Goal: Task Accomplishment & Management: Manage account settings

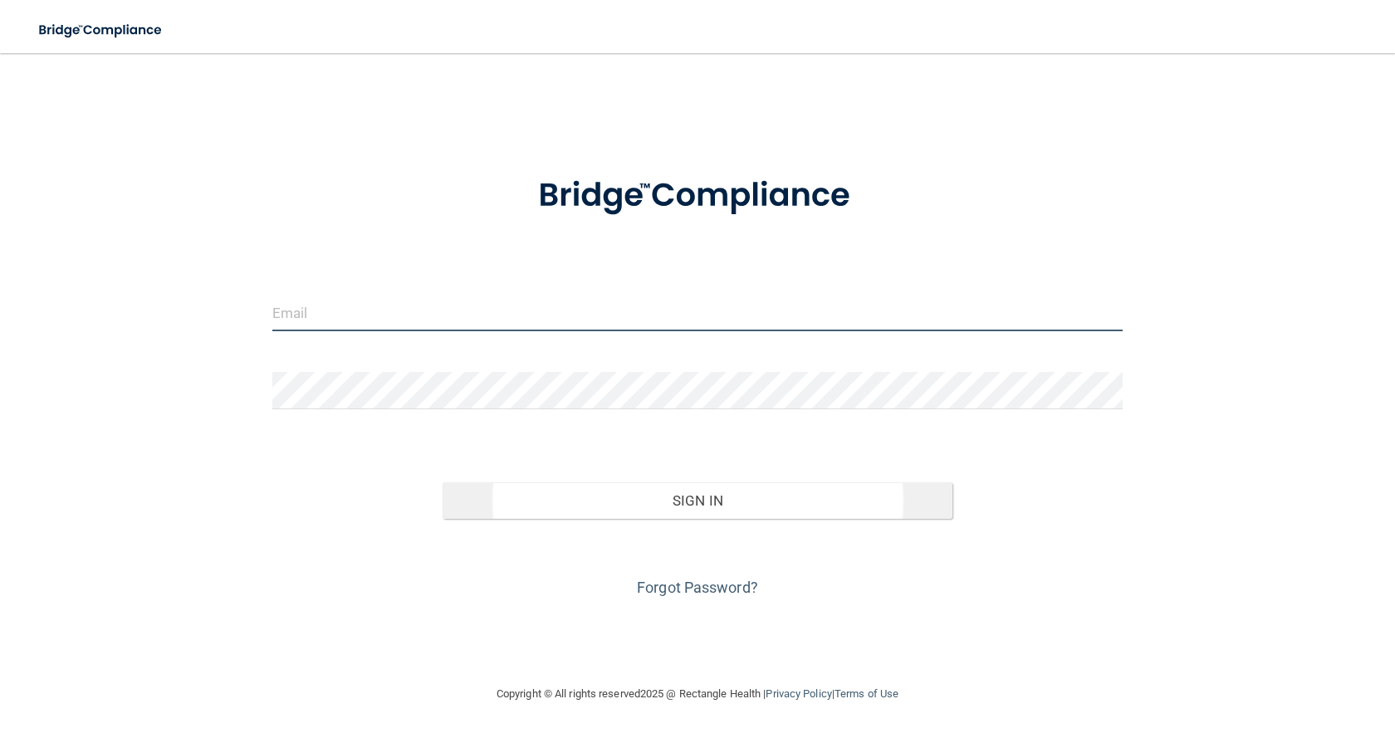
type input "[EMAIL_ADDRESS][DOMAIN_NAME]"
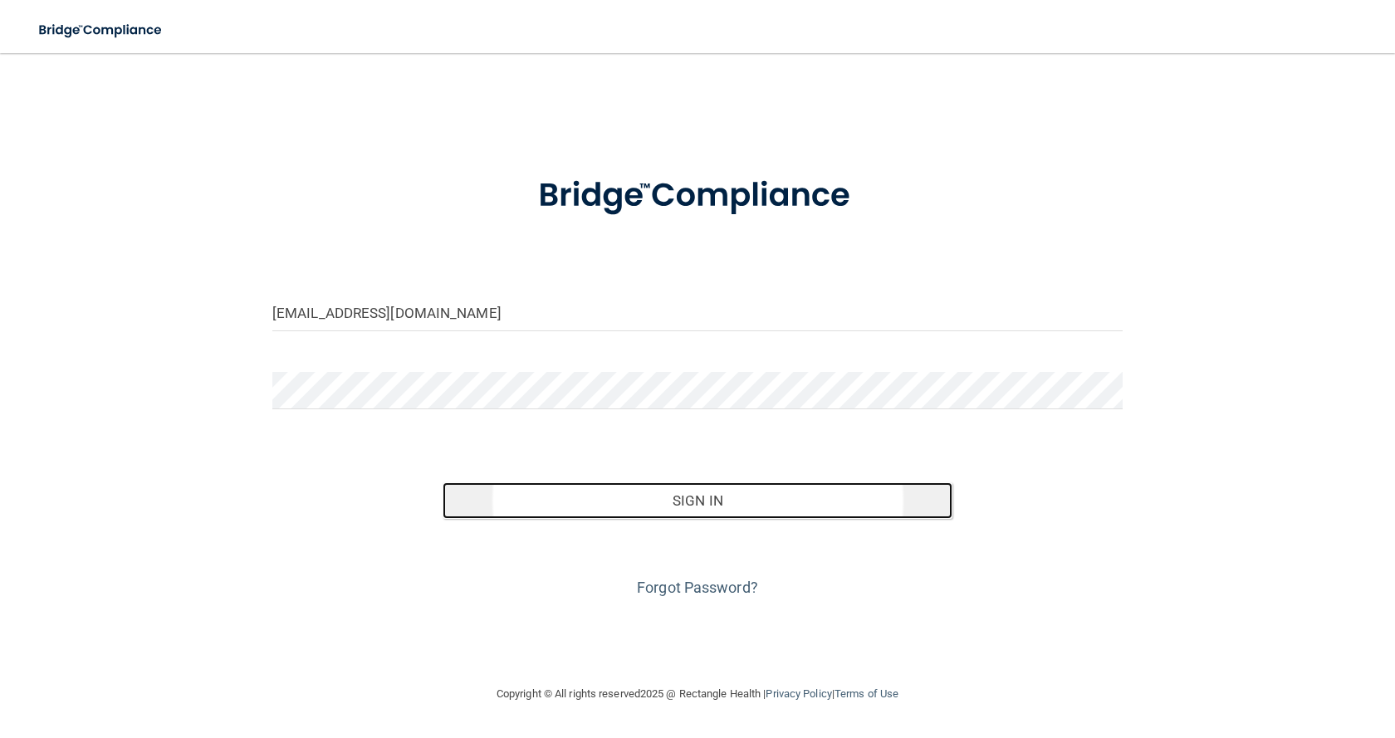
click at [708, 500] on button "Sign In" at bounding box center [698, 500] width 510 height 37
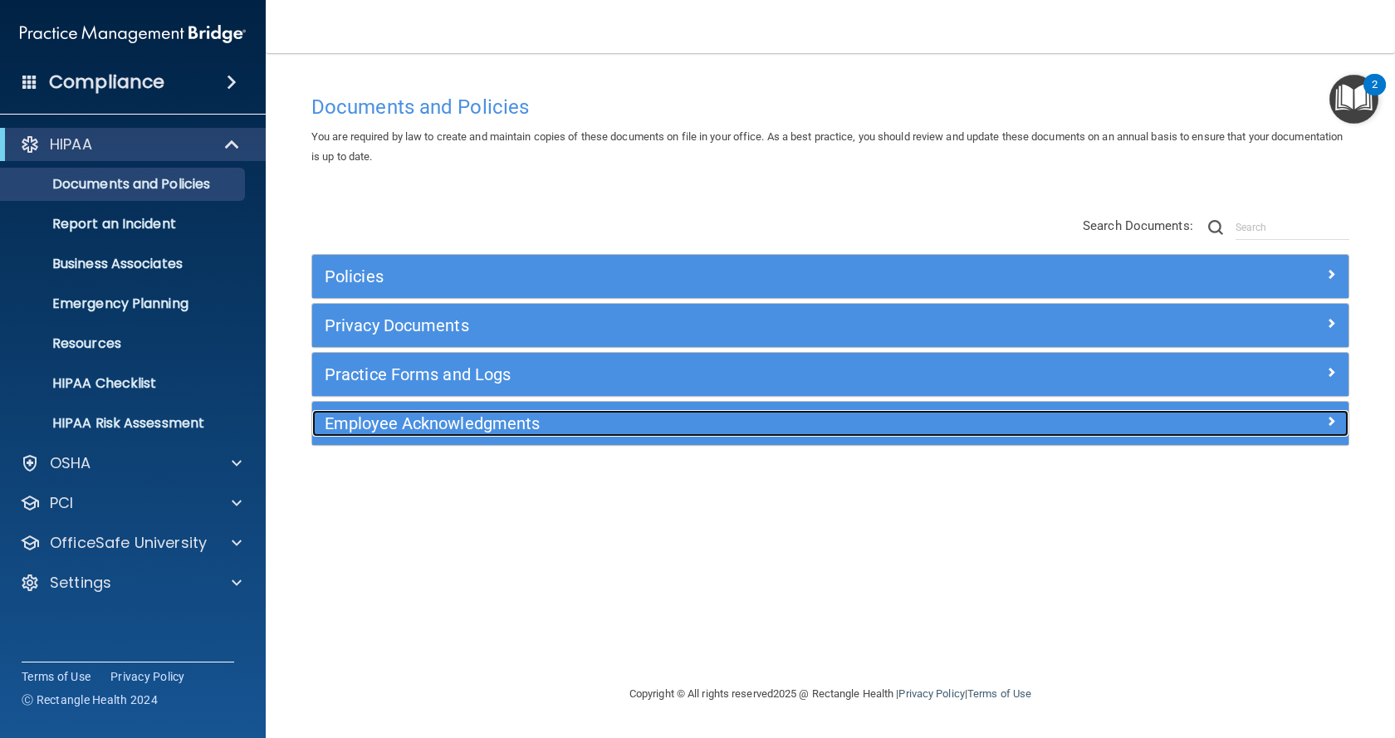
click at [430, 423] on h5 "Employee Acknowledgments" at bounding box center [701, 423] width 752 height 18
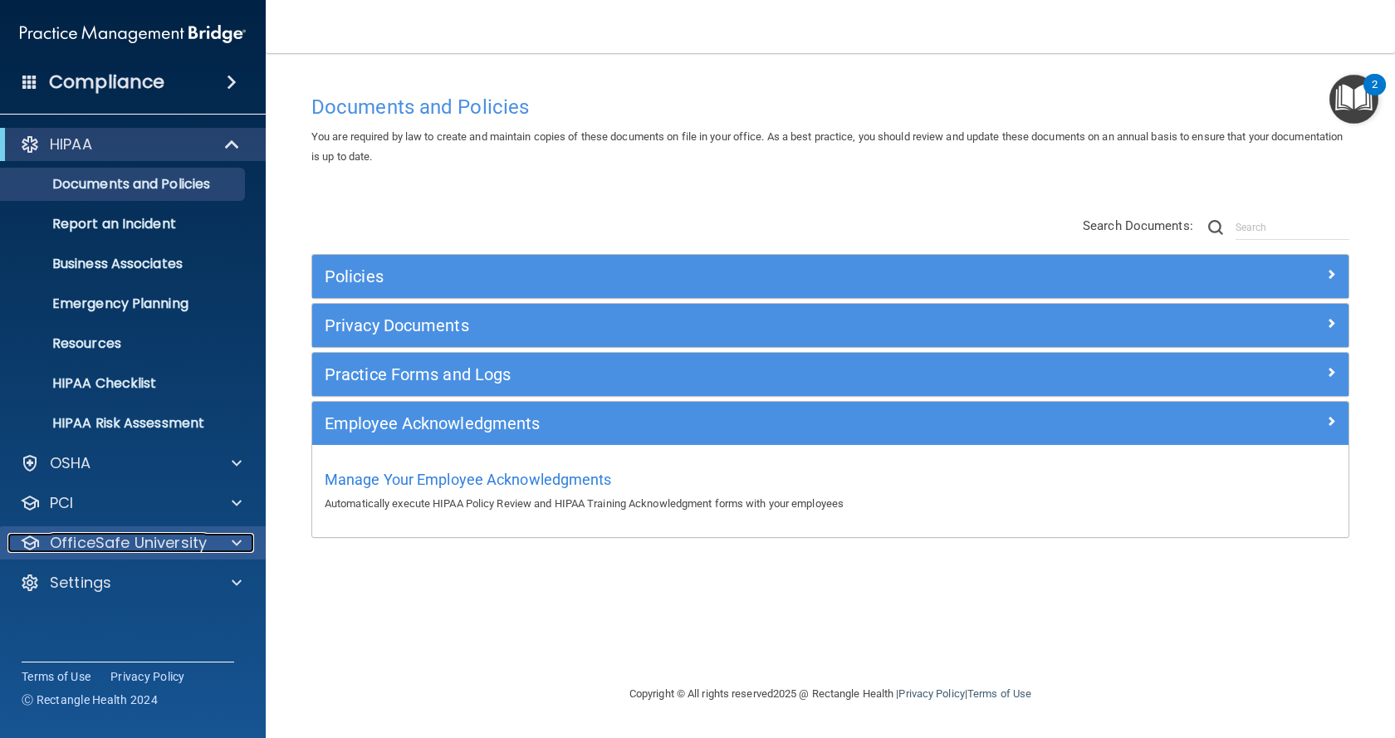
click at [130, 542] on p "OfficeSafe University" at bounding box center [128, 543] width 157 height 20
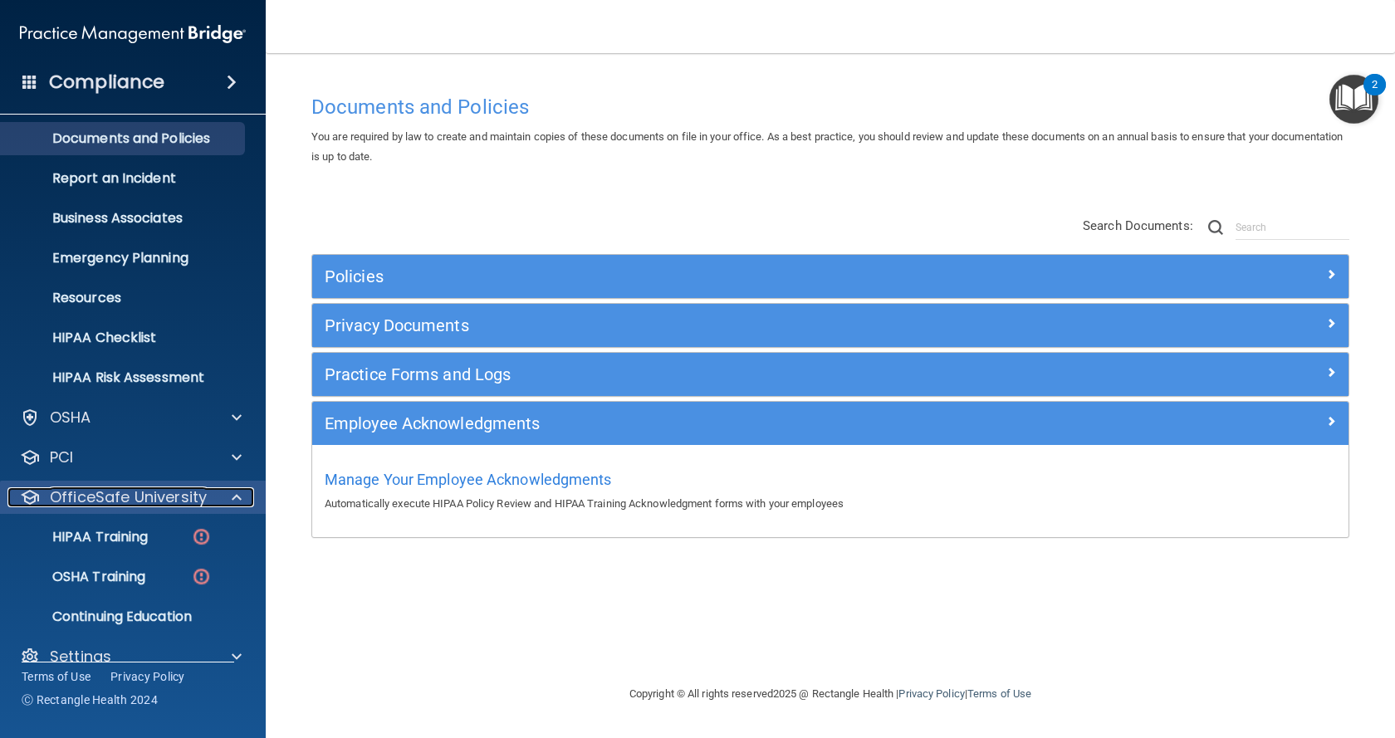
scroll to position [71, 0]
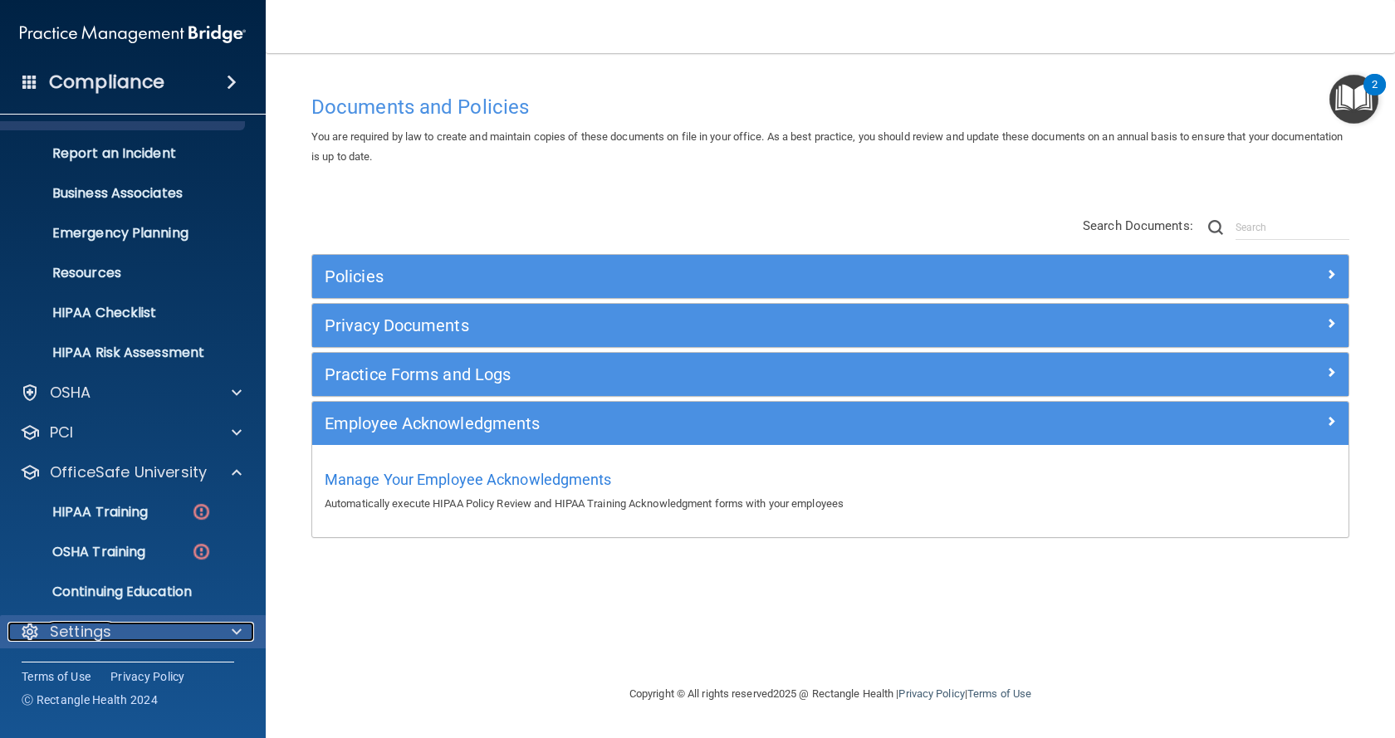
click at [117, 628] on div "Settings" at bounding box center [110, 632] width 206 height 20
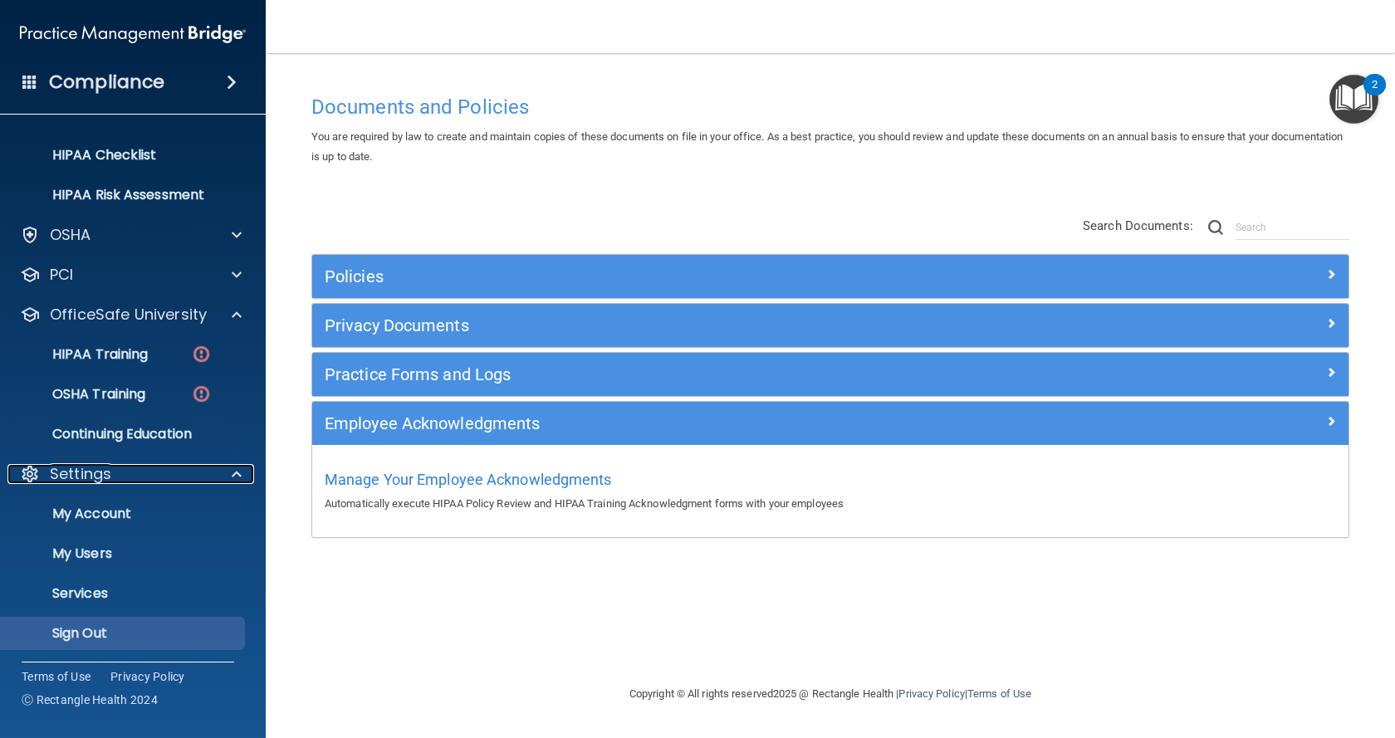
scroll to position [230, 0]
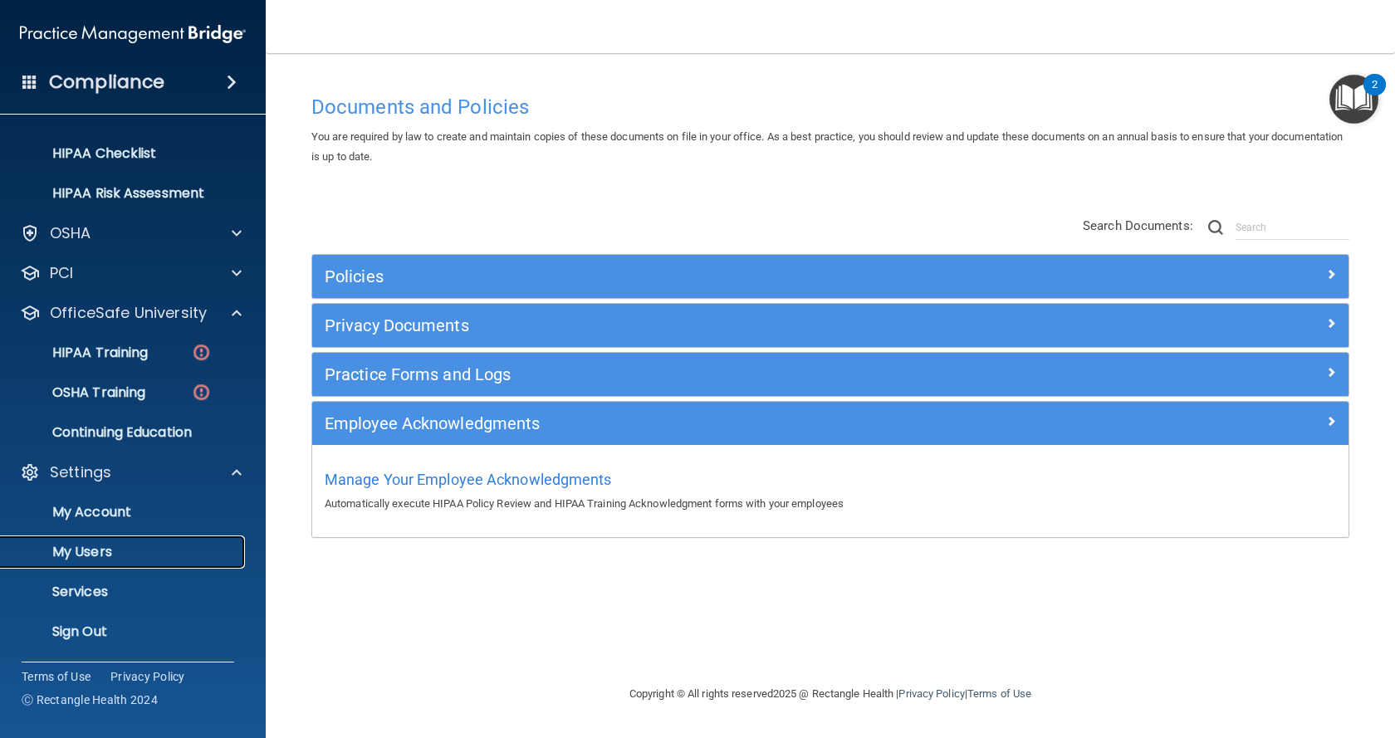
click at [125, 555] on p "My Users" at bounding box center [124, 552] width 227 height 17
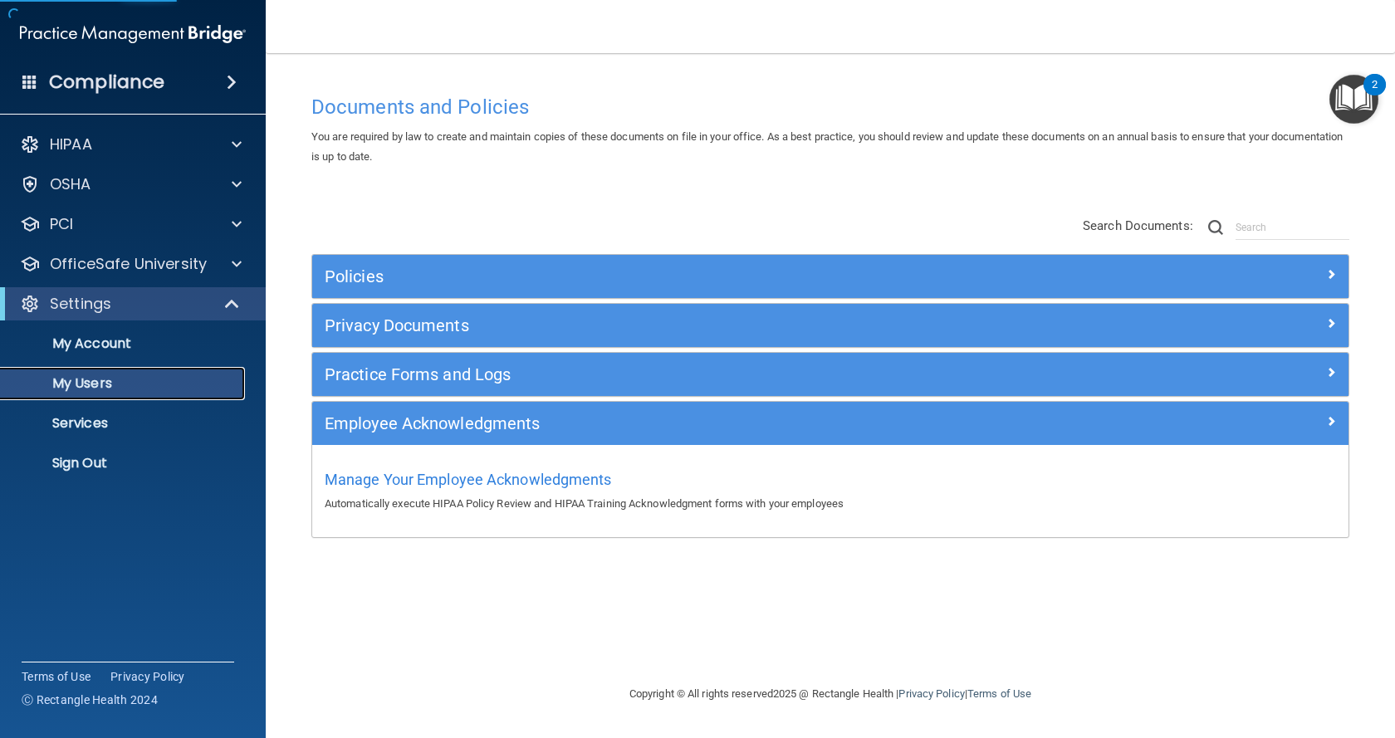
select select "20"
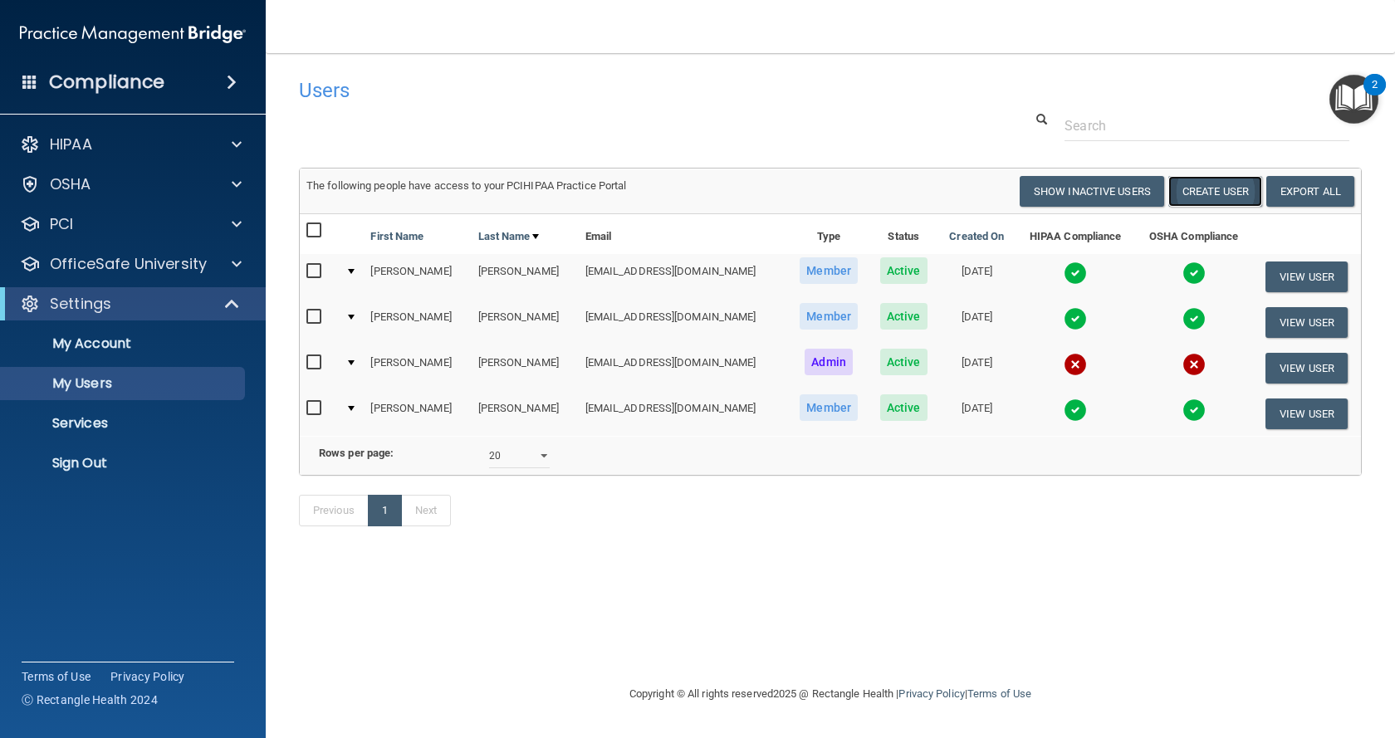
click at [1218, 184] on button "Create User" at bounding box center [1215, 191] width 94 height 31
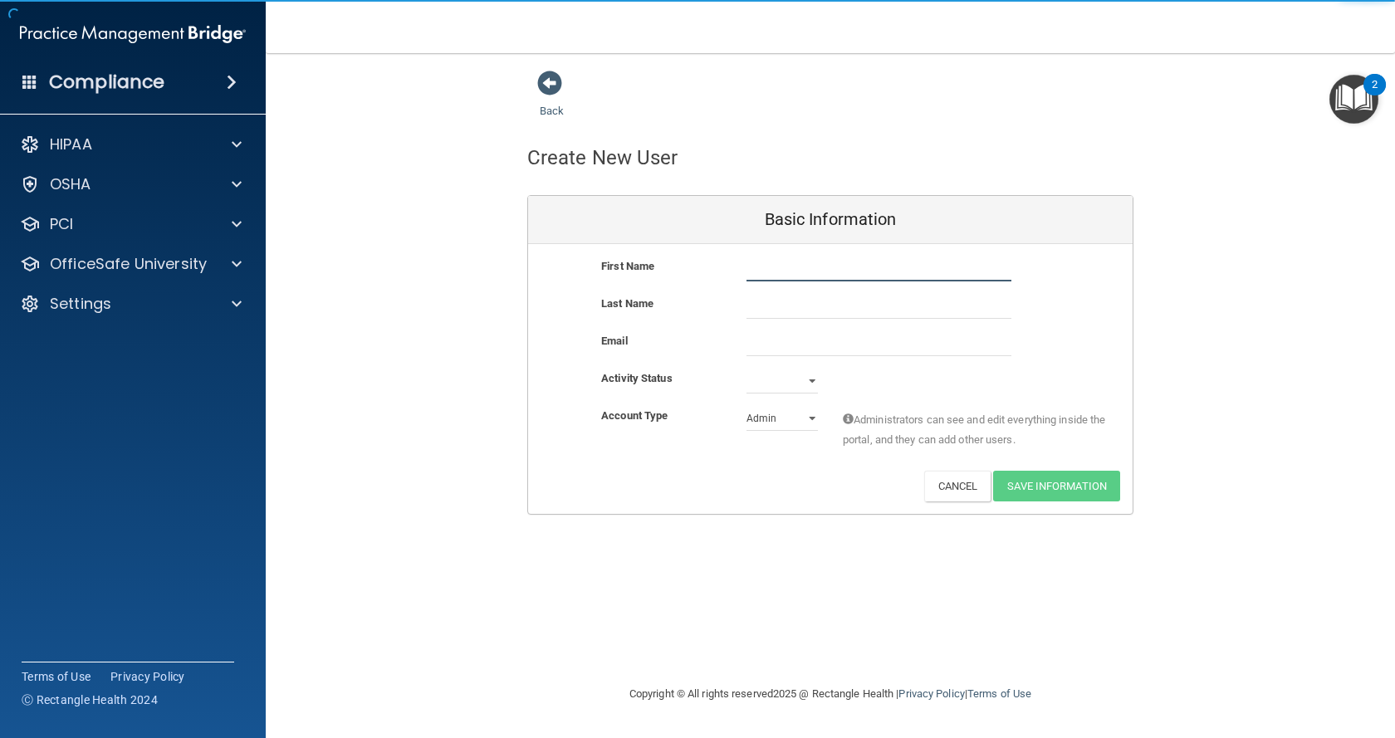
click at [864, 268] on input "text" at bounding box center [879, 269] width 265 height 25
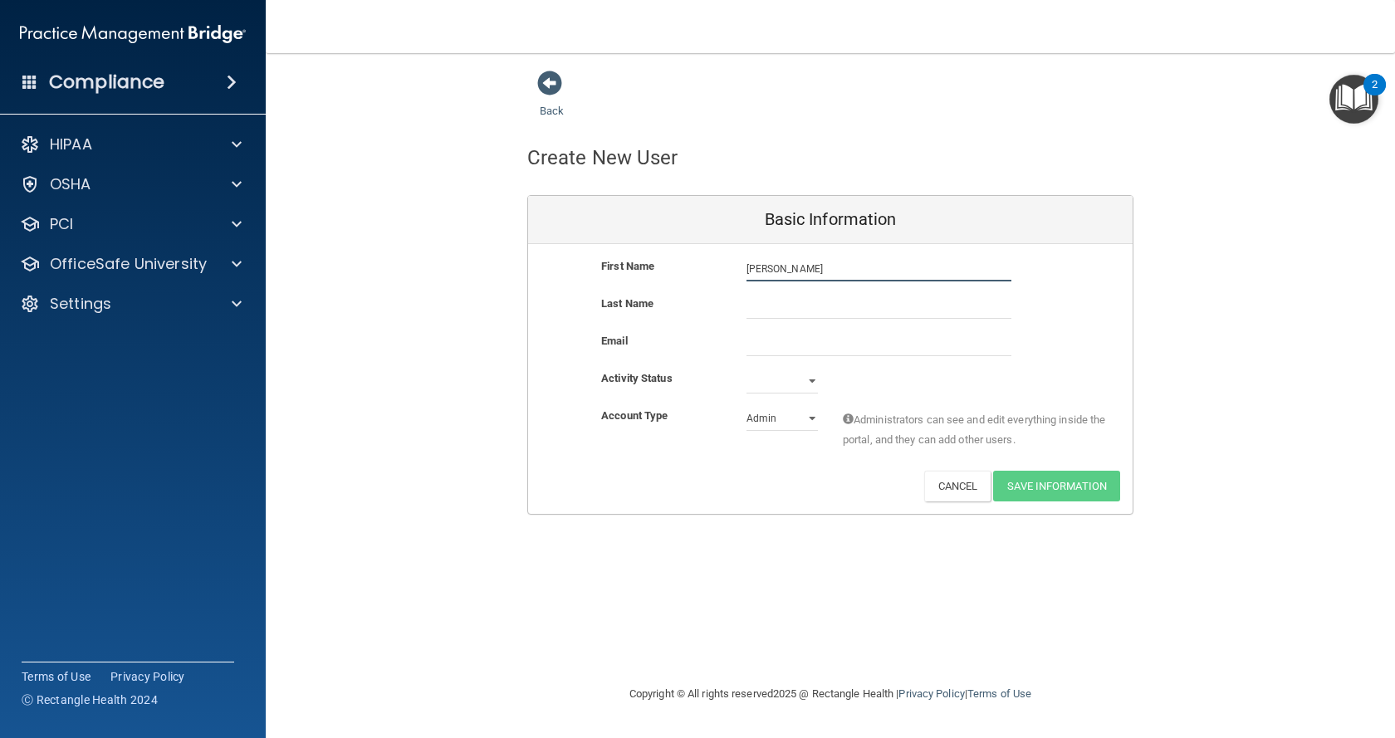
type input "[PERSON_NAME]"
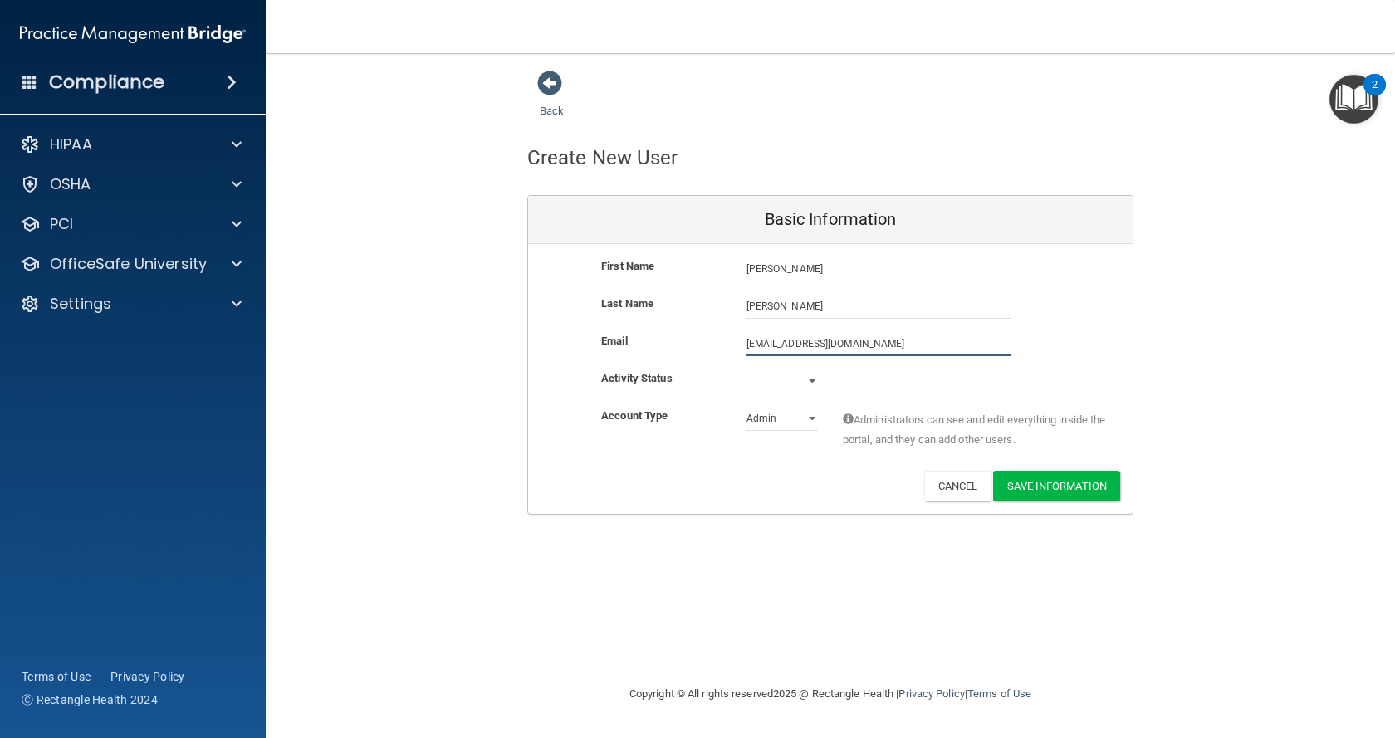
type input "[EMAIL_ADDRESS][DOMAIN_NAME]"
click at [787, 384] on select "Active Inactive" at bounding box center [782, 381] width 71 height 25
select select "active"
click at [747, 369] on select "Active Inactive" at bounding box center [782, 381] width 71 height 25
click at [782, 416] on select "Admin Member" at bounding box center [782, 418] width 71 height 25
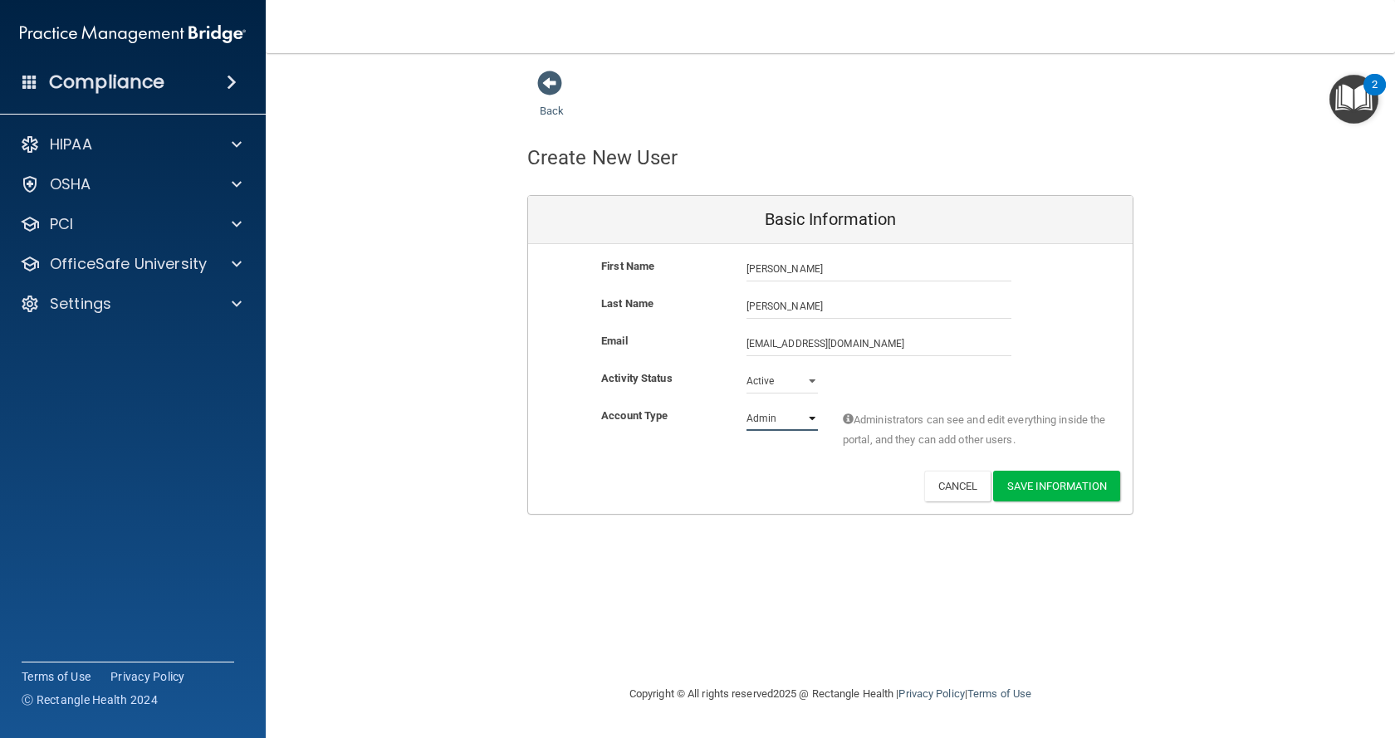
select select "practice_member"
click at [747, 406] on select "Admin Member" at bounding box center [782, 418] width 71 height 25
click at [1093, 482] on button "Save Information" at bounding box center [1056, 486] width 127 height 31
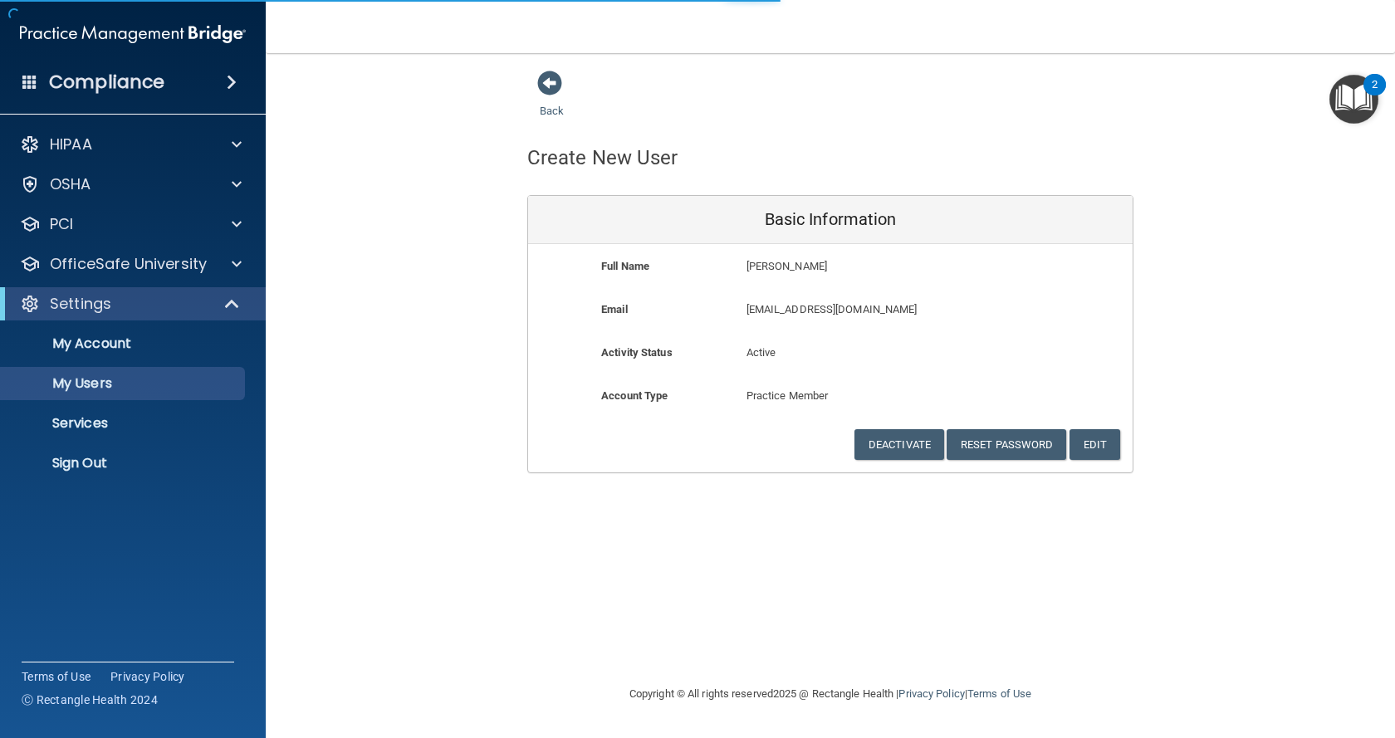
select select "20"
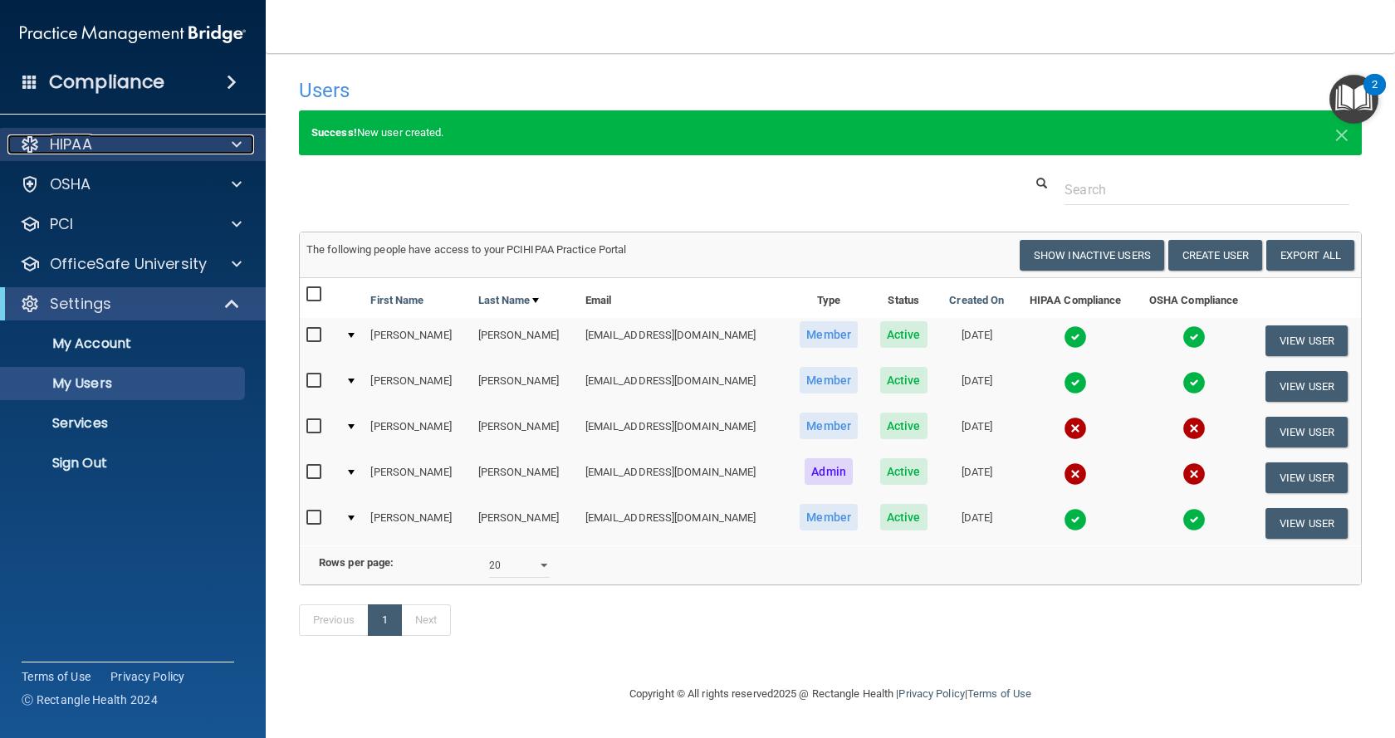
click at [128, 137] on div "HIPAA" at bounding box center [110, 145] width 206 height 20
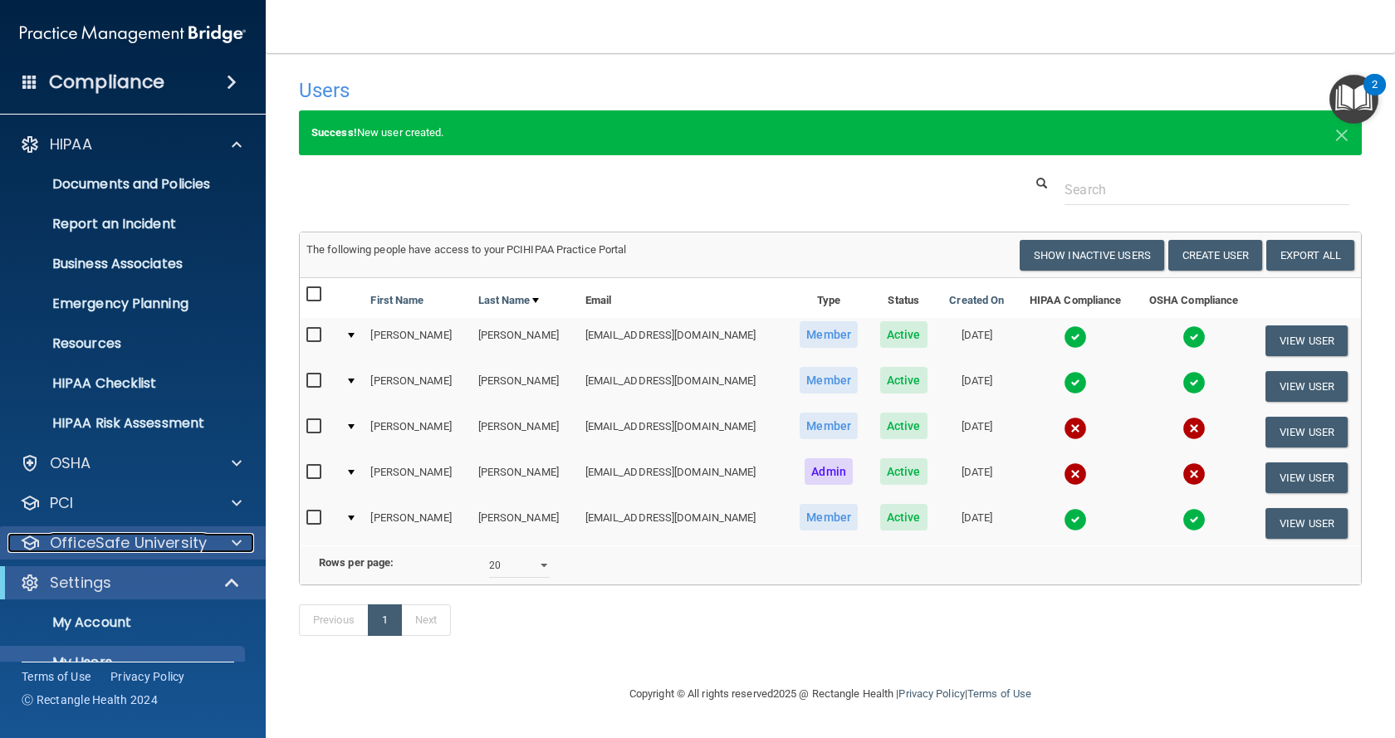
click at [132, 543] on p "OfficeSafe University" at bounding box center [128, 543] width 157 height 20
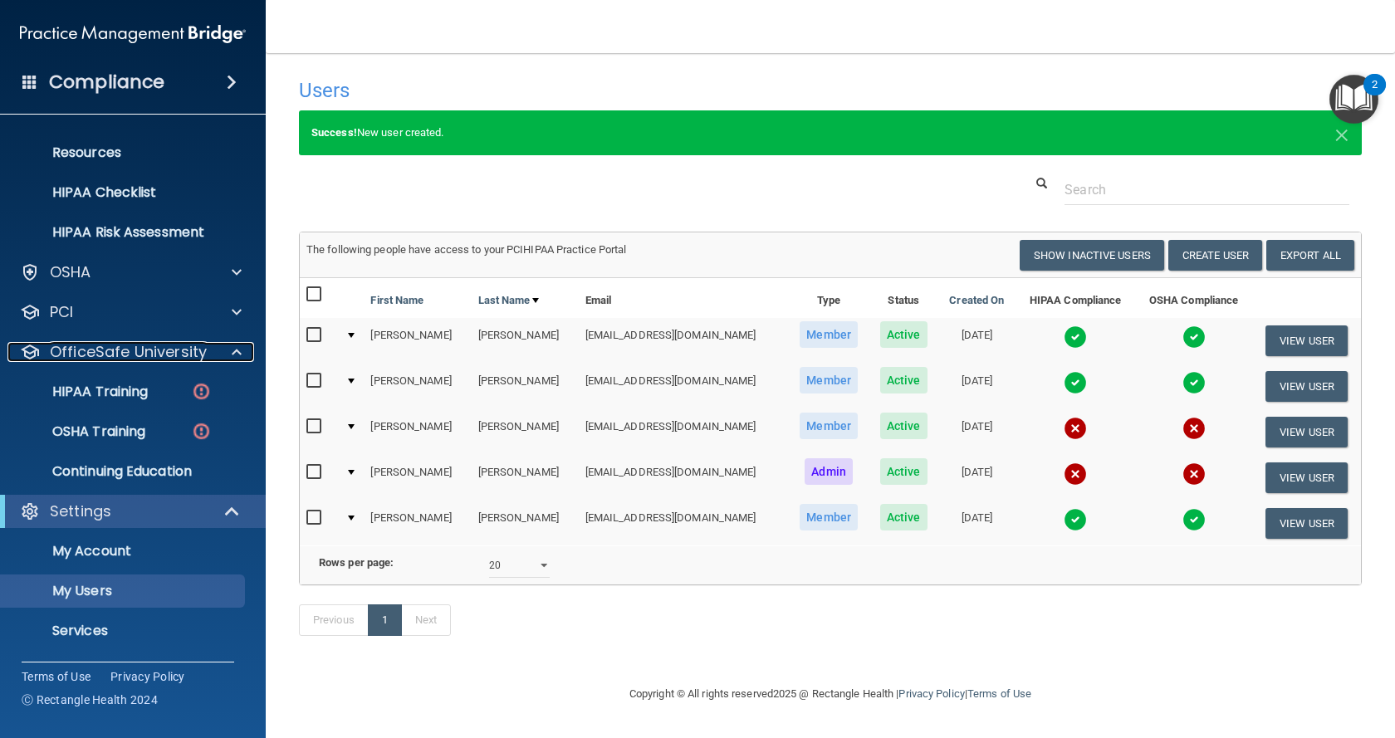
scroll to position [230, 0]
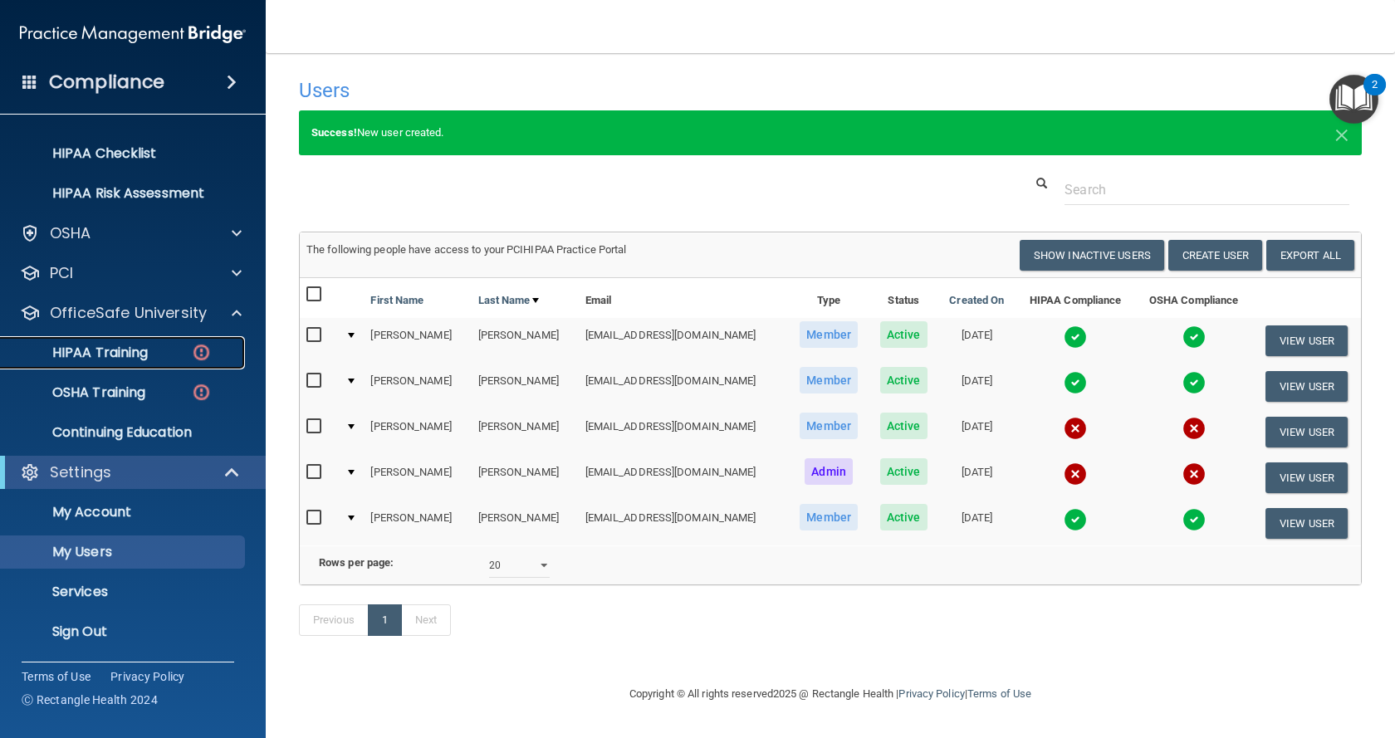
click at [136, 351] on p "HIPAA Training" at bounding box center [79, 353] width 137 height 17
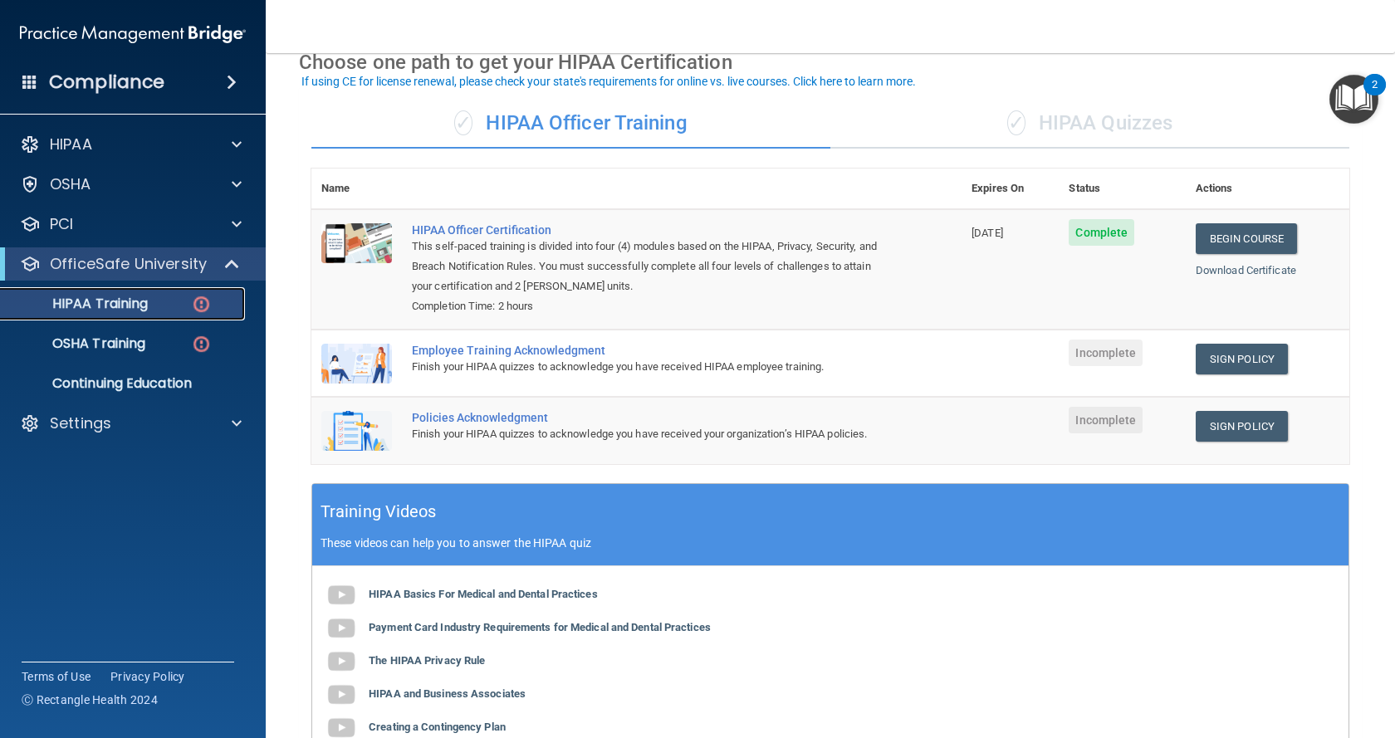
scroll to position [166, 0]
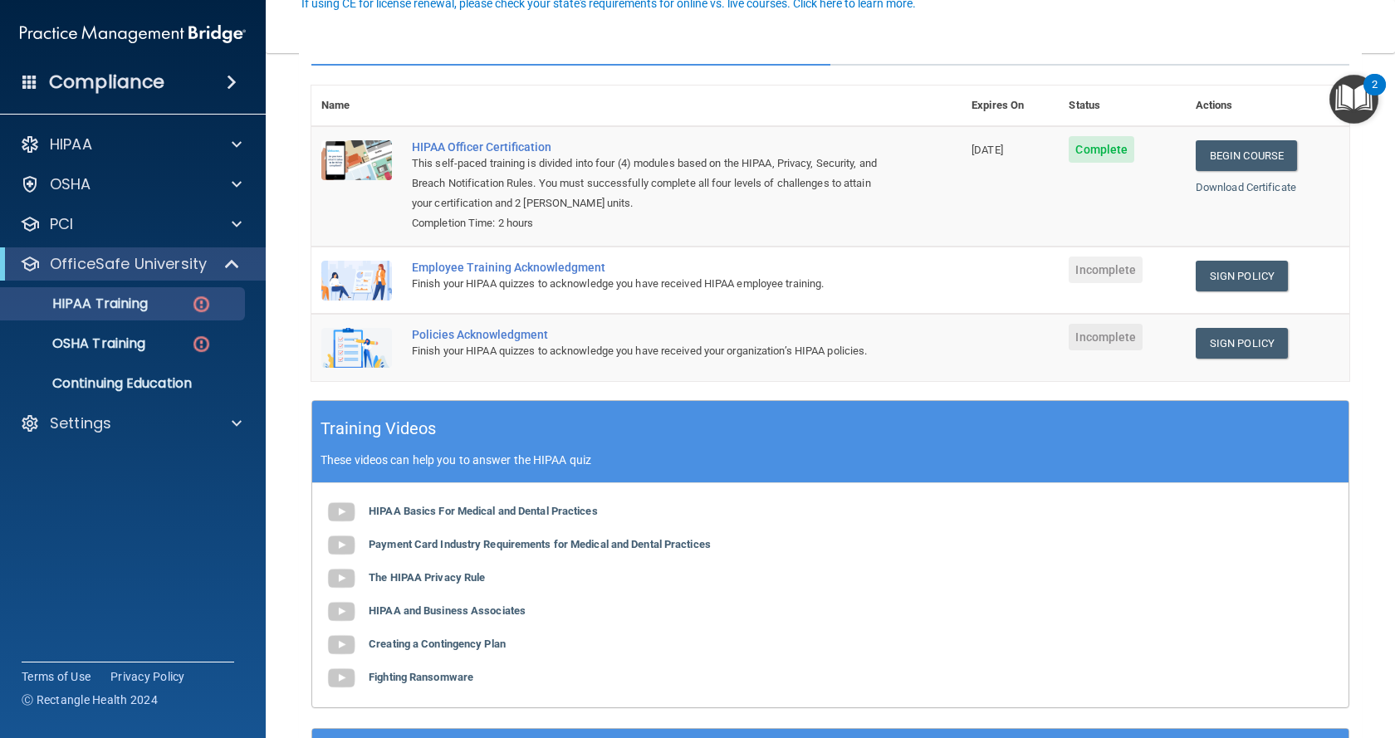
click at [549, 267] on div "Employee Training Acknowledgment" at bounding box center [645, 267] width 467 height 13
click at [1227, 272] on link "Sign Policy" at bounding box center [1242, 276] width 92 height 31
click at [1229, 343] on link "Sign Policy" at bounding box center [1242, 343] width 92 height 31
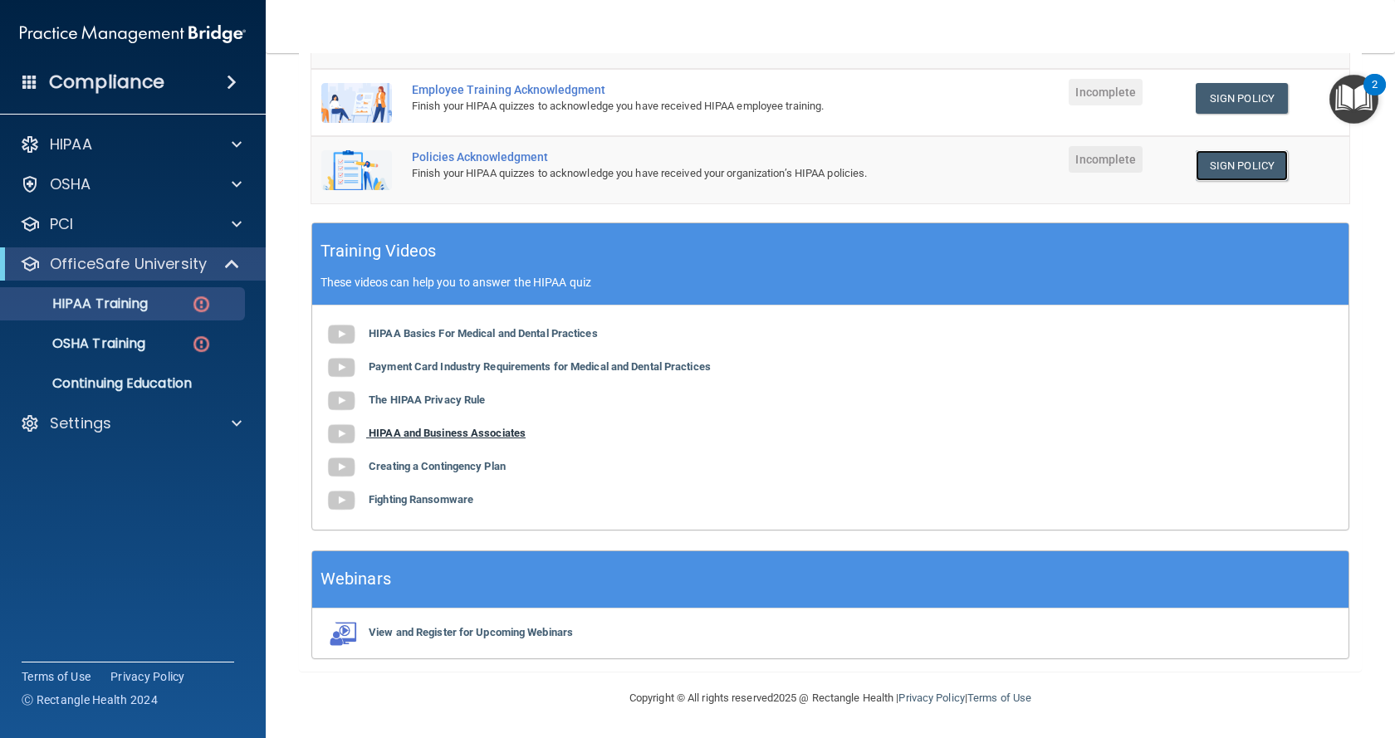
scroll to position [359, 0]
click at [449, 332] on b "HIPAA Basics For Medical and Dental Practices" at bounding box center [483, 333] width 229 height 12
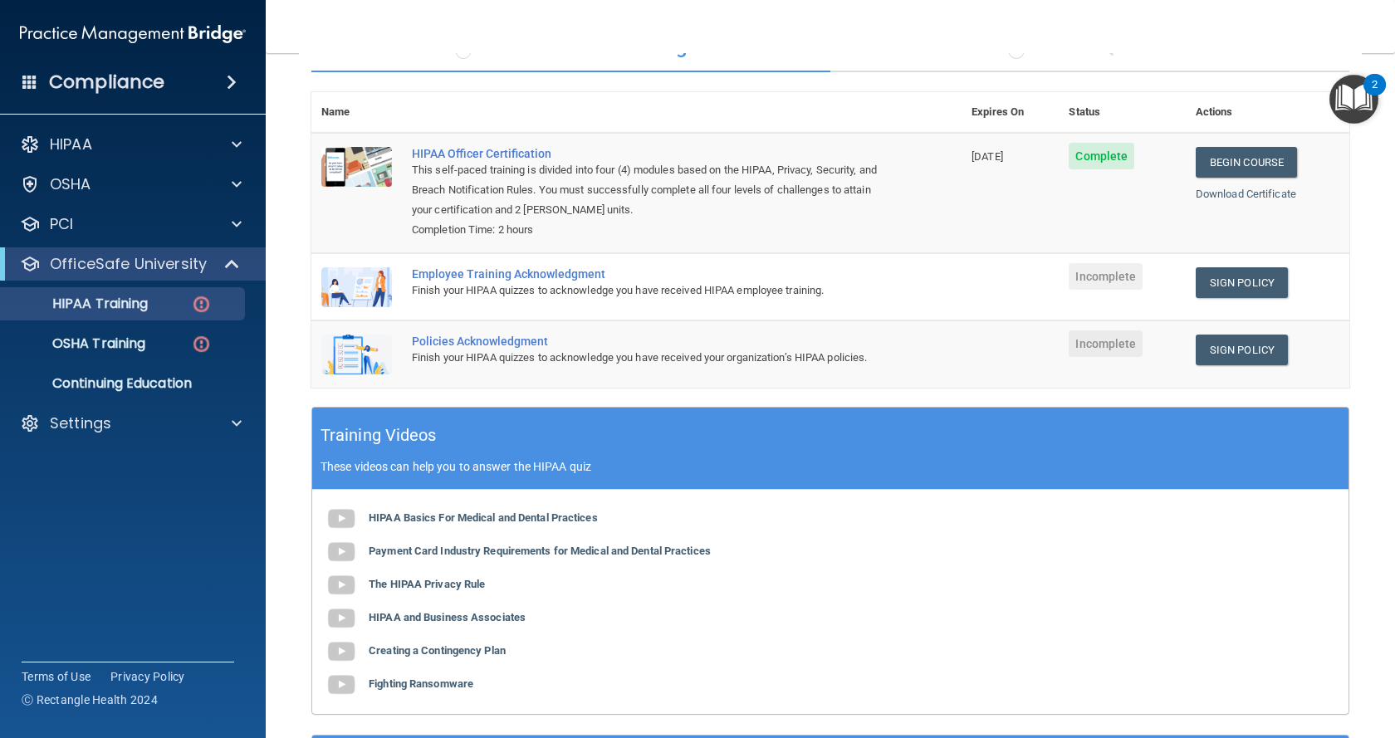
scroll to position [27, 0]
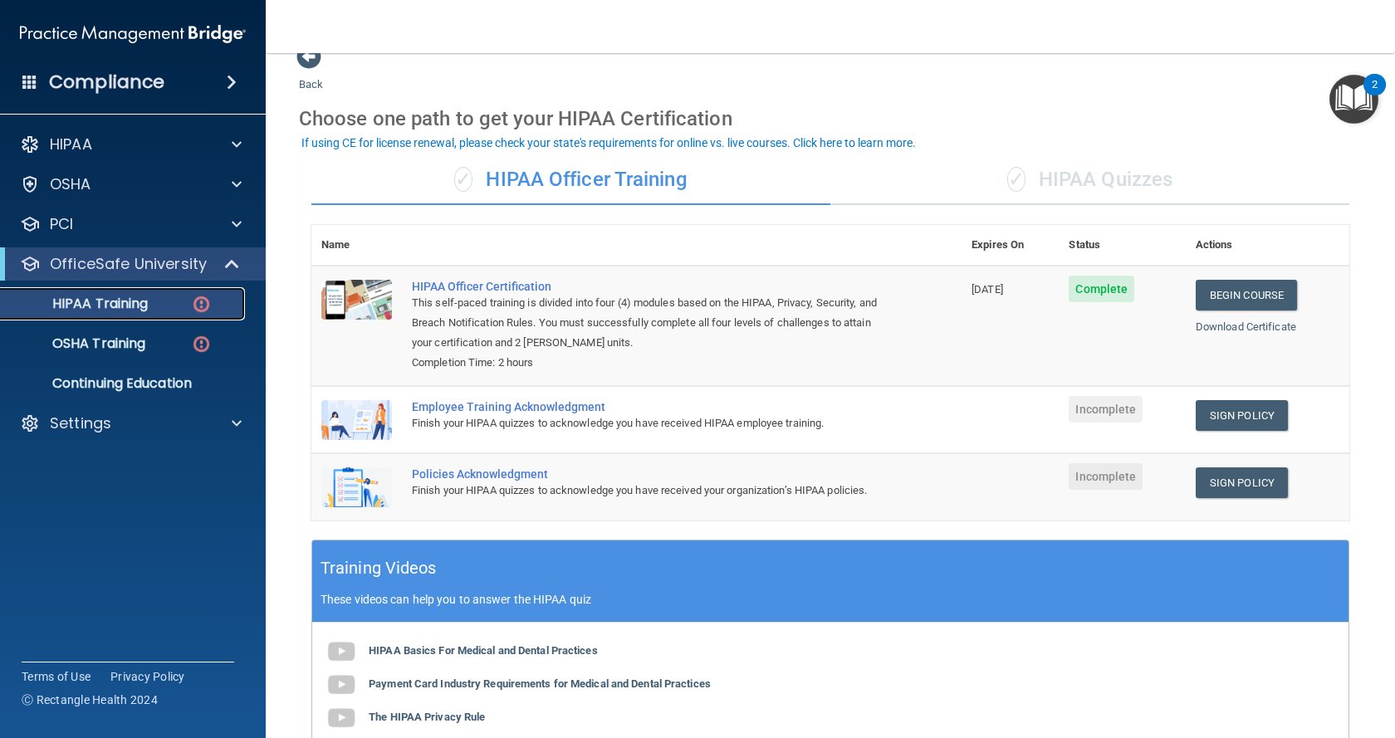
click at [113, 308] on p "HIPAA Training" at bounding box center [79, 304] width 137 height 17
click at [115, 345] on p "OSHA Training" at bounding box center [78, 343] width 135 height 17
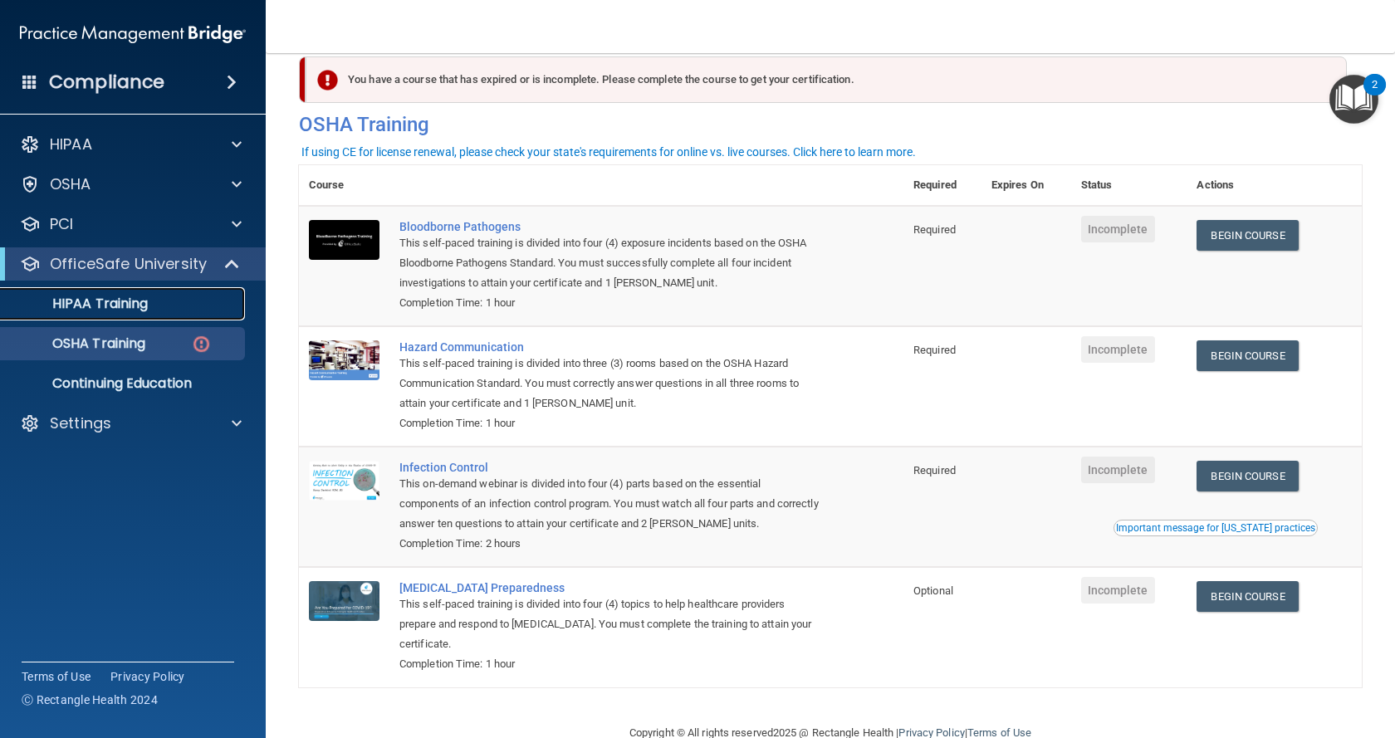
click at [129, 306] on p "HIPAA Training" at bounding box center [79, 304] width 137 height 17
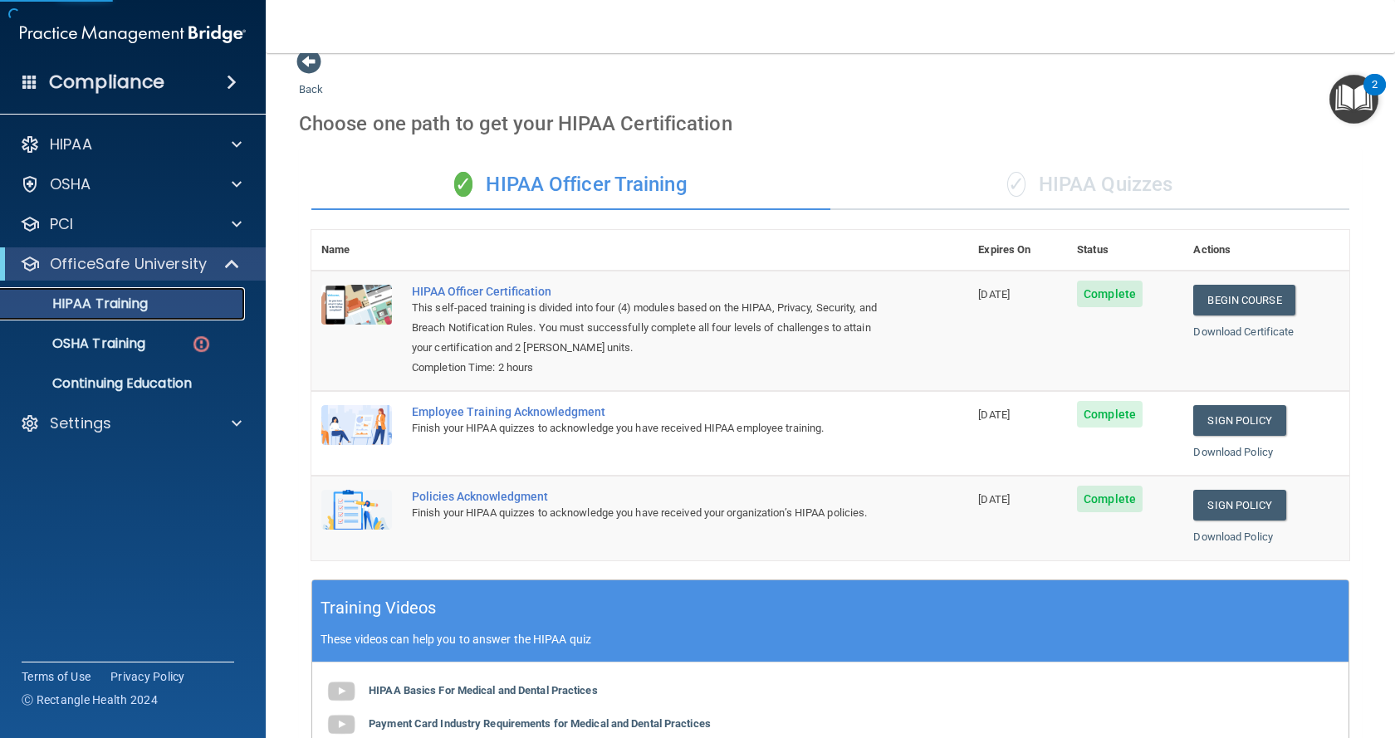
scroll to position [8, 0]
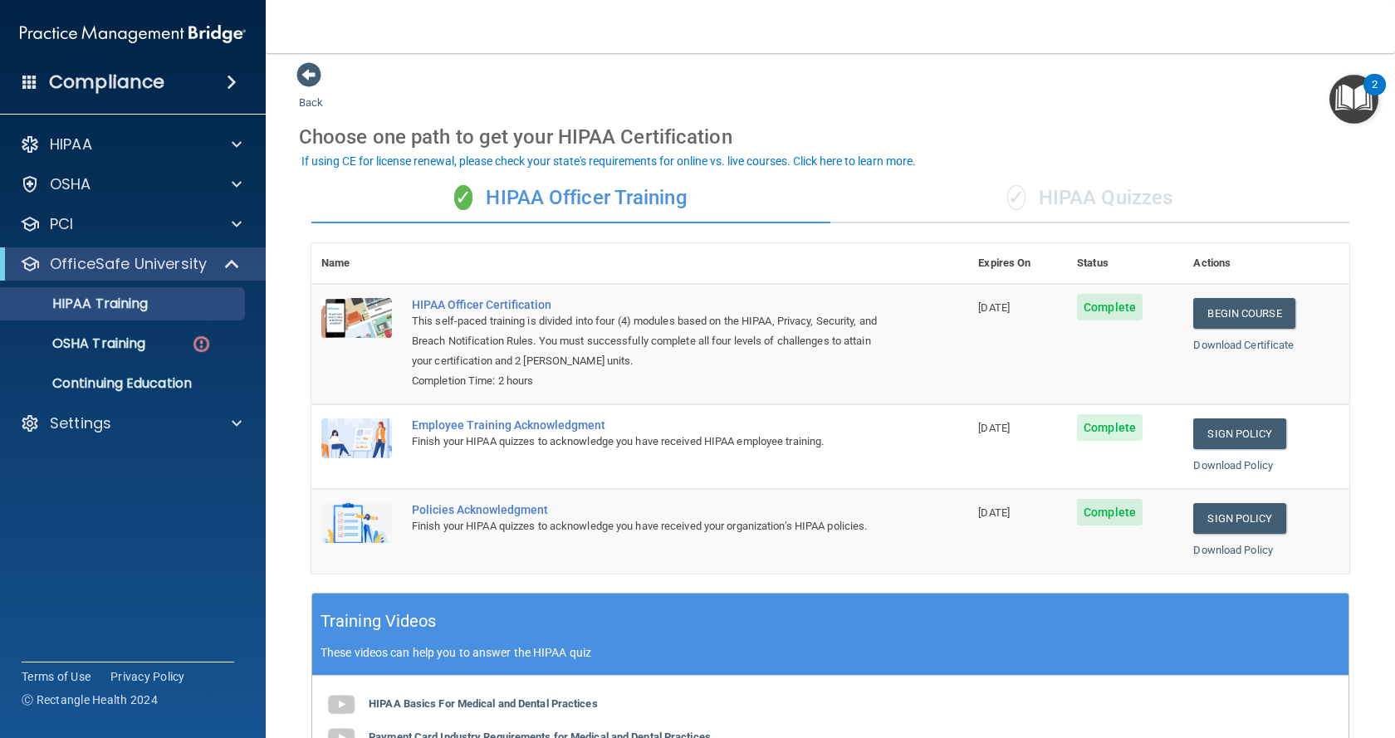
click at [1115, 199] on div "✓ HIPAA Quizzes" at bounding box center [1089, 199] width 519 height 50
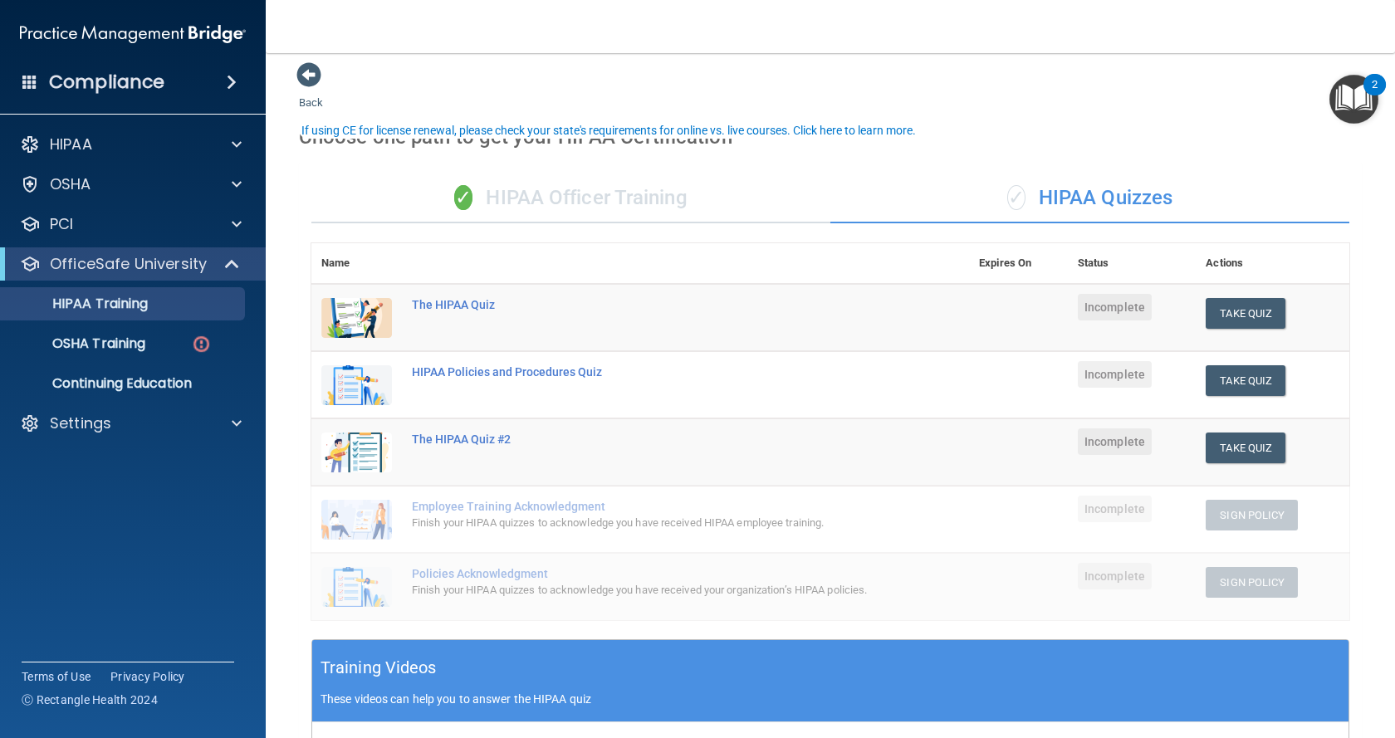
scroll to position [91, 0]
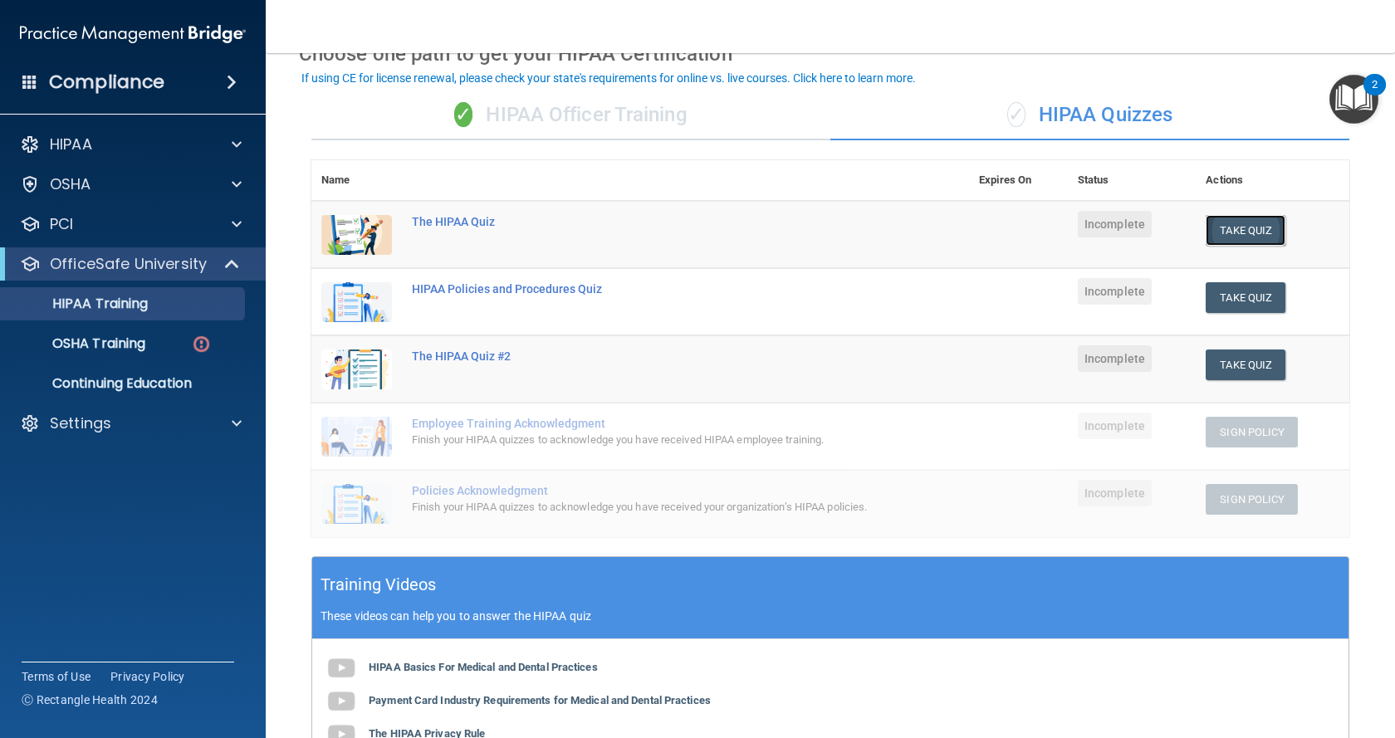
click at [1257, 227] on button "Take Quiz" at bounding box center [1246, 230] width 80 height 31
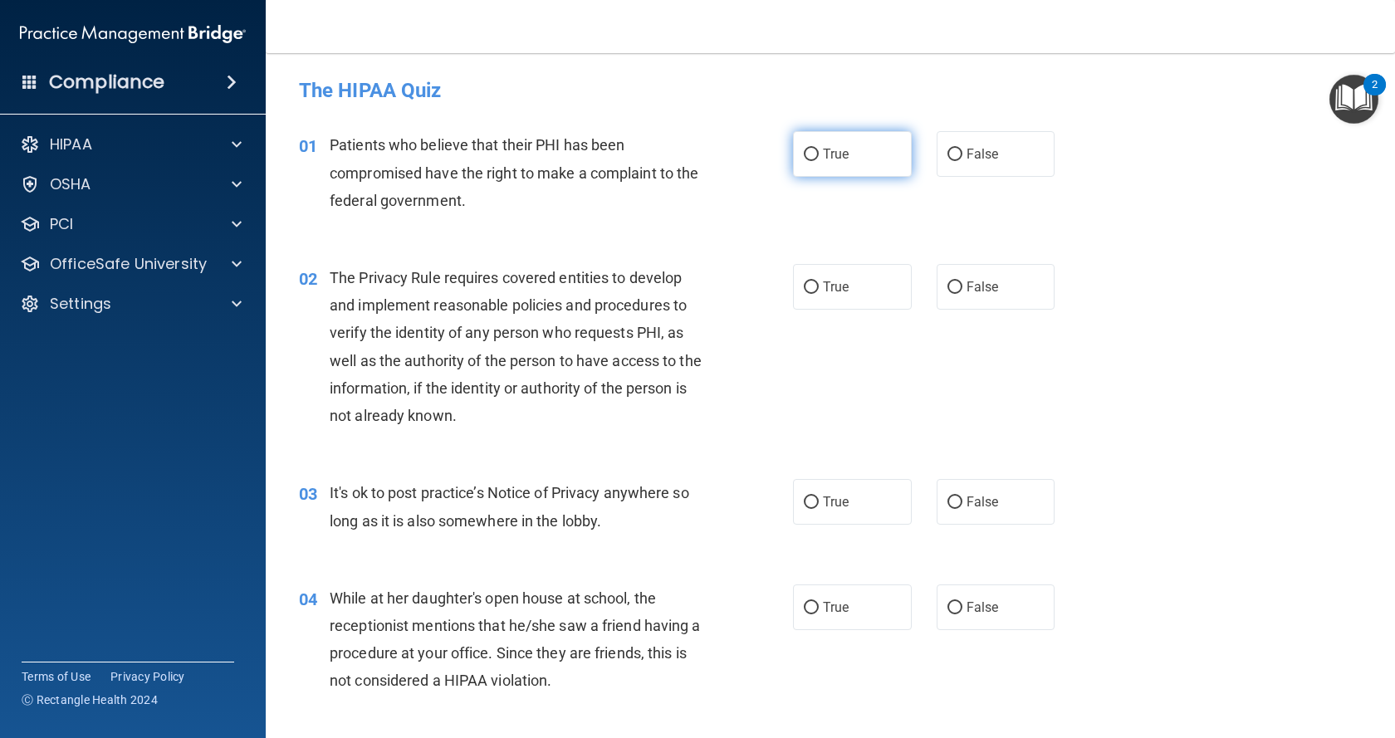
click at [833, 159] on span "True" at bounding box center [836, 154] width 26 height 16
click at [819, 159] on input "True" at bounding box center [811, 155] width 15 height 12
radio input "true"
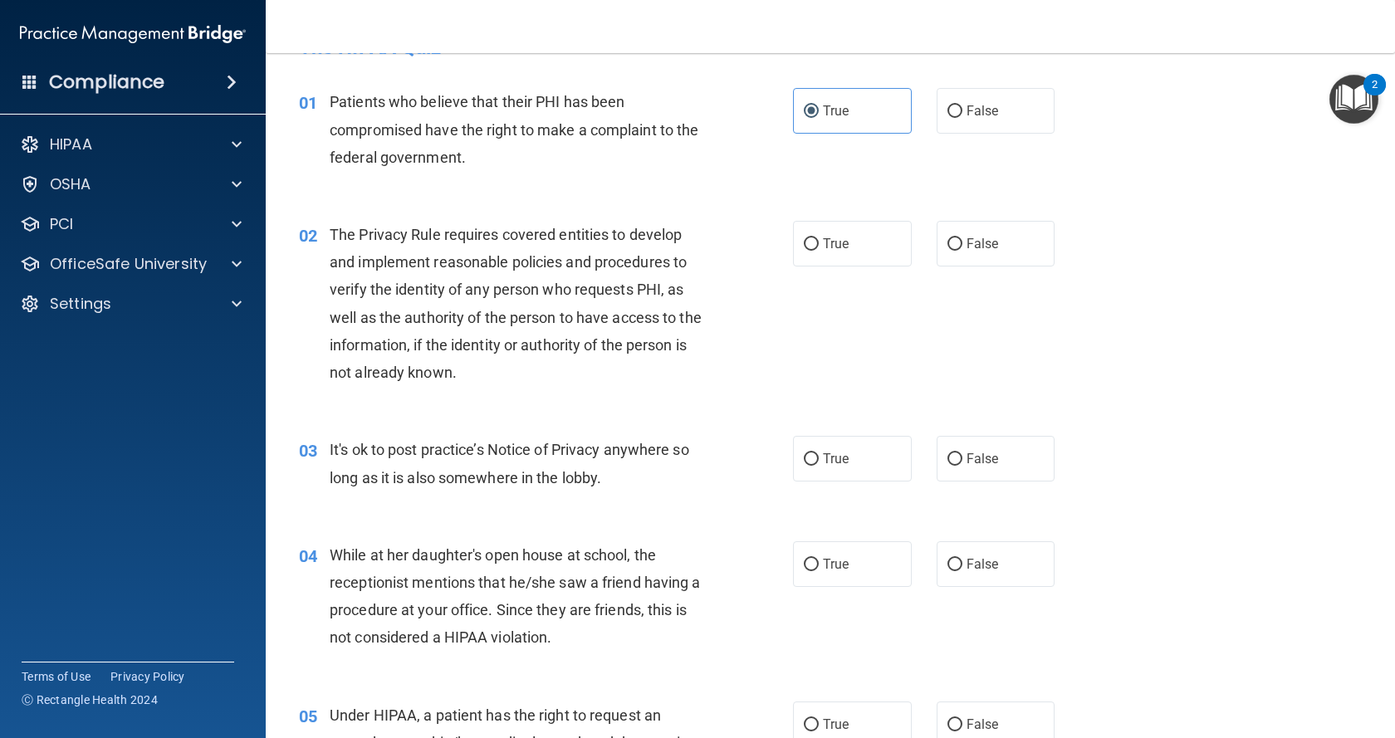
scroll to position [83, 0]
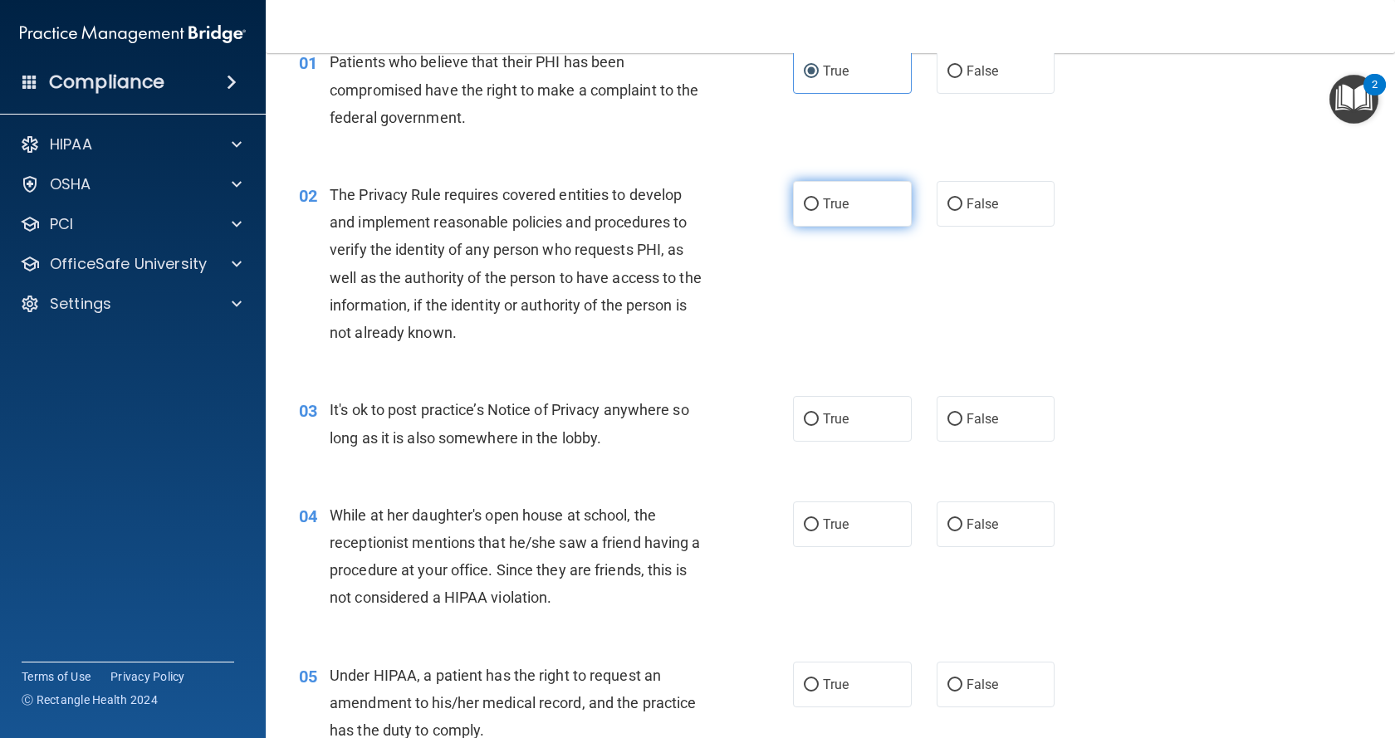
click at [823, 204] on span "True" at bounding box center [836, 204] width 26 height 16
click at [819, 204] on input "True" at bounding box center [811, 204] width 15 height 12
radio input "true"
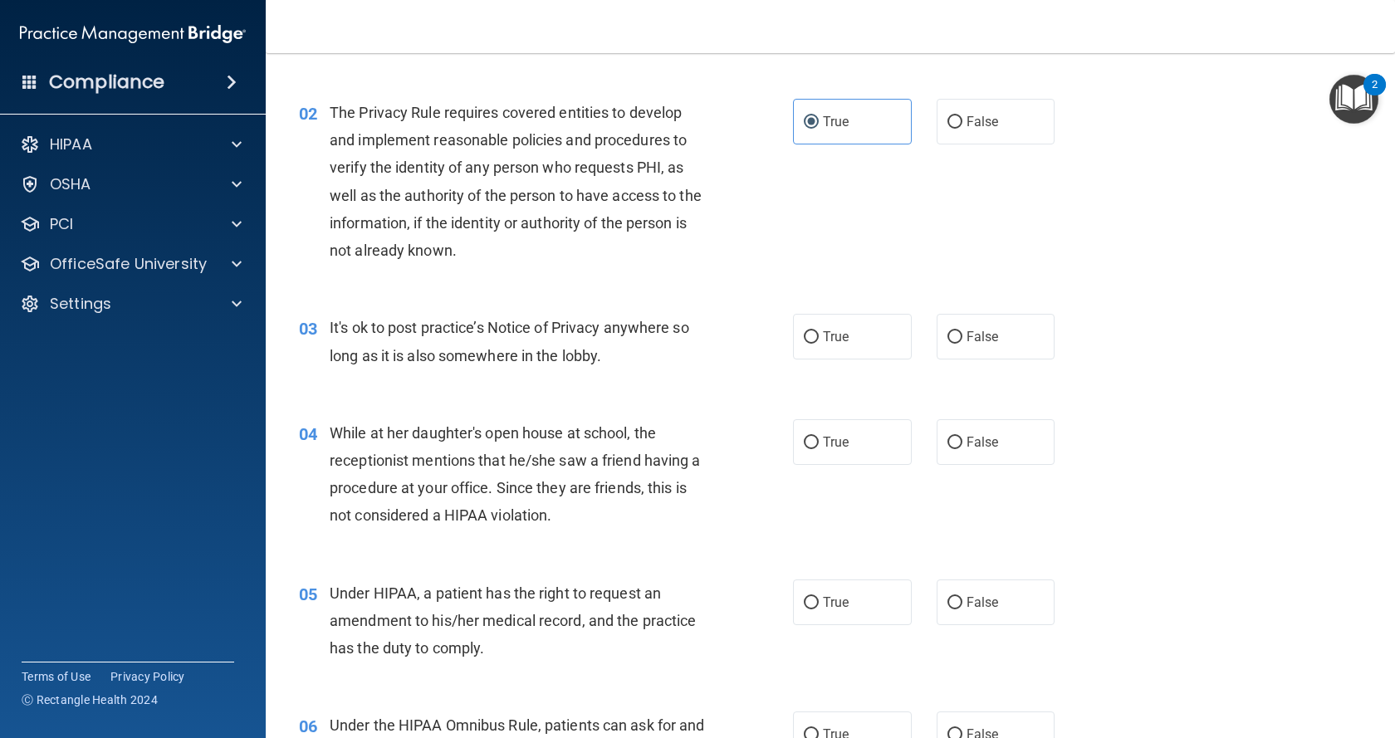
scroll to position [166, 0]
click at [1013, 333] on label "False" at bounding box center [996, 336] width 119 height 46
click at [962, 333] on input "False" at bounding box center [954, 336] width 15 height 12
radio input "true"
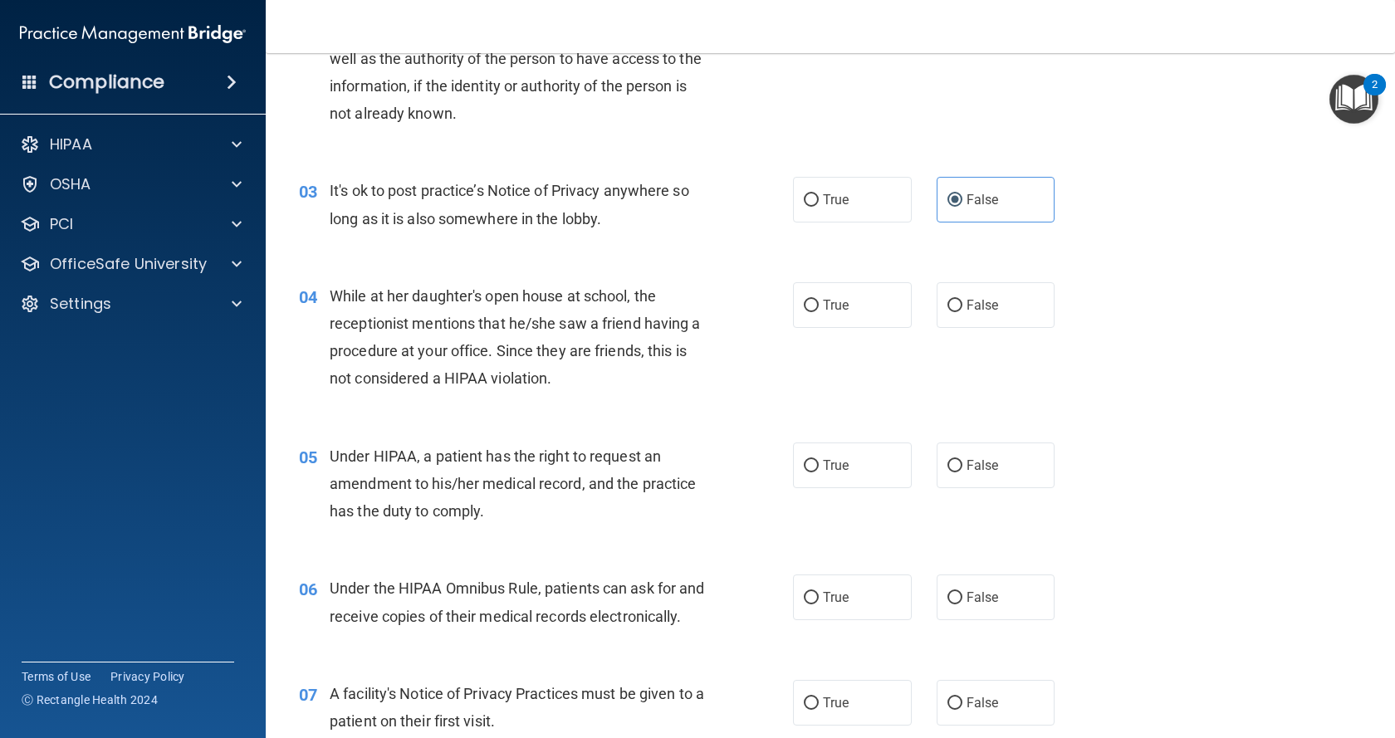
scroll to position [332, 0]
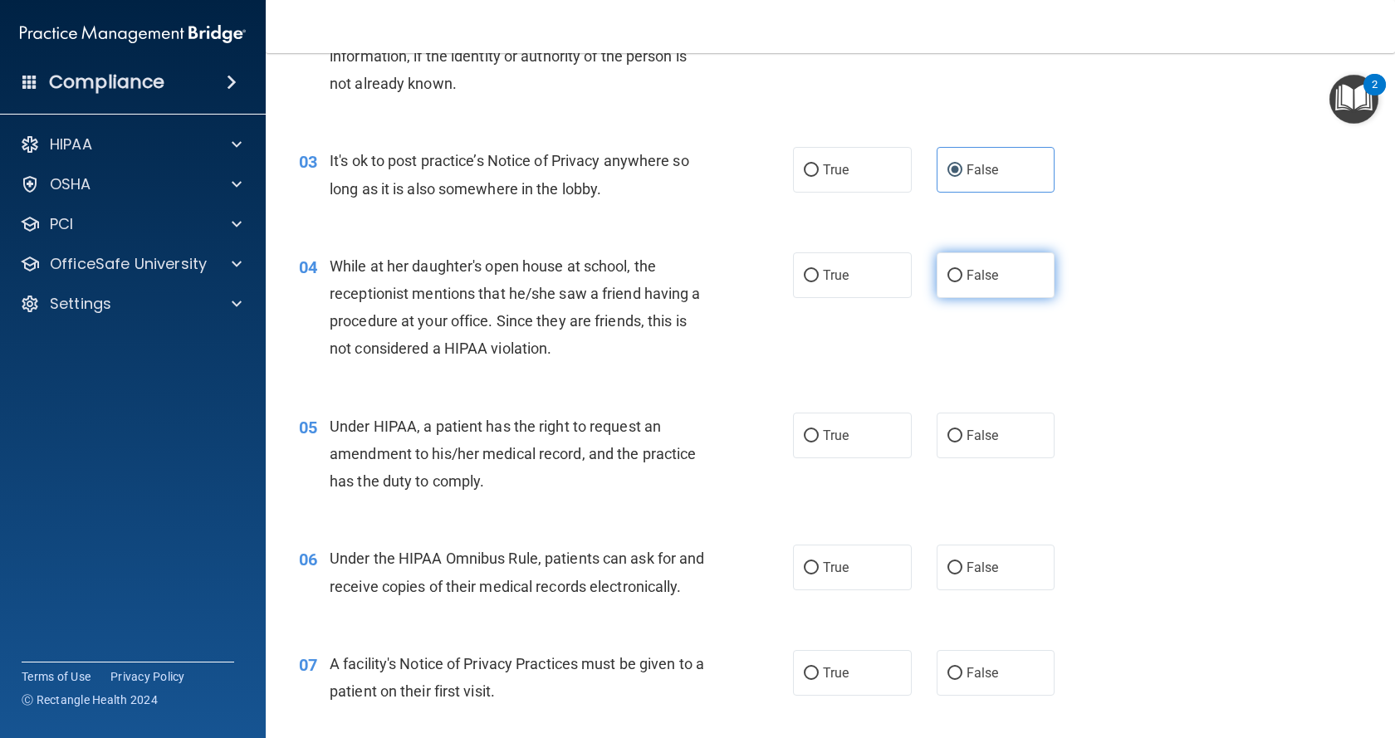
click at [958, 286] on label "False" at bounding box center [996, 275] width 119 height 46
click at [958, 282] on input "False" at bounding box center [954, 276] width 15 height 12
radio input "true"
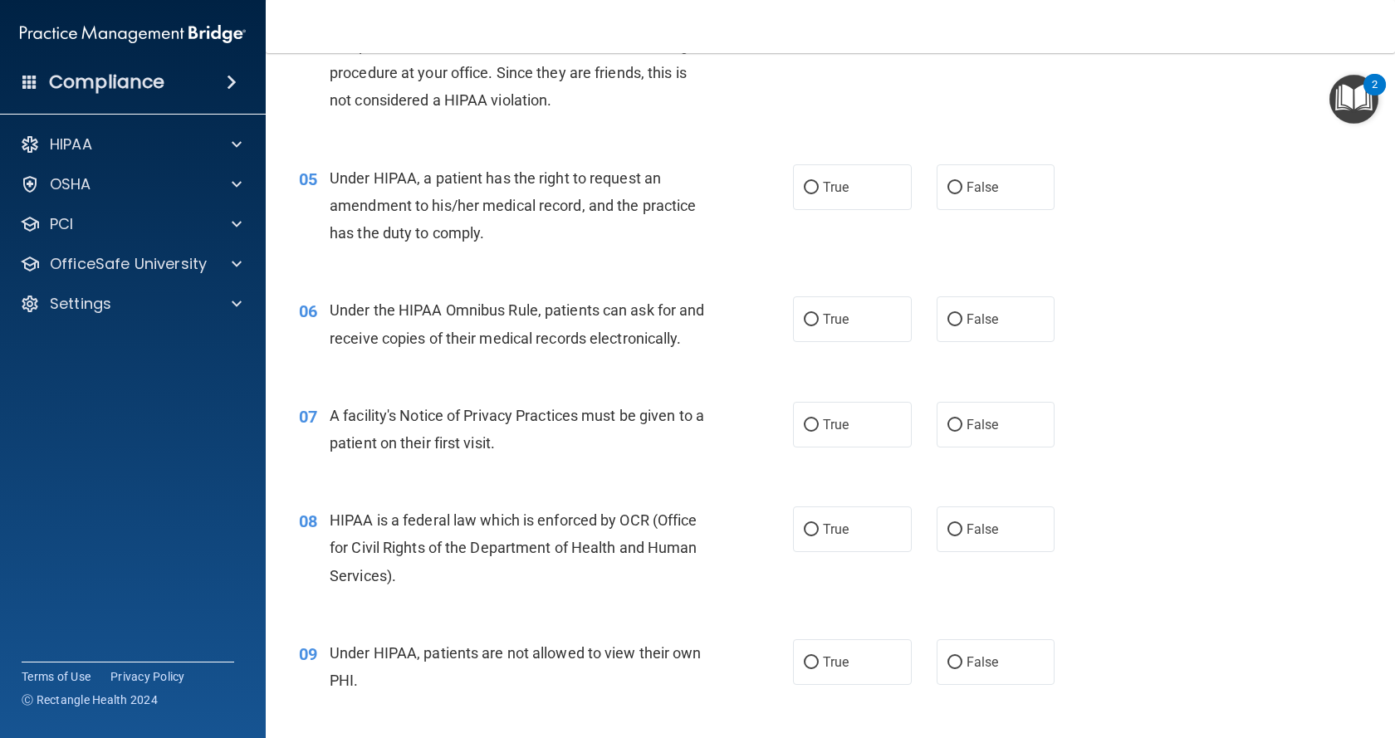
scroll to position [581, 0]
click at [838, 193] on span "True" at bounding box center [836, 187] width 26 height 16
click at [819, 193] on input "True" at bounding box center [811, 187] width 15 height 12
radio input "true"
click at [840, 314] on span "True" at bounding box center [836, 319] width 26 height 16
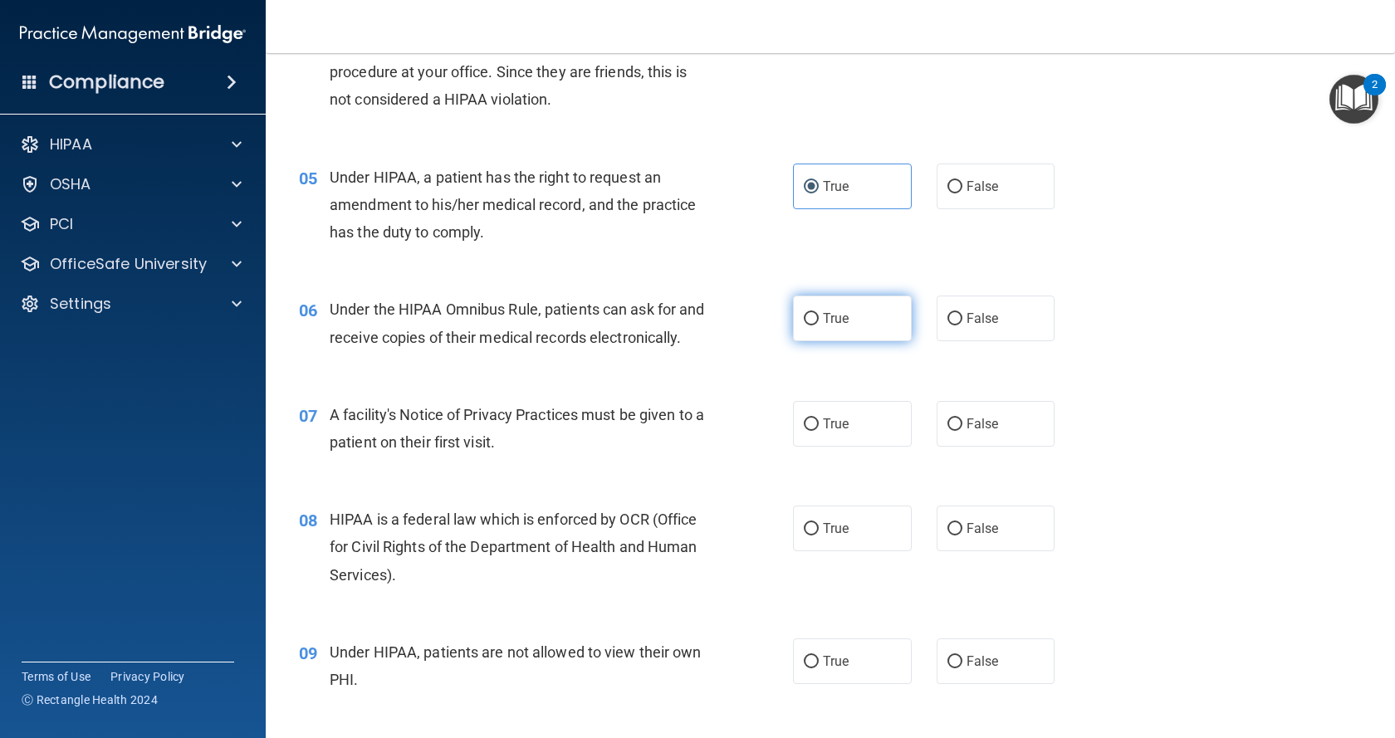
click at [819, 314] on input "True" at bounding box center [811, 319] width 15 height 12
radio input "true"
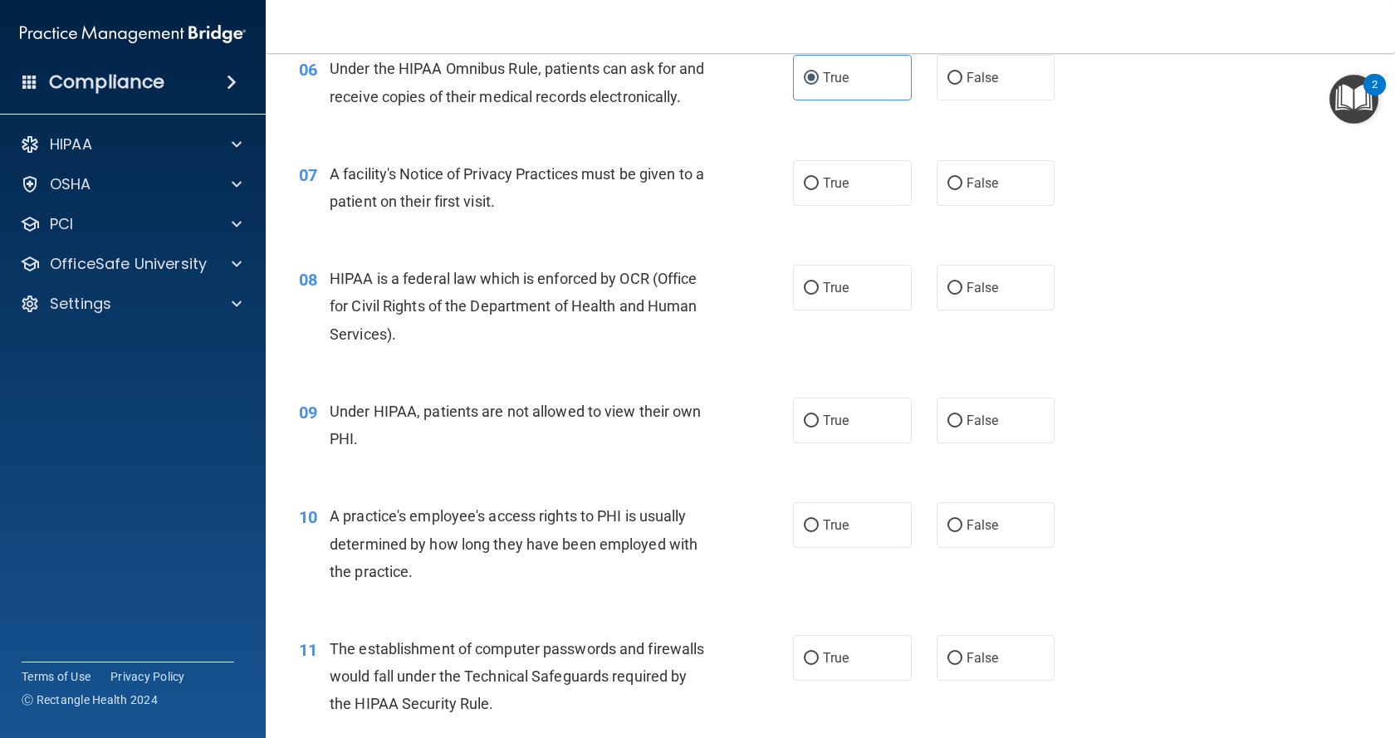
scroll to position [830, 0]
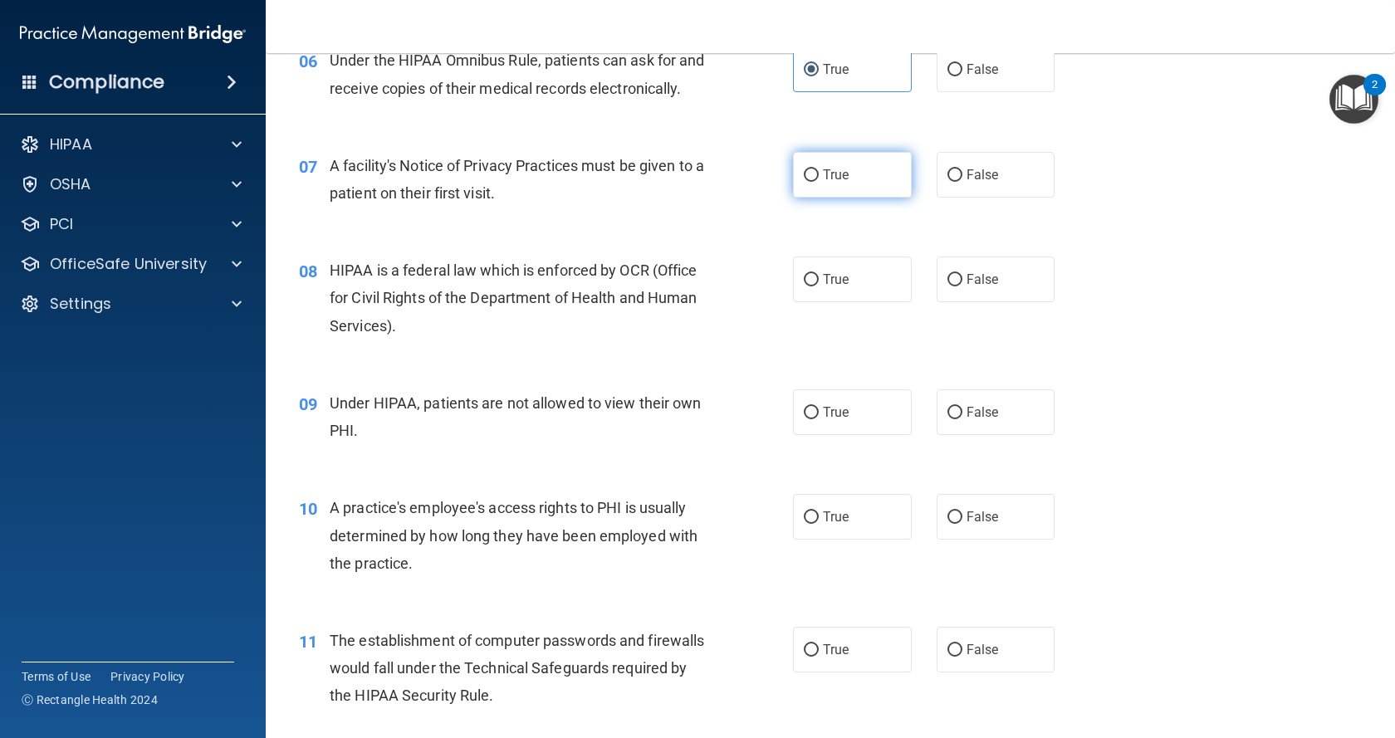
click at [840, 198] on label "True" at bounding box center [852, 175] width 119 height 46
click at [819, 182] on input "True" at bounding box center [811, 175] width 15 height 12
radio input "true"
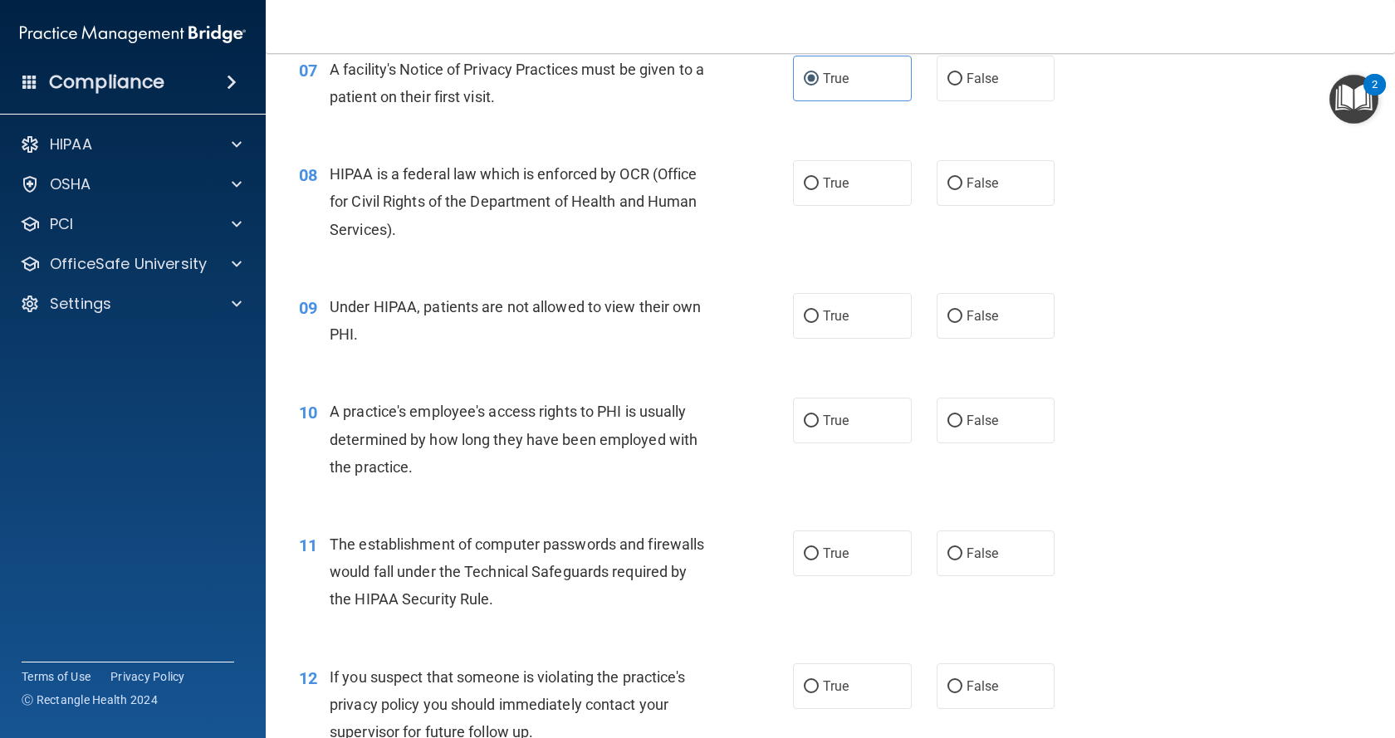
scroll to position [996, 0]
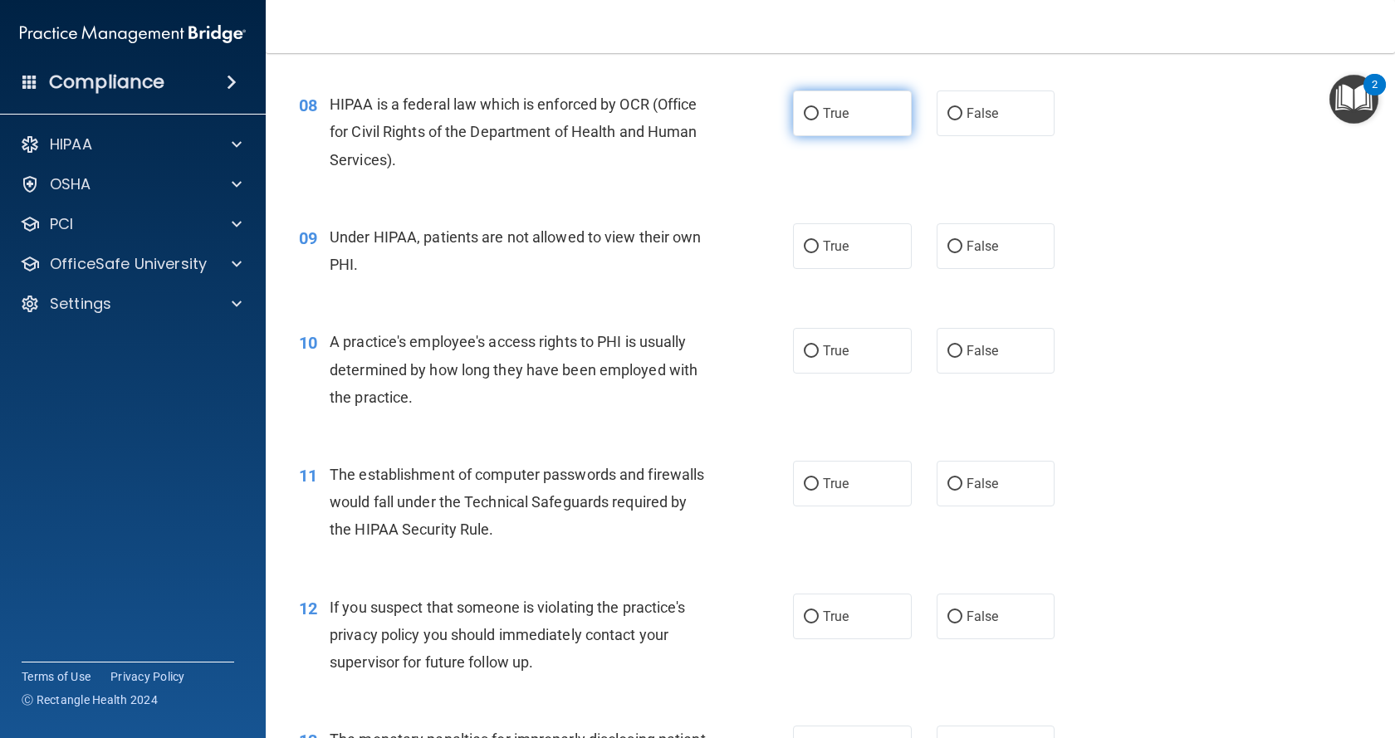
click at [883, 136] on label "True" at bounding box center [852, 114] width 119 height 46
click at [819, 120] on input "True" at bounding box center [811, 114] width 15 height 12
radio input "true"
click at [1009, 267] on label "False" at bounding box center [996, 246] width 119 height 46
click at [962, 253] on input "False" at bounding box center [954, 247] width 15 height 12
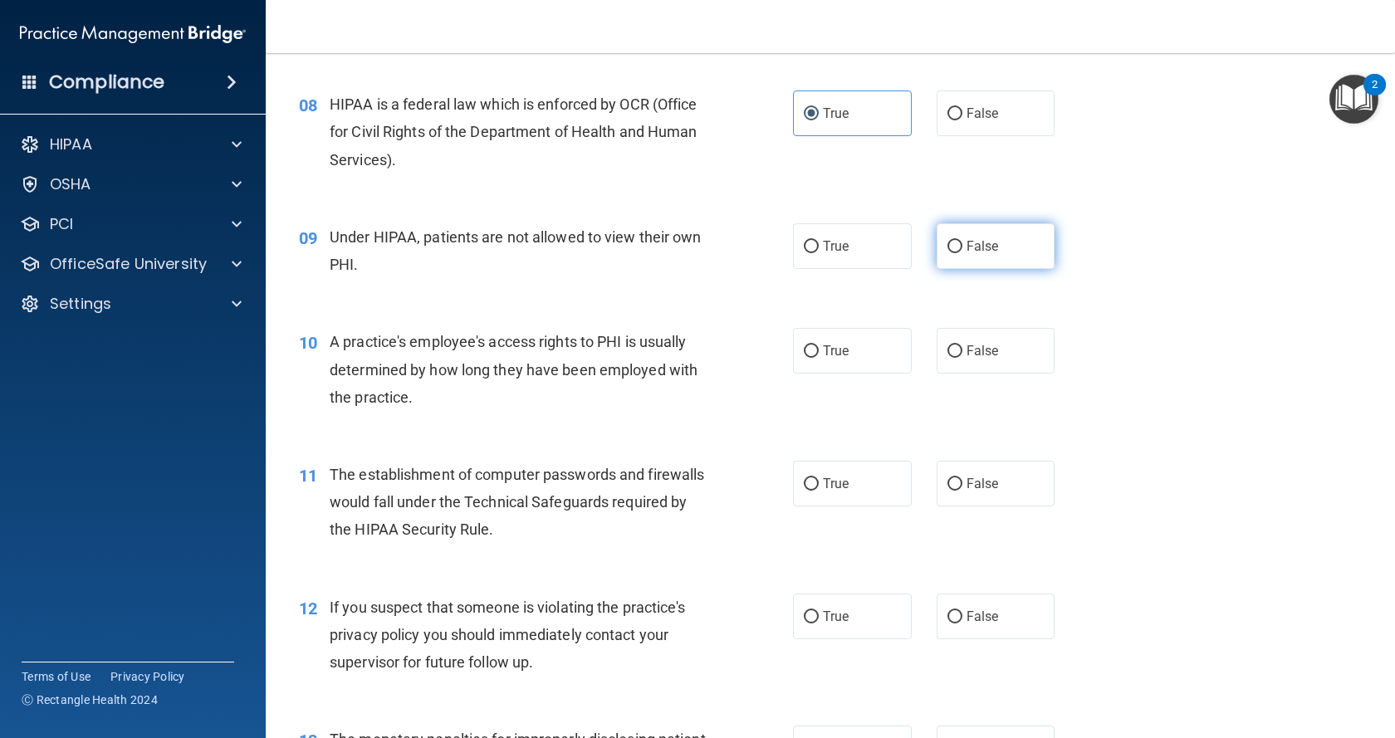
radio input "true"
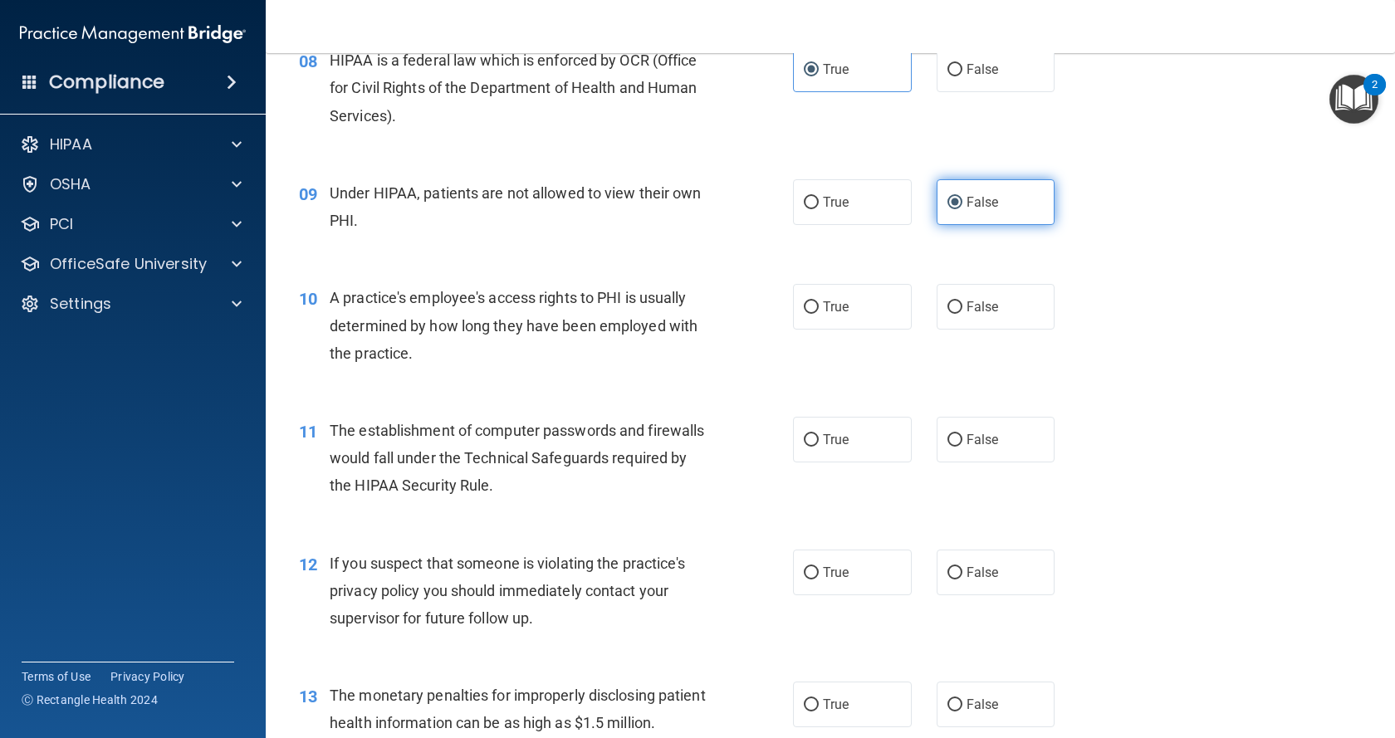
scroll to position [1080, 0]
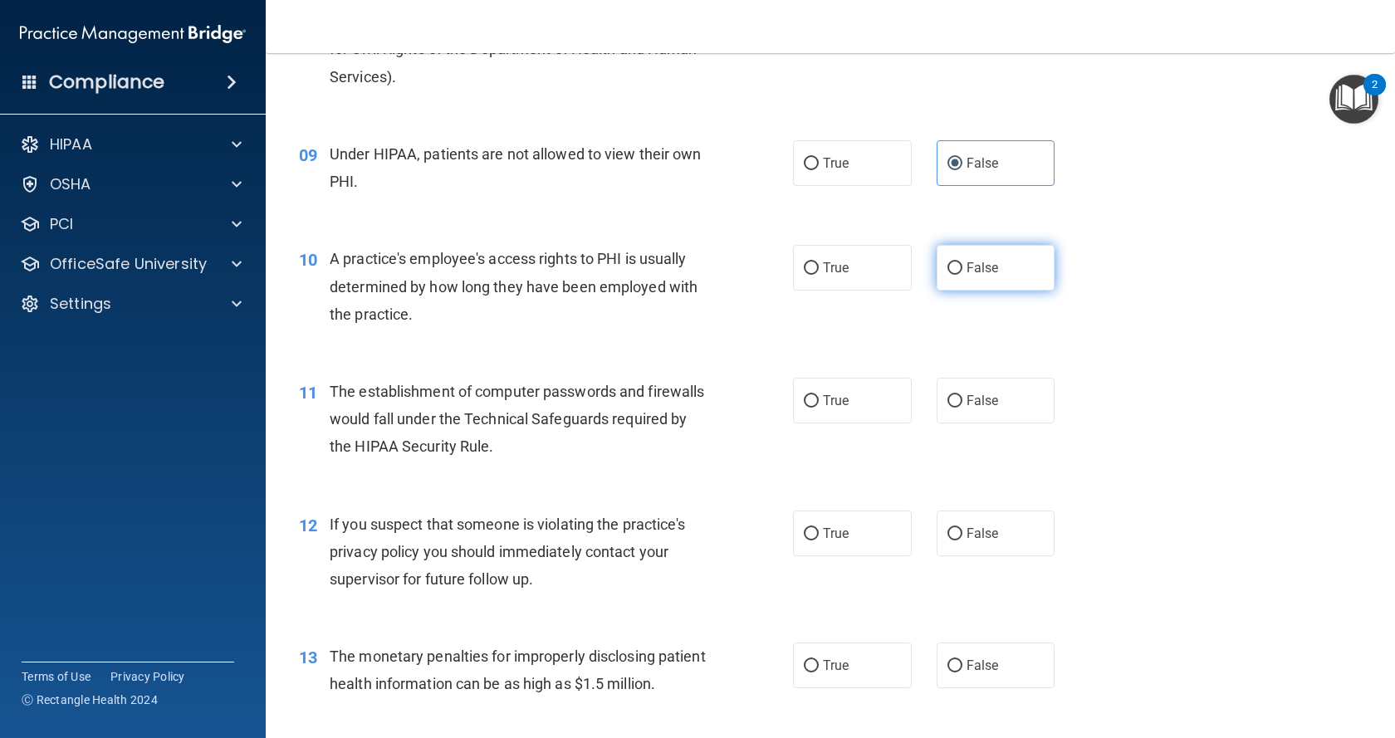
click at [982, 282] on label "False" at bounding box center [996, 268] width 119 height 46
click at [962, 275] on input "False" at bounding box center [954, 268] width 15 height 12
radio input "true"
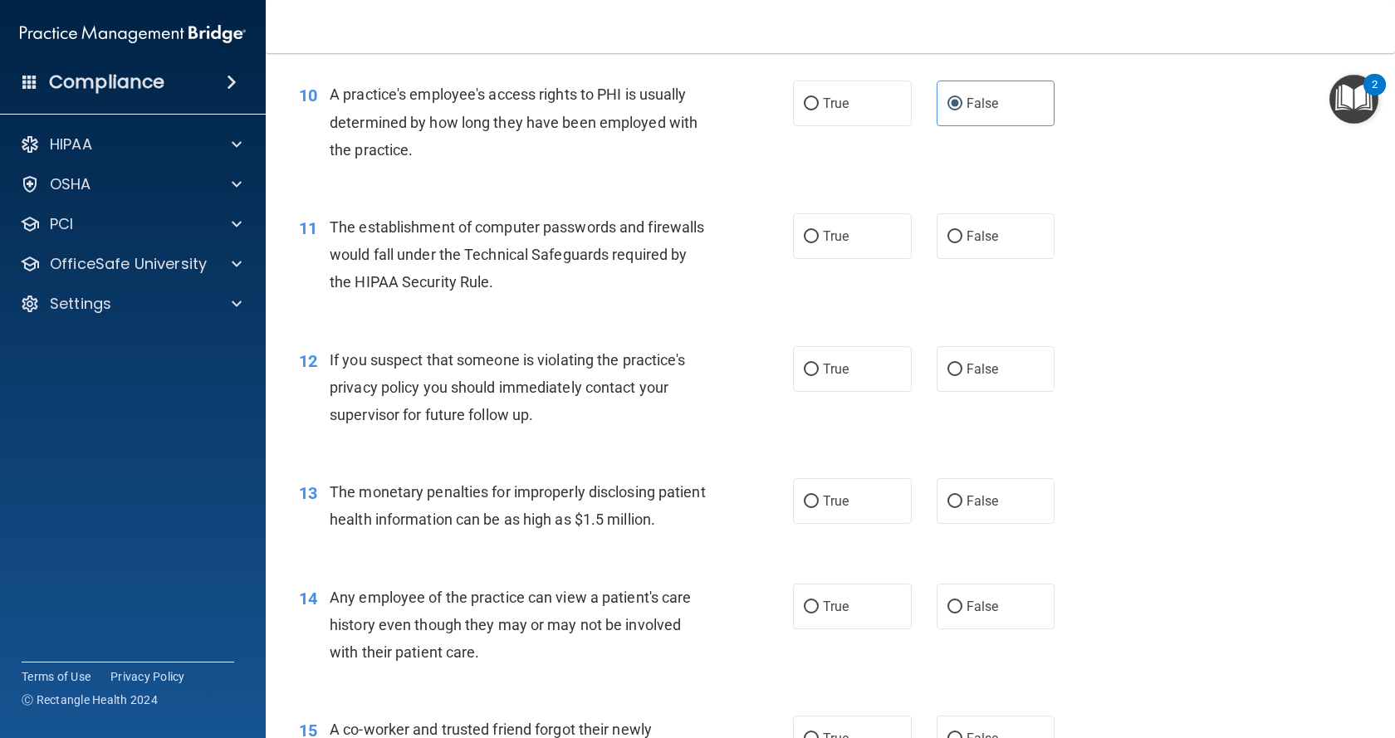
scroll to position [1246, 0]
click at [856, 246] on label "True" at bounding box center [852, 235] width 119 height 46
click at [819, 242] on input "True" at bounding box center [811, 235] width 15 height 12
radio input "true"
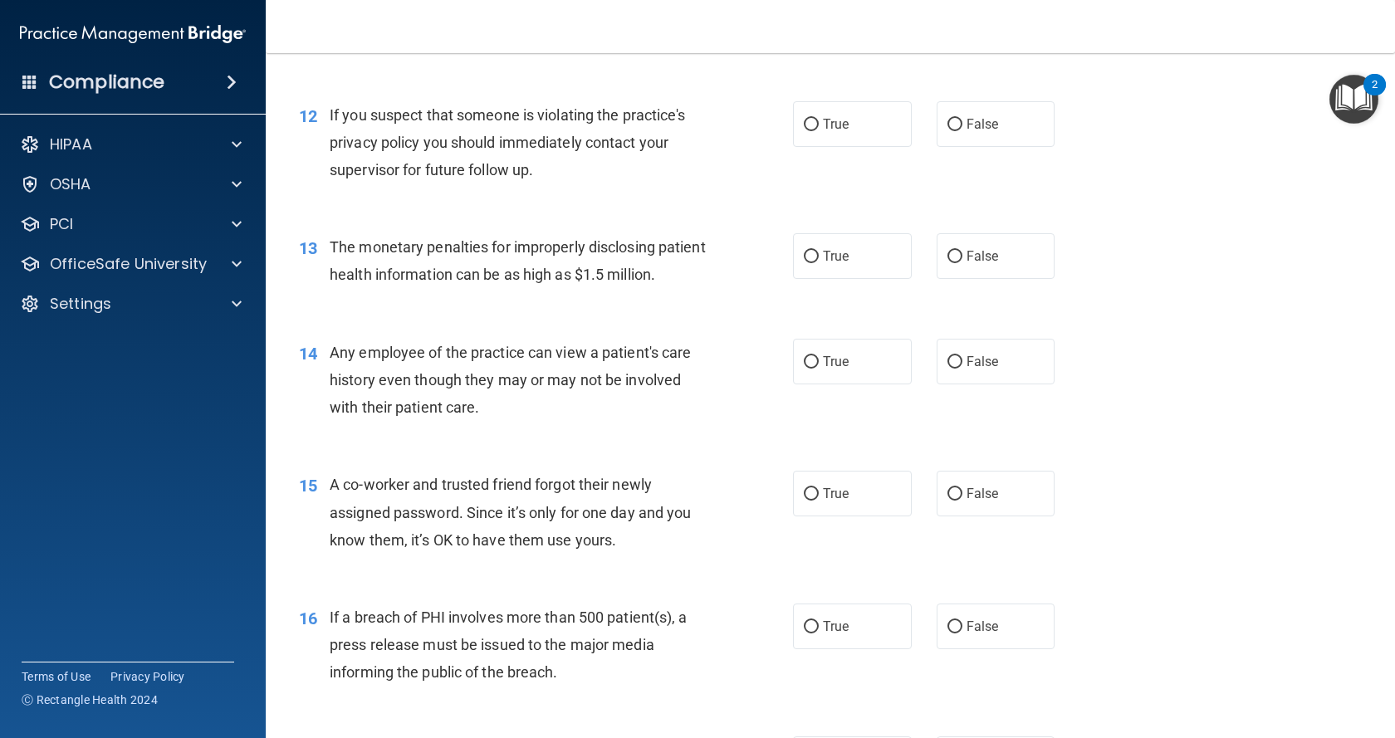
scroll to position [1495, 0]
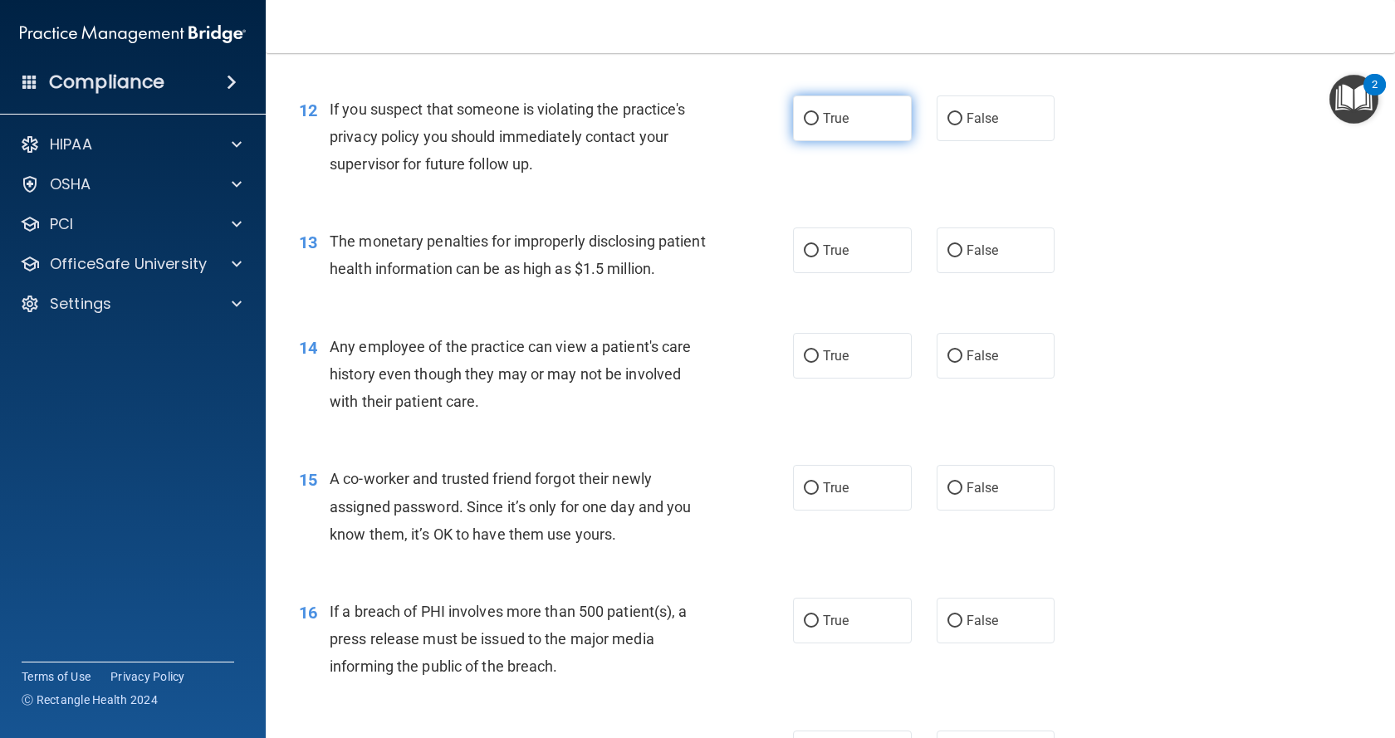
click at [805, 125] on input "True" at bounding box center [811, 119] width 15 height 12
radio input "true"
click at [871, 272] on label "True" at bounding box center [852, 251] width 119 height 46
click at [819, 257] on input "True" at bounding box center [811, 251] width 15 height 12
radio input "true"
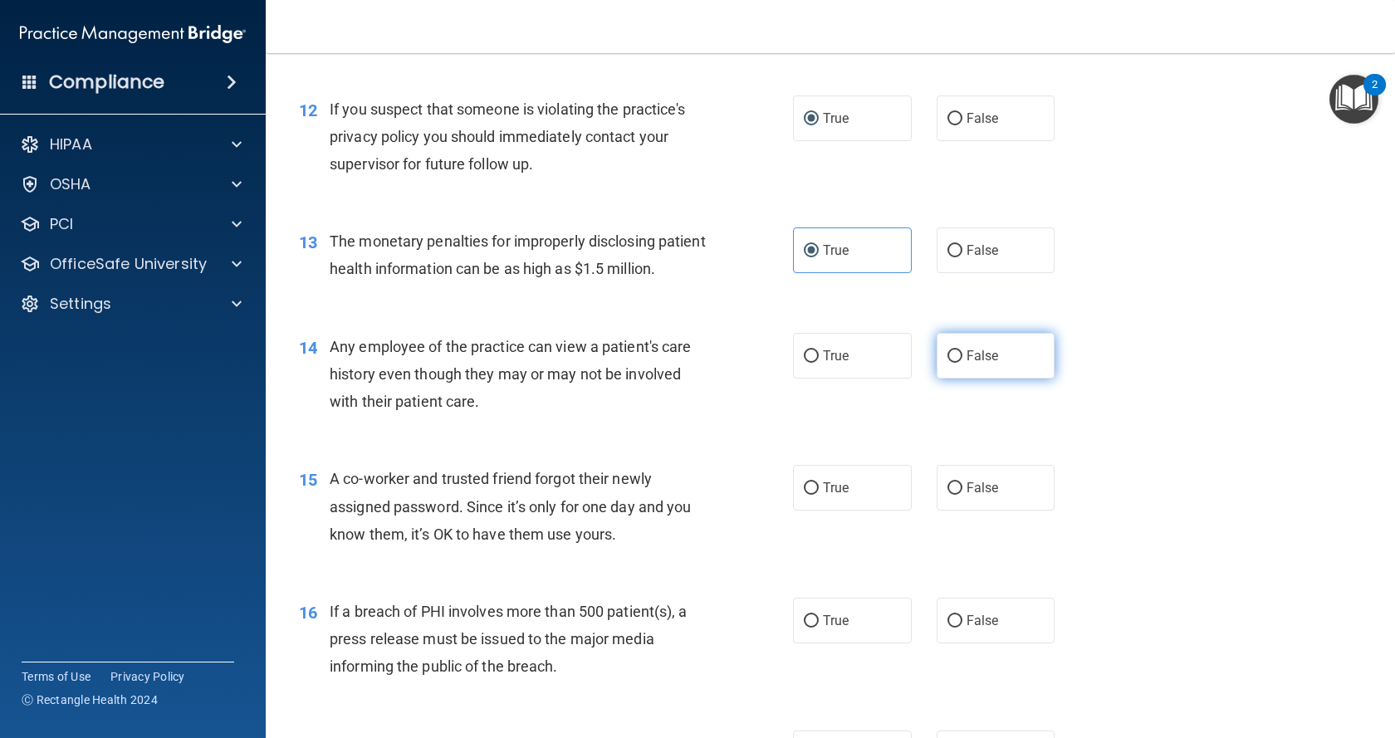
click at [996, 379] on label "False" at bounding box center [996, 356] width 119 height 46
click at [962, 363] on input "False" at bounding box center [954, 356] width 15 height 12
radio input "true"
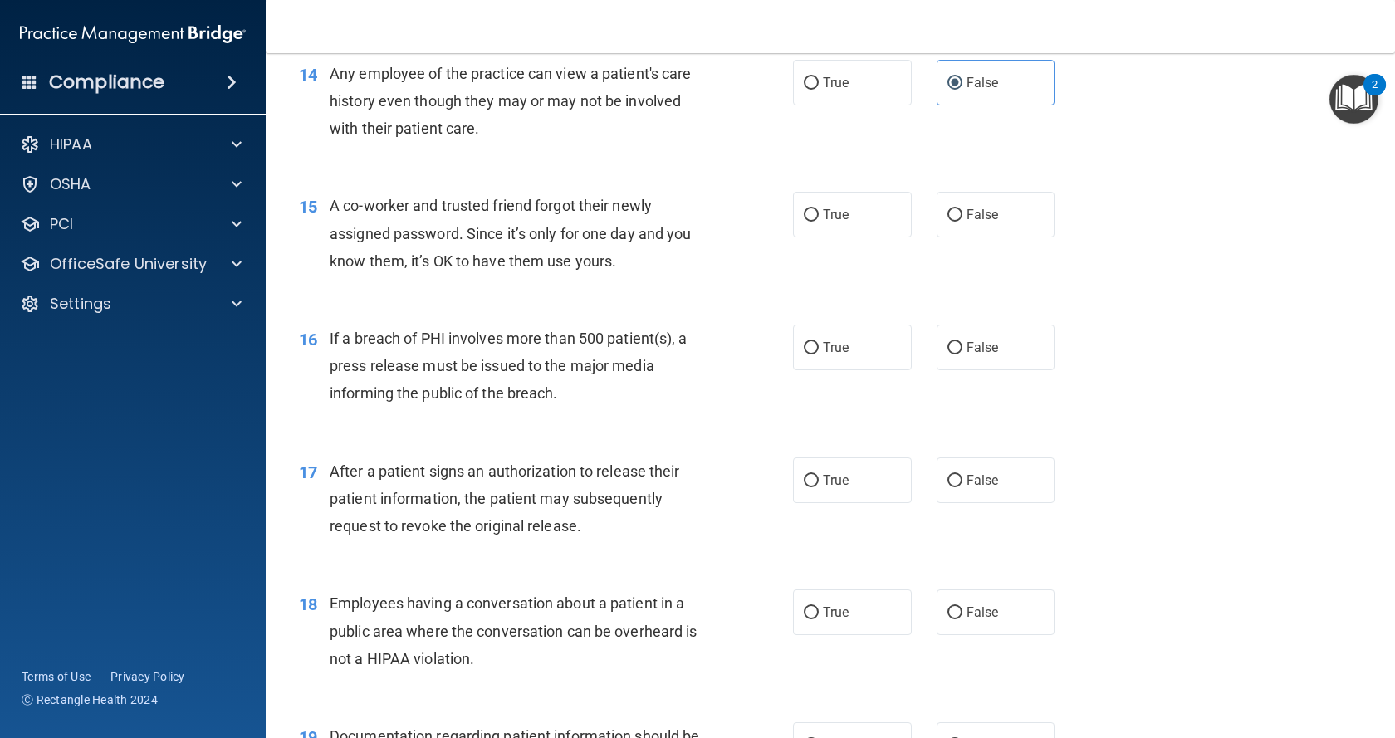
scroll to position [1827, 0]
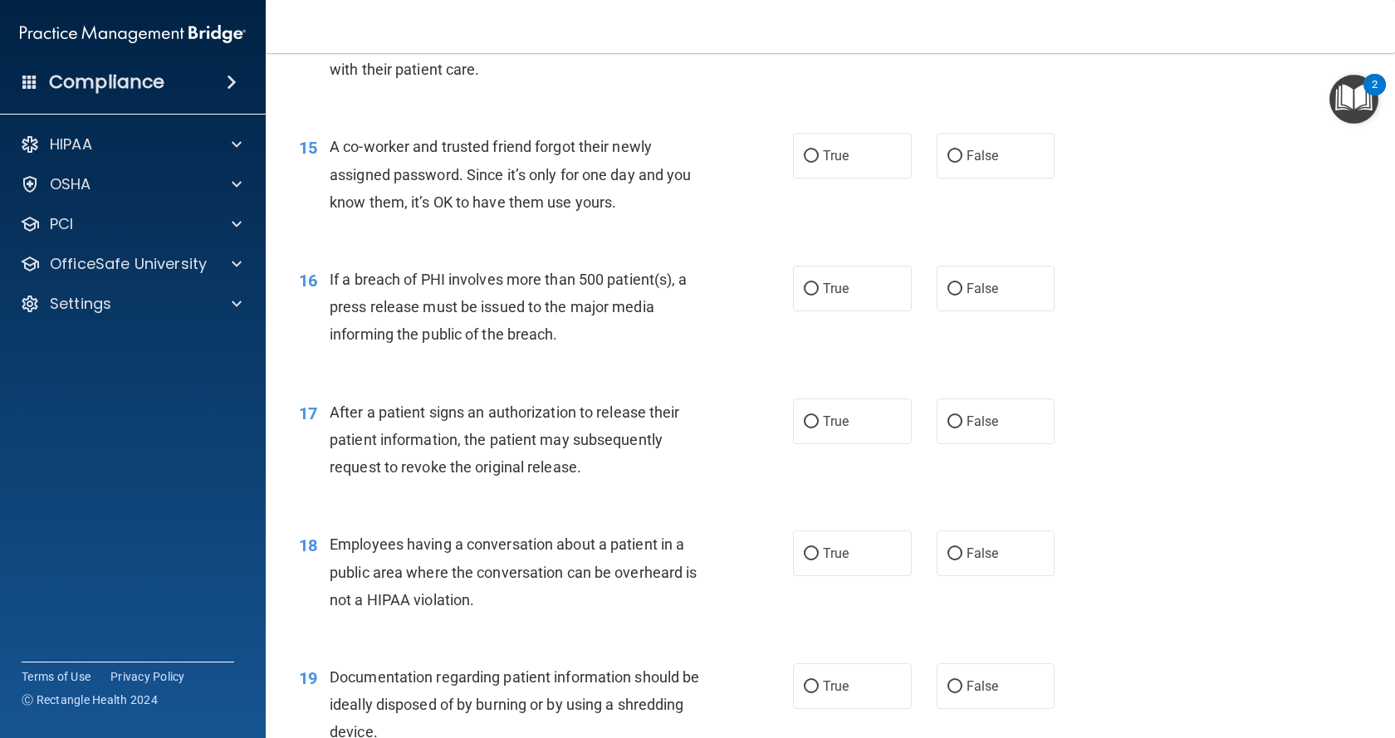
click at [991, 242] on div "15 A co-worker and trusted friend forgot their newly assigned password. Since i…" at bounding box center [830, 178] width 1088 height 133
click at [995, 179] on label "False" at bounding box center [996, 156] width 119 height 46
click at [962, 163] on input "False" at bounding box center [954, 156] width 15 height 12
radio input "true"
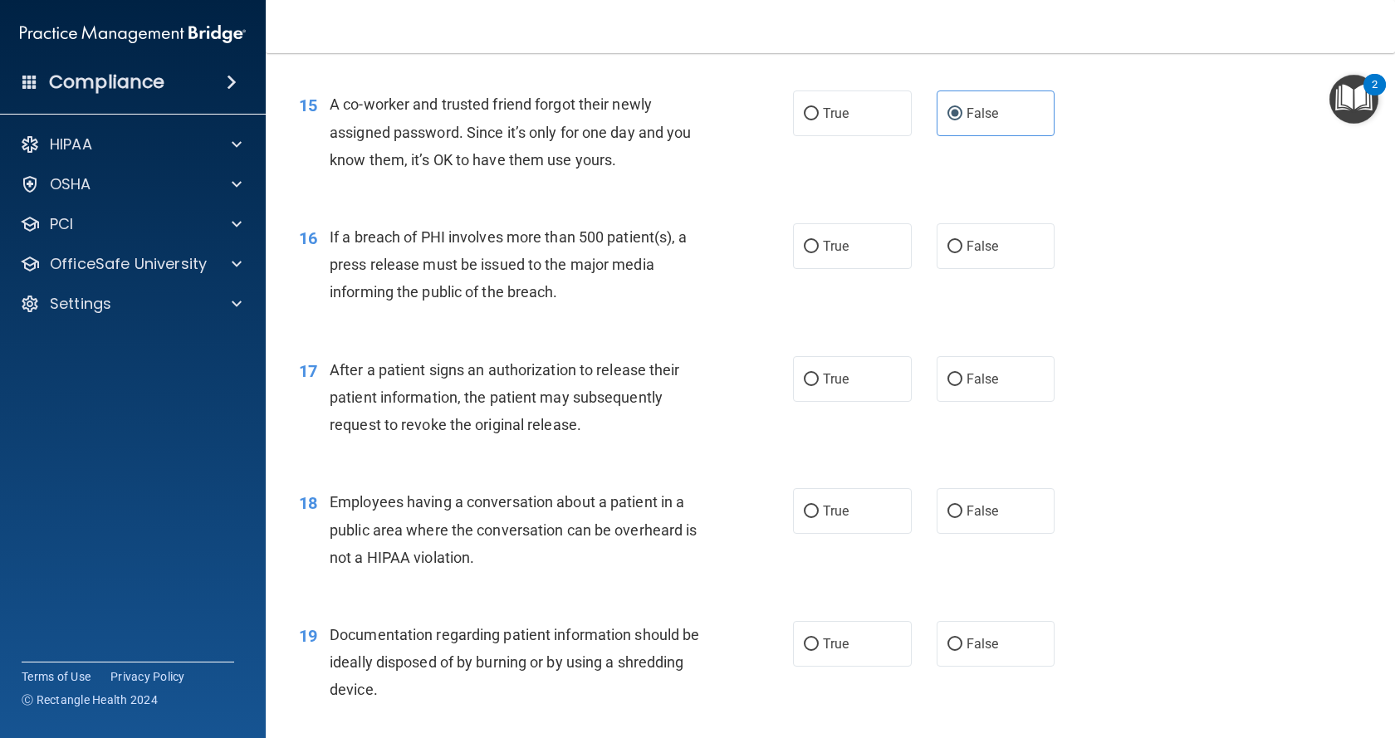
scroll to position [1910, 0]
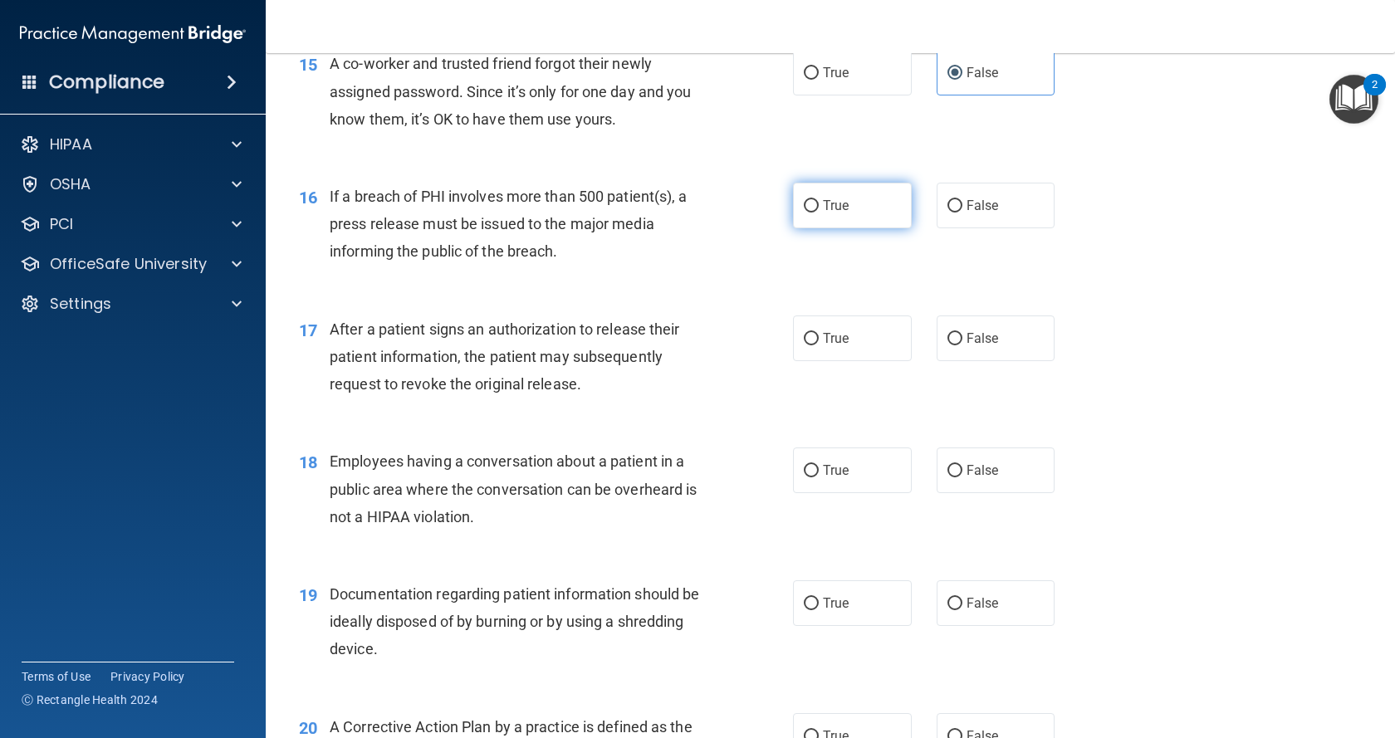
click at [822, 228] on label "True" at bounding box center [852, 206] width 119 height 46
click at [819, 213] on input "True" at bounding box center [811, 206] width 15 height 12
radio input "true"
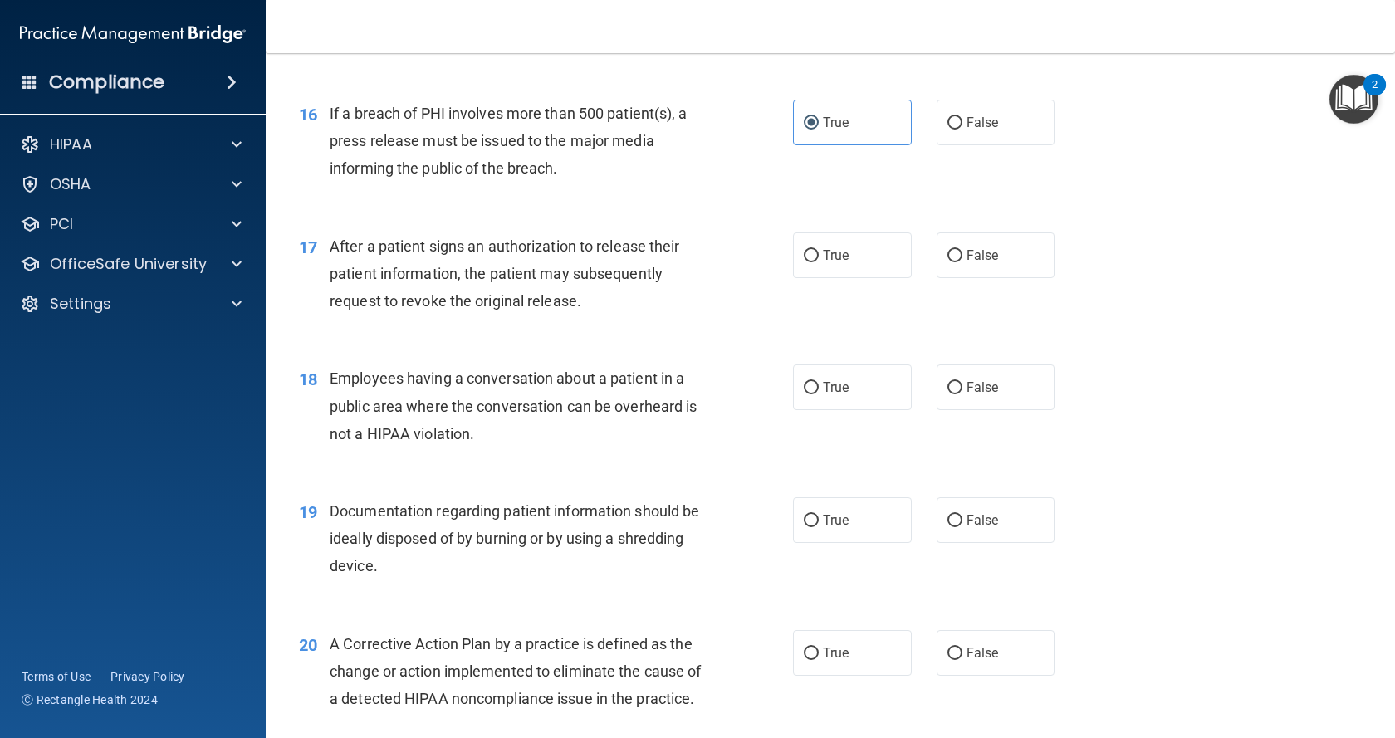
scroll to position [2076, 0]
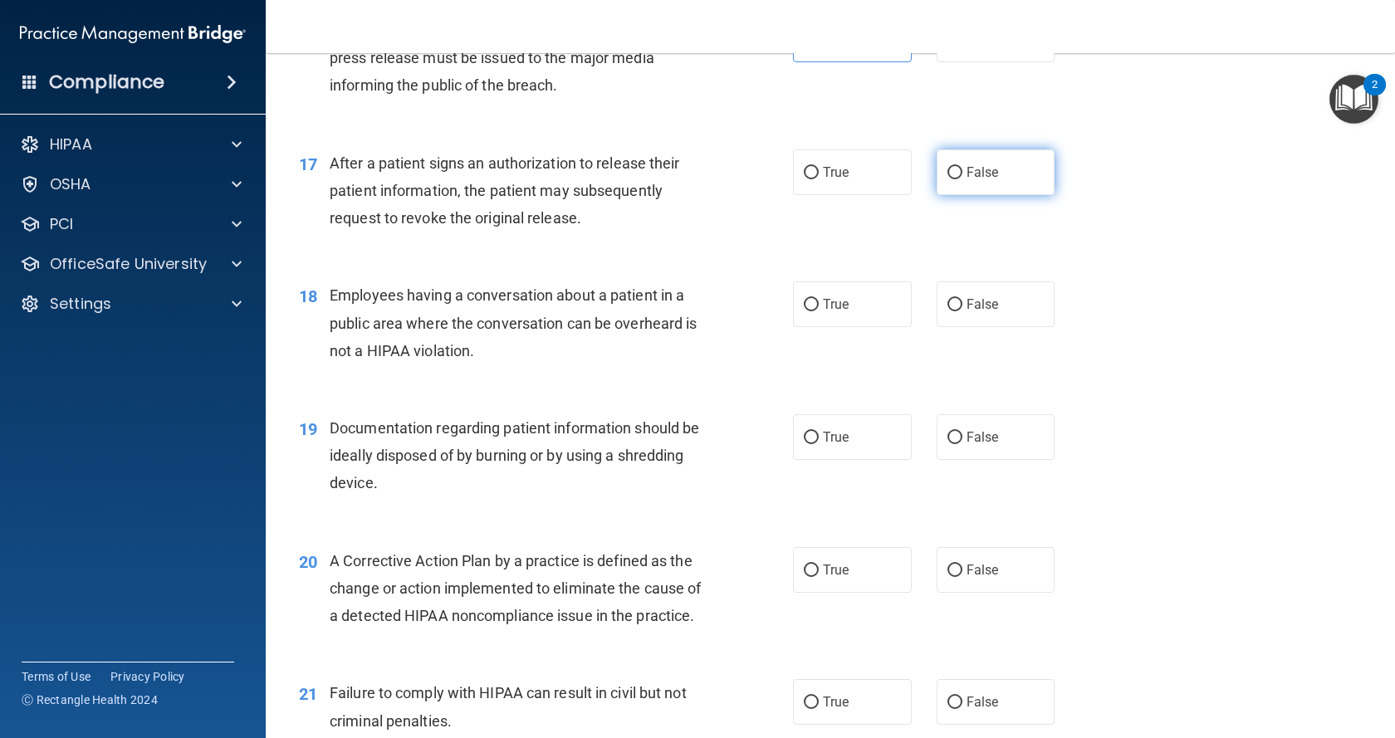
click at [989, 180] on span "False" at bounding box center [983, 172] width 32 height 16
click at [962, 179] on input "False" at bounding box center [954, 173] width 15 height 12
radio input "true"
click at [877, 327] on label "True" at bounding box center [852, 305] width 119 height 46
click at [819, 311] on input "True" at bounding box center [811, 305] width 15 height 12
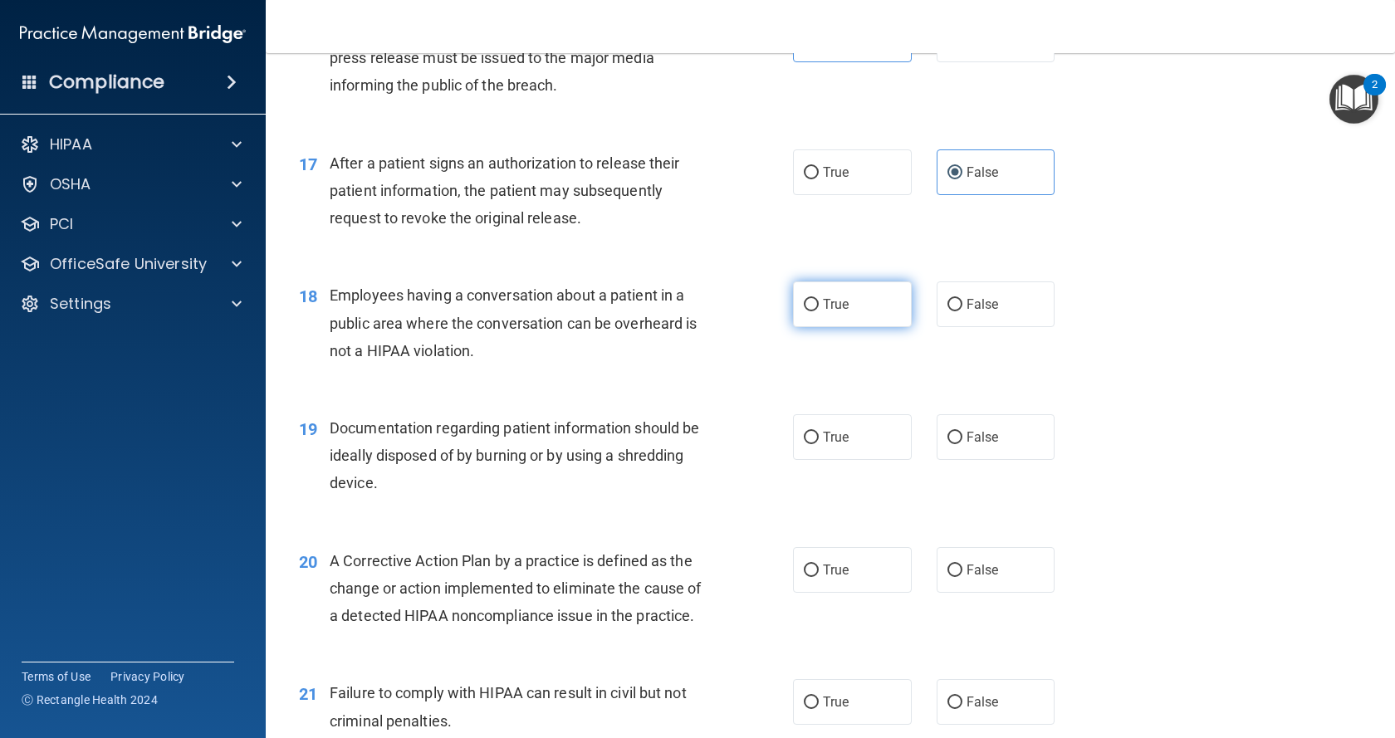
radio input "true"
click at [1000, 327] on label "False" at bounding box center [996, 305] width 119 height 46
click at [962, 311] on input "False" at bounding box center [954, 305] width 15 height 12
radio input "true"
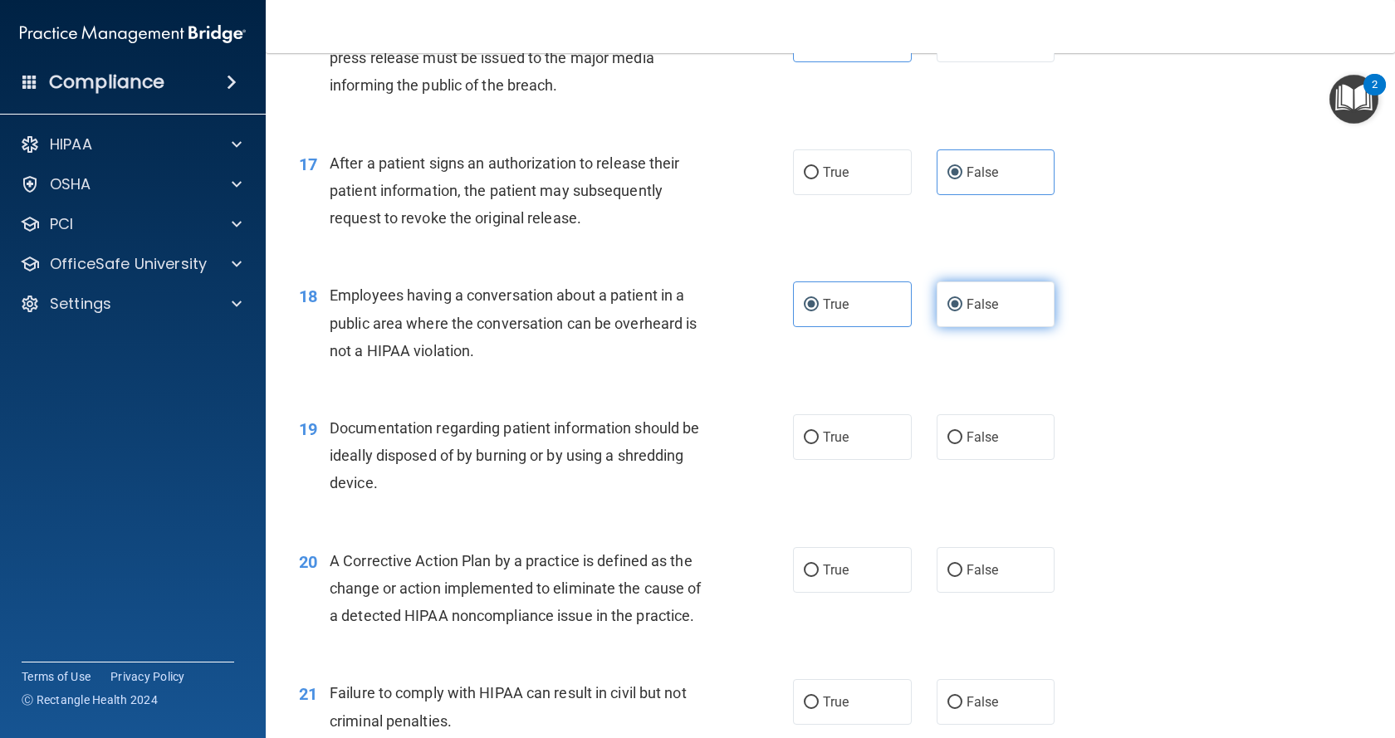
radio input "false"
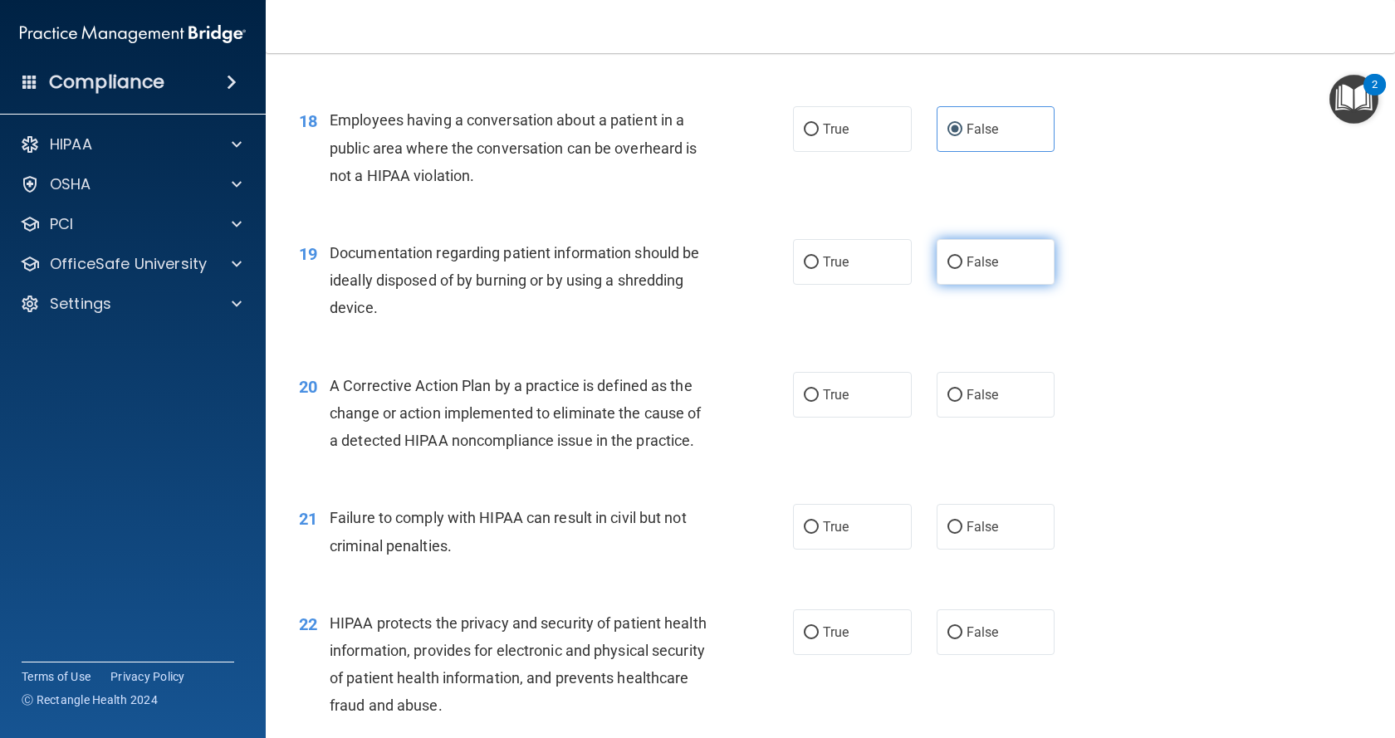
scroll to position [2325, 0]
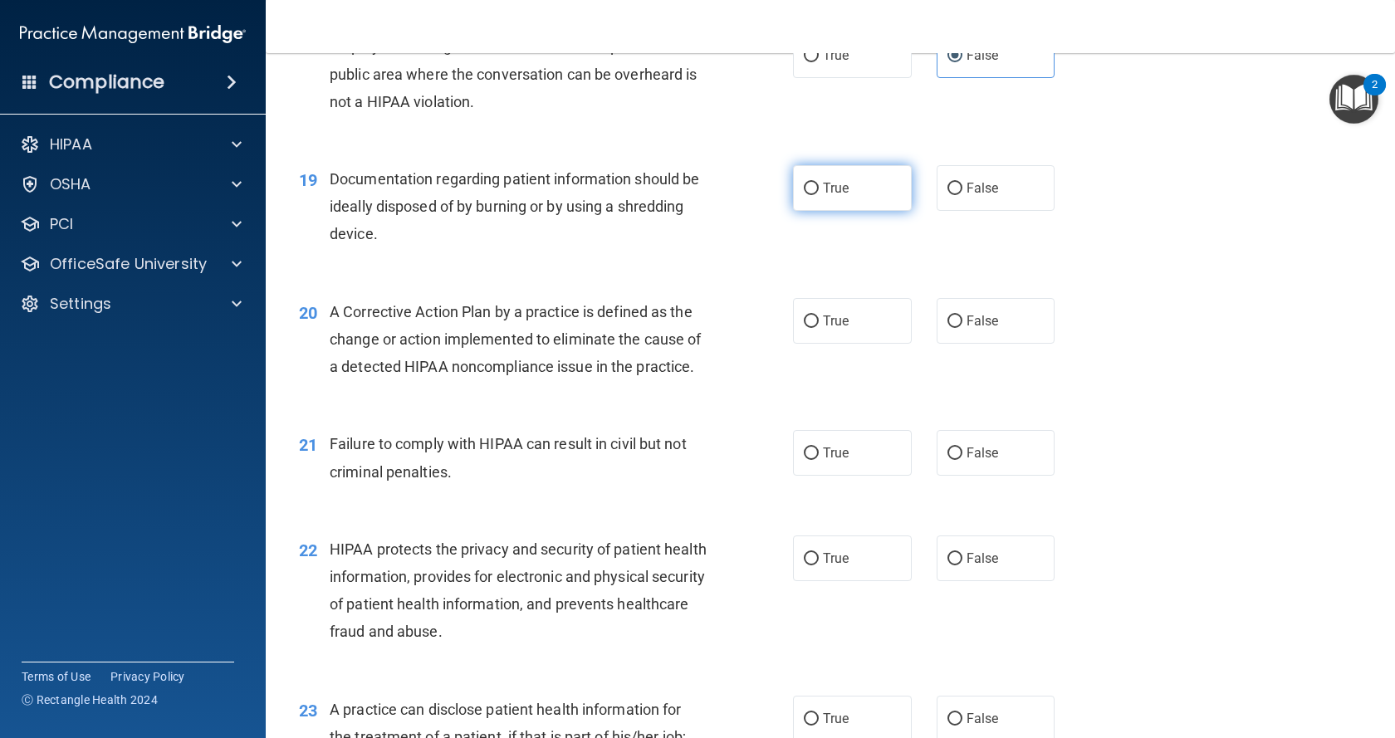
click at [820, 211] on label "True" at bounding box center [852, 188] width 119 height 46
click at [819, 195] on input "True" at bounding box center [811, 189] width 15 height 12
radio input "true"
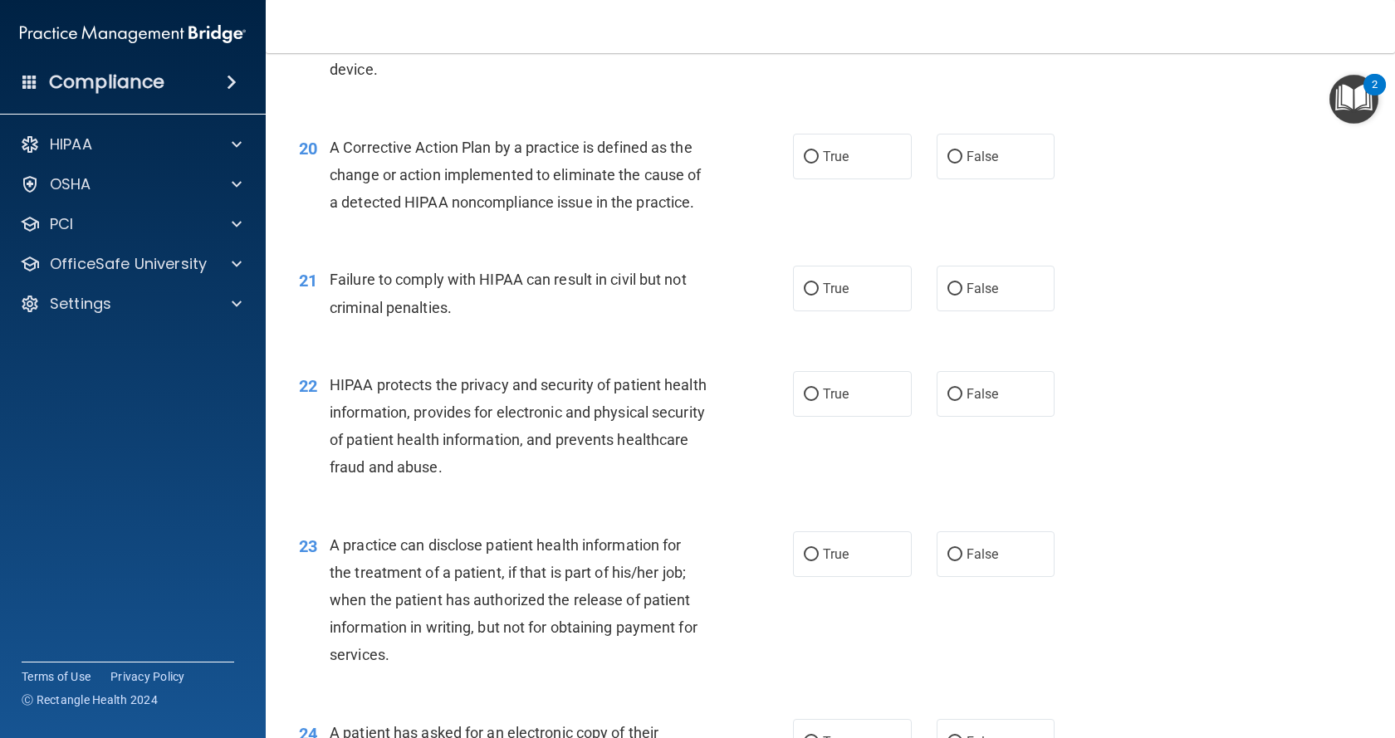
scroll to position [2491, 0]
click at [825, 163] on span "True" at bounding box center [836, 155] width 26 height 16
click at [819, 162] on input "True" at bounding box center [811, 155] width 15 height 12
radio input "true"
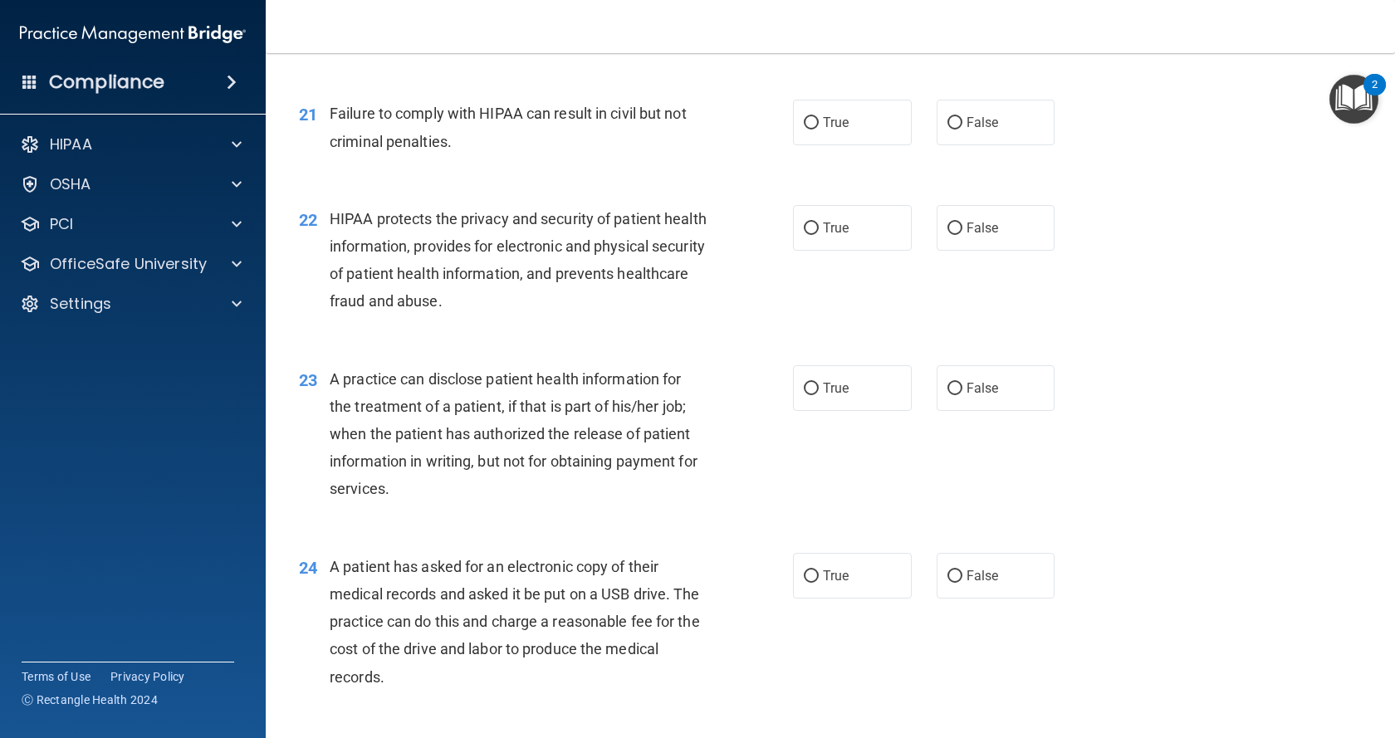
scroll to position [2657, 0]
click at [967, 144] on label "False" at bounding box center [996, 121] width 119 height 46
click at [962, 128] on input "False" at bounding box center [954, 121] width 15 height 12
radio input "true"
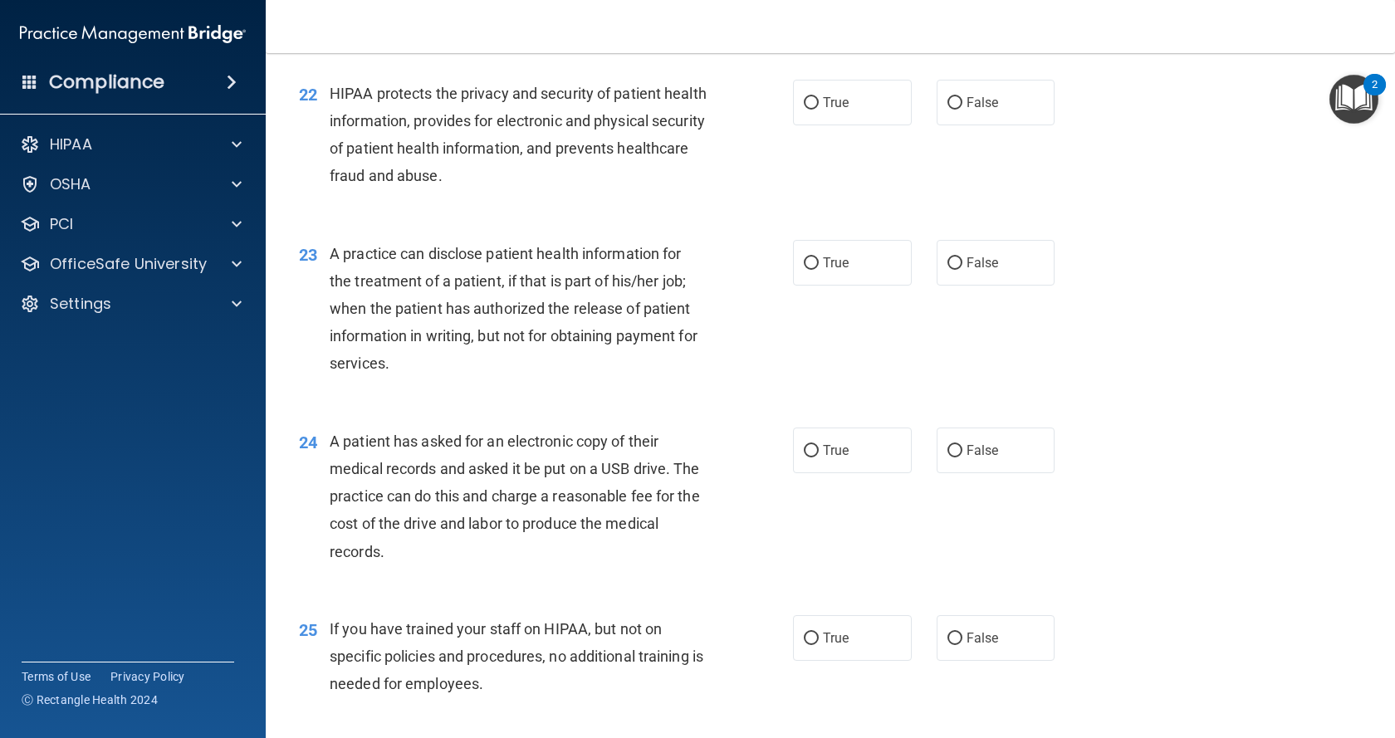
scroll to position [2740, 0]
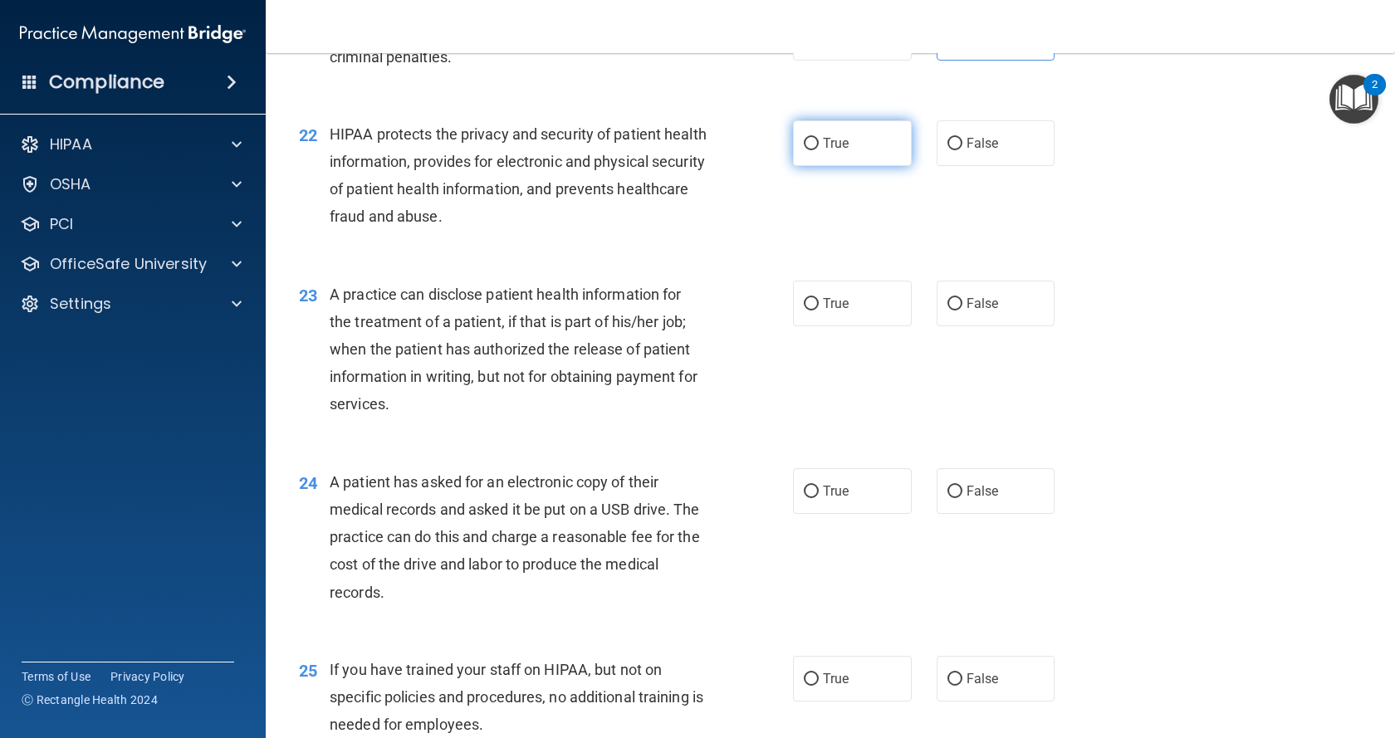
click at [842, 166] on label "True" at bounding box center [852, 143] width 119 height 46
click at [819, 150] on input "True" at bounding box center [811, 144] width 15 height 12
radio input "true"
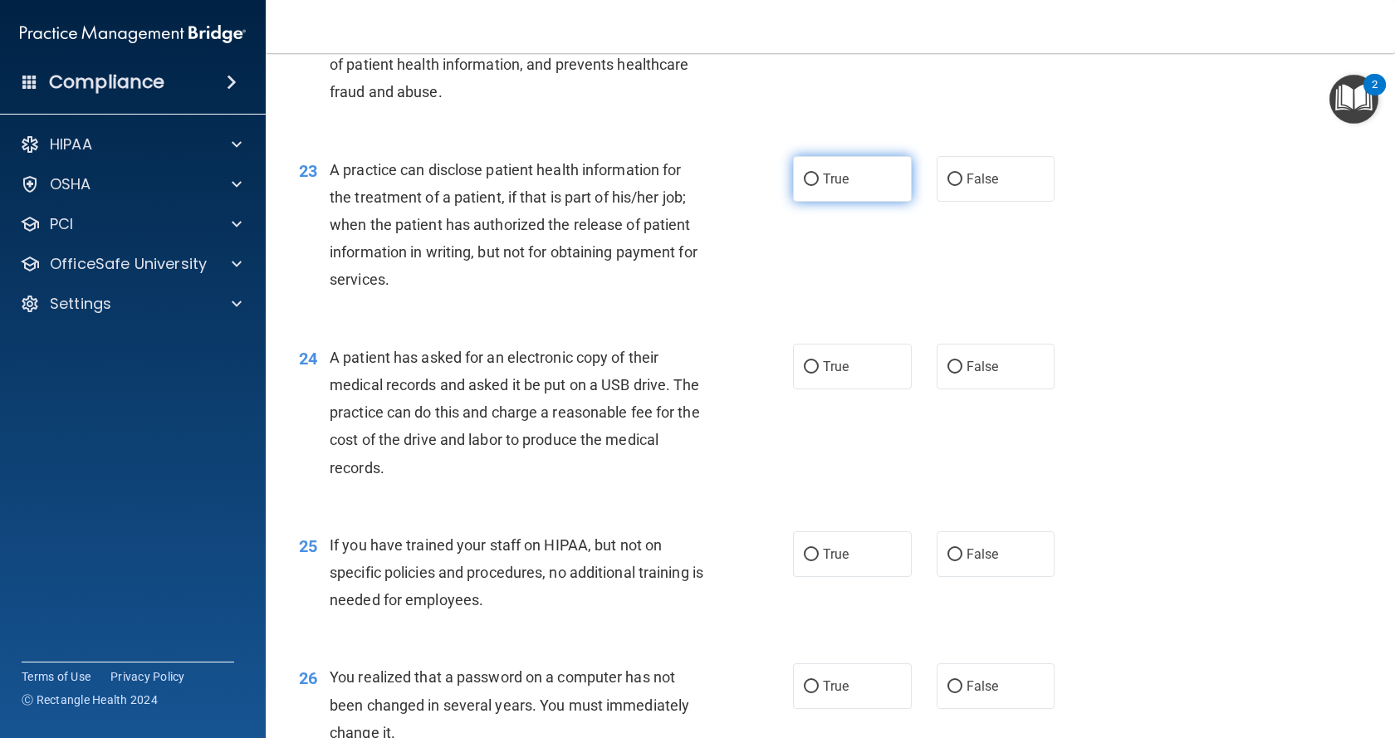
scroll to position [2906, 0]
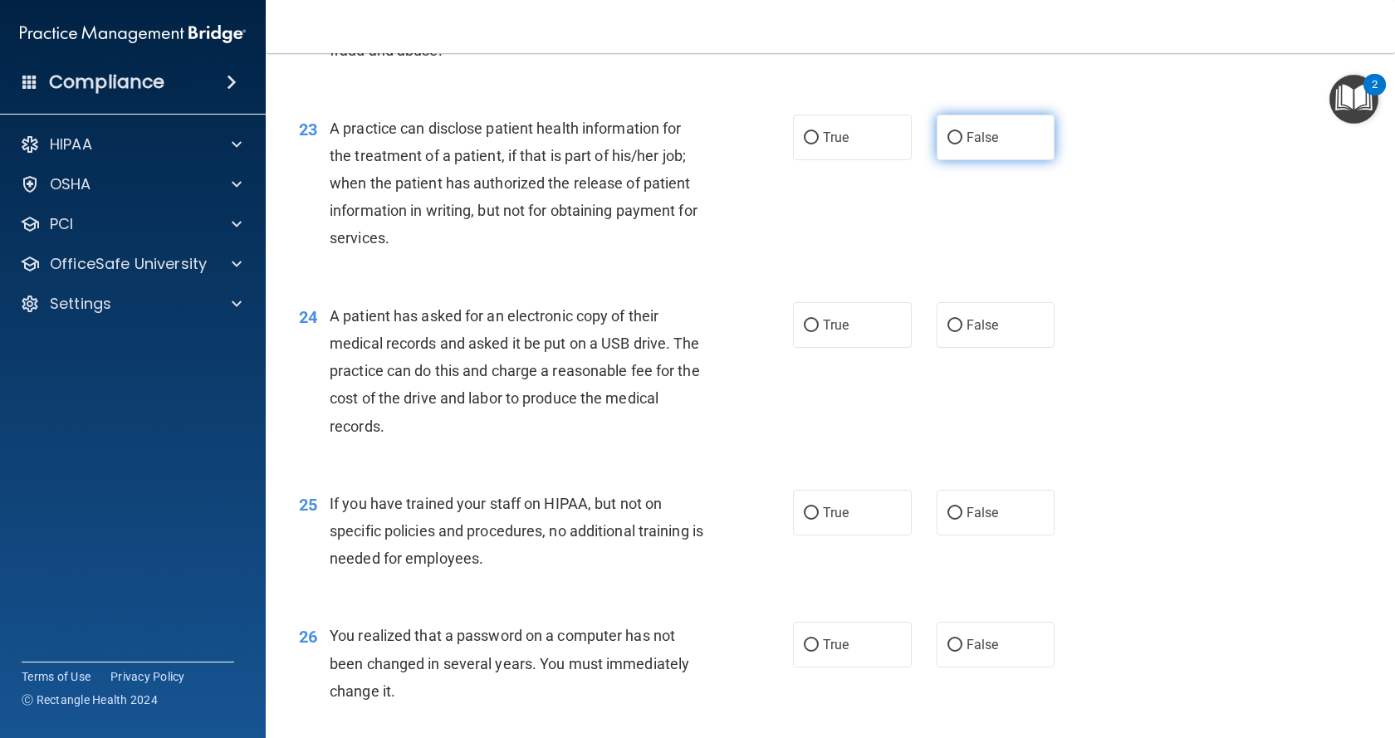
click at [956, 160] on label "False" at bounding box center [996, 138] width 119 height 46
click at [956, 144] on input "False" at bounding box center [954, 138] width 15 height 12
radio input "true"
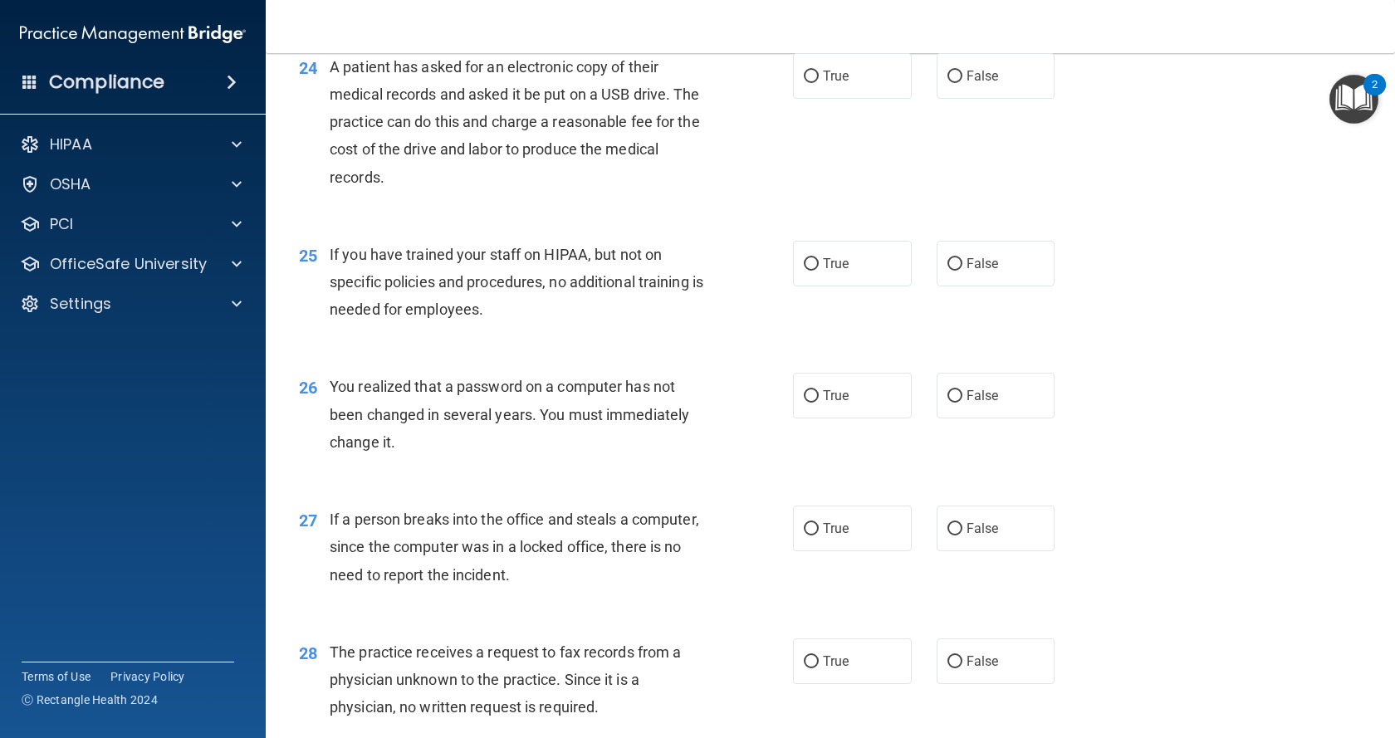
scroll to position [3239, 0]
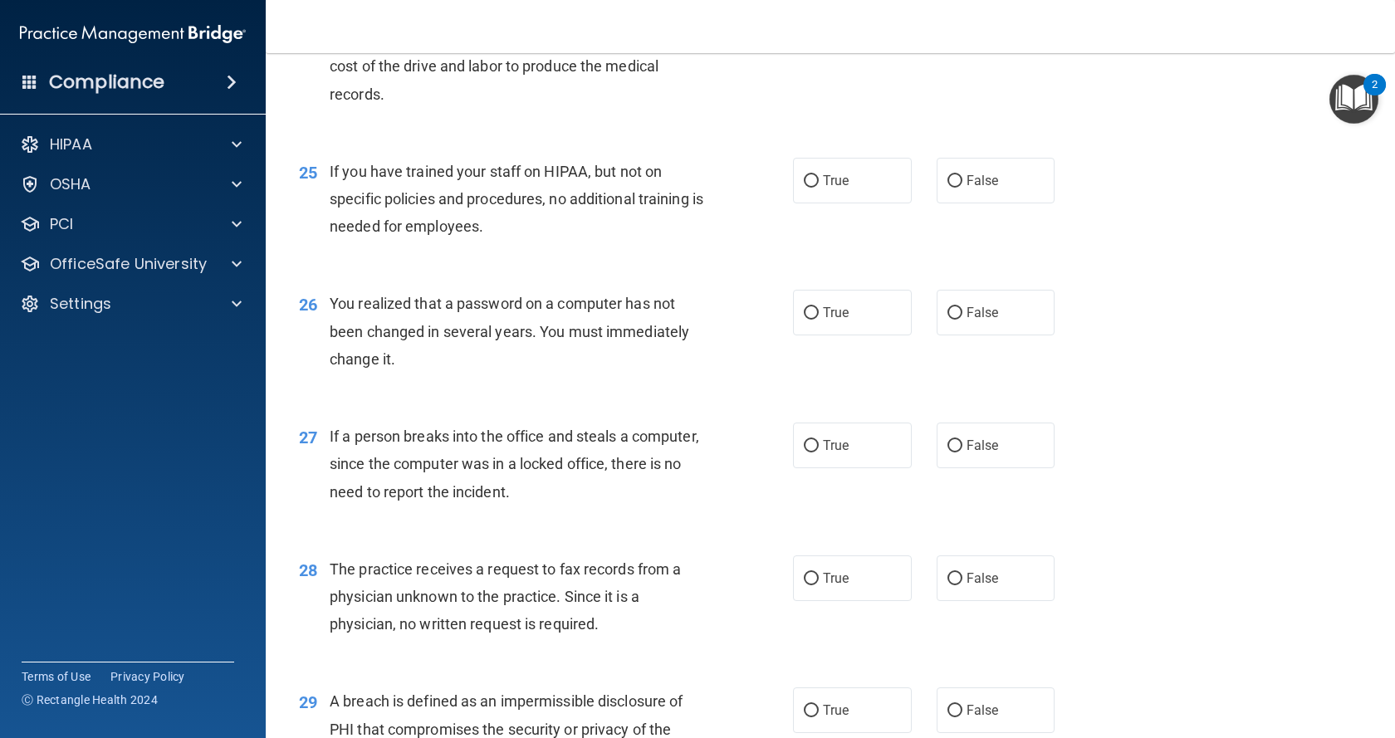
radio input "true"
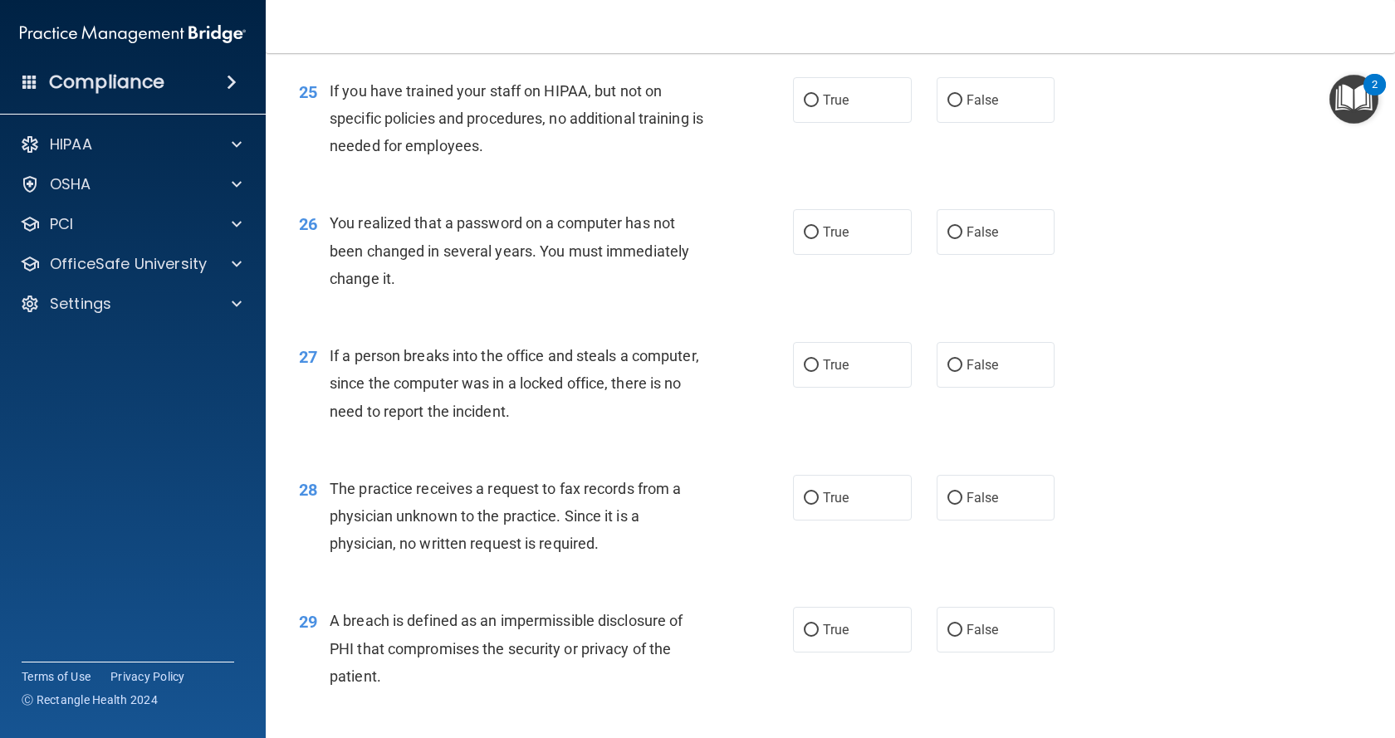
scroll to position [3322, 0]
click at [1007, 120] on label "False" at bounding box center [996, 98] width 119 height 46
click at [962, 105] on input "False" at bounding box center [954, 98] width 15 height 12
radio input "true"
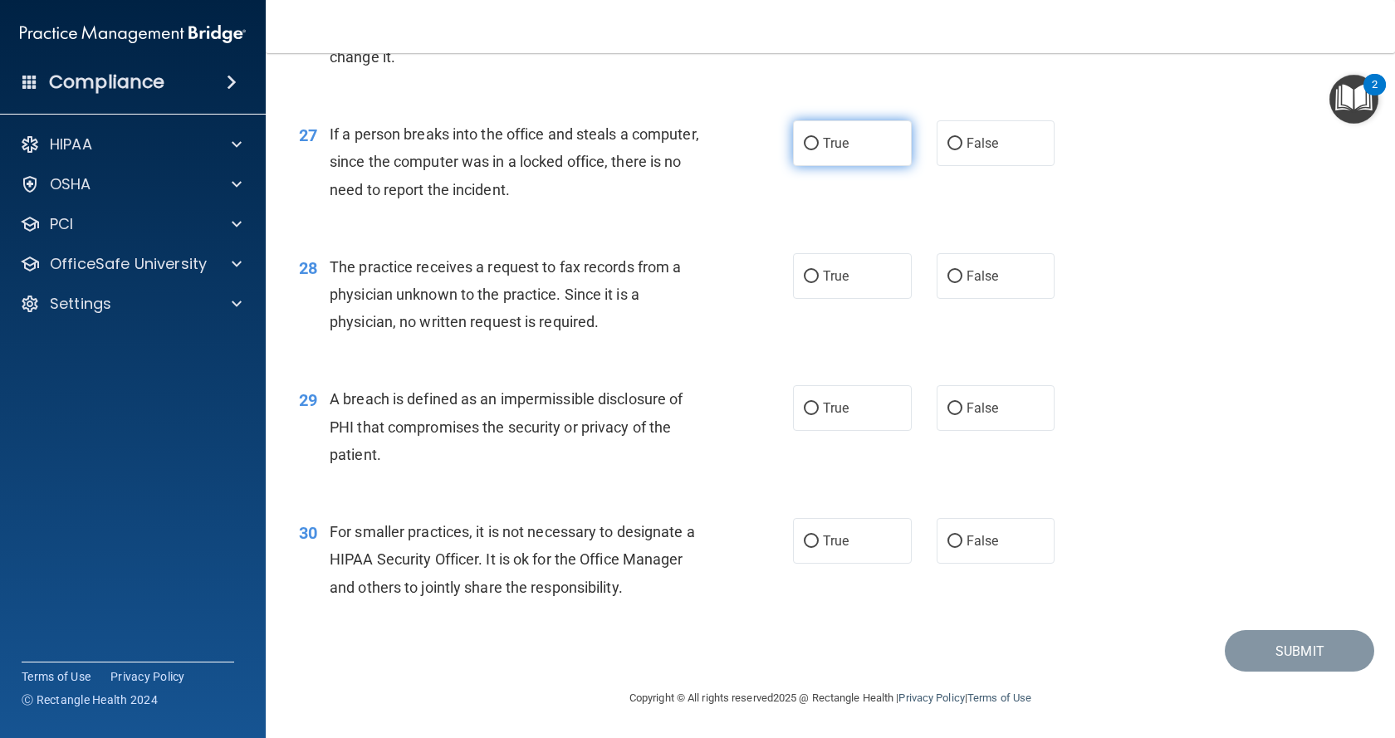
scroll to position [3488, 0]
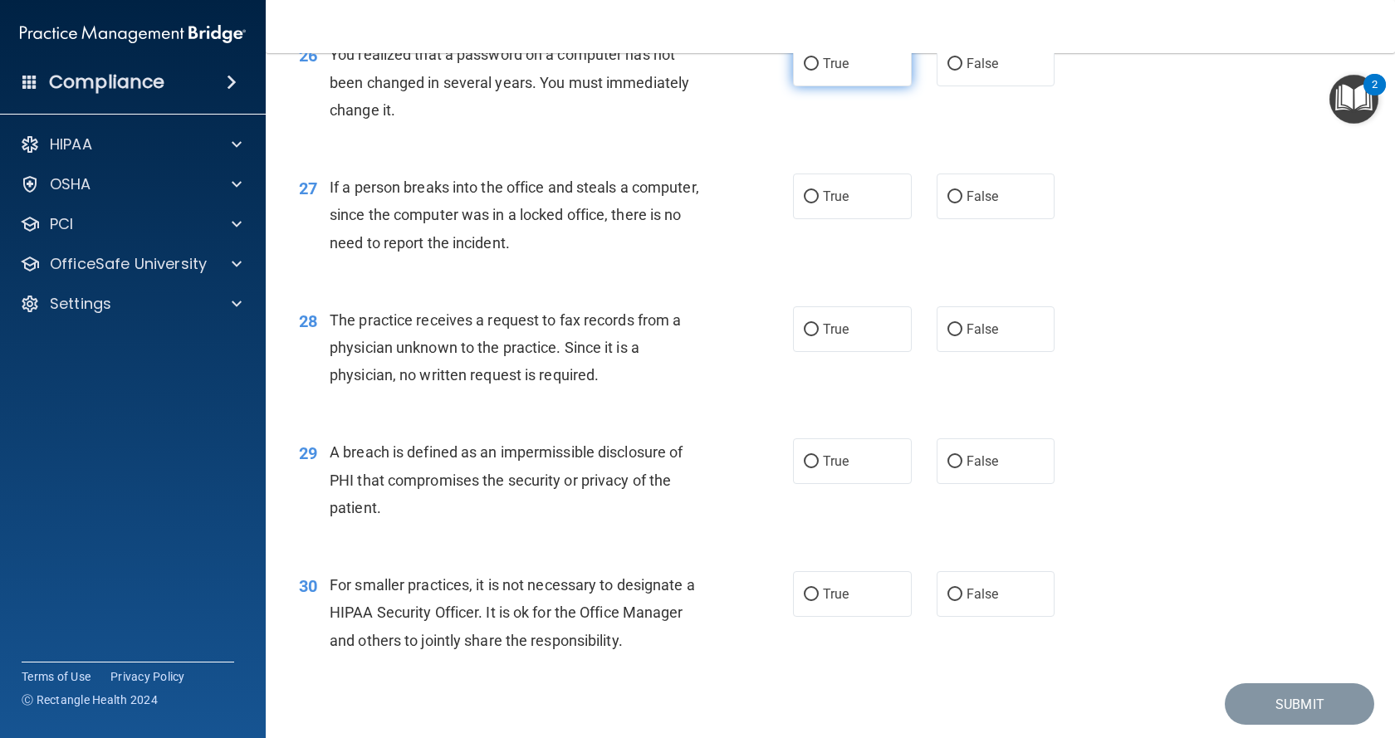
click at [839, 71] on span "True" at bounding box center [836, 64] width 26 height 16
click at [819, 71] on input "True" at bounding box center [811, 64] width 15 height 12
radio input "true"
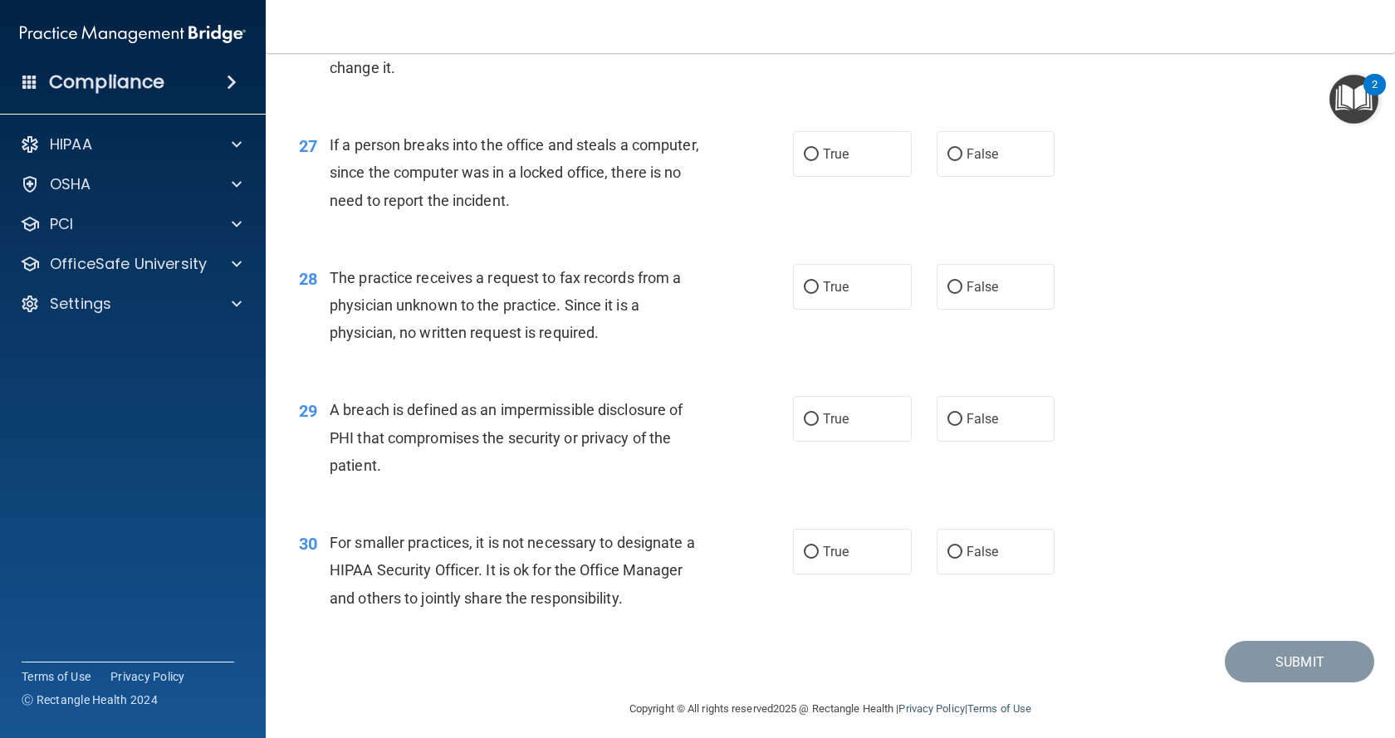
scroll to position [3571, 0]
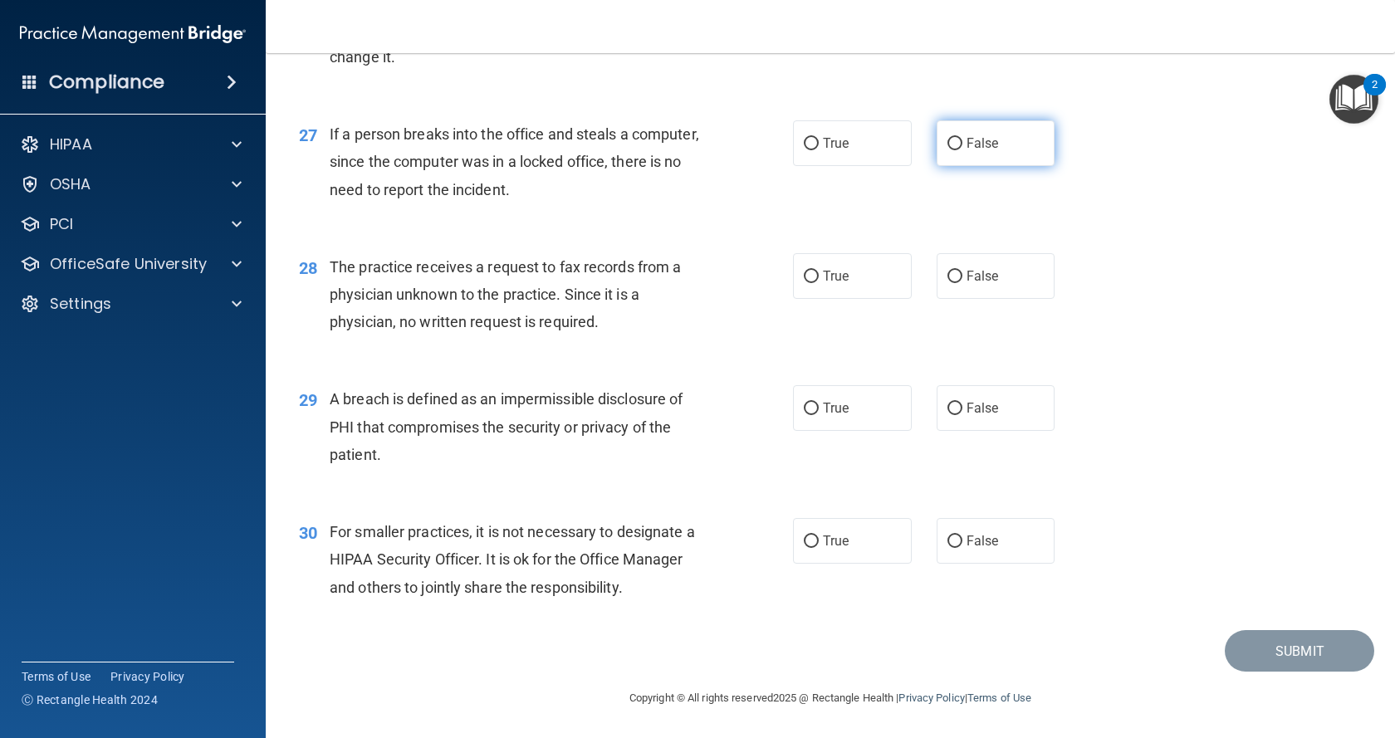
click at [1007, 166] on label "False" at bounding box center [996, 143] width 119 height 46
click at [962, 150] on input "False" at bounding box center [954, 144] width 15 height 12
radio input "true"
click at [836, 281] on span "True" at bounding box center [836, 276] width 26 height 16
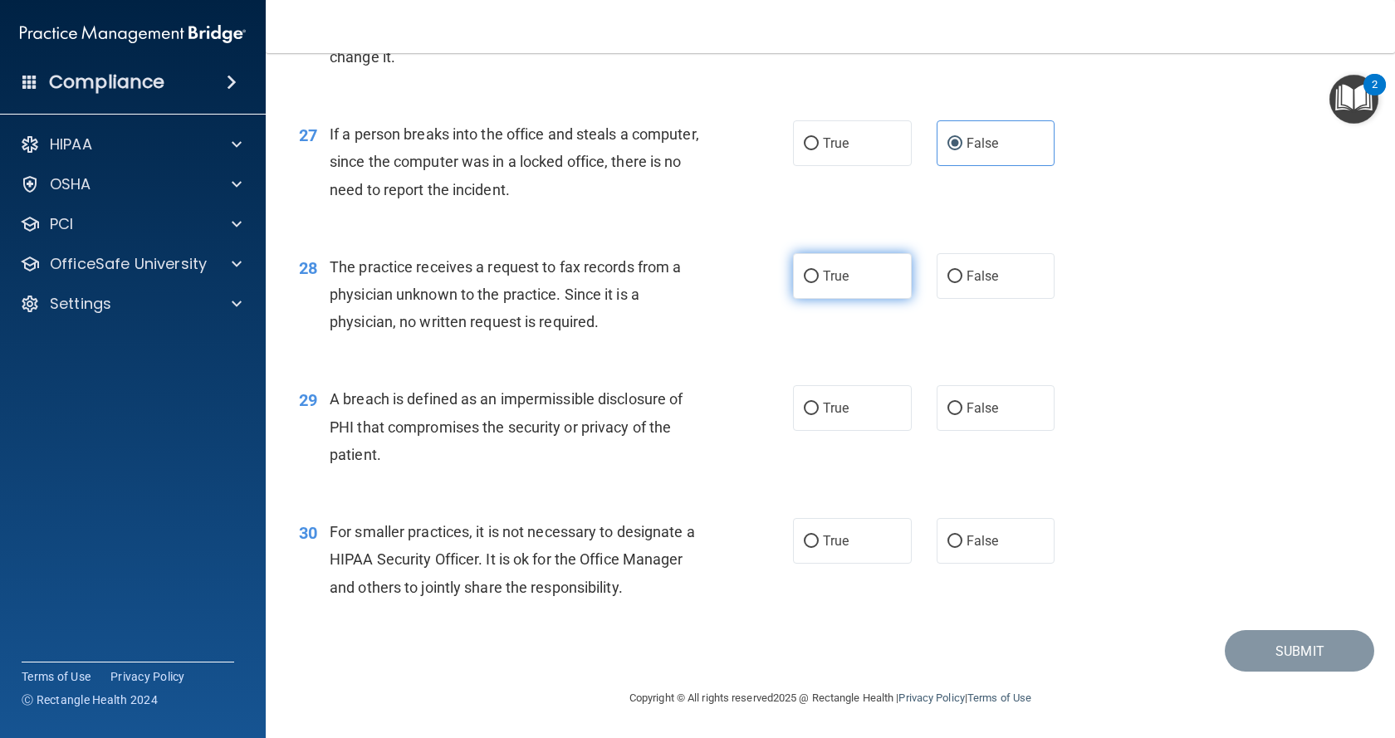
click at [819, 281] on input "True" at bounding box center [811, 277] width 15 height 12
radio input "true"
click at [833, 404] on span "True" at bounding box center [836, 408] width 26 height 16
click at [819, 404] on input "True" at bounding box center [811, 409] width 15 height 12
radio input "true"
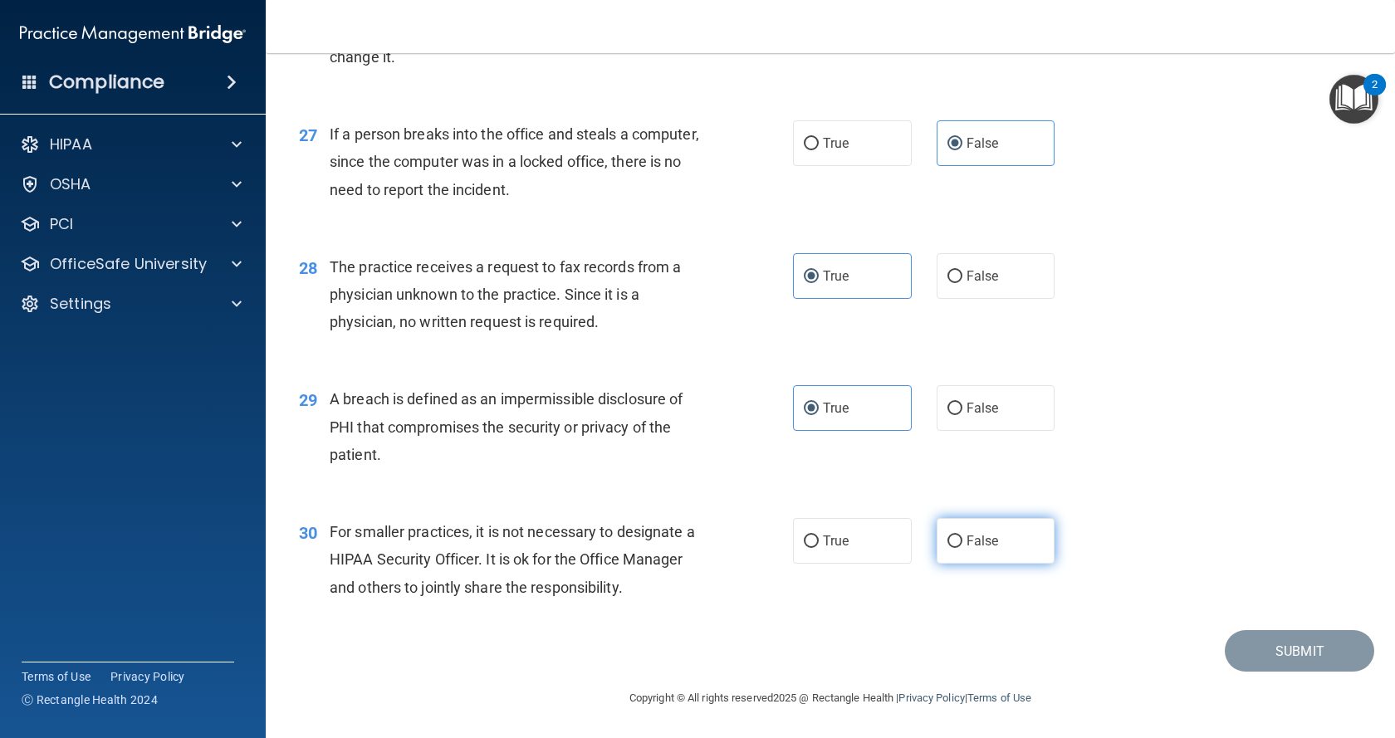
click at [968, 544] on span "False" at bounding box center [983, 541] width 32 height 16
click at [962, 544] on input "False" at bounding box center [954, 542] width 15 height 12
radio input "true"
click at [1285, 663] on button "Submit" at bounding box center [1299, 651] width 149 height 42
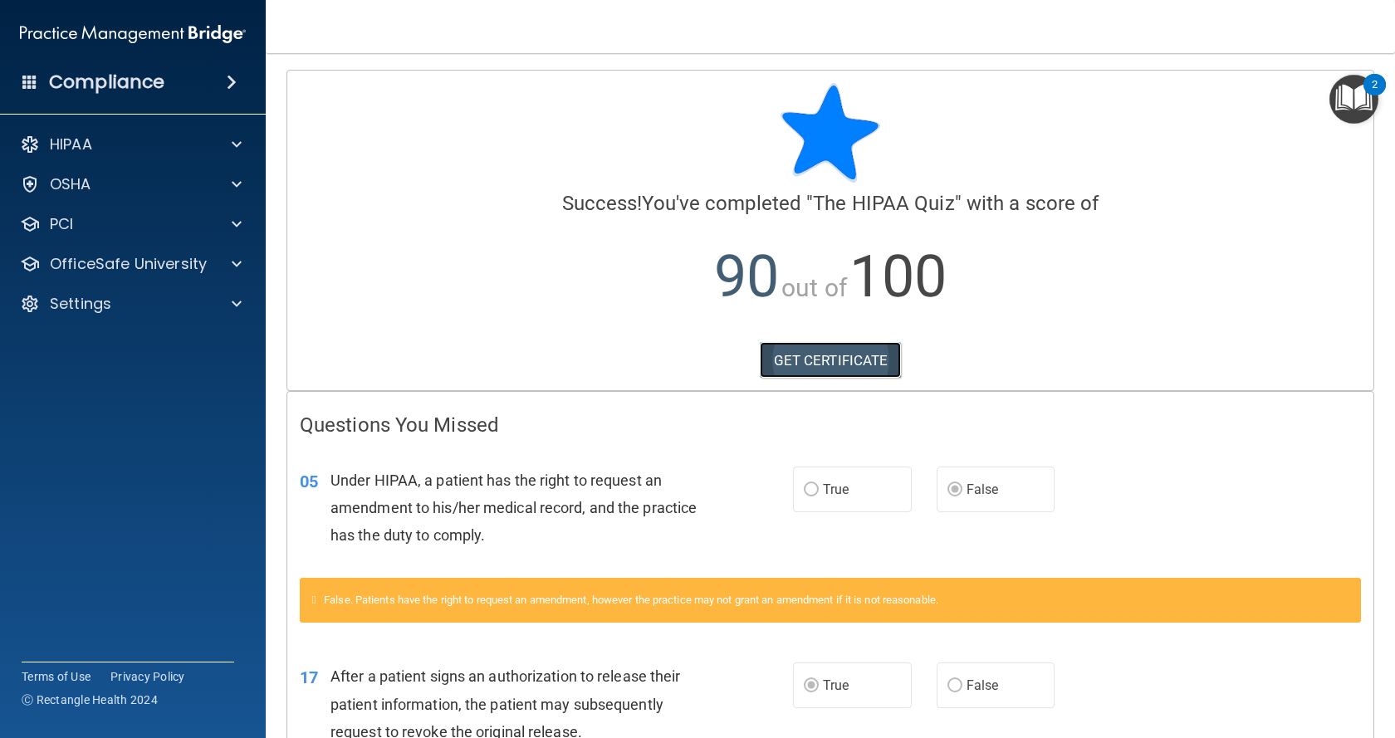
click at [831, 358] on link "GET CERTIFICATE" at bounding box center [831, 360] width 142 height 37
click at [113, 144] on div "HIPAA" at bounding box center [110, 145] width 206 height 20
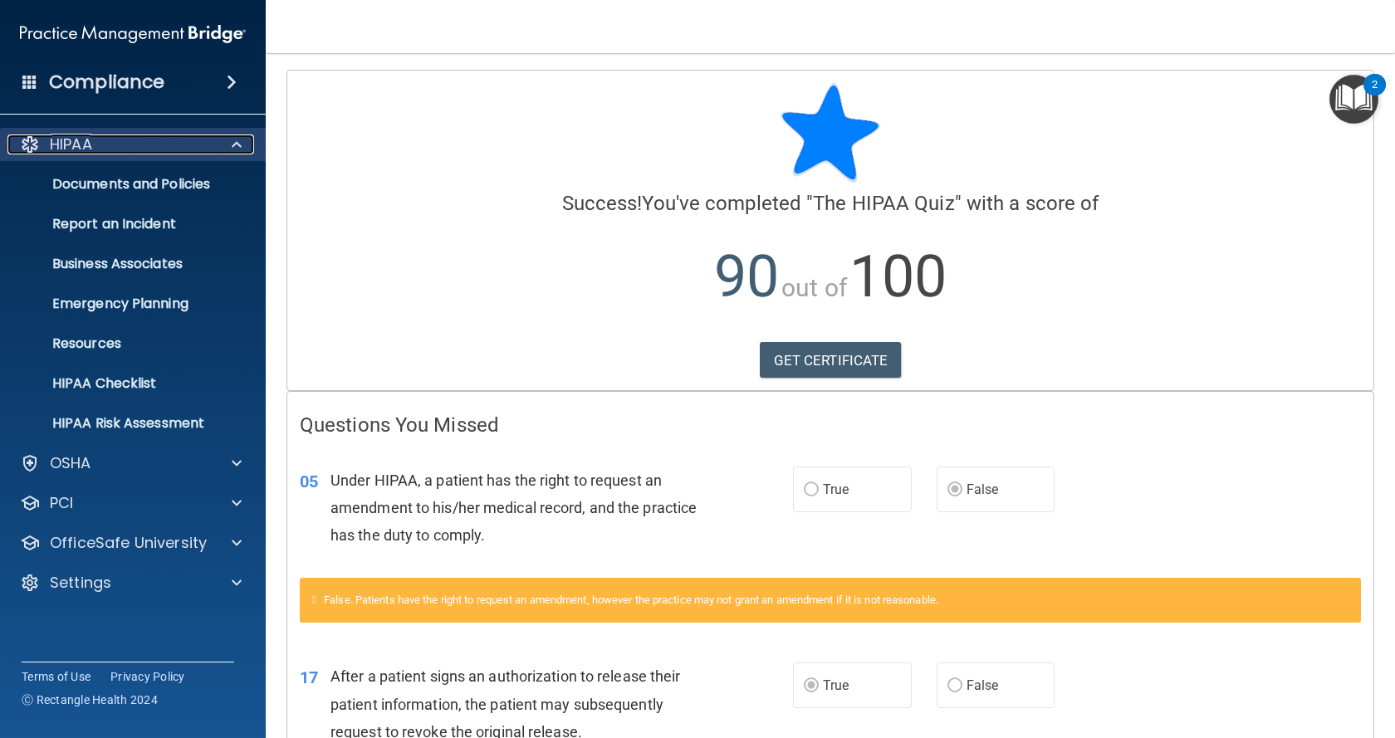
click at [118, 149] on div "HIPAA" at bounding box center [110, 145] width 206 height 20
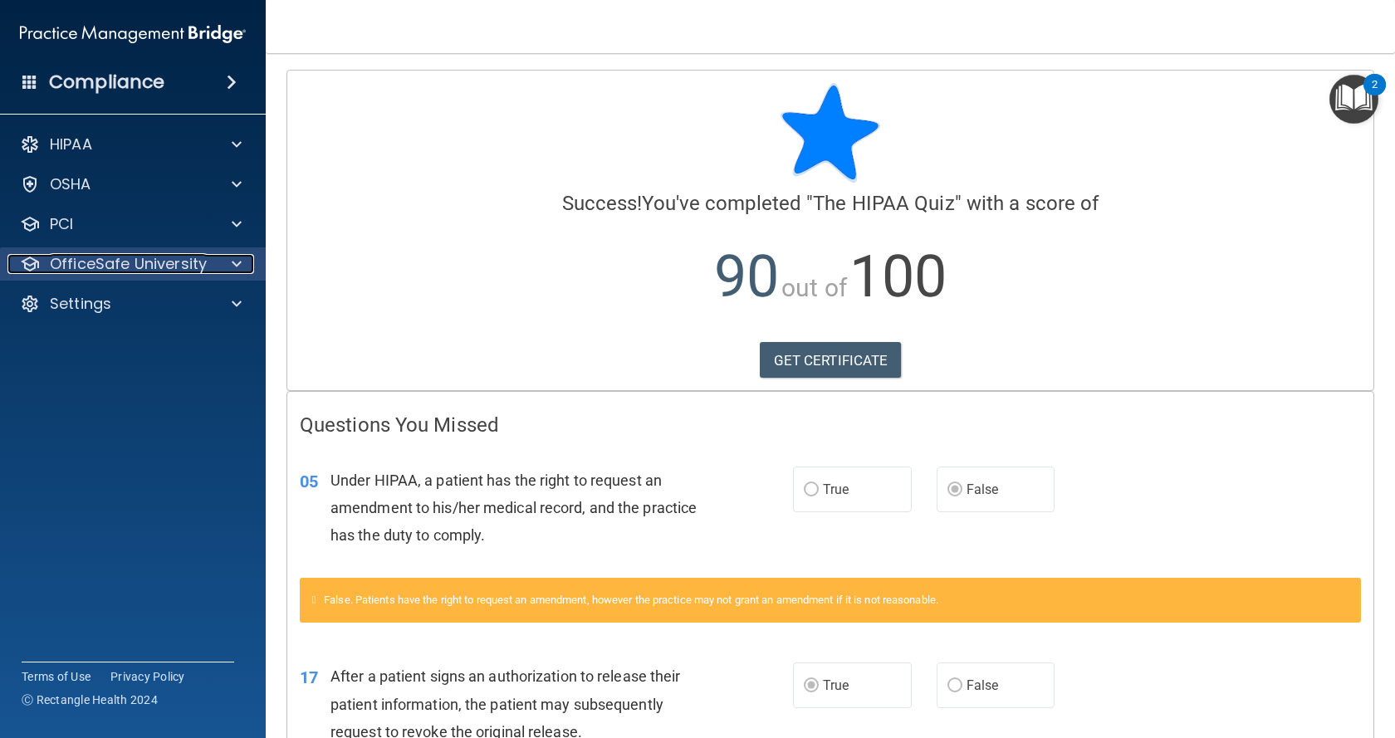
click at [137, 257] on p "OfficeSafe University" at bounding box center [128, 264] width 157 height 20
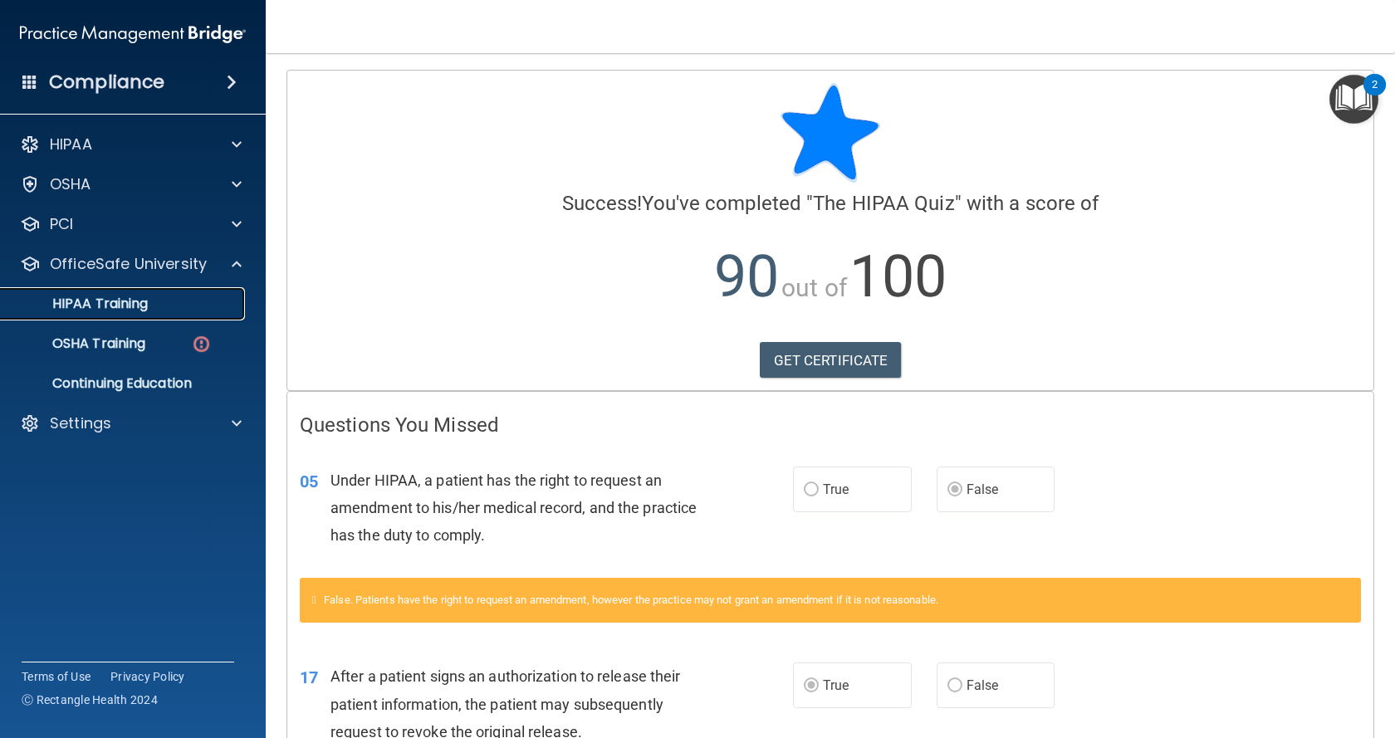
click at [130, 300] on p "HIPAA Training" at bounding box center [79, 304] width 137 height 17
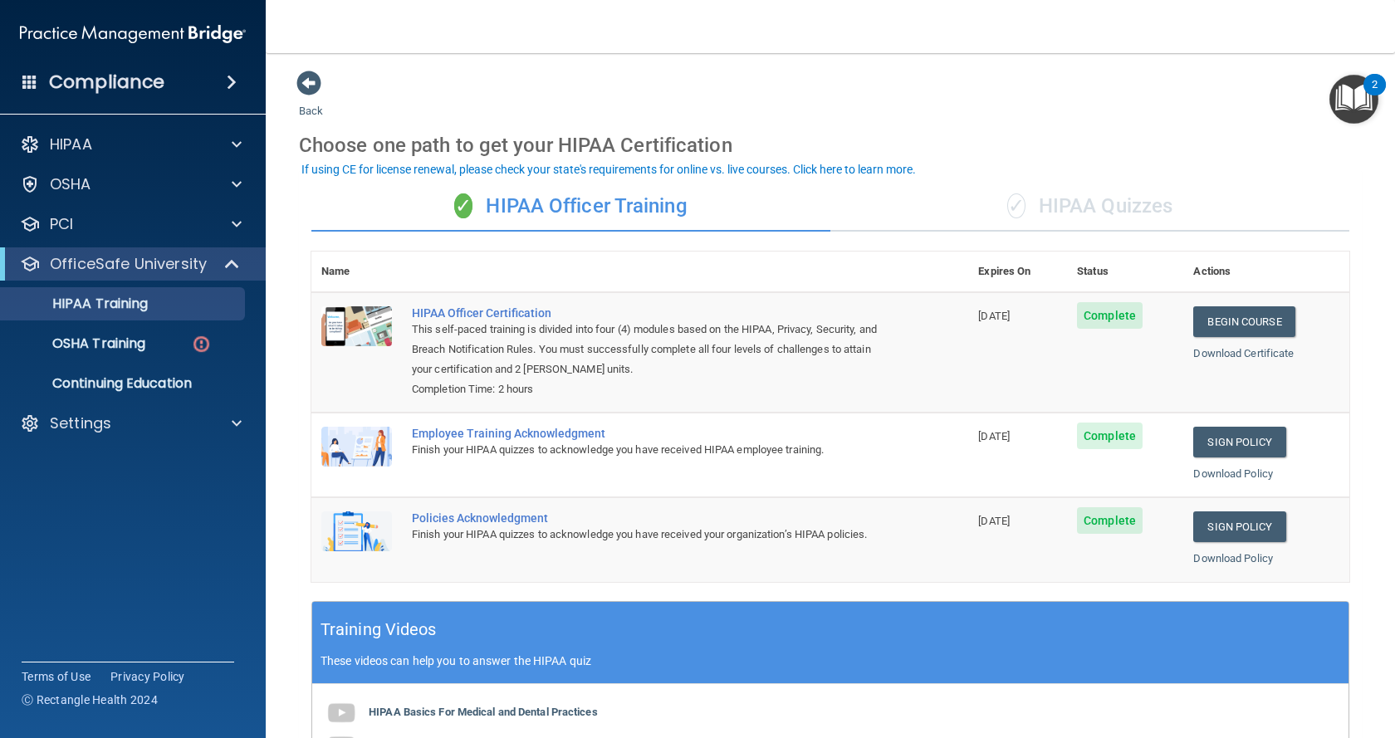
click at [1128, 204] on div "✓ HIPAA Quizzes" at bounding box center [1089, 207] width 519 height 50
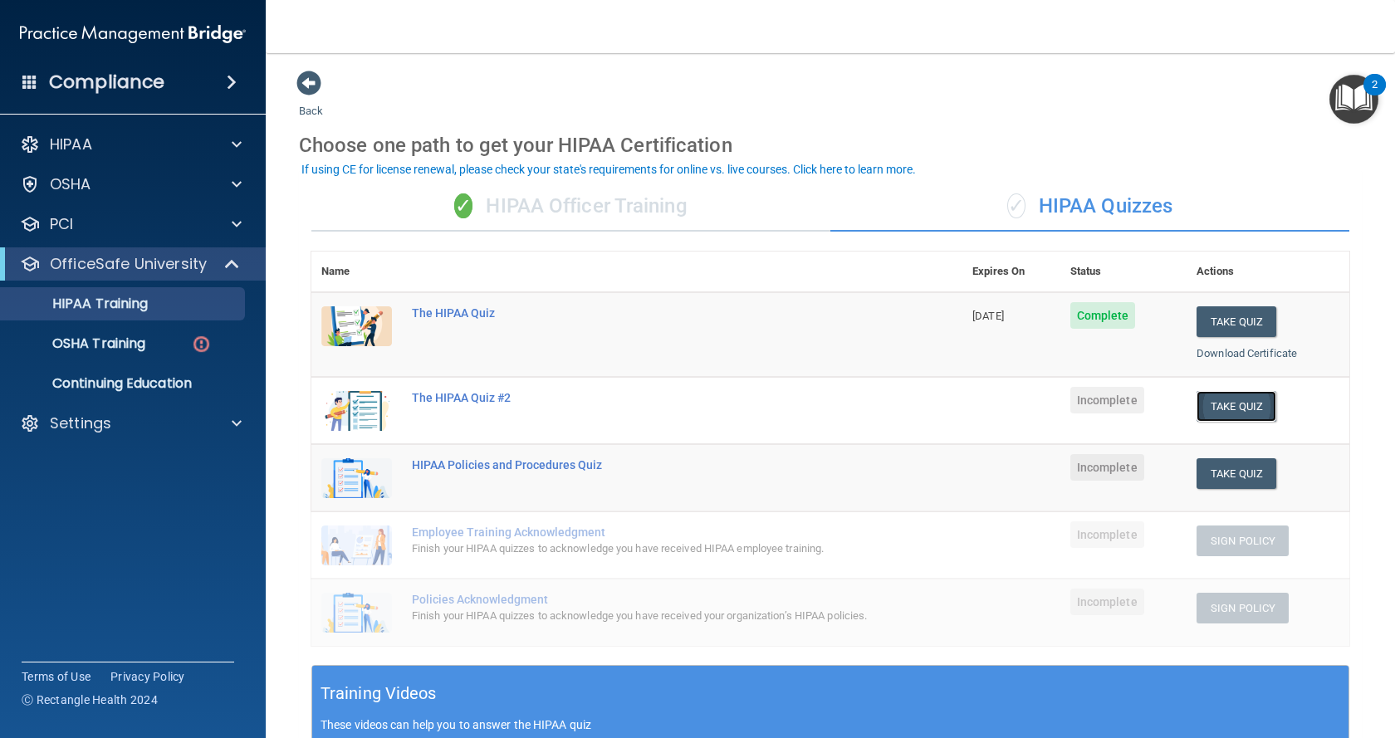
click at [1215, 407] on button "Take Quiz" at bounding box center [1237, 406] width 80 height 31
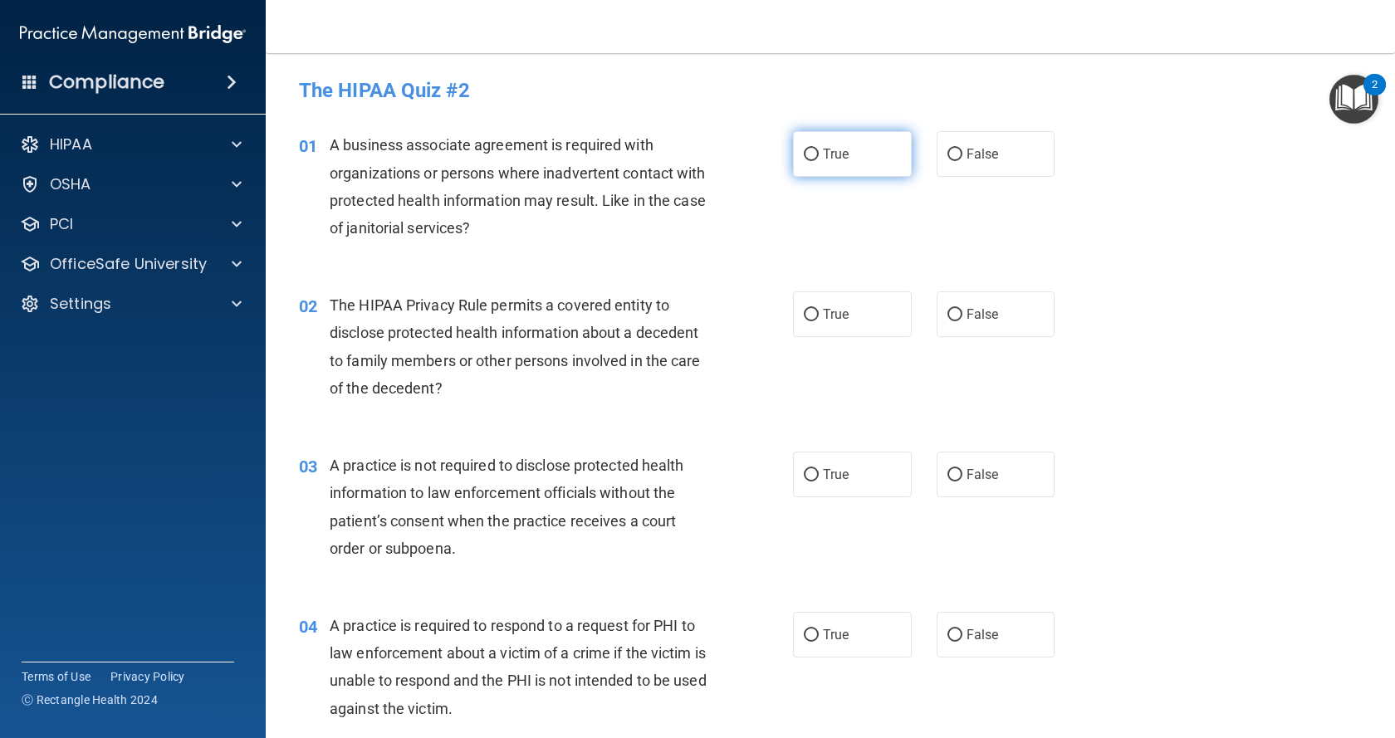
click at [869, 149] on label "True" at bounding box center [852, 154] width 119 height 46
click at [819, 149] on input "True" at bounding box center [811, 155] width 15 height 12
radio input "true"
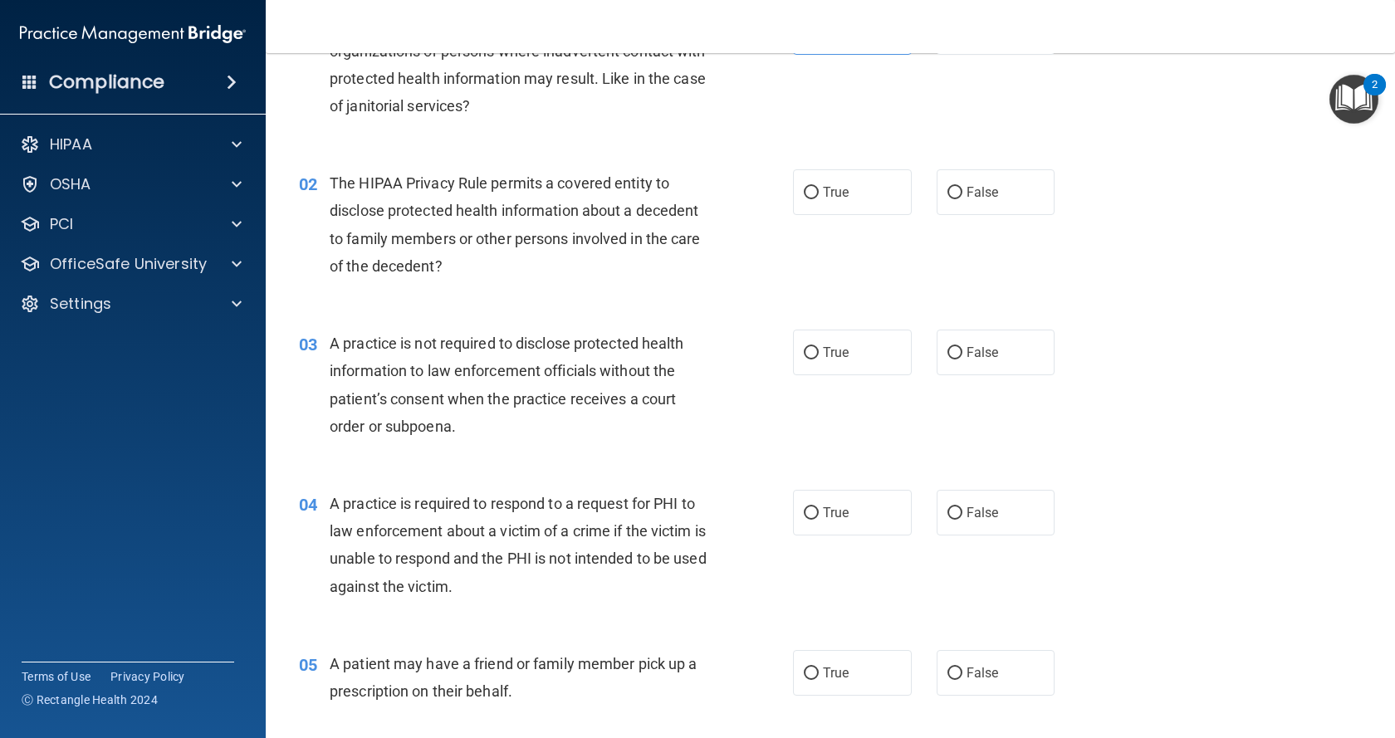
scroll to position [166, 0]
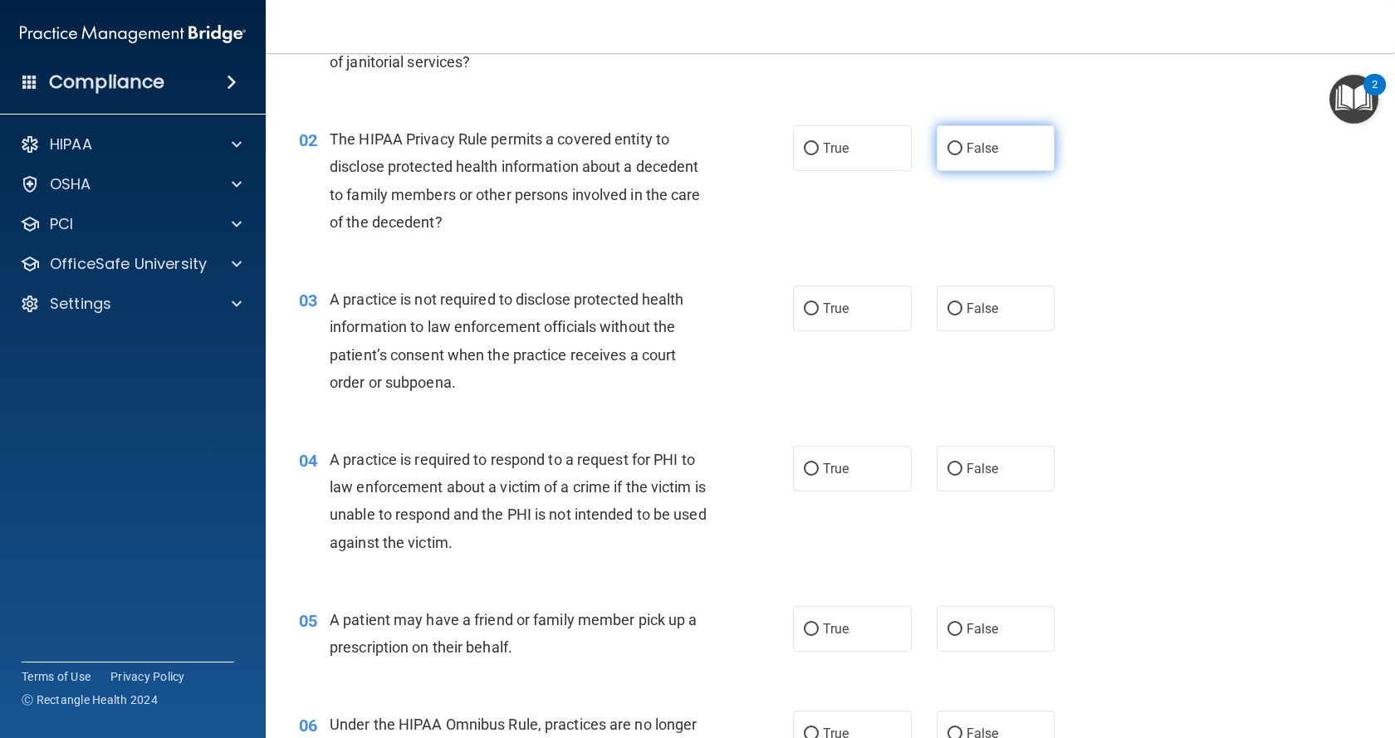
click at [982, 139] on label "False" at bounding box center [996, 148] width 119 height 46
click at [962, 143] on input "False" at bounding box center [954, 149] width 15 height 12
radio input "true"
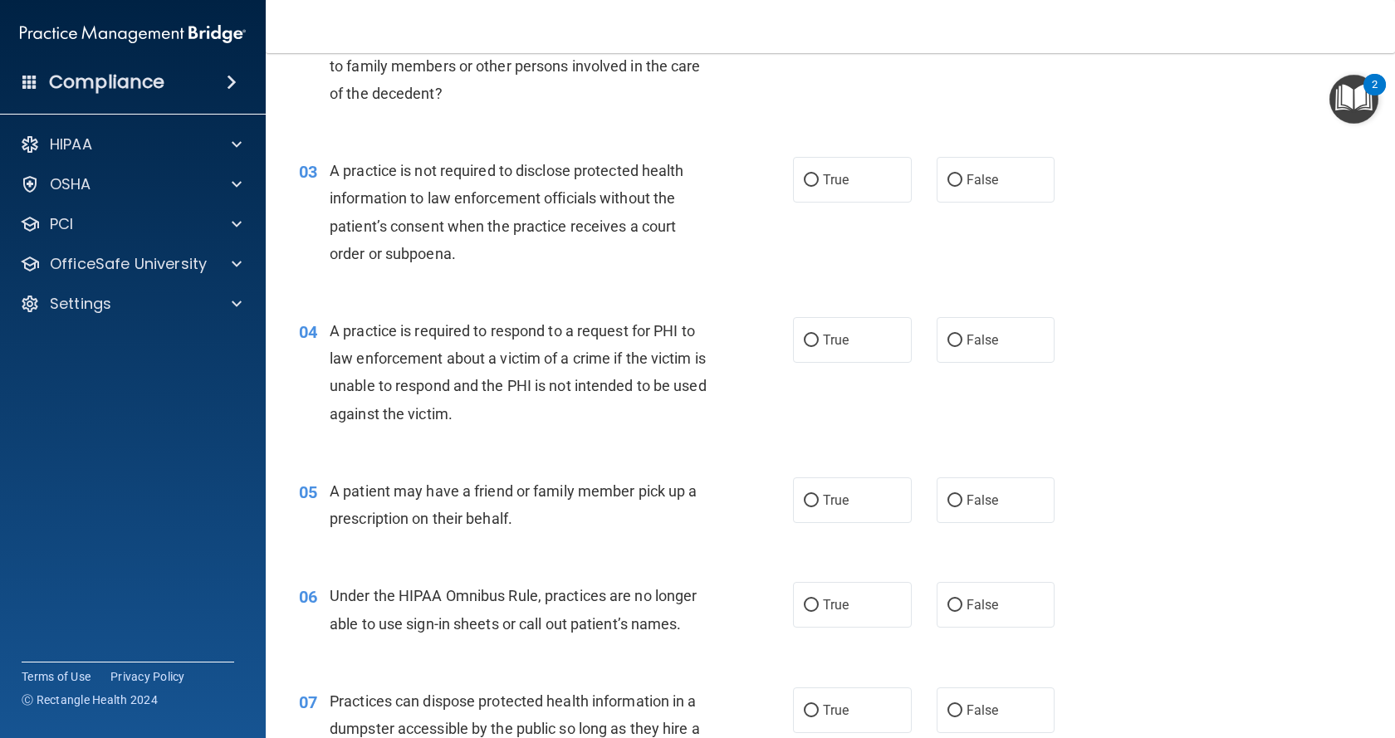
scroll to position [332, 0]
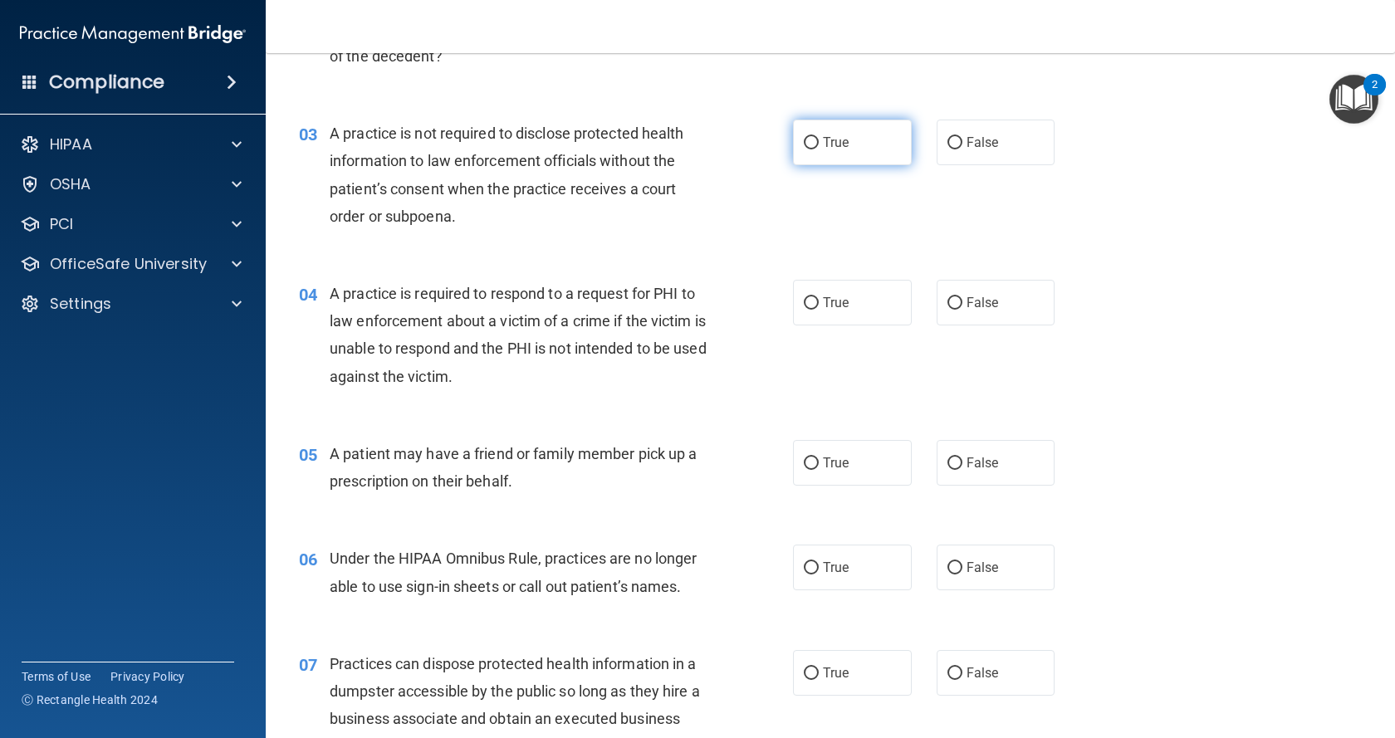
click at [846, 153] on label "True" at bounding box center [852, 143] width 119 height 46
click at [819, 149] on input "True" at bounding box center [811, 143] width 15 height 12
radio input "true"
click at [1030, 305] on label "False" at bounding box center [996, 303] width 119 height 46
click at [962, 305] on input "False" at bounding box center [954, 303] width 15 height 12
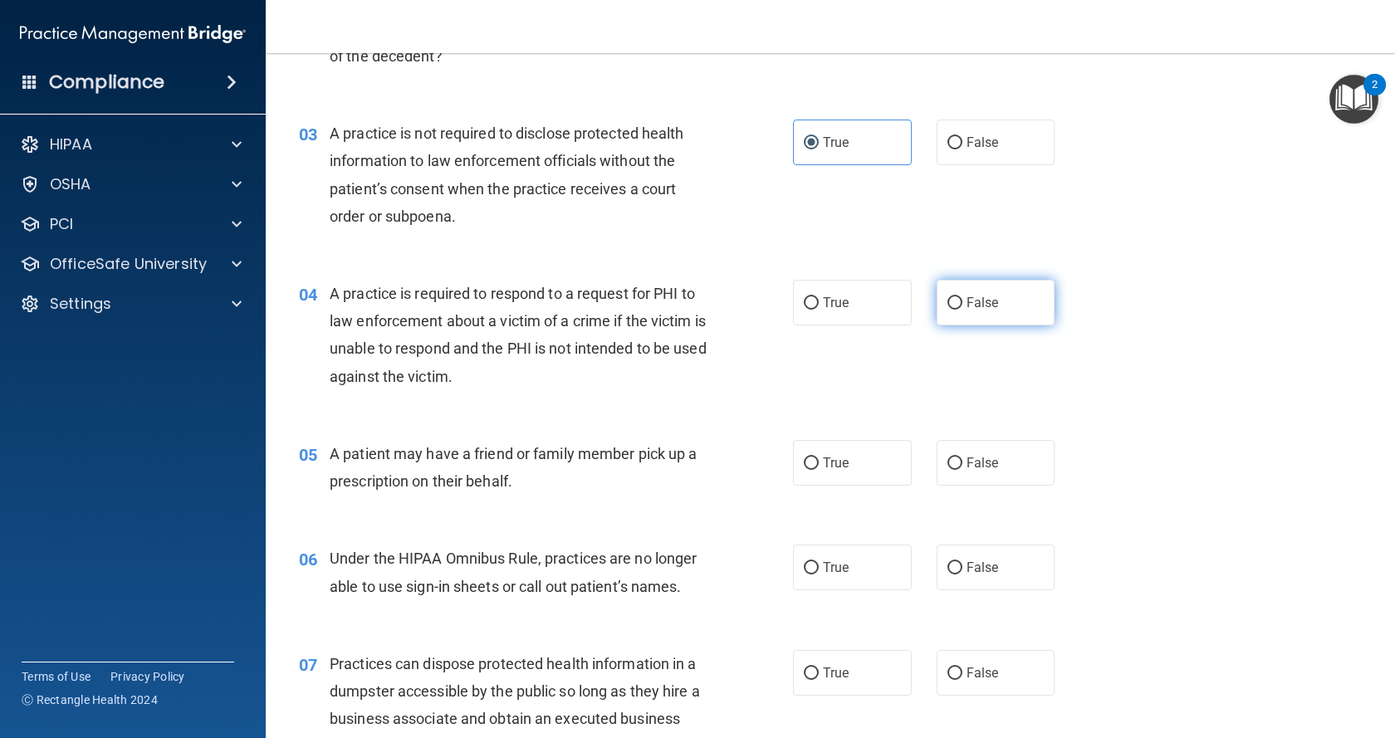
radio input "true"
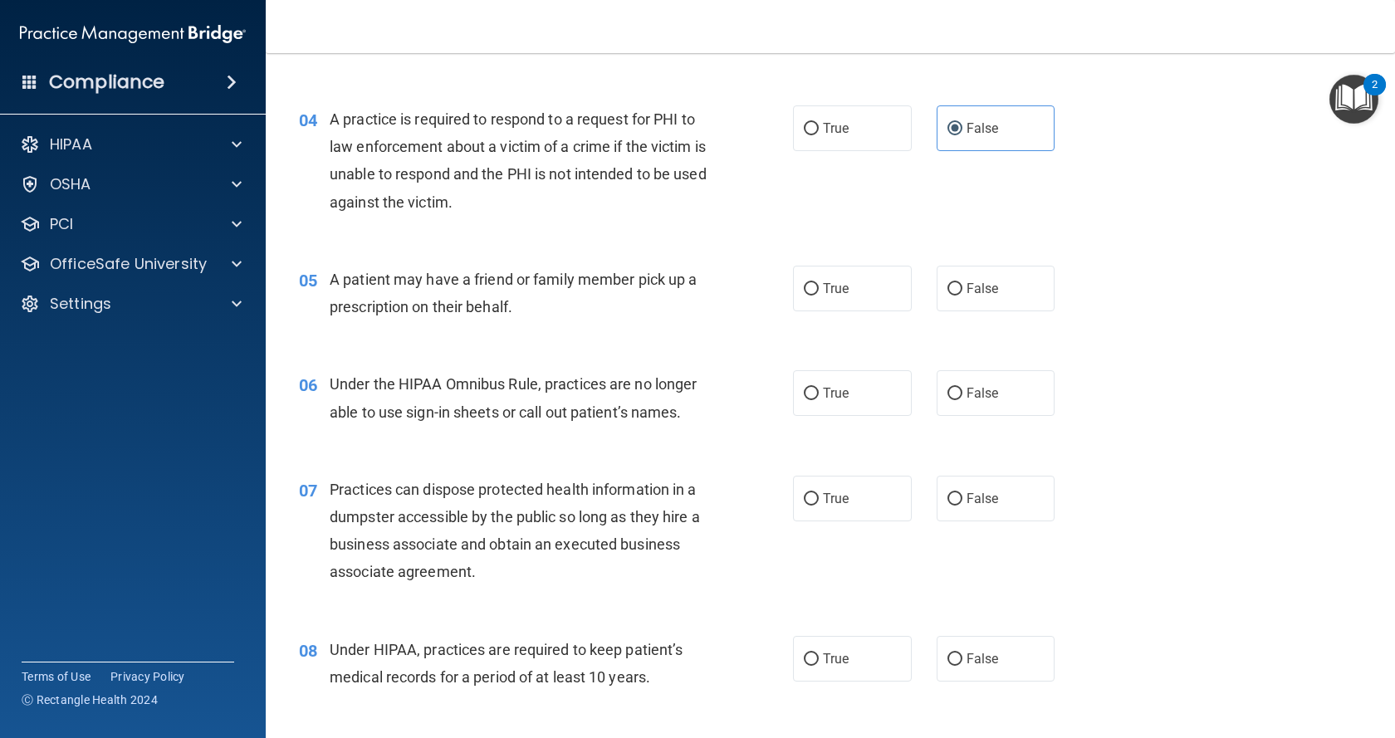
scroll to position [581, 0]
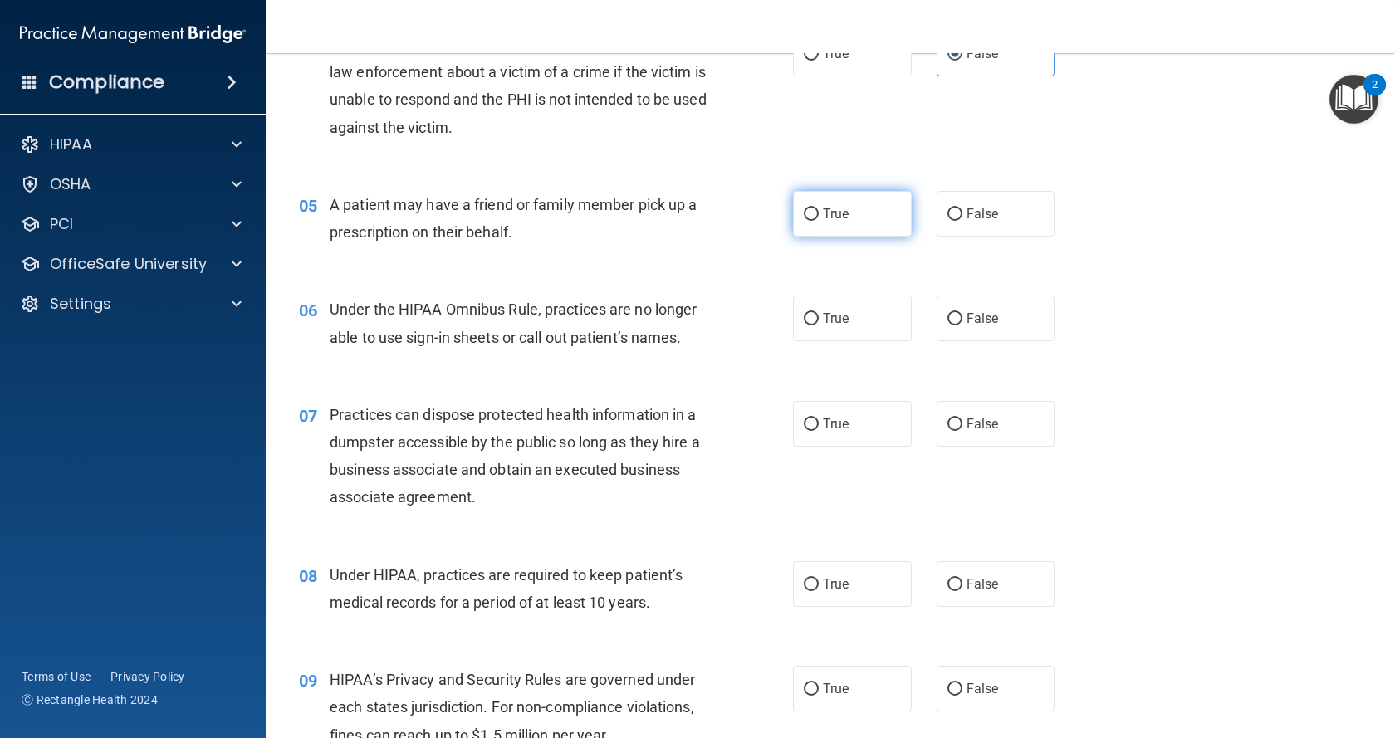
click at [852, 224] on label "True" at bounding box center [852, 214] width 119 height 46
click at [819, 221] on input "True" at bounding box center [811, 214] width 15 height 12
radio input "true"
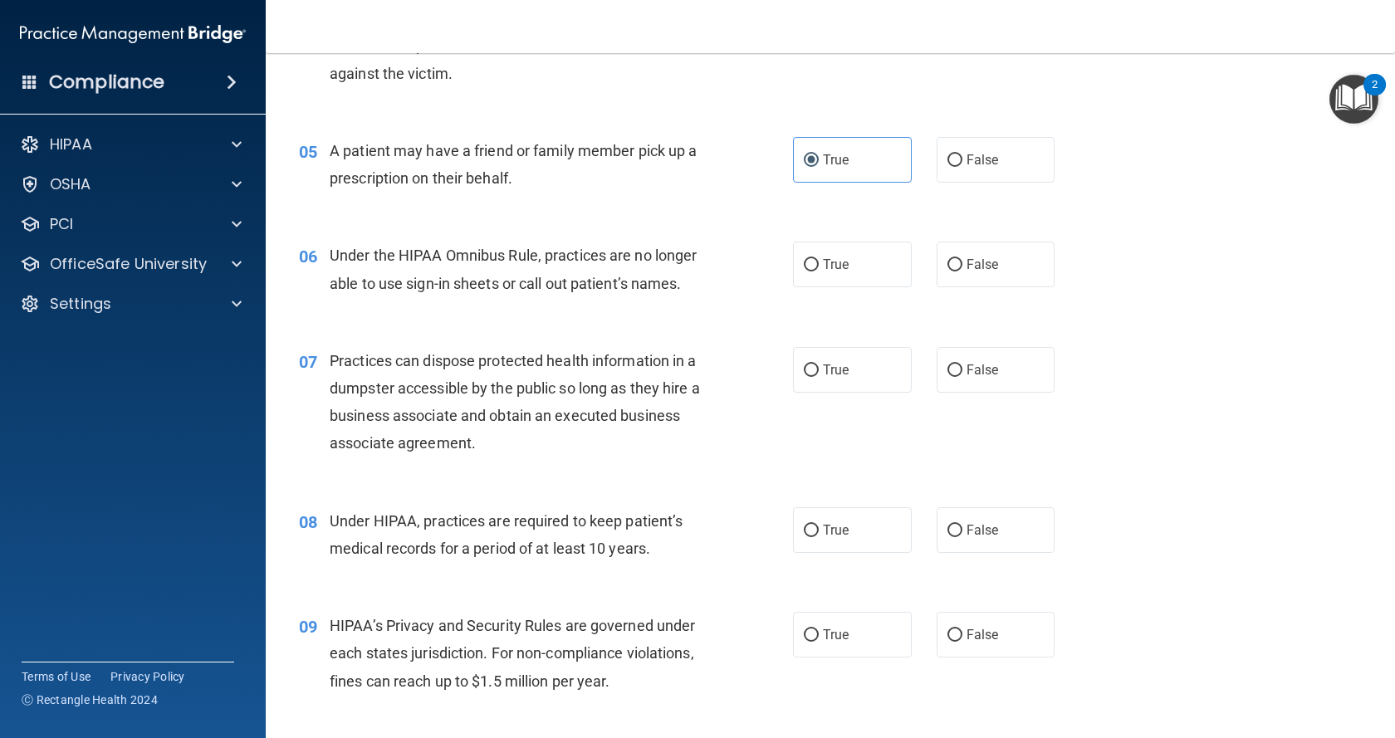
scroll to position [664, 0]
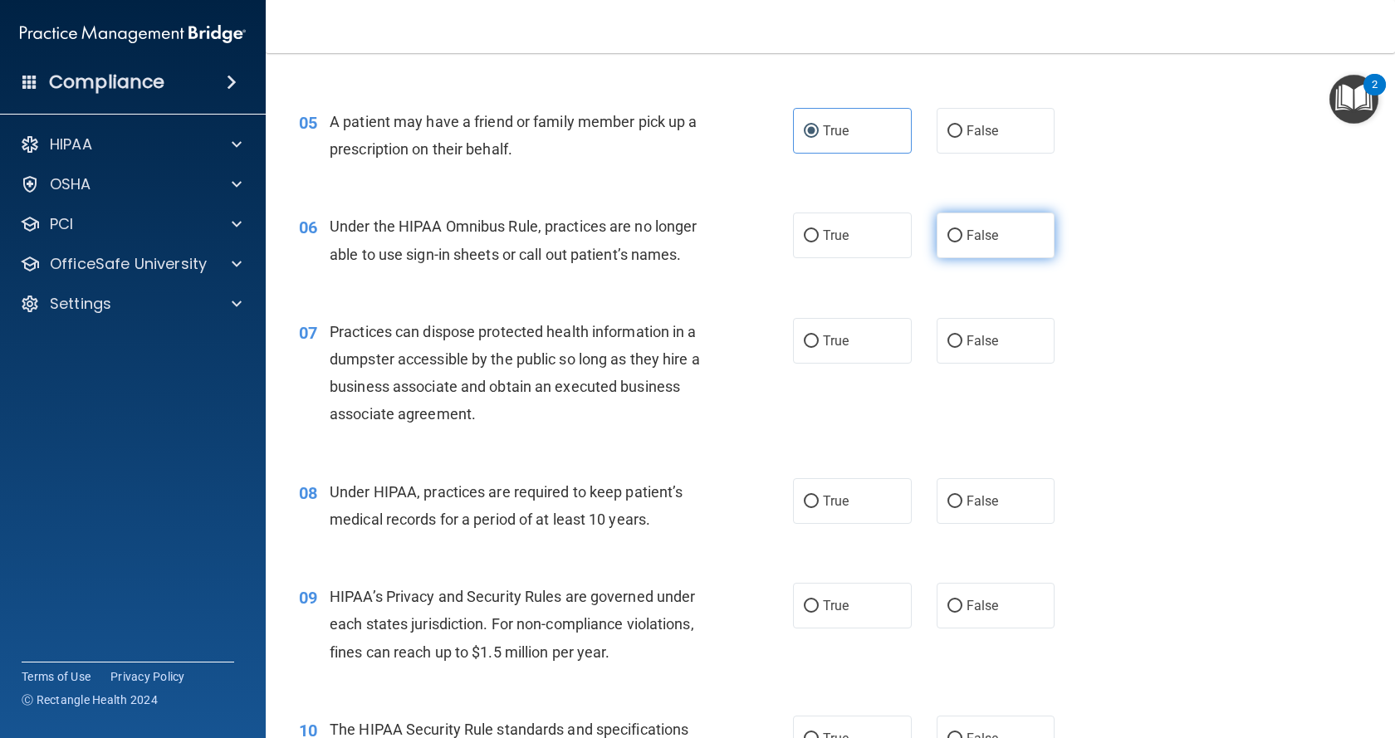
click at [983, 237] on span "False" at bounding box center [983, 236] width 32 height 16
click at [962, 237] on input "False" at bounding box center [954, 236] width 15 height 12
radio input "true"
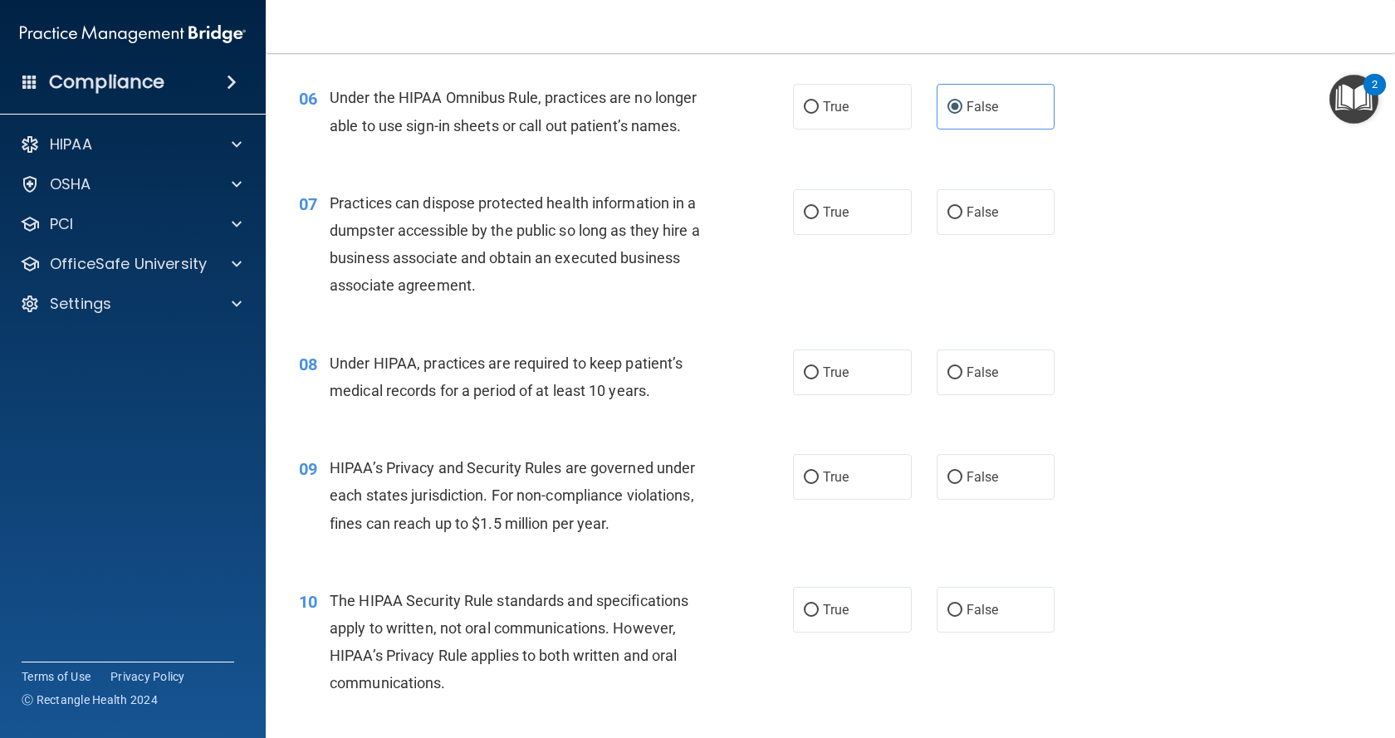
scroll to position [830, 0]
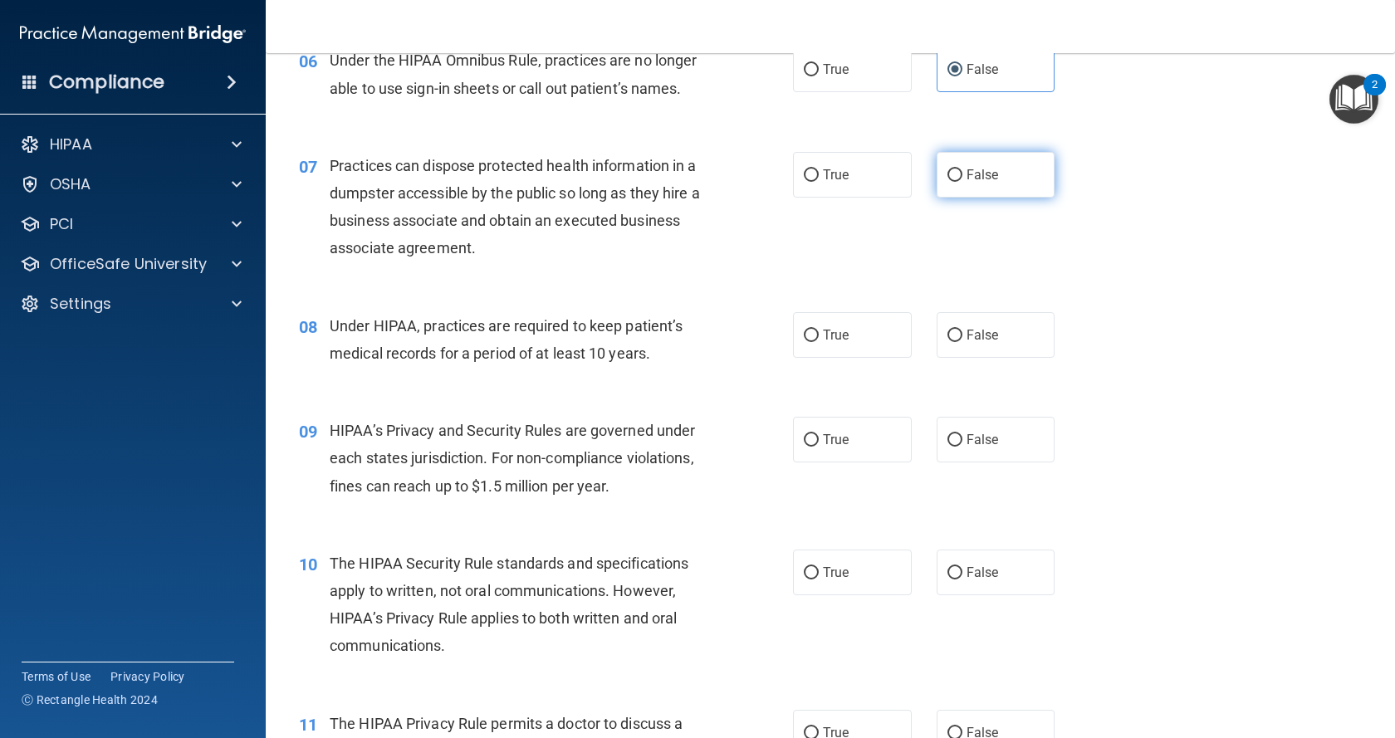
click at [1028, 174] on label "False" at bounding box center [996, 175] width 119 height 46
click at [962, 174] on input "False" at bounding box center [954, 175] width 15 height 12
radio input "true"
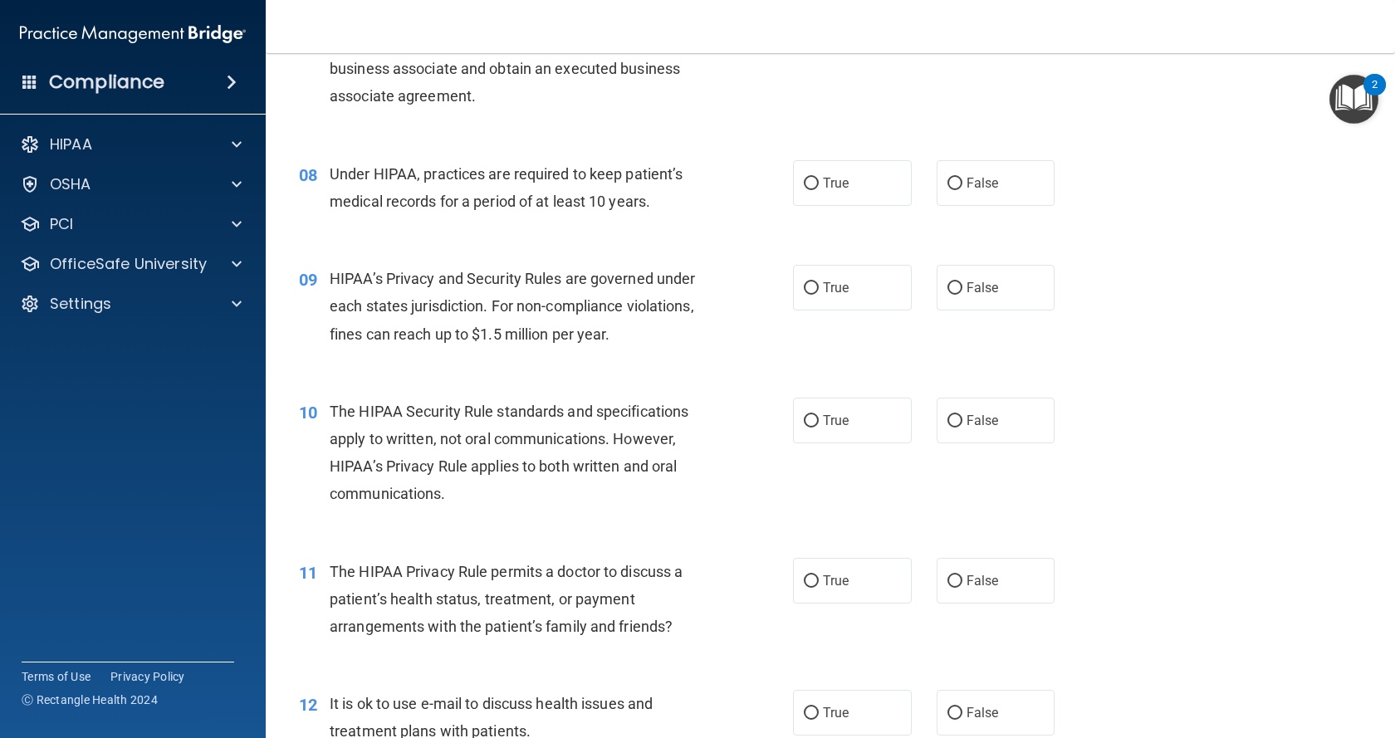
scroll to position [996, 0]
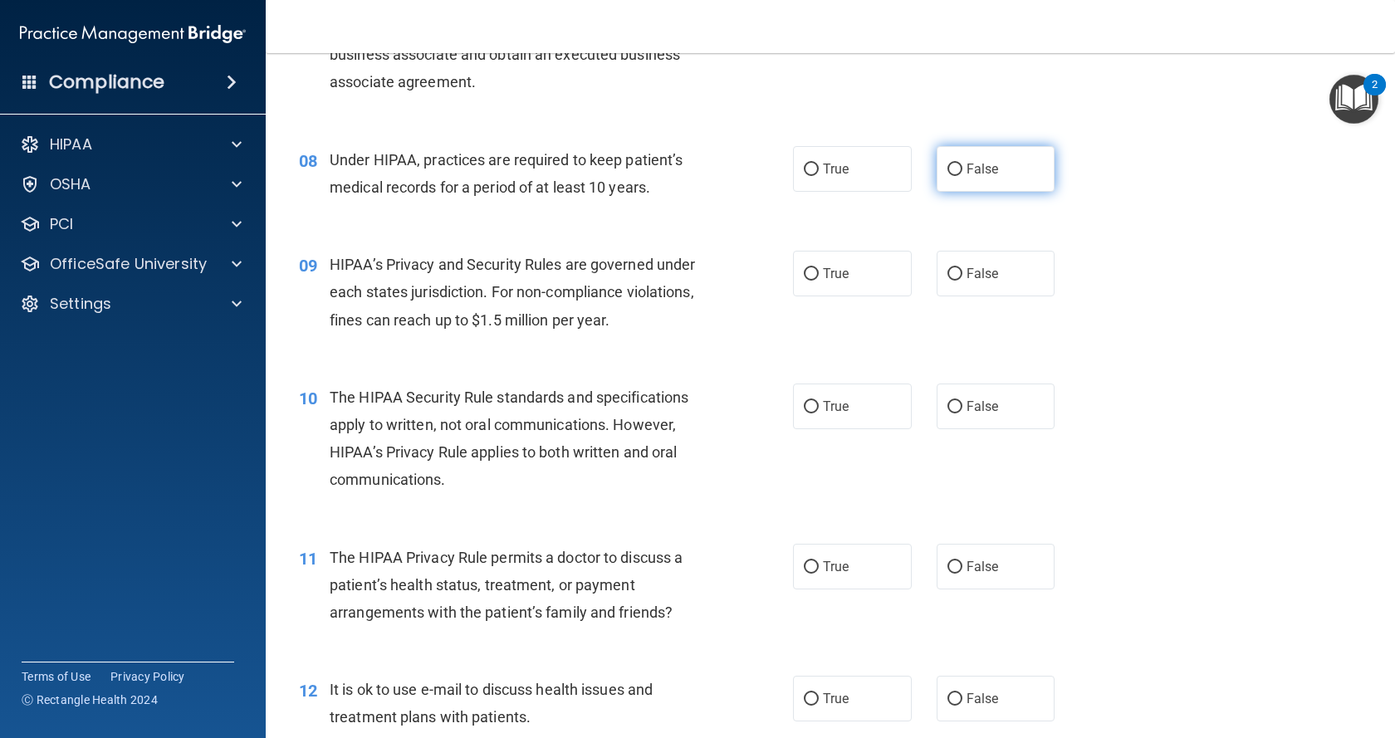
click at [984, 167] on span "False" at bounding box center [983, 169] width 32 height 16
click at [962, 167] on input "False" at bounding box center [954, 170] width 15 height 12
radio input "true"
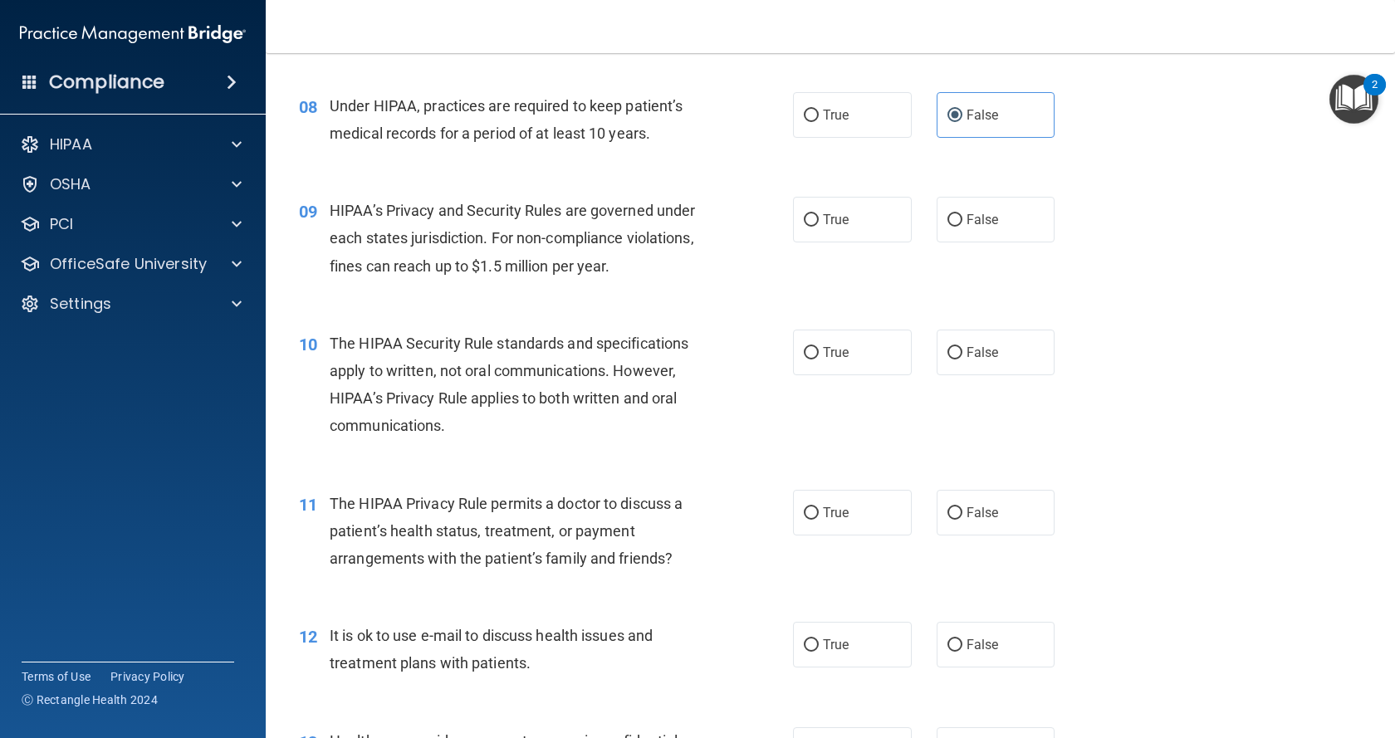
scroll to position [1080, 0]
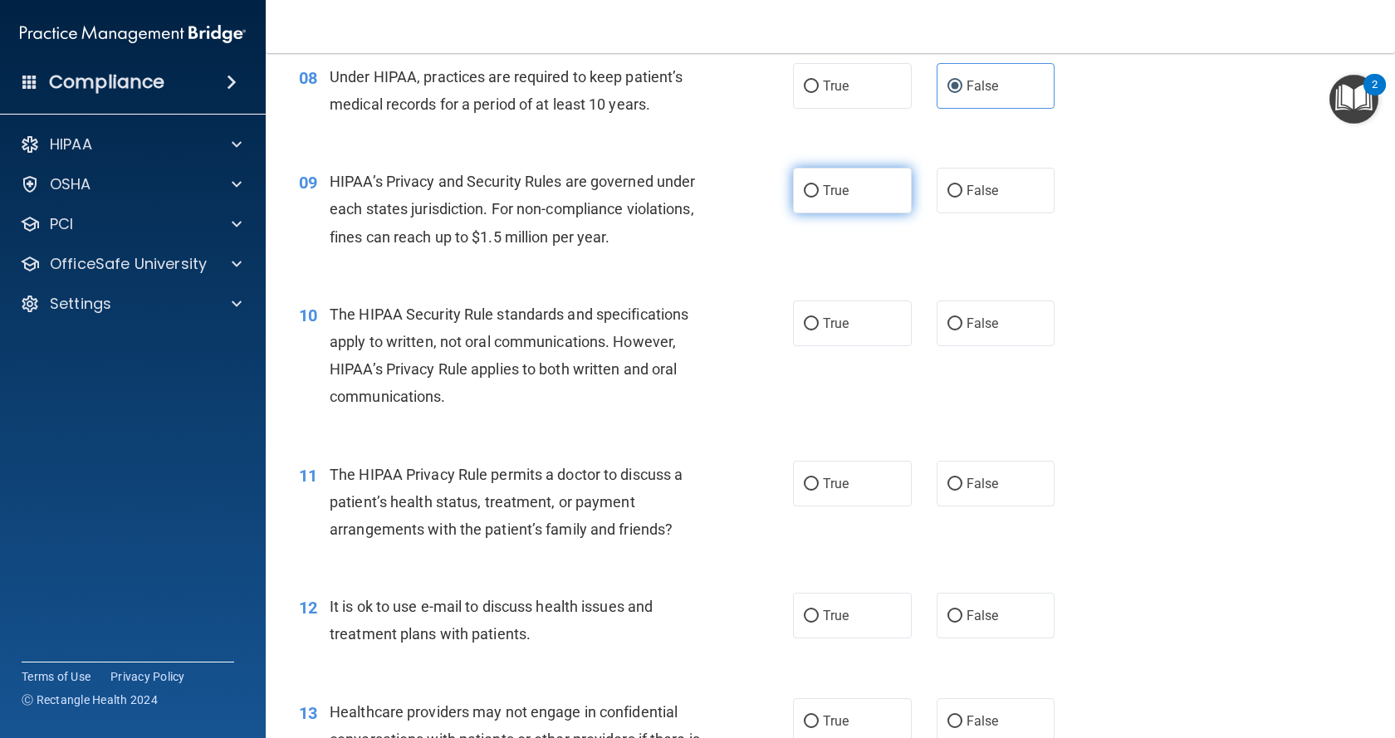
click at [840, 187] on span "True" at bounding box center [836, 191] width 26 height 16
click at [819, 187] on input "True" at bounding box center [811, 191] width 15 height 12
radio input "true"
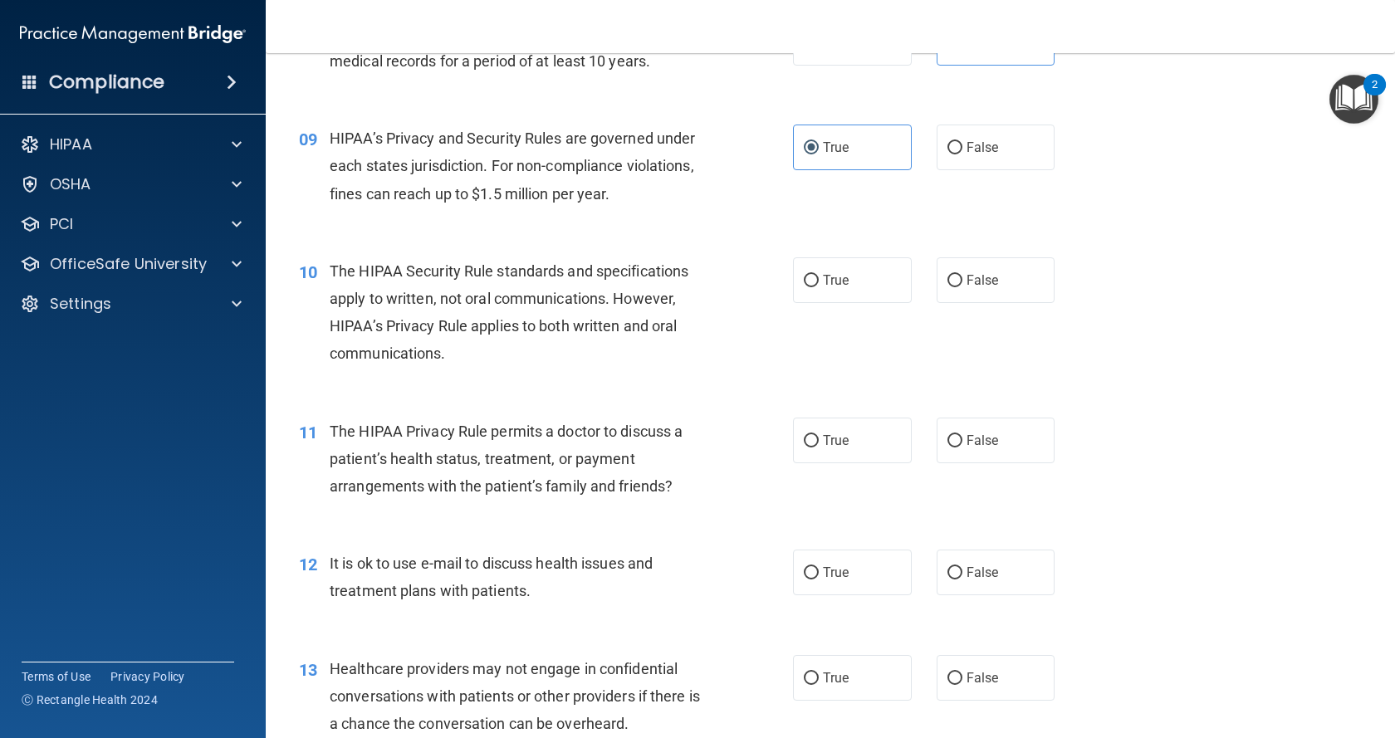
scroll to position [1163, 0]
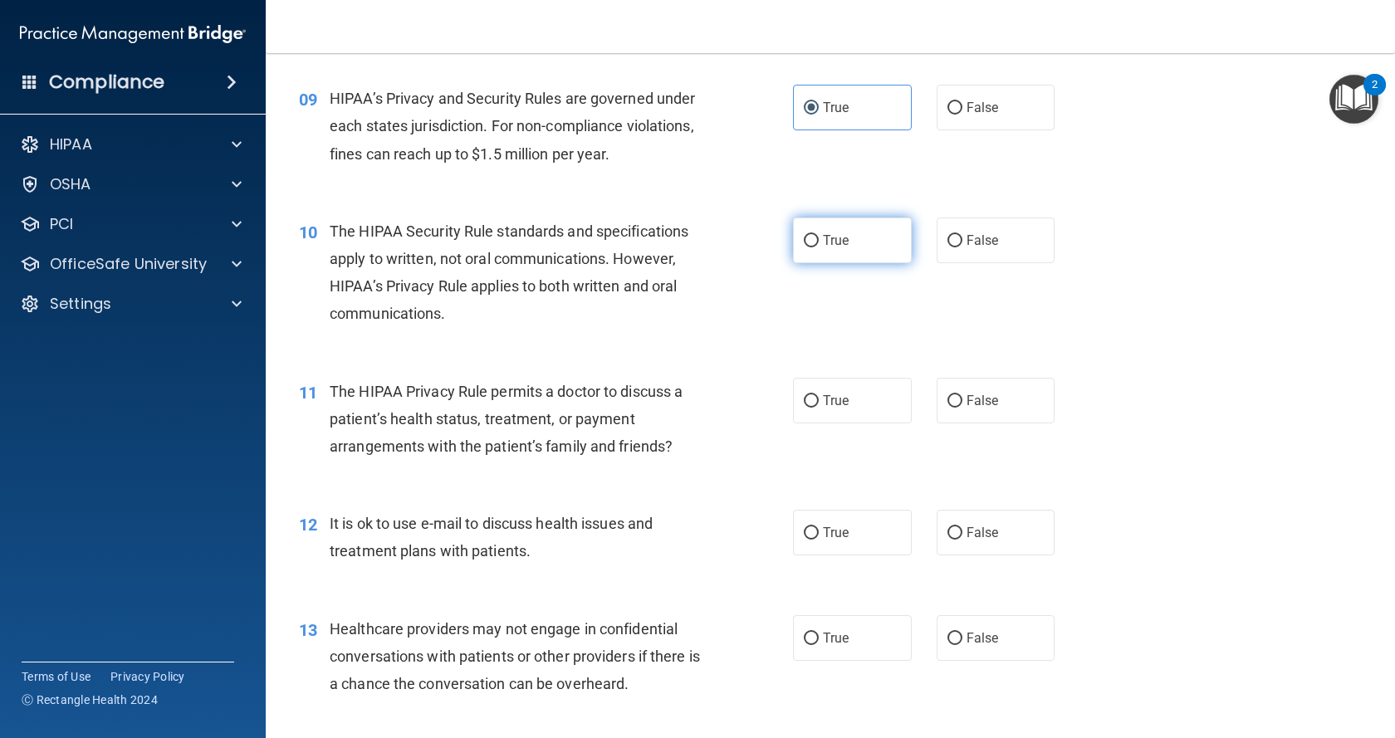
click at [852, 247] on label "True" at bounding box center [852, 241] width 119 height 46
click at [819, 247] on input "True" at bounding box center [811, 241] width 15 height 12
radio input "true"
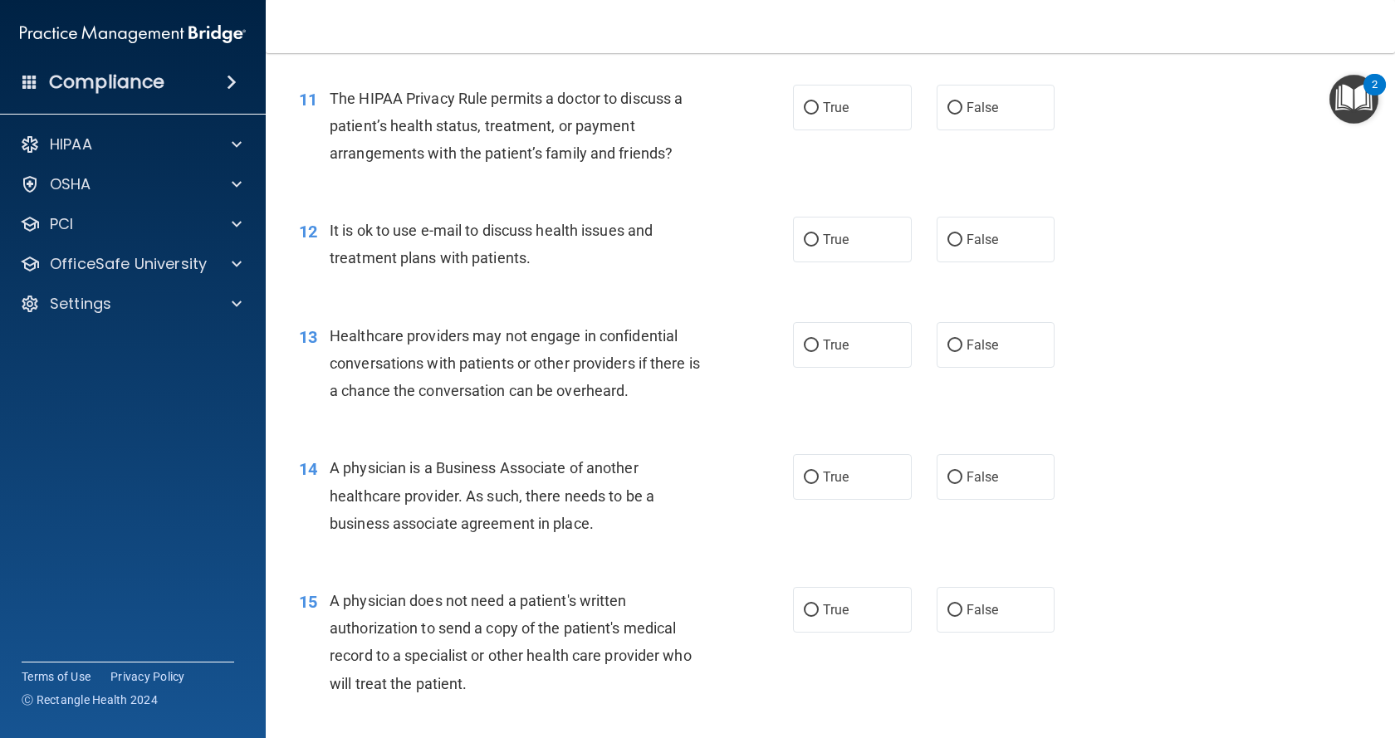
scroll to position [1495, 0]
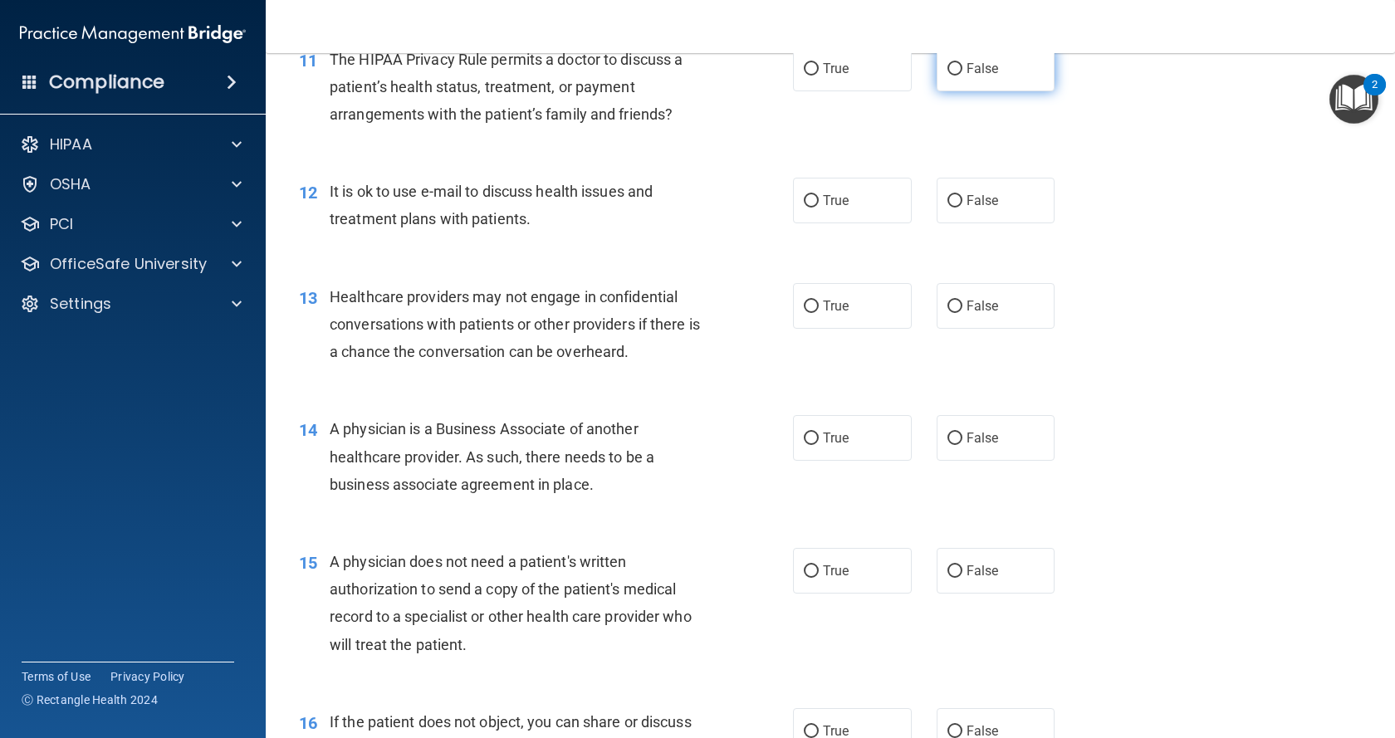
click at [954, 82] on label "False" at bounding box center [996, 69] width 119 height 46
click at [954, 76] on input "False" at bounding box center [954, 69] width 15 height 12
radio input "true"
click at [979, 224] on div "12 It is ok to use e-mail to discuss health issues and treatment plans with pat…" at bounding box center [830, 209] width 1088 height 105
click at [979, 203] on span "False" at bounding box center [983, 201] width 32 height 16
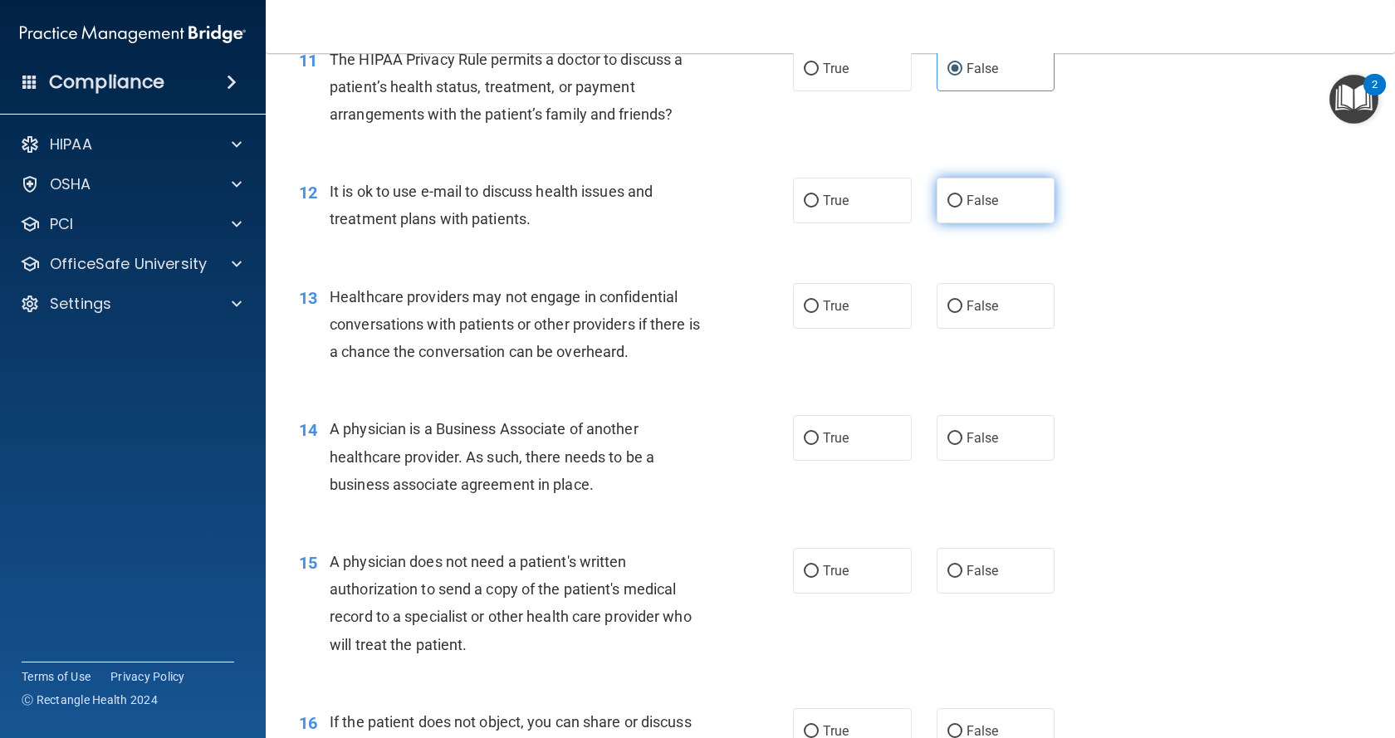
click at [962, 203] on input "False" at bounding box center [954, 201] width 15 height 12
radio input "true"
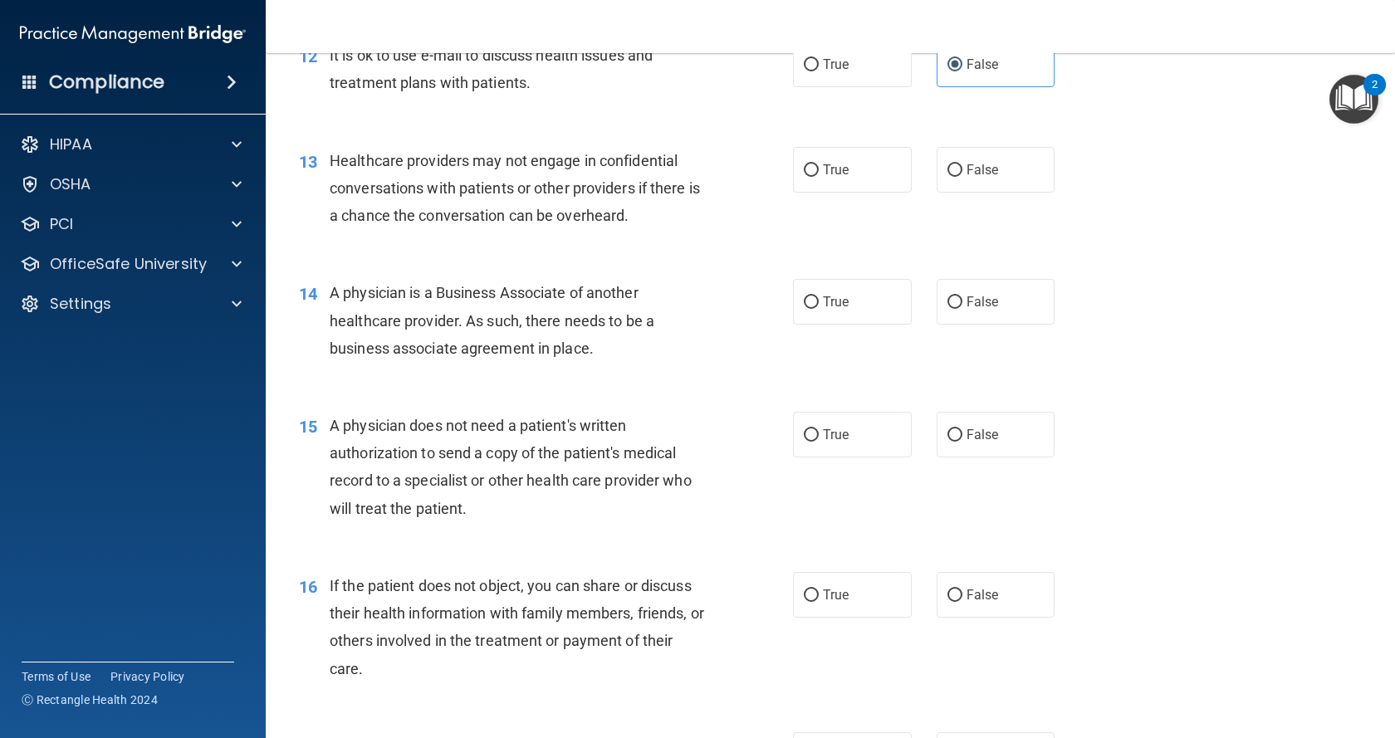
scroll to position [1661, 0]
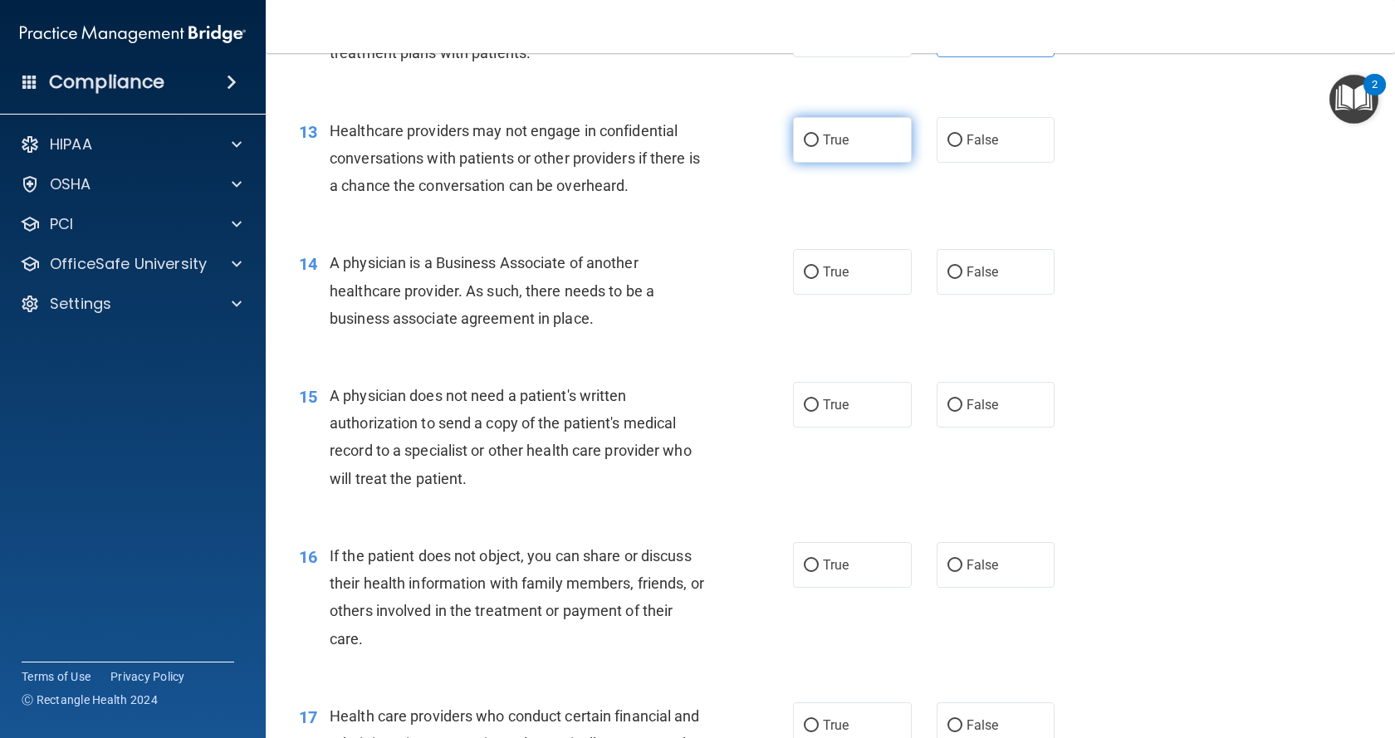
click at [831, 143] on span "True" at bounding box center [836, 140] width 26 height 16
click at [819, 143] on input "True" at bounding box center [811, 141] width 15 height 12
radio input "true"
click at [981, 262] on label "False" at bounding box center [996, 272] width 119 height 46
click at [962, 267] on input "False" at bounding box center [954, 273] width 15 height 12
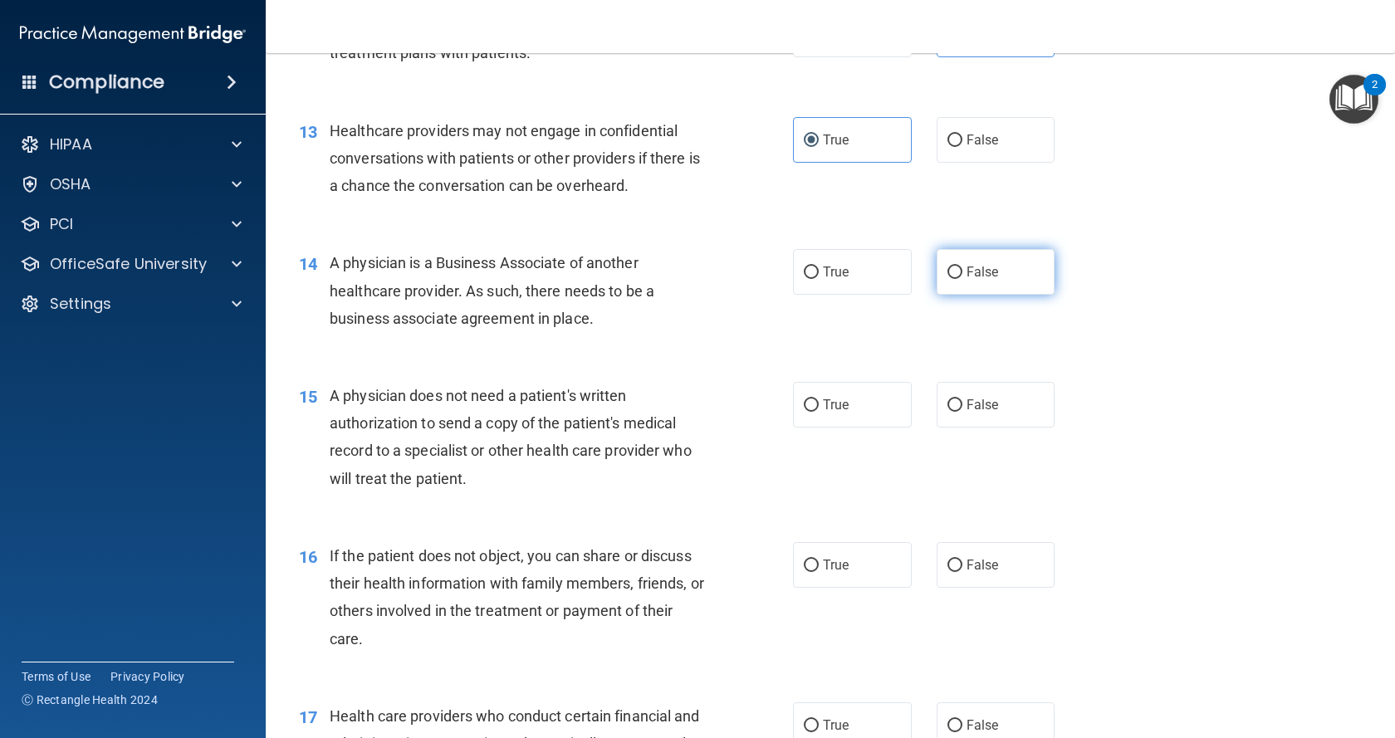
radio input "true"
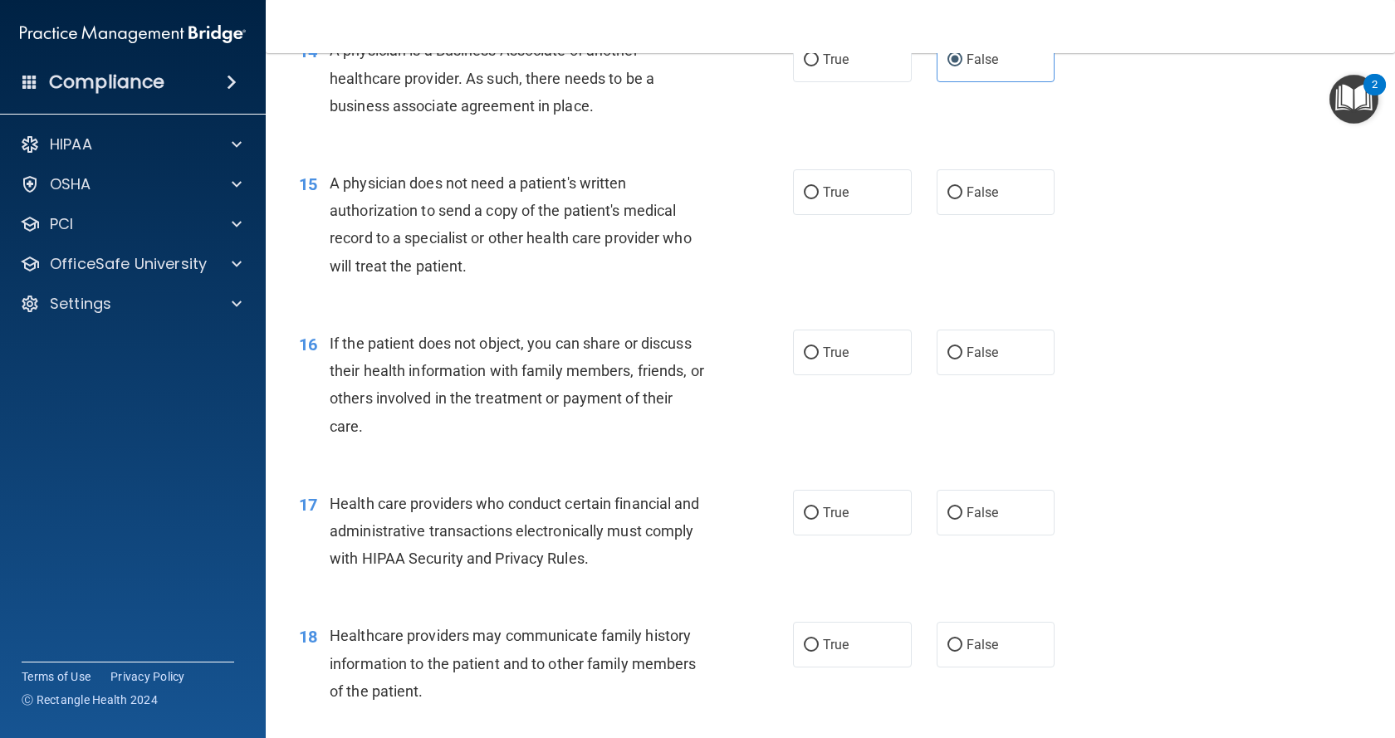
scroll to position [1910, 0]
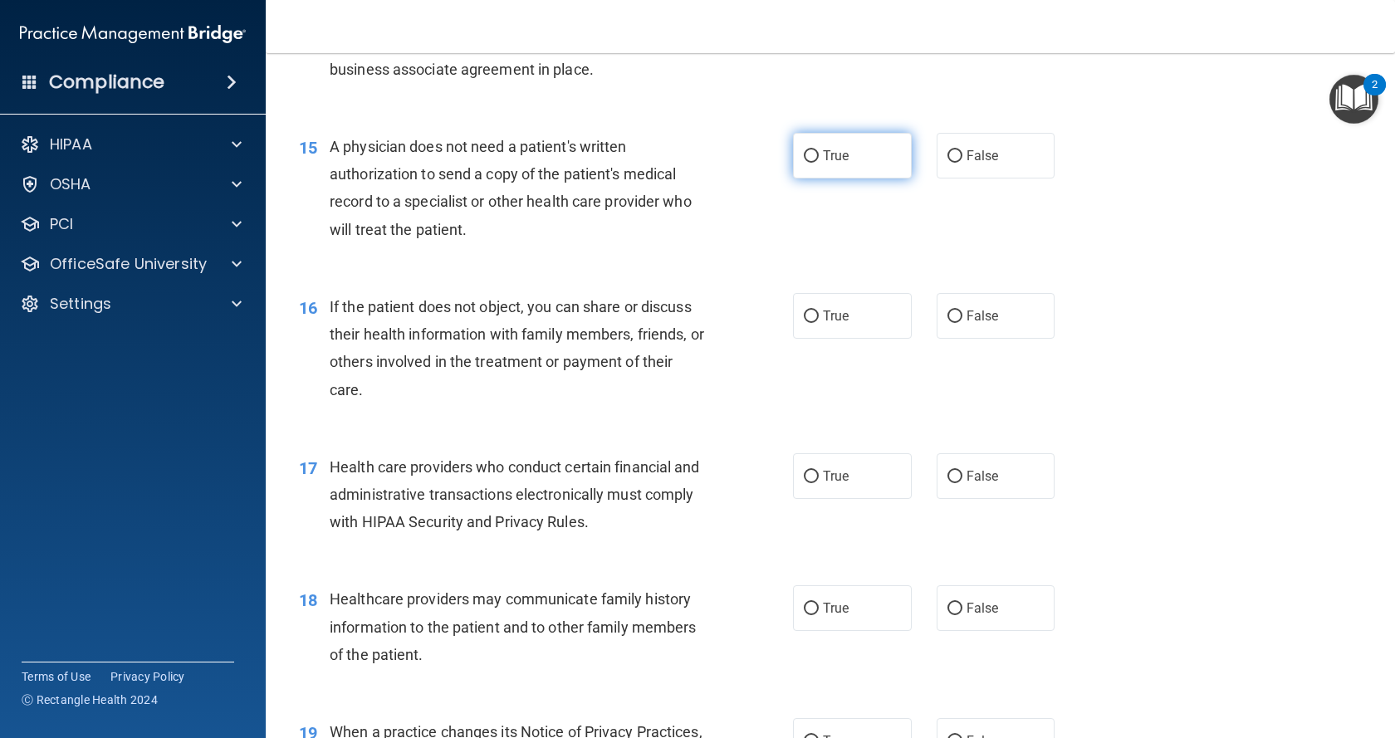
click at [793, 153] on label "True" at bounding box center [852, 156] width 119 height 46
click at [804, 153] on input "True" at bounding box center [811, 156] width 15 height 12
radio input "true"
click at [999, 296] on label "False" at bounding box center [996, 316] width 119 height 46
click at [962, 311] on input "False" at bounding box center [954, 317] width 15 height 12
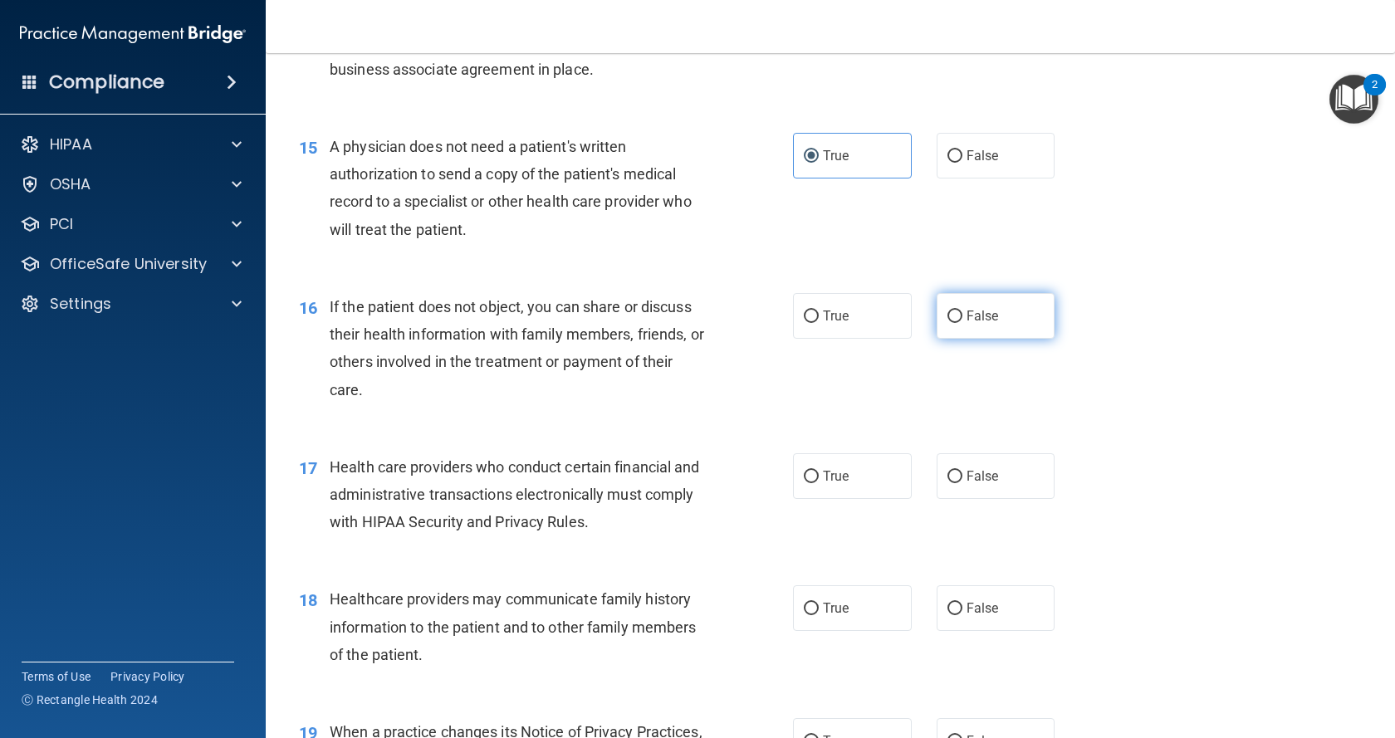
radio input "true"
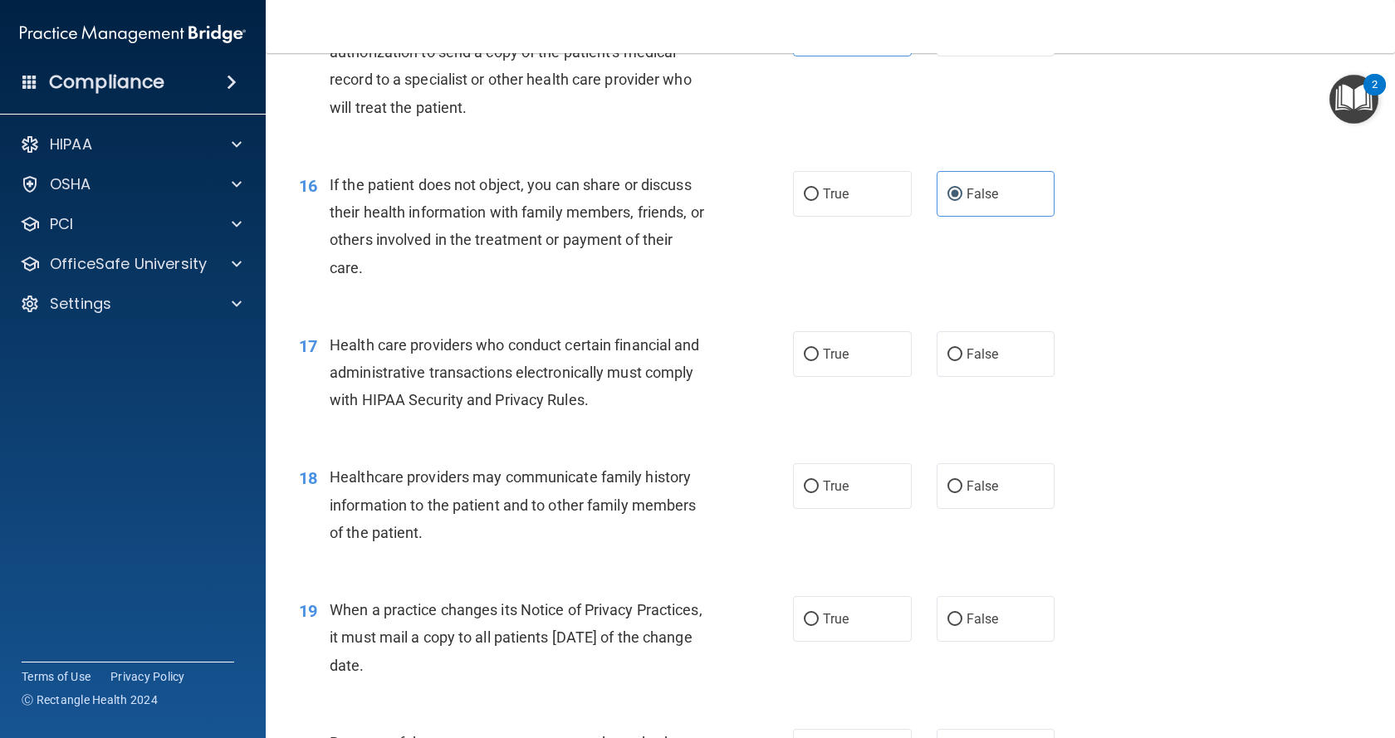
scroll to position [2159, 0]
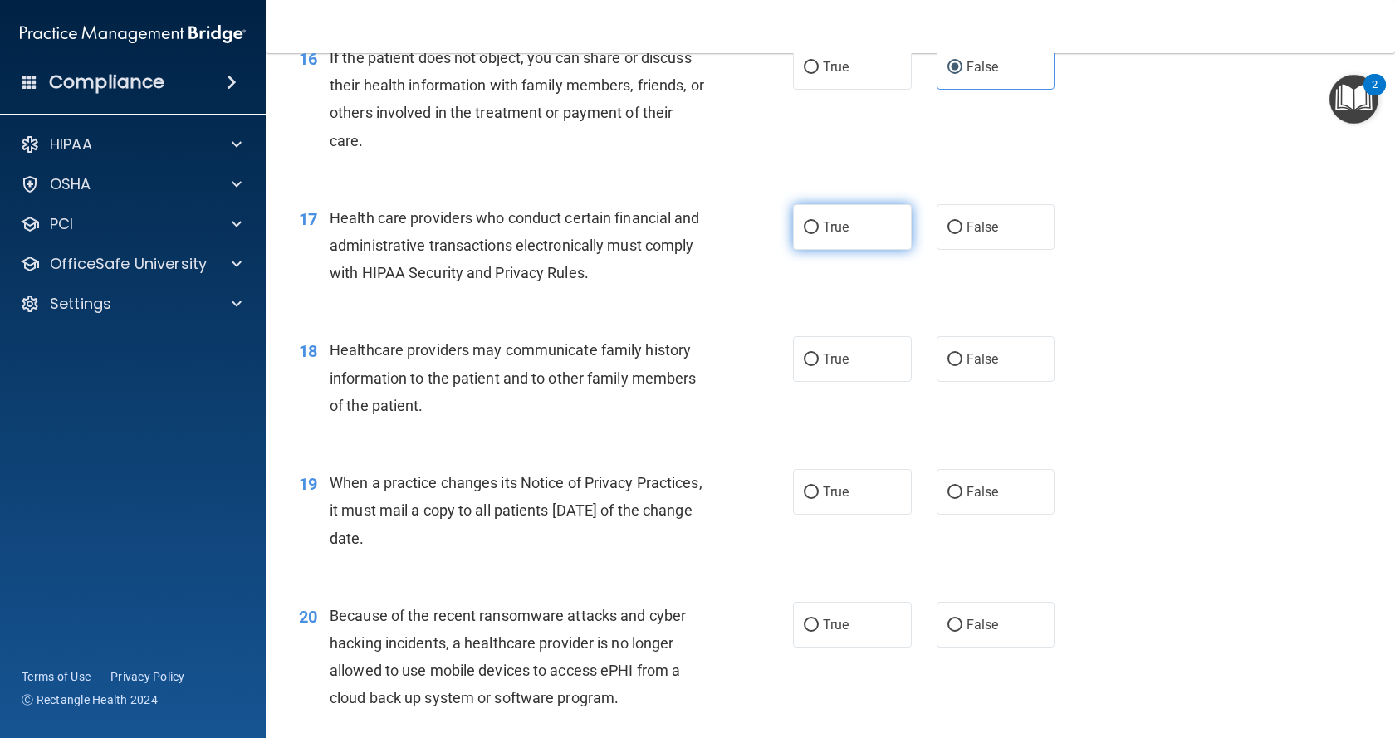
click at [864, 233] on label "True" at bounding box center [852, 227] width 119 height 46
click at [819, 233] on input "True" at bounding box center [811, 228] width 15 height 12
radio input "true"
click at [967, 361] on span "False" at bounding box center [983, 359] width 32 height 16
click at [960, 361] on input "False" at bounding box center [954, 360] width 15 height 12
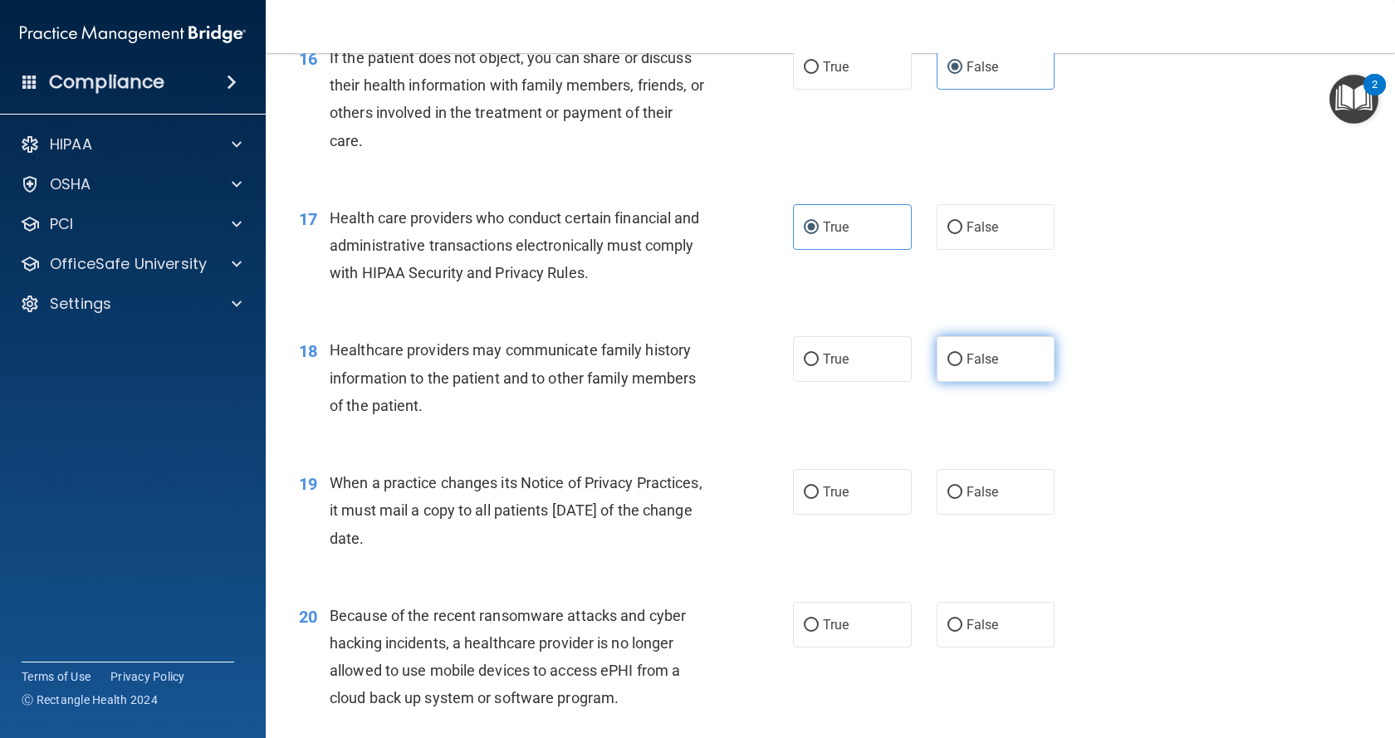
radio input "true"
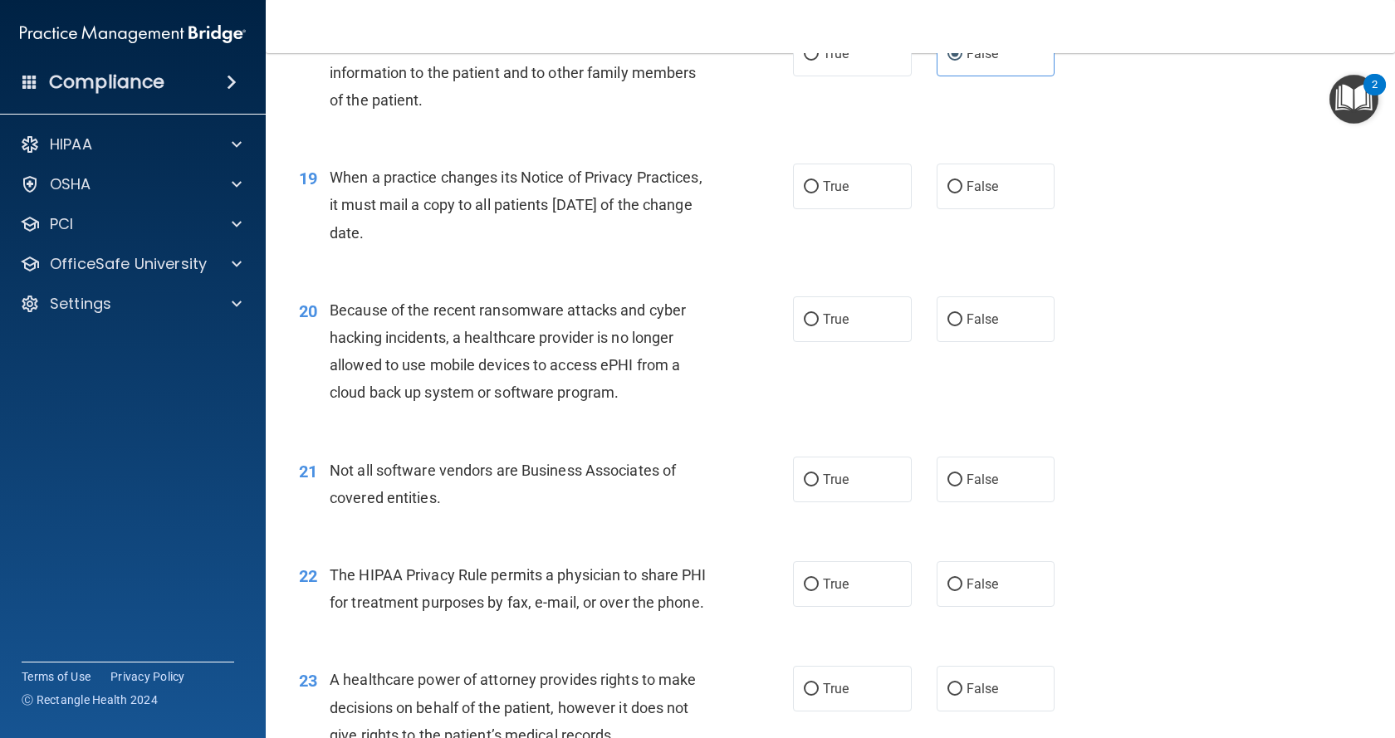
scroll to position [2491, 0]
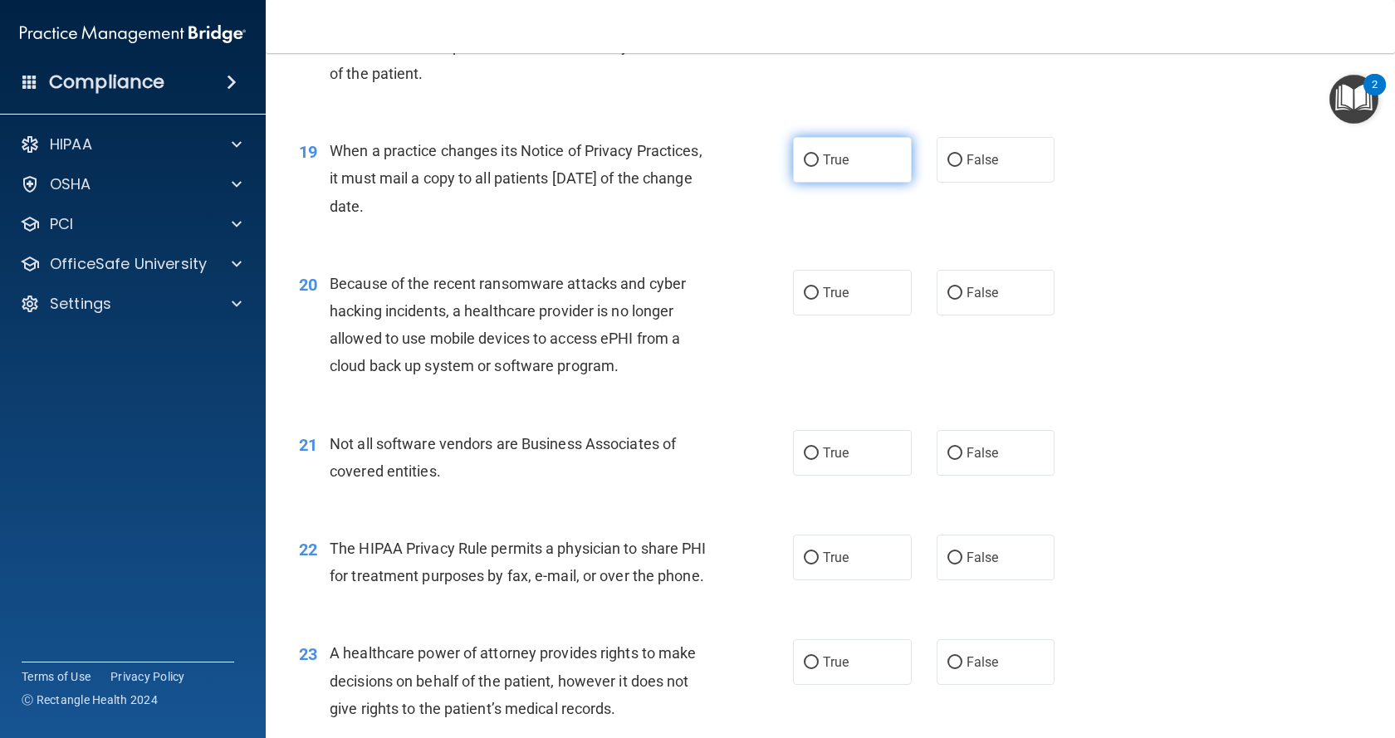
click at [842, 176] on label "True" at bounding box center [852, 160] width 119 height 46
click at [819, 167] on input "True" at bounding box center [811, 160] width 15 height 12
radio input "true"
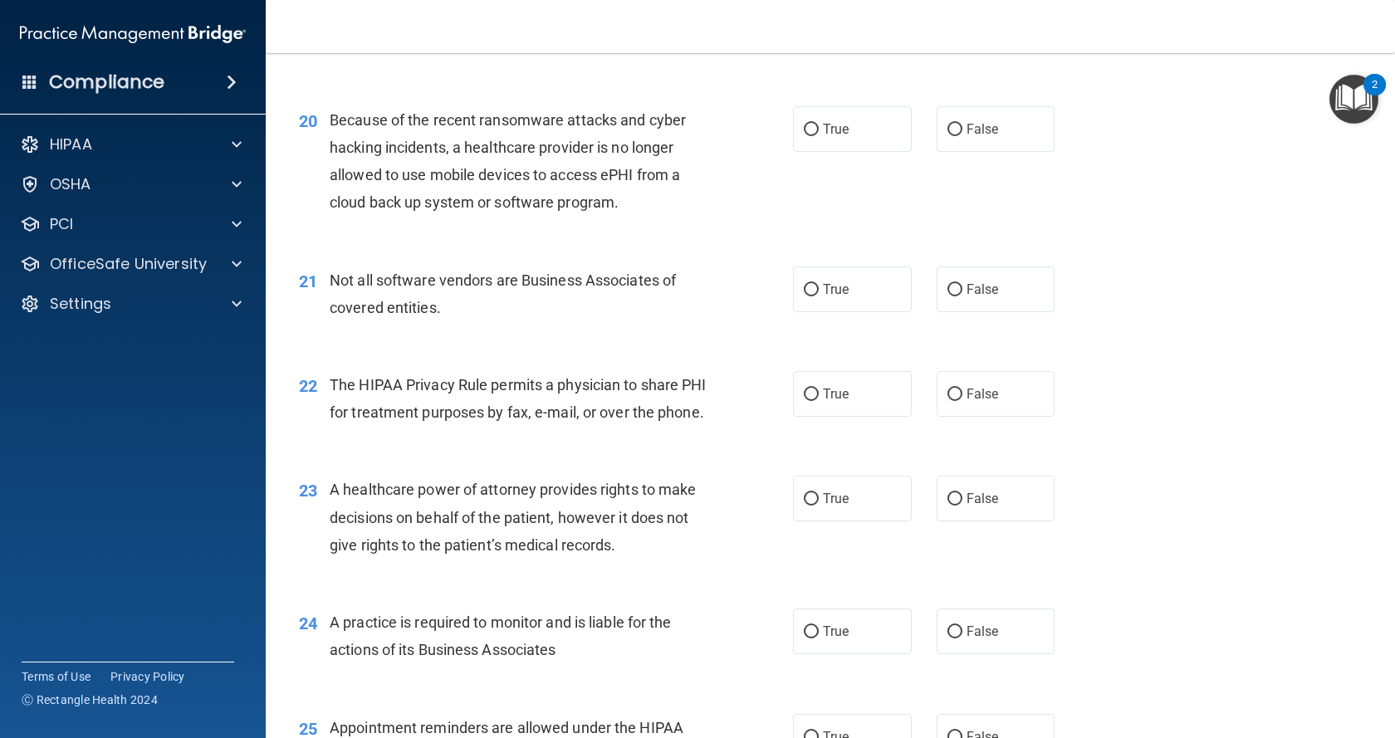
scroll to position [2657, 0]
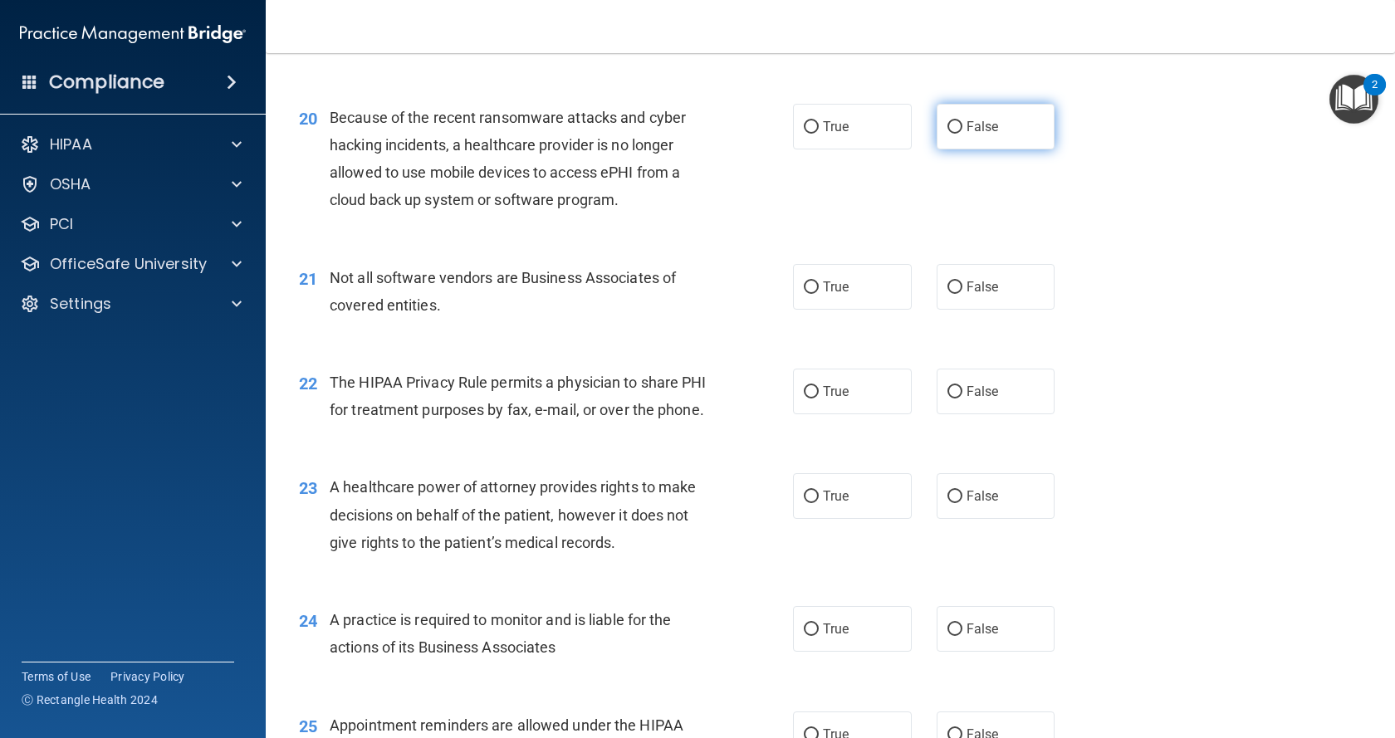
click at [967, 119] on span "False" at bounding box center [983, 127] width 32 height 16
click at [961, 121] on input "False" at bounding box center [954, 127] width 15 height 12
radio input "true"
click at [837, 272] on label "True" at bounding box center [852, 287] width 119 height 46
click at [819, 282] on input "True" at bounding box center [811, 288] width 15 height 12
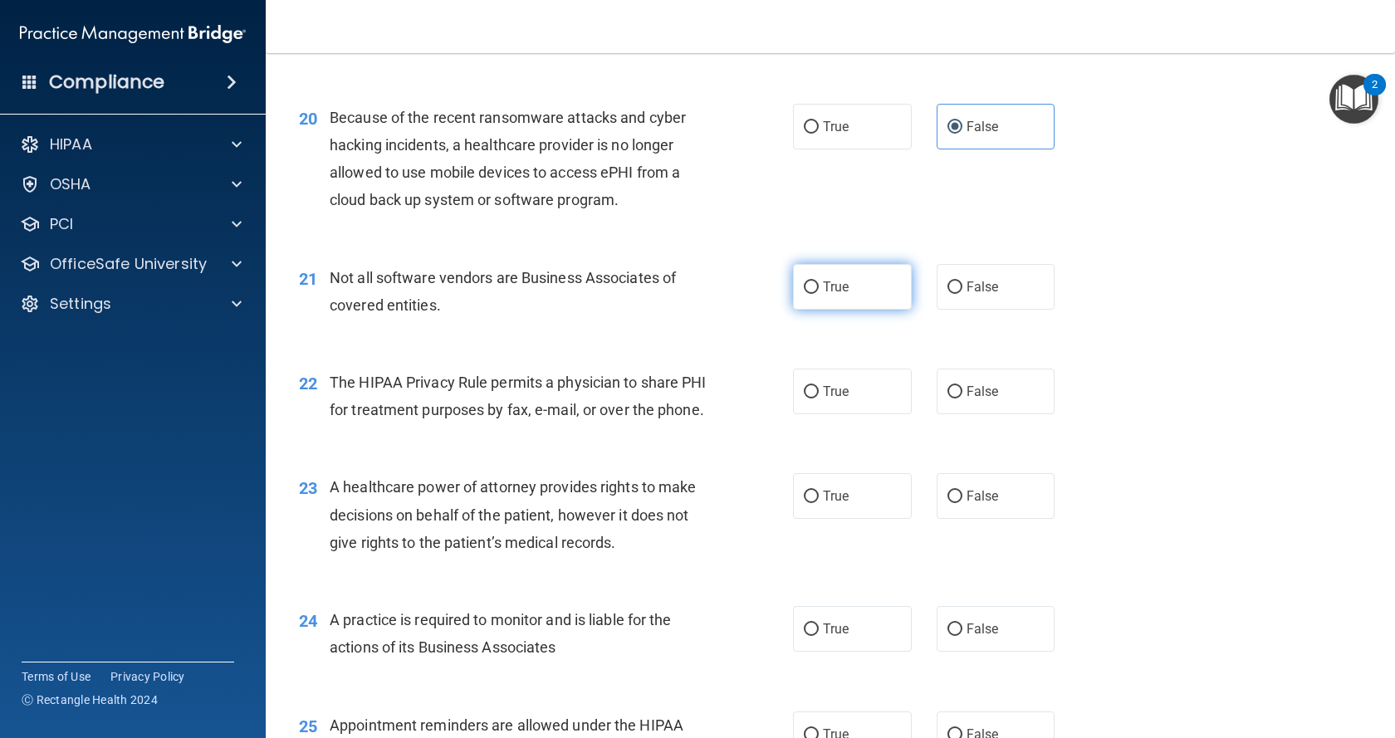
radio input "true"
click at [864, 400] on label "True" at bounding box center [852, 392] width 119 height 46
click at [819, 399] on input "True" at bounding box center [811, 392] width 15 height 12
radio input "true"
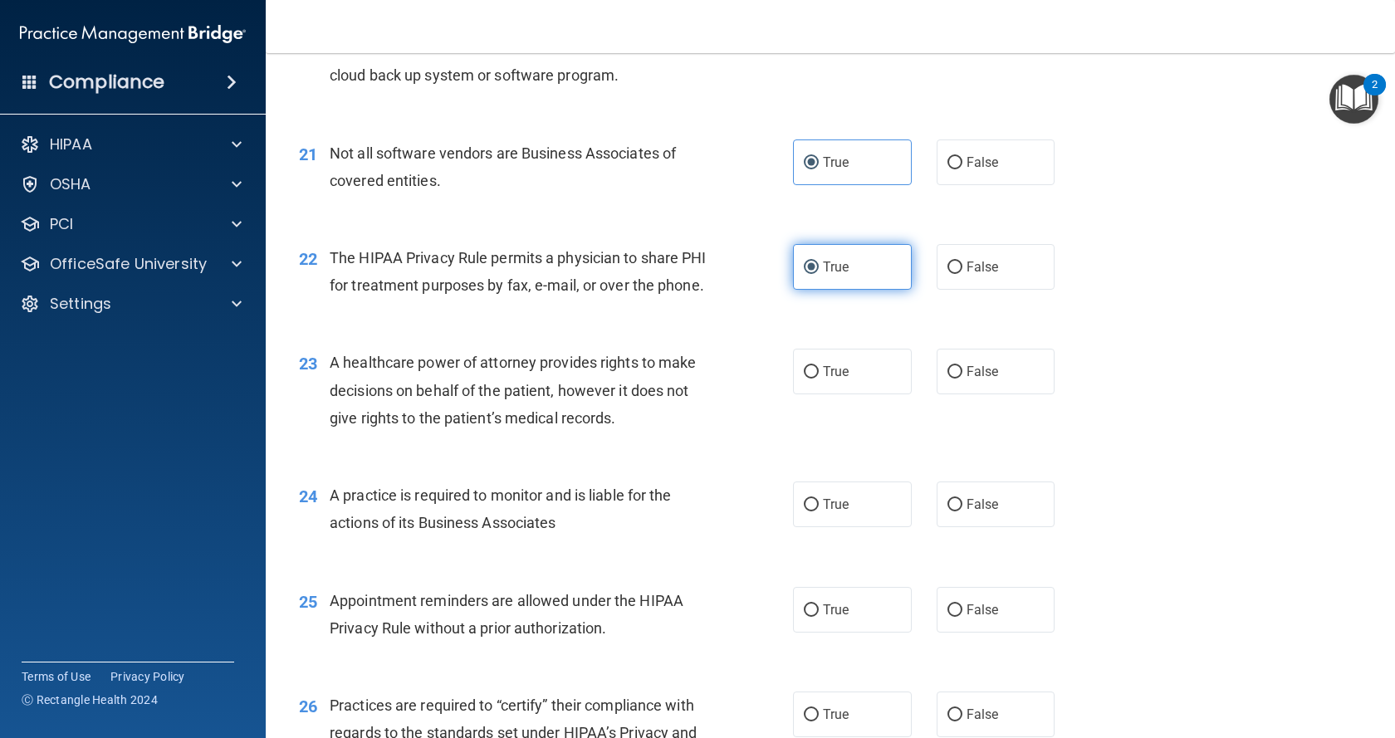
scroll to position [2823, 0]
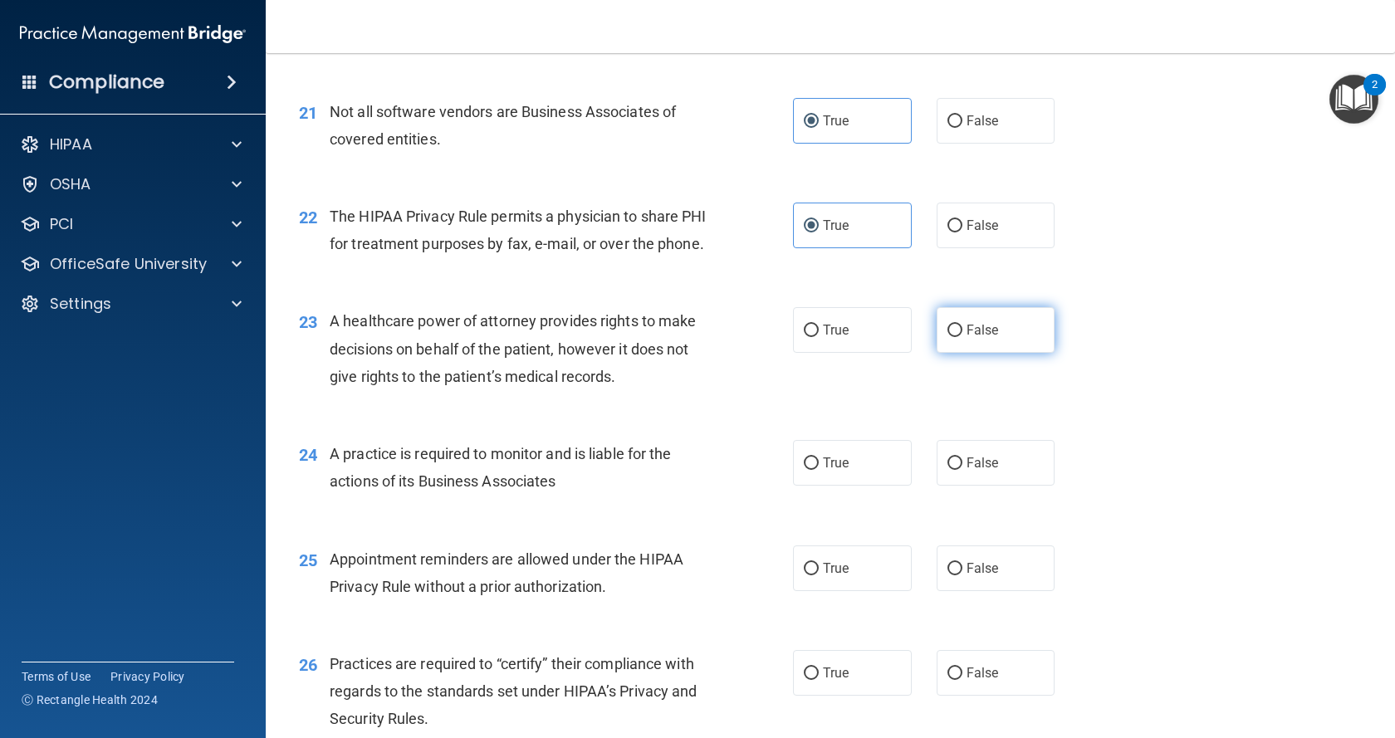
click at [957, 353] on label "False" at bounding box center [996, 330] width 119 height 46
click at [957, 337] on input "False" at bounding box center [954, 331] width 15 height 12
radio input "true"
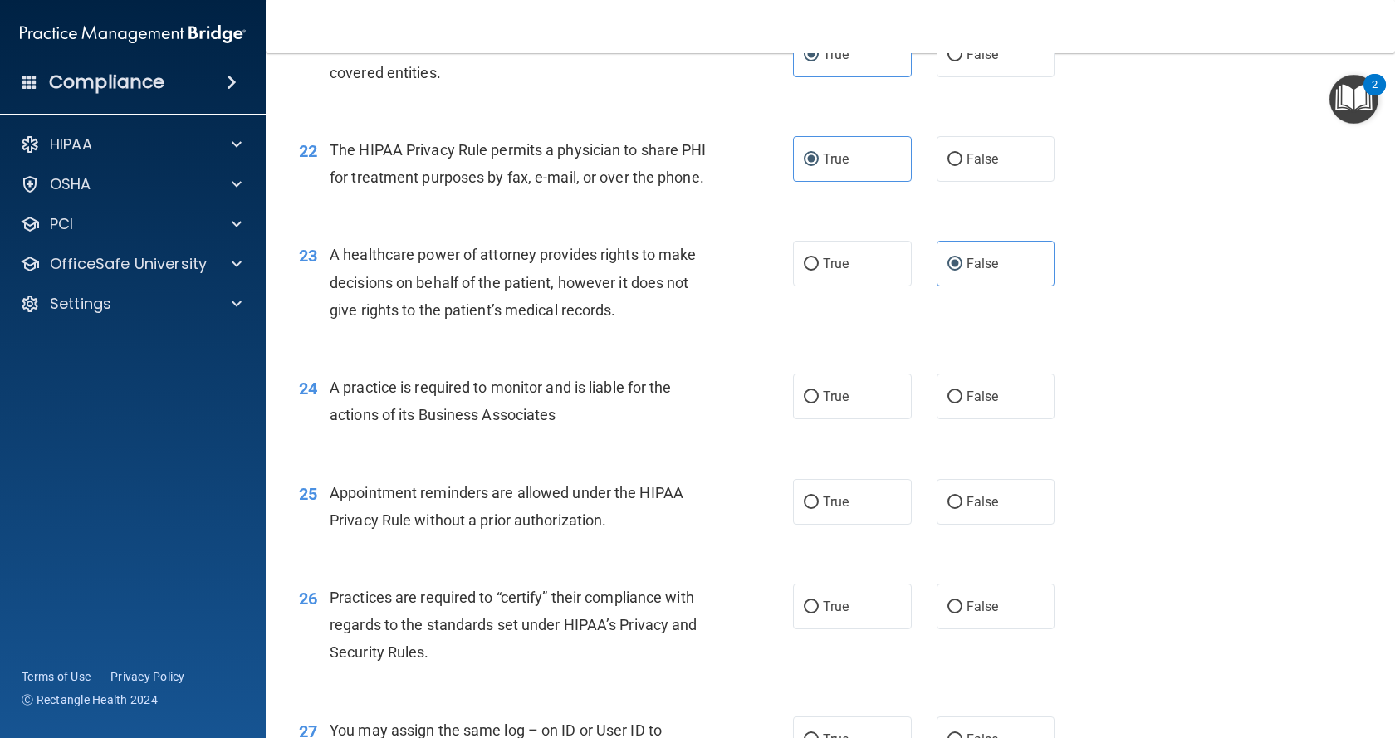
scroll to position [2989, 0]
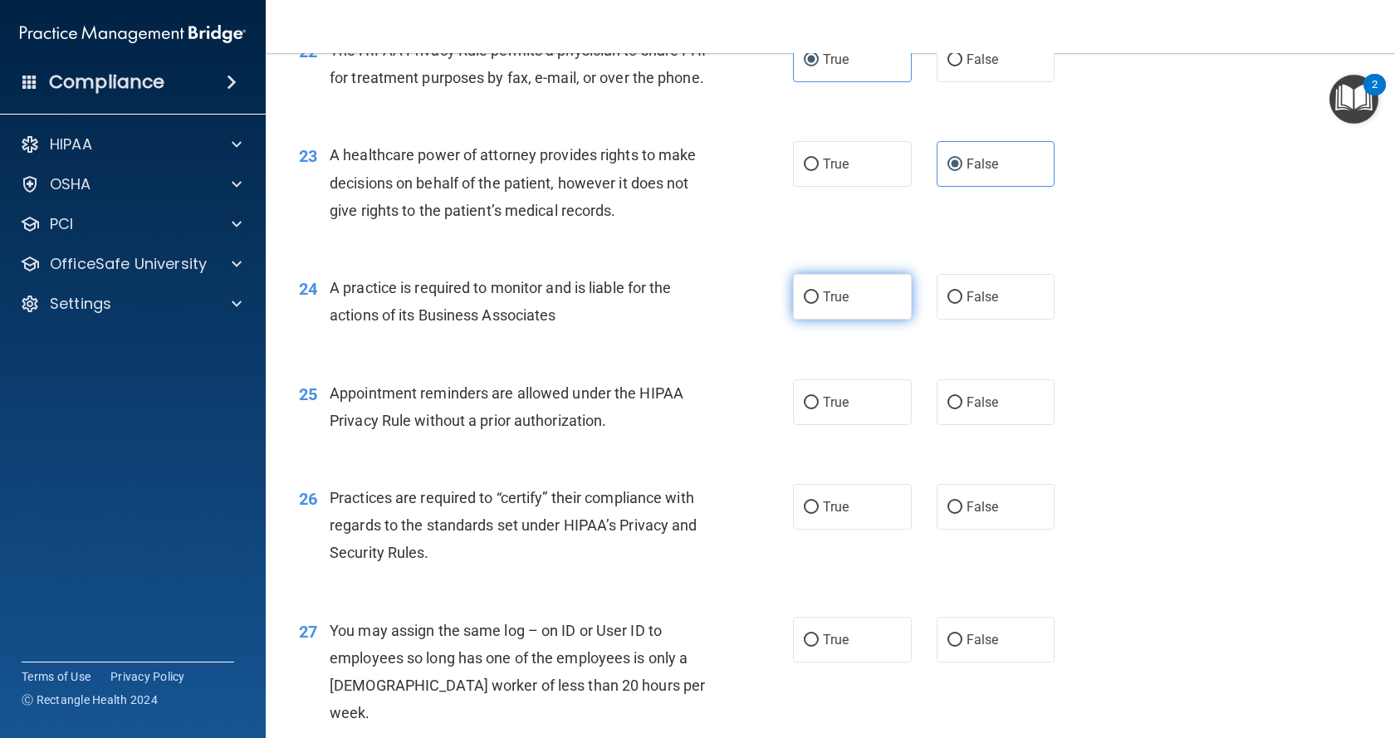
click at [863, 320] on label "True" at bounding box center [852, 297] width 119 height 46
click at [819, 304] on input "True" at bounding box center [811, 297] width 15 height 12
radio input "true"
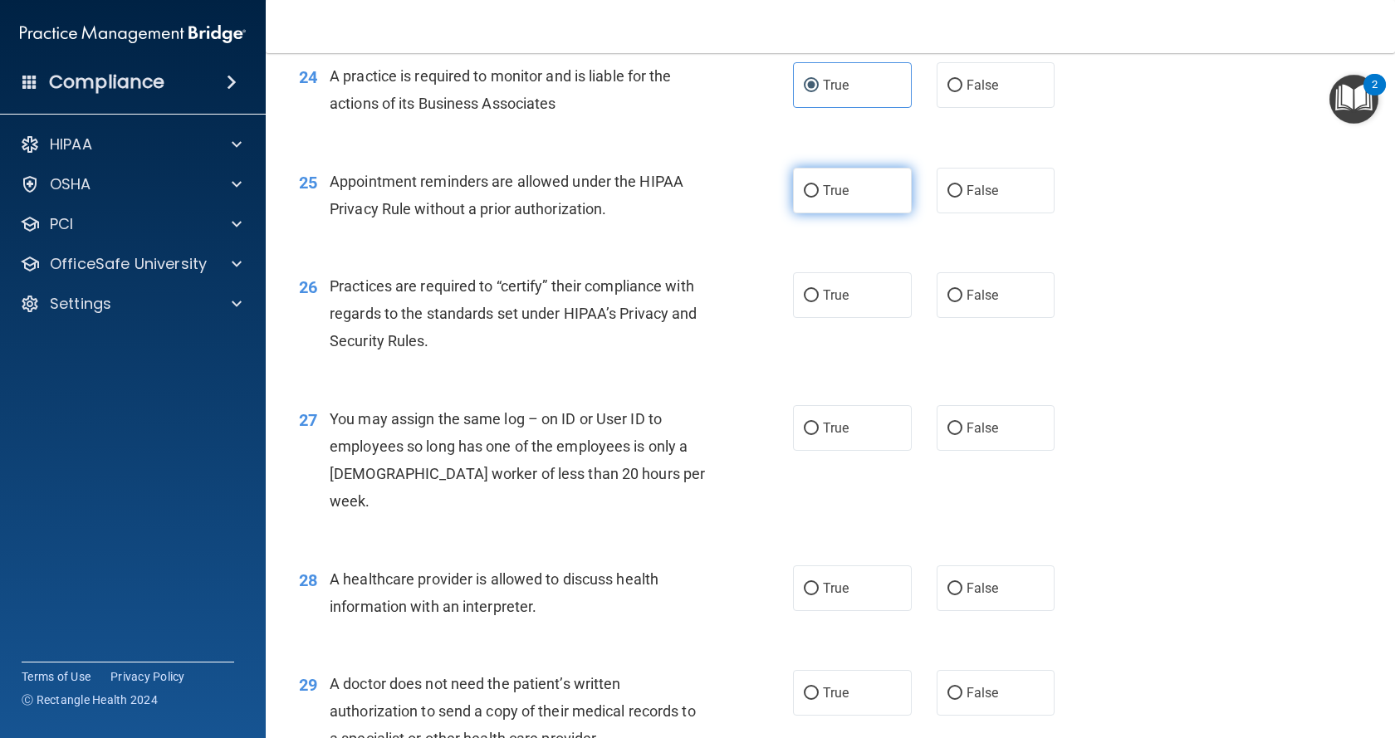
scroll to position [3239, 0]
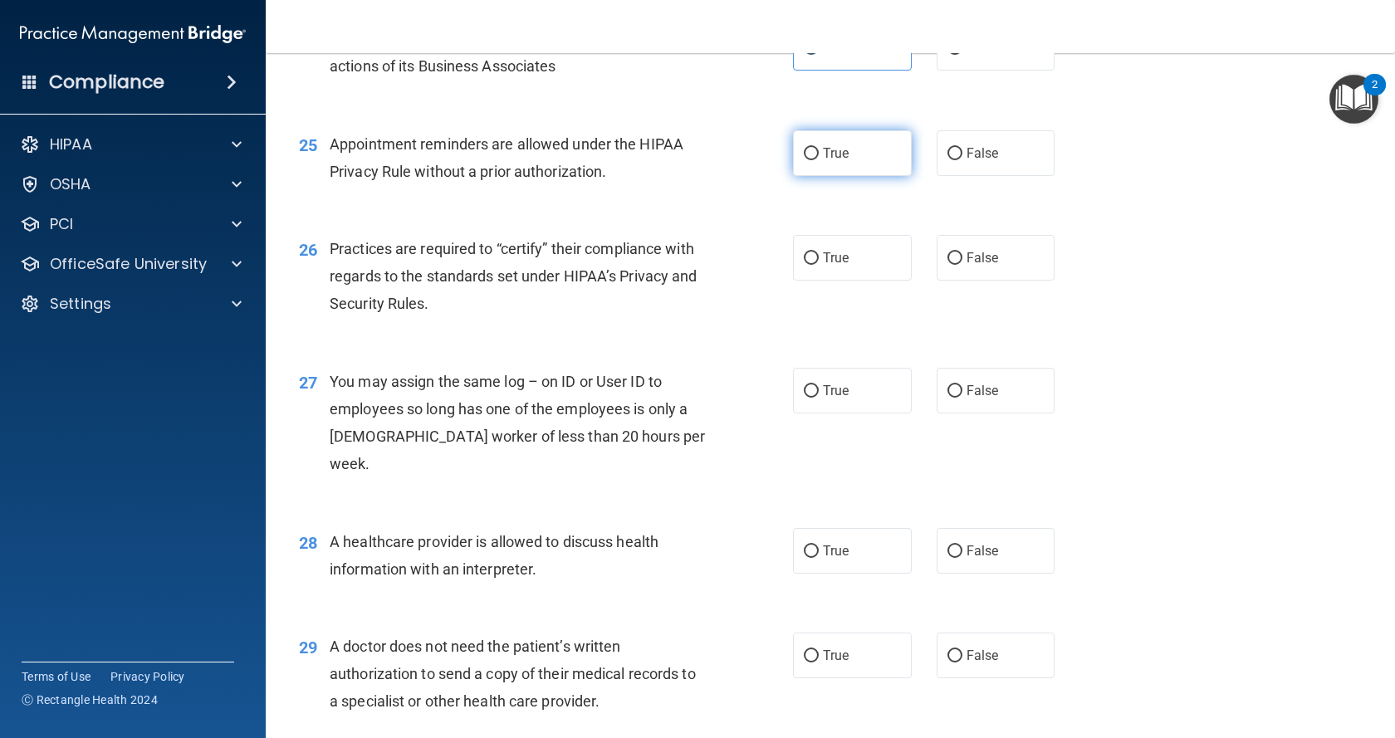
click at [873, 176] on label "True" at bounding box center [852, 153] width 119 height 46
click at [819, 160] on input "True" at bounding box center [811, 154] width 15 height 12
radio input "true"
click at [953, 281] on label "False" at bounding box center [996, 258] width 119 height 46
click at [953, 265] on input "False" at bounding box center [954, 258] width 15 height 12
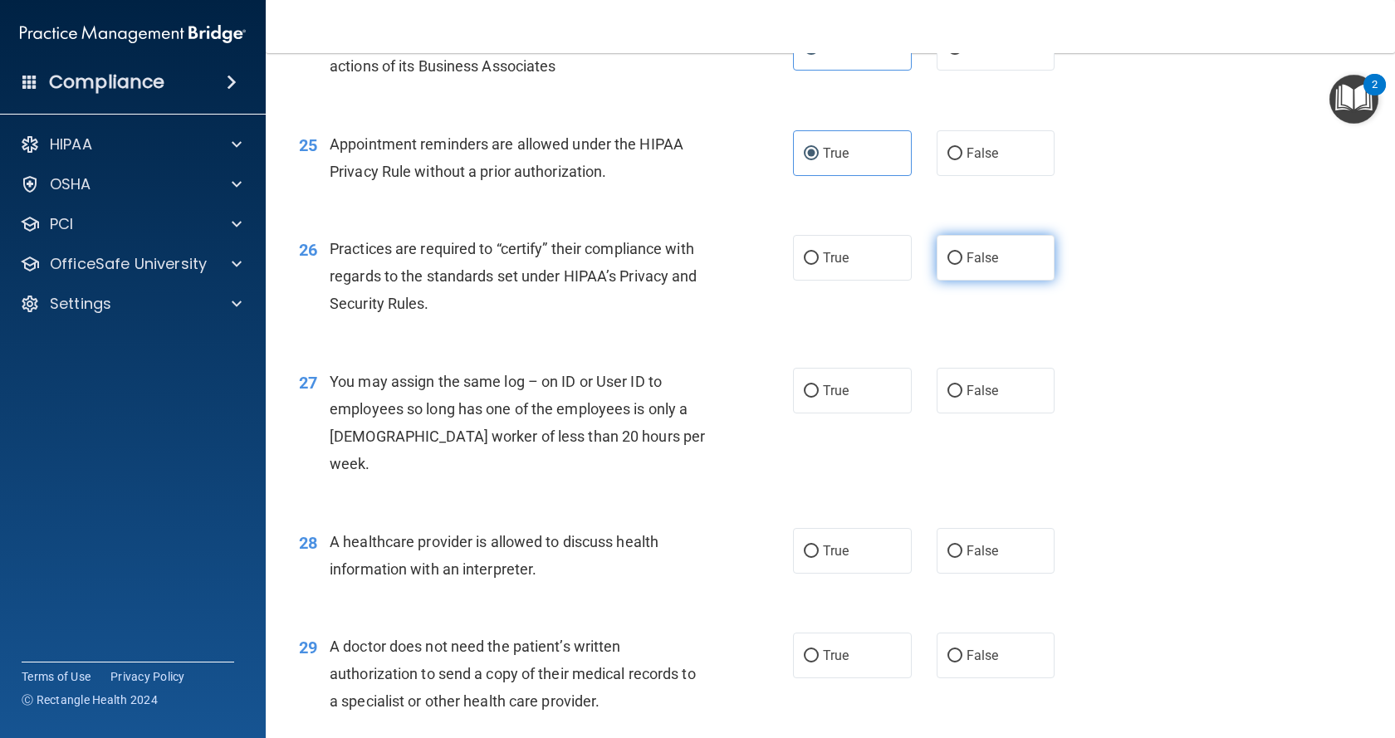
radio input "true"
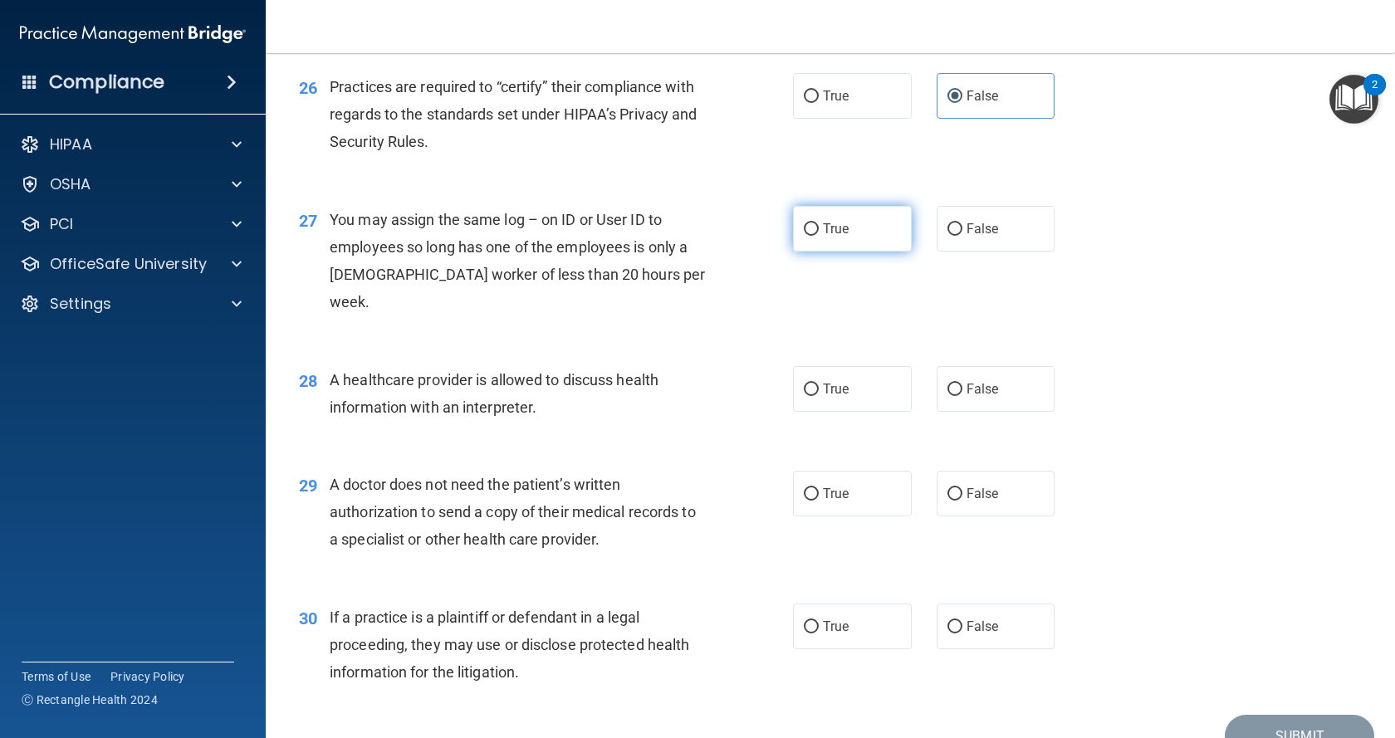
scroll to position [3405, 0]
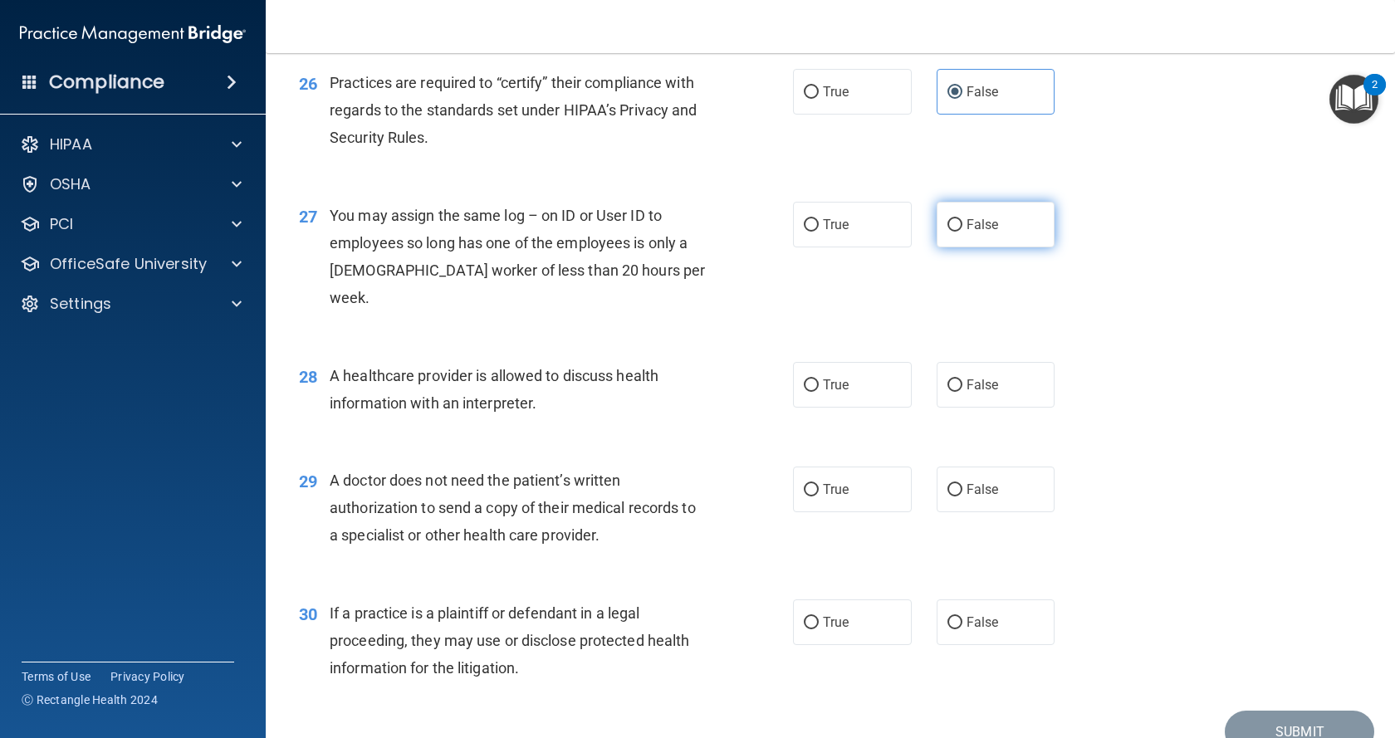
click at [987, 233] on span "False" at bounding box center [983, 225] width 32 height 16
click at [962, 232] on input "False" at bounding box center [954, 225] width 15 height 12
radio input "true"
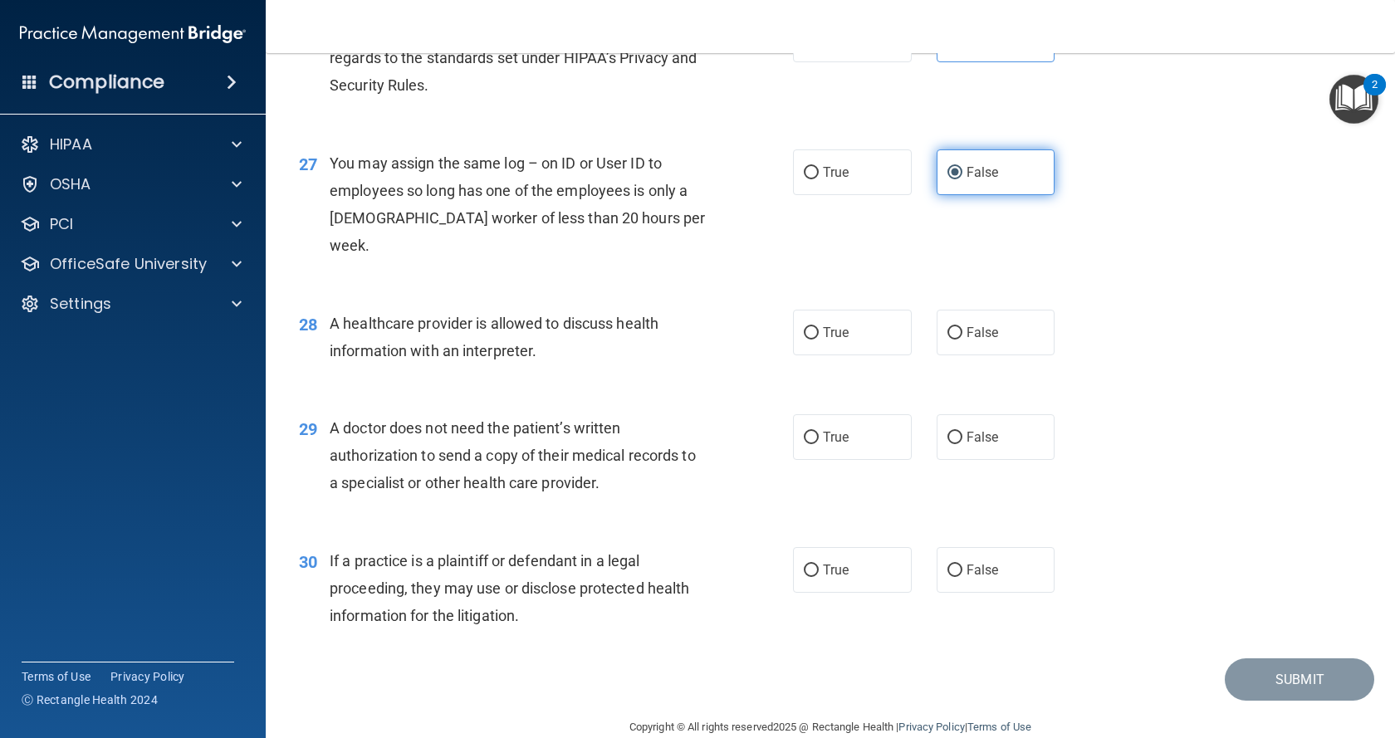
scroll to position [3486, 0]
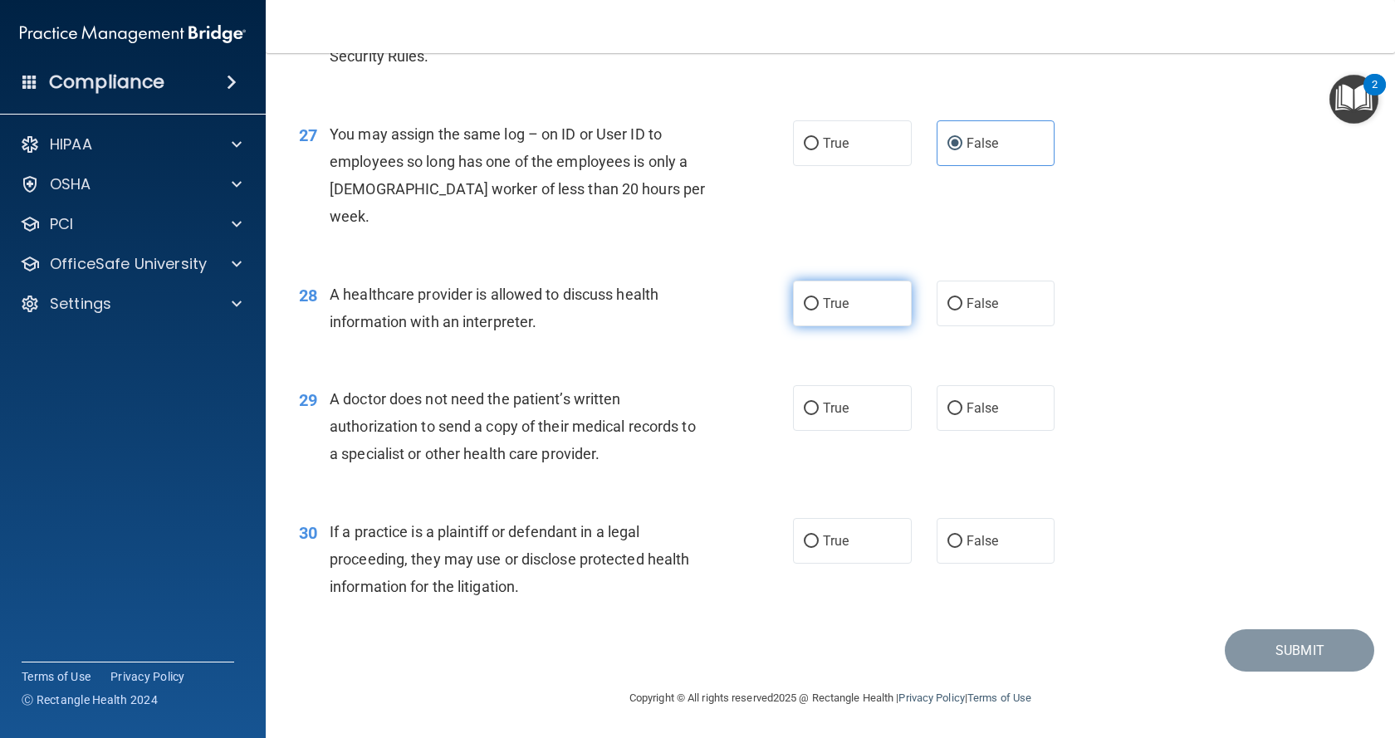
click at [898, 317] on label "True" at bounding box center [852, 304] width 119 height 46
click at [819, 311] on input "True" at bounding box center [811, 304] width 15 height 12
radio input "true"
click at [847, 410] on label "True" at bounding box center [852, 408] width 119 height 46
click at [819, 410] on input "True" at bounding box center [811, 409] width 15 height 12
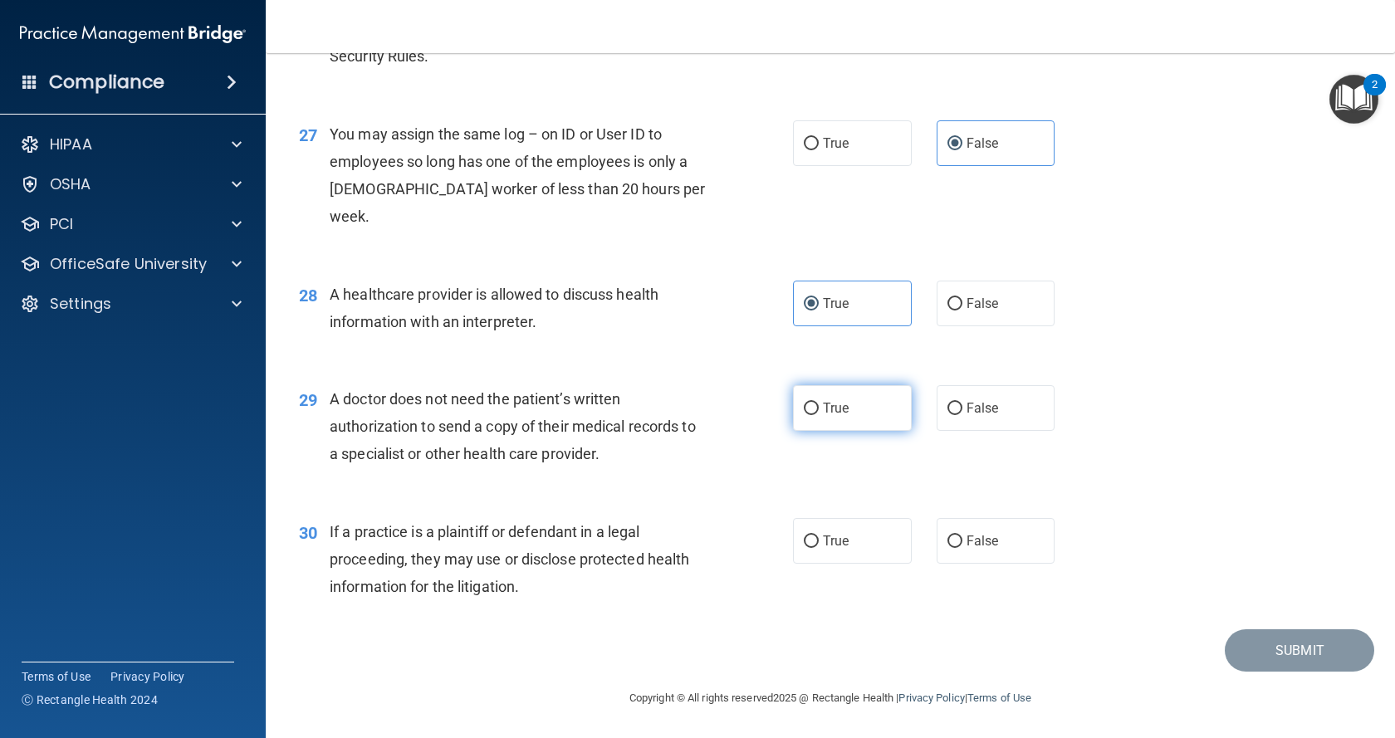
radio input "true"
click at [874, 561] on label "True" at bounding box center [852, 541] width 119 height 46
click at [819, 548] on input "True" at bounding box center [811, 542] width 15 height 12
radio input "true"
click at [1314, 639] on button "Submit" at bounding box center [1299, 650] width 149 height 42
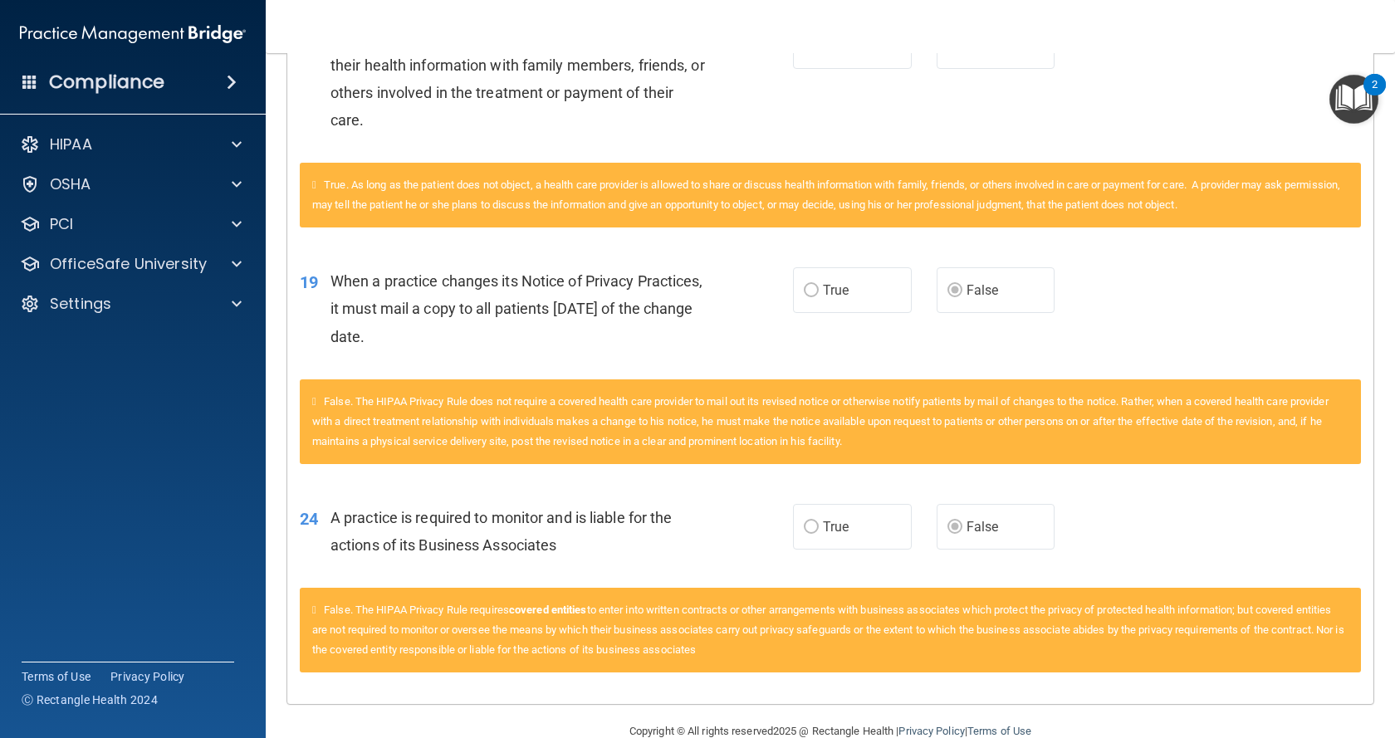
scroll to position [2310, 0]
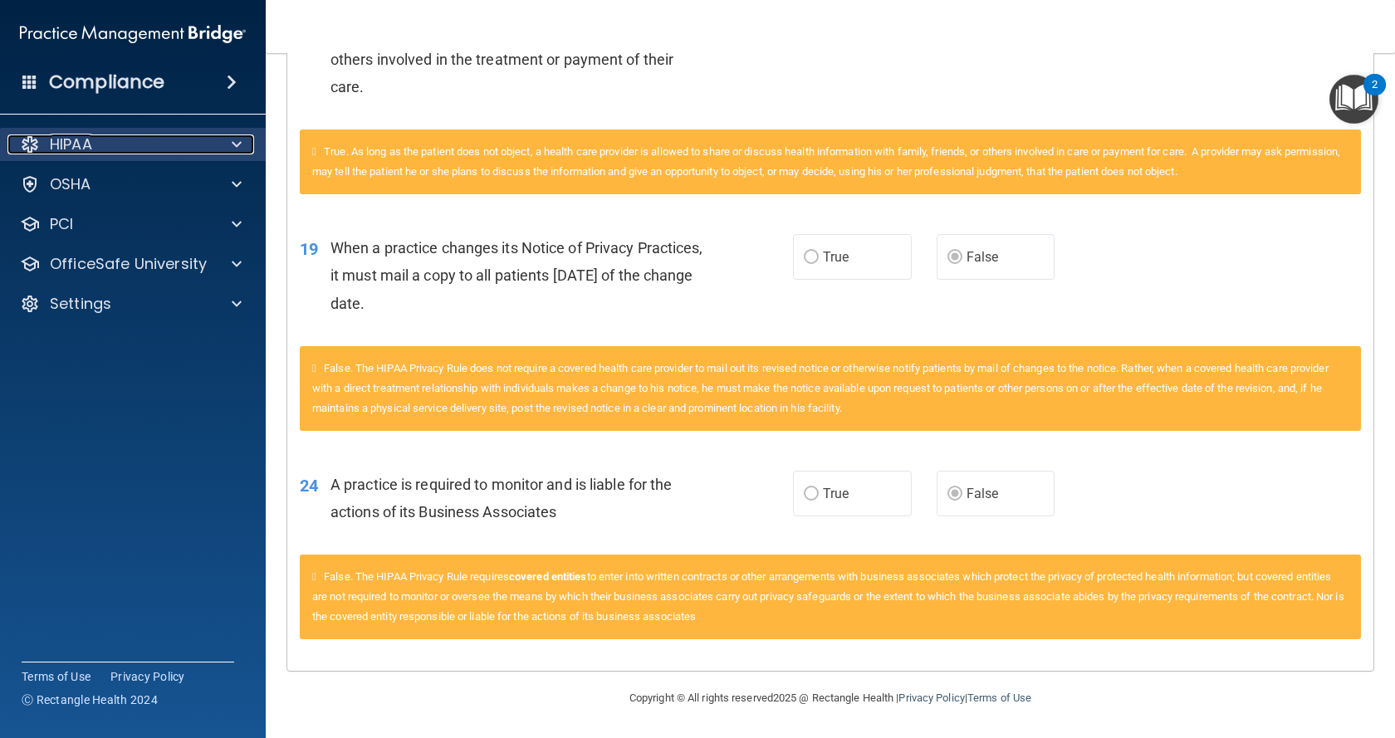
click at [118, 141] on div "HIPAA" at bounding box center [110, 145] width 206 height 20
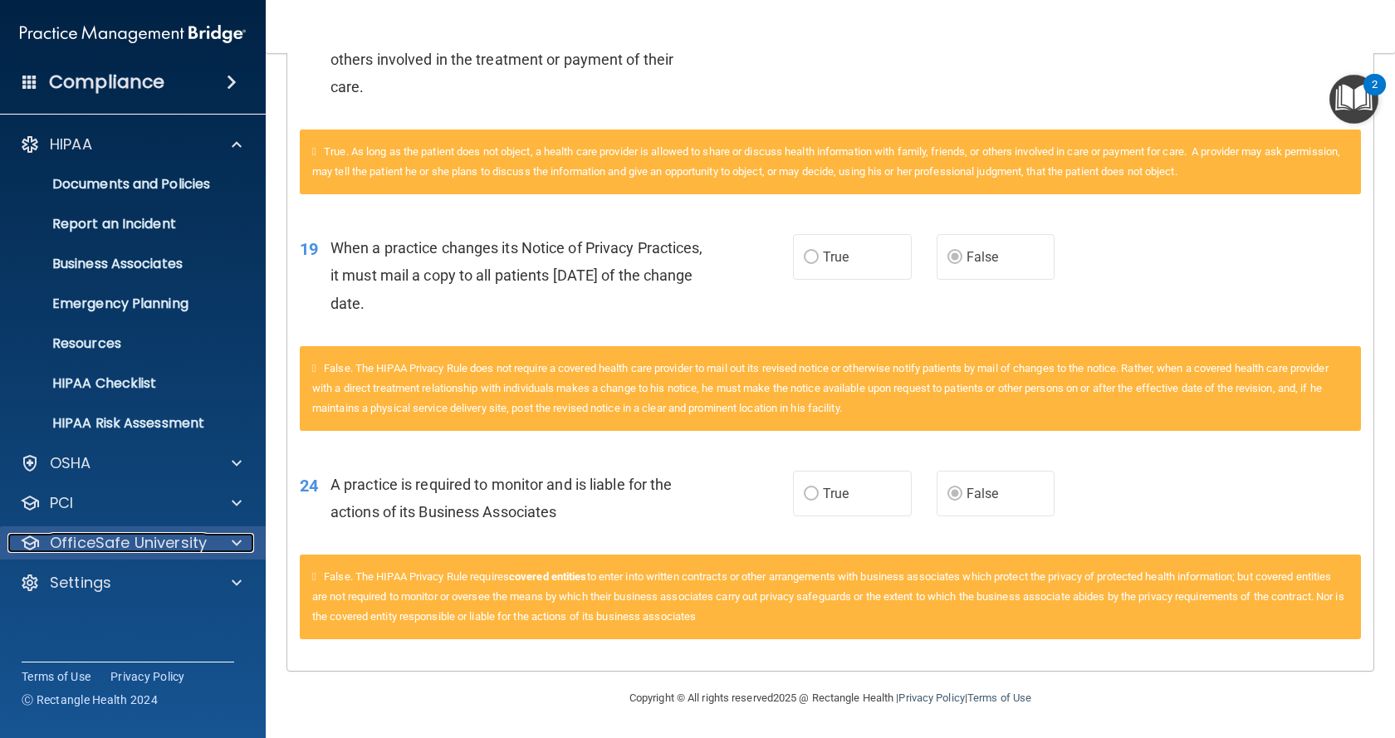
click at [110, 545] on p "OfficeSafe University" at bounding box center [128, 543] width 157 height 20
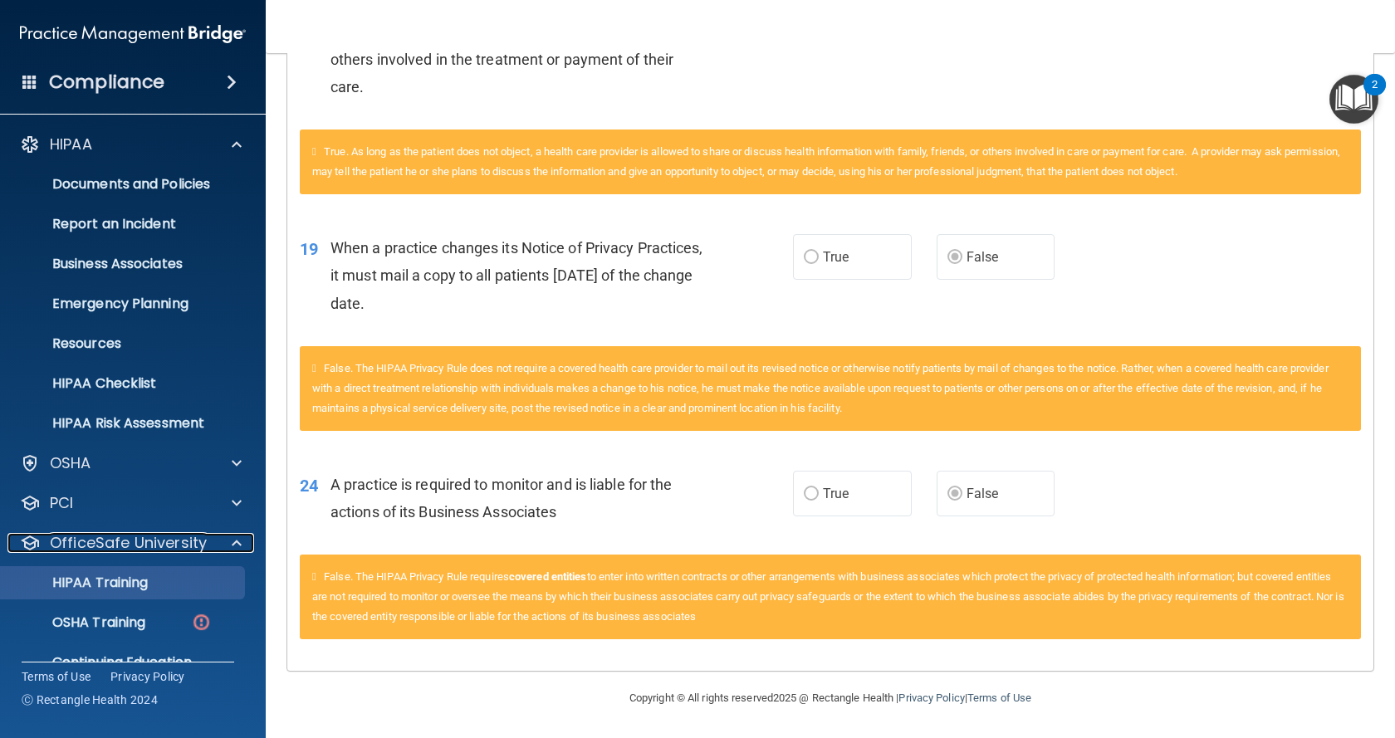
scroll to position [71, 0]
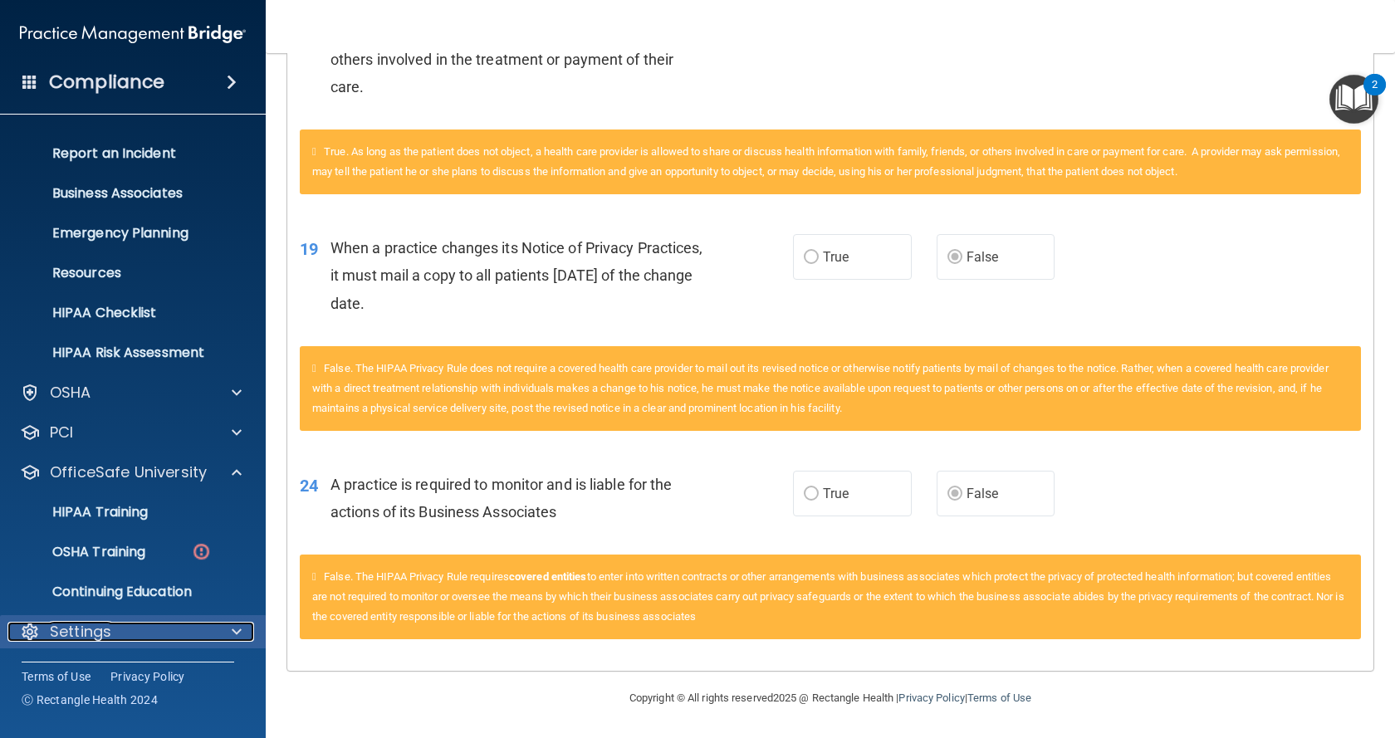
click at [106, 633] on p "Settings" at bounding box center [80, 632] width 61 height 20
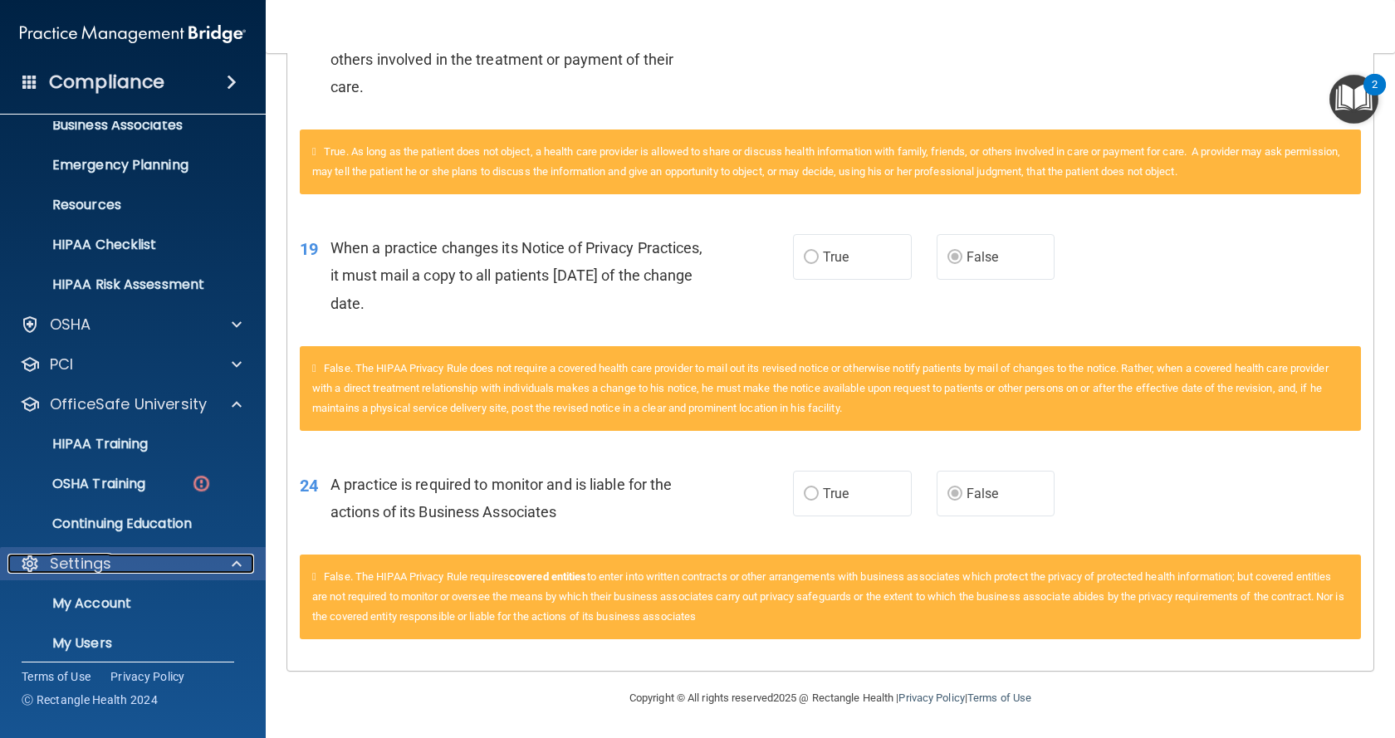
scroll to position [230, 0]
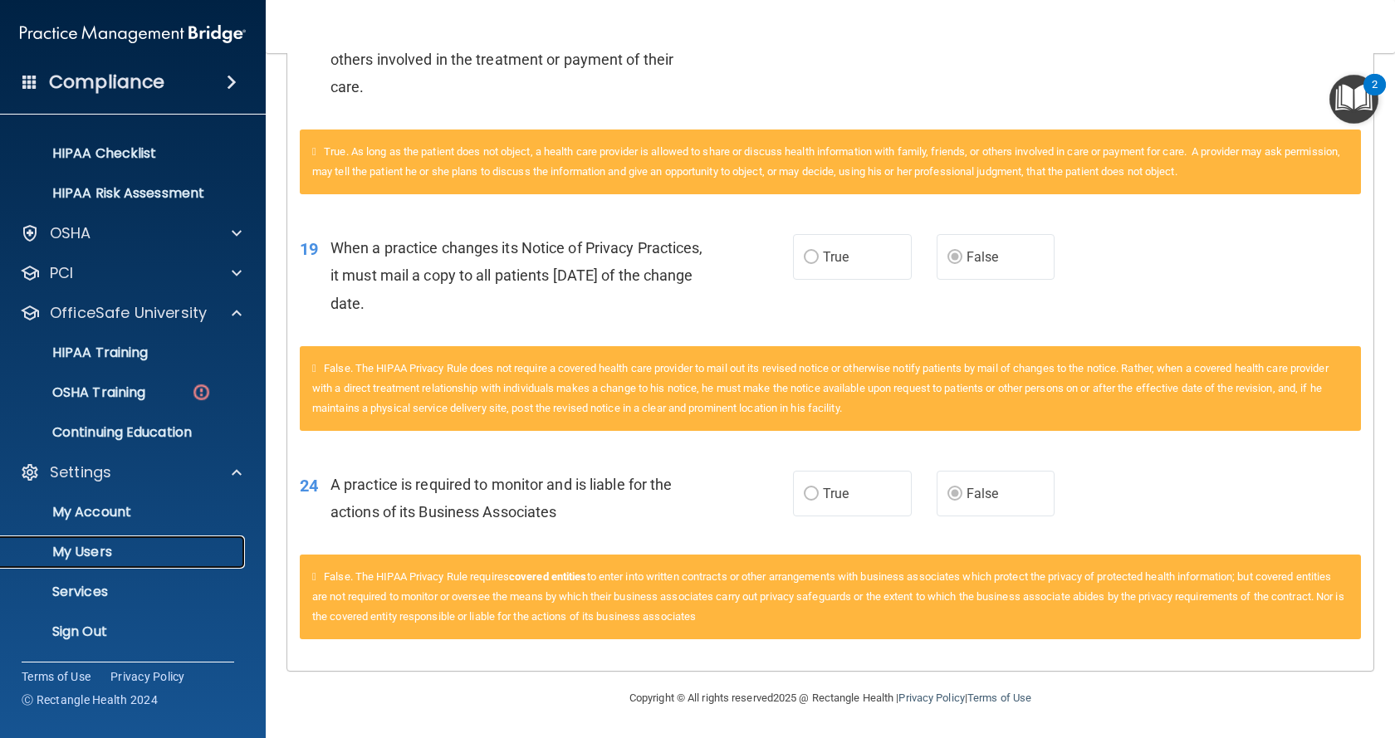
click at [103, 552] on p "My Users" at bounding box center [124, 552] width 227 height 17
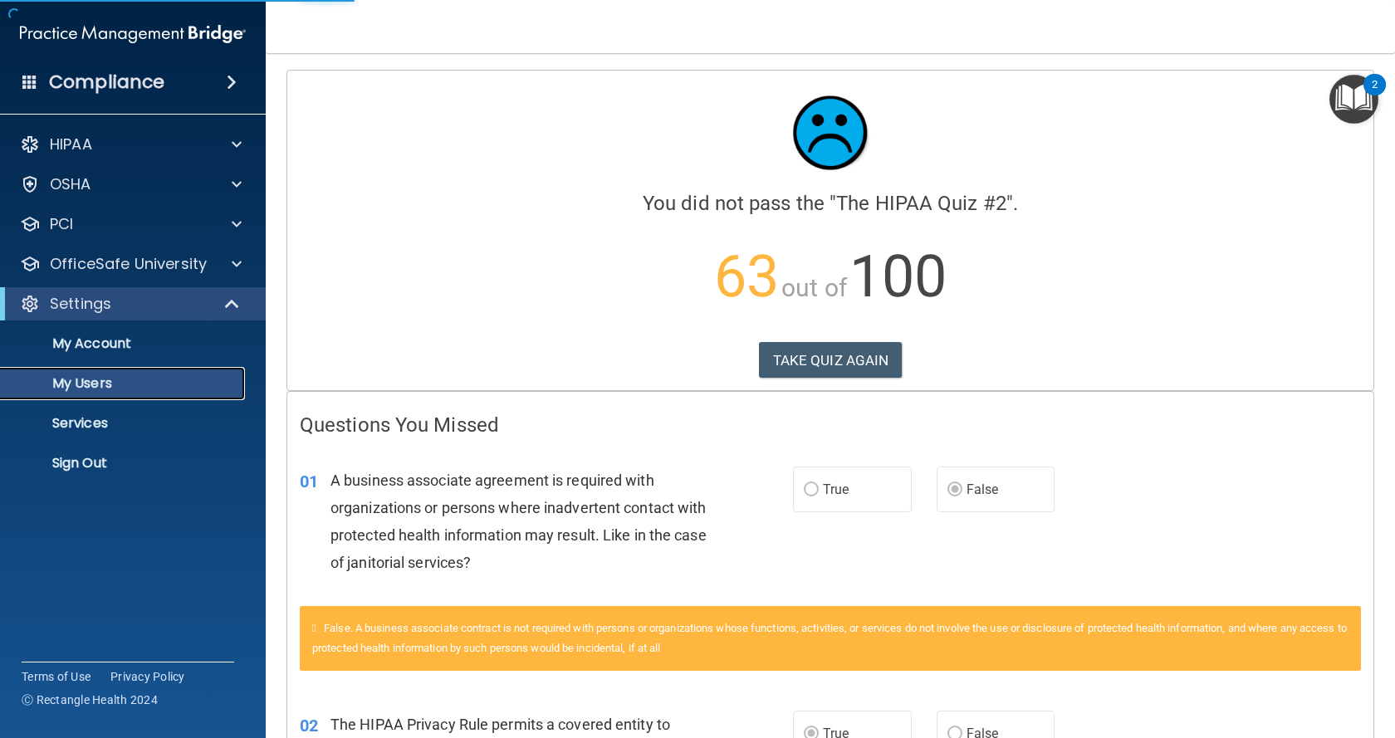
select select "20"
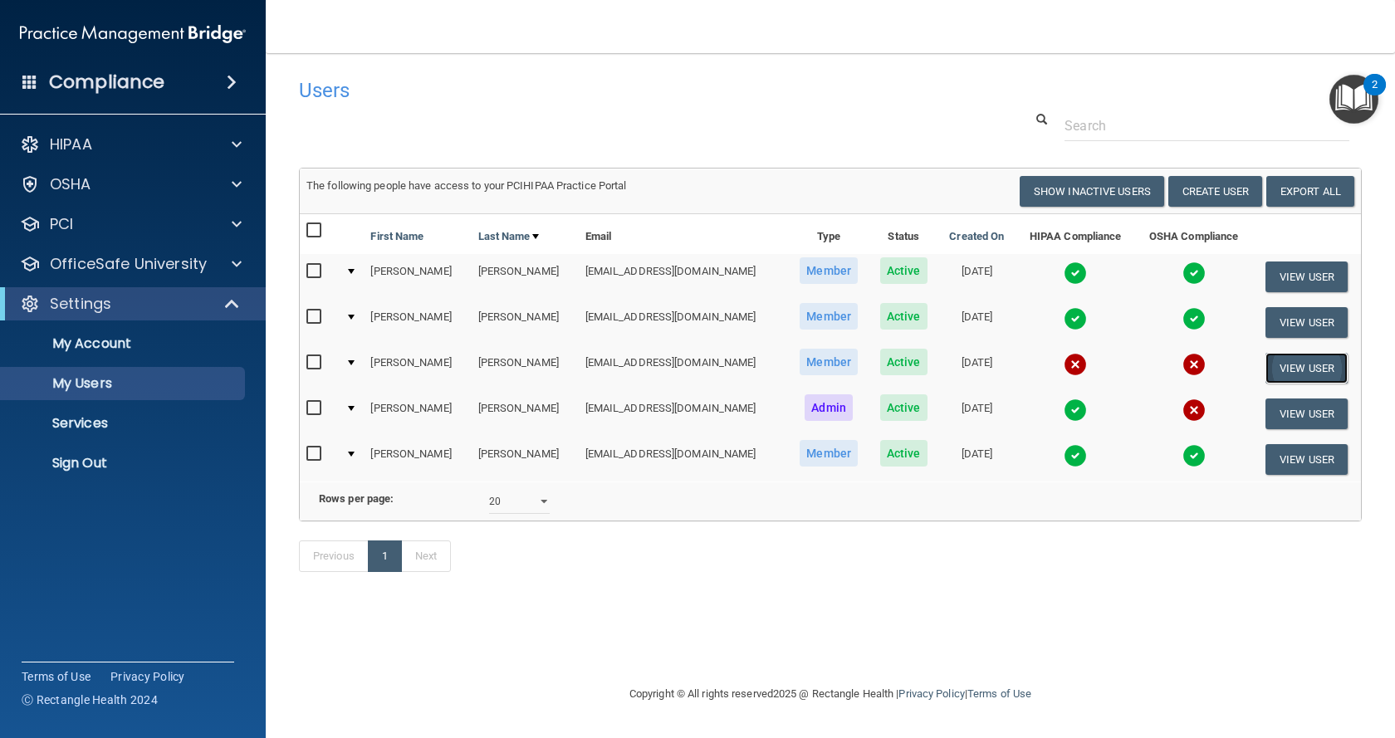
click at [1293, 361] on button "View User" at bounding box center [1307, 368] width 82 height 31
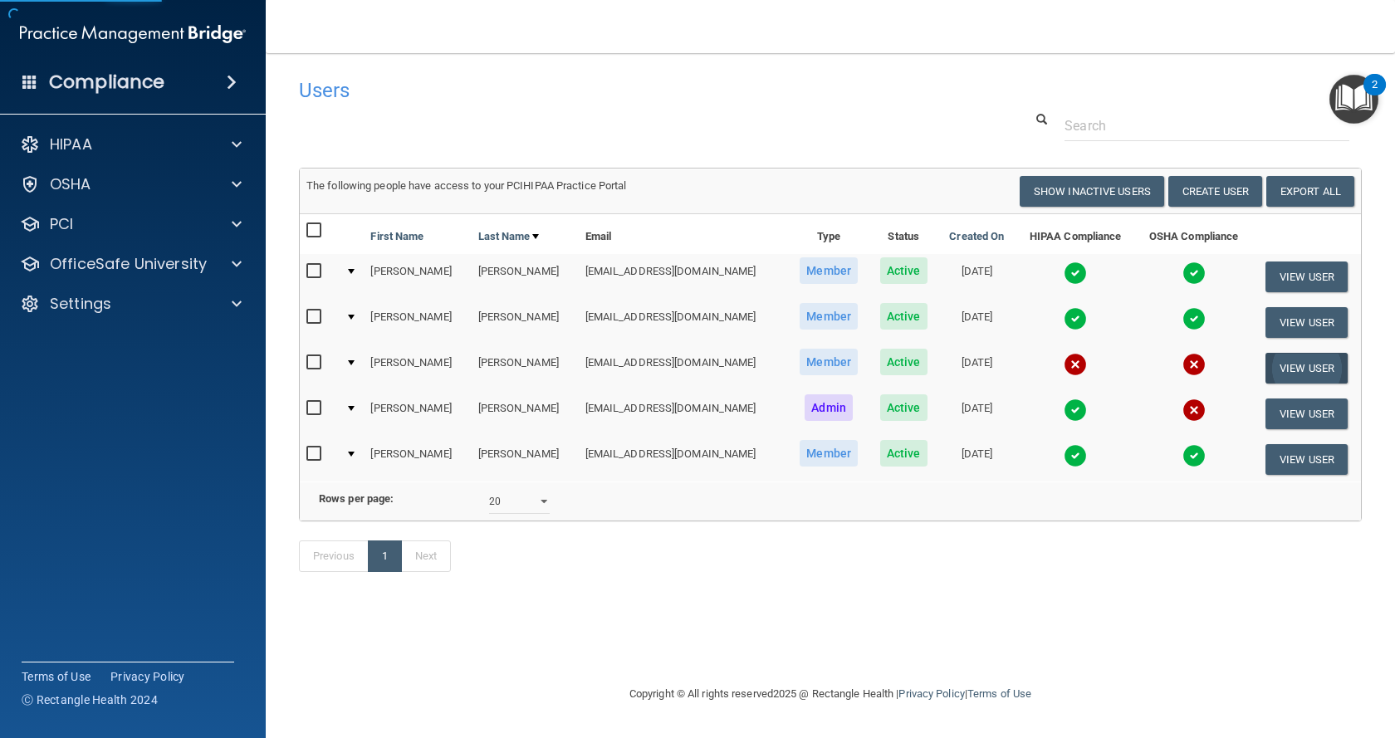
select select "practice_member"
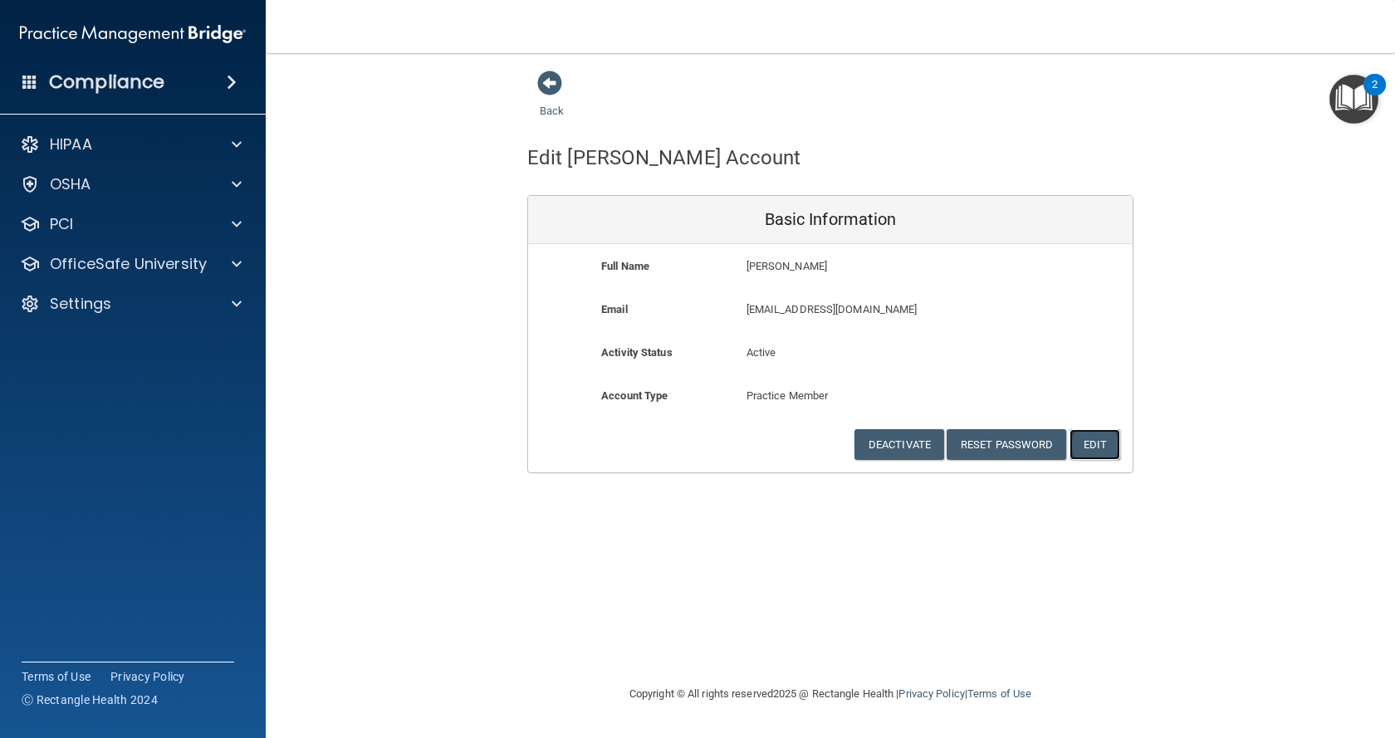
click at [1103, 444] on button "Edit" at bounding box center [1095, 444] width 51 height 31
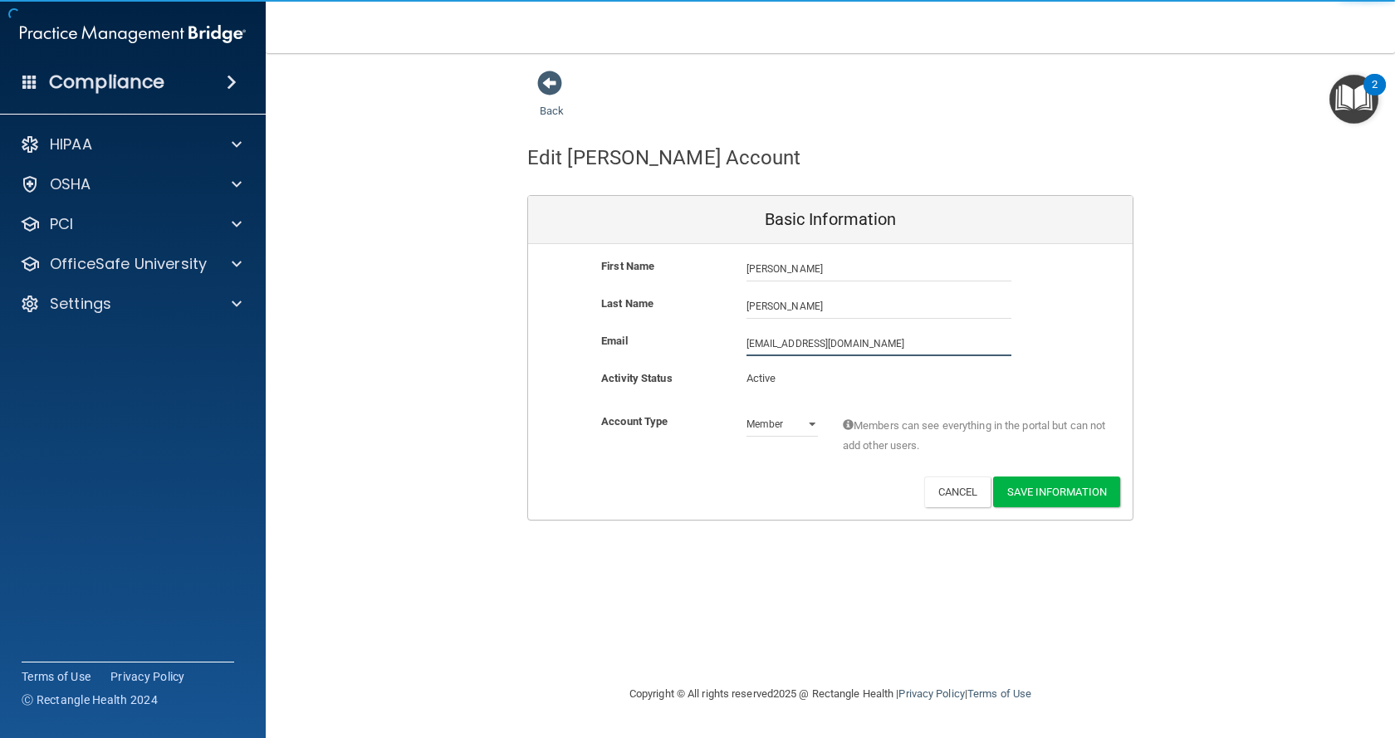
drag, startPoint x: 719, startPoint y: 347, endPoint x: 603, endPoint y: 348, distance: 116.3
click at [603, 348] on div "Email [EMAIL_ADDRESS][DOMAIN_NAME] [EMAIL_ADDRESS][DOMAIN_NAME]" at bounding box center [830, 343] width 605 height 25
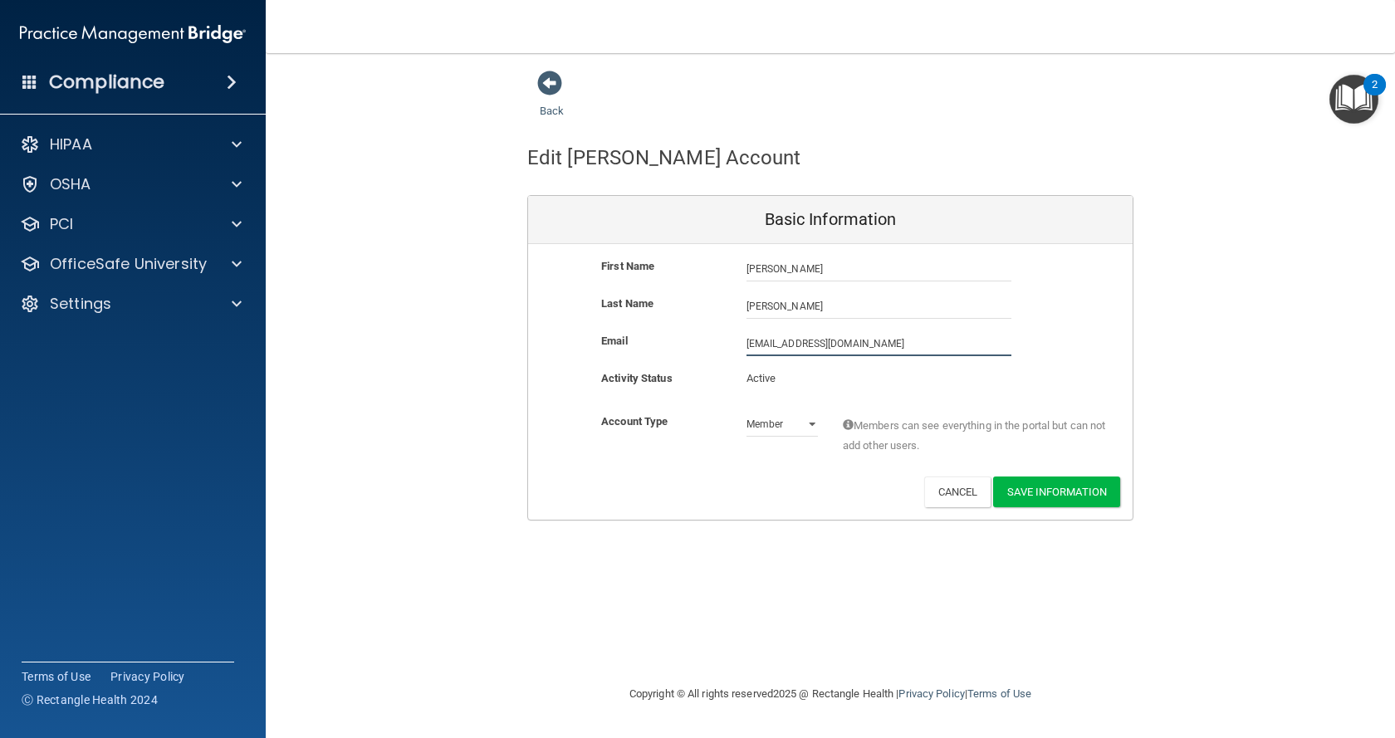
click at [767, 345] on input "[EMAIL_ADDRESS][DOMAIN_NAME]" at bounding box center [879, 343] width 265 height 25
drag, startPoint x: 780, startPoint y: 343, endPoint x: 632, endPoint y: 359, distance: 148.7
click at [634, 358] on div "Email [EMAIL_ADDRESS][DOMAIN_NAME] [EMAIL_ADDRESS][DOMAIN_NAME]" at bounding box center [830, 349] width 605 height 37
paste input "2025oj"
type input "[EMAIL_ADDRESS][DOMAIN_NAME]"
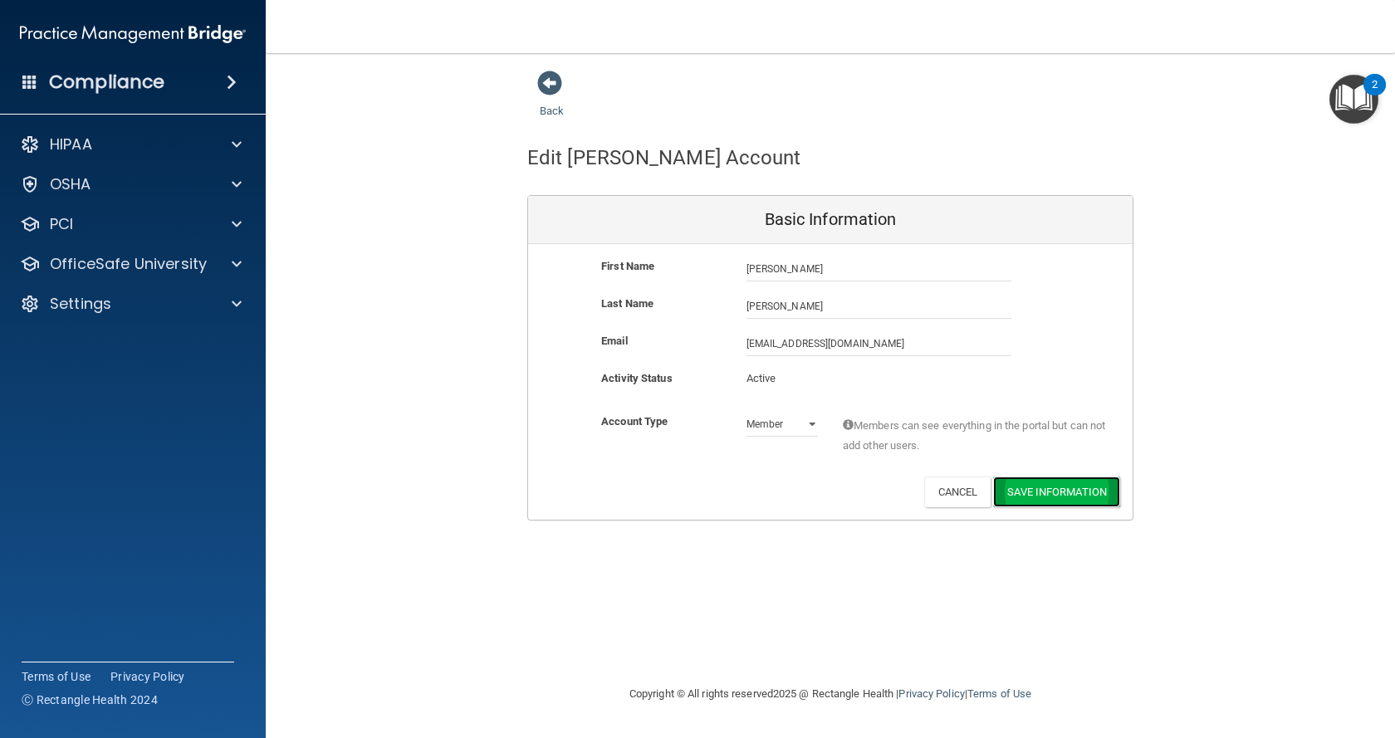
click at [1036, 492] on button "Save Information" at bounding box center [1056, 492] width 127 height 31
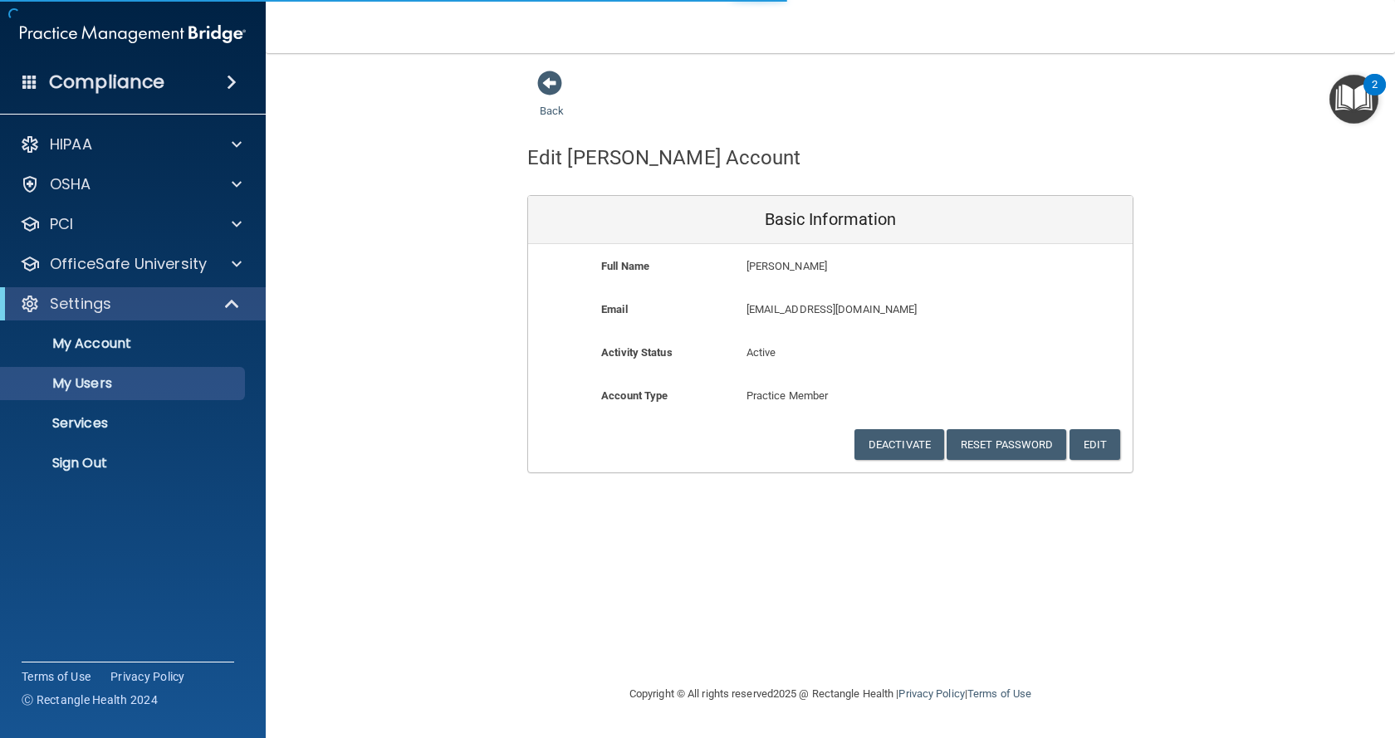
select select "20"
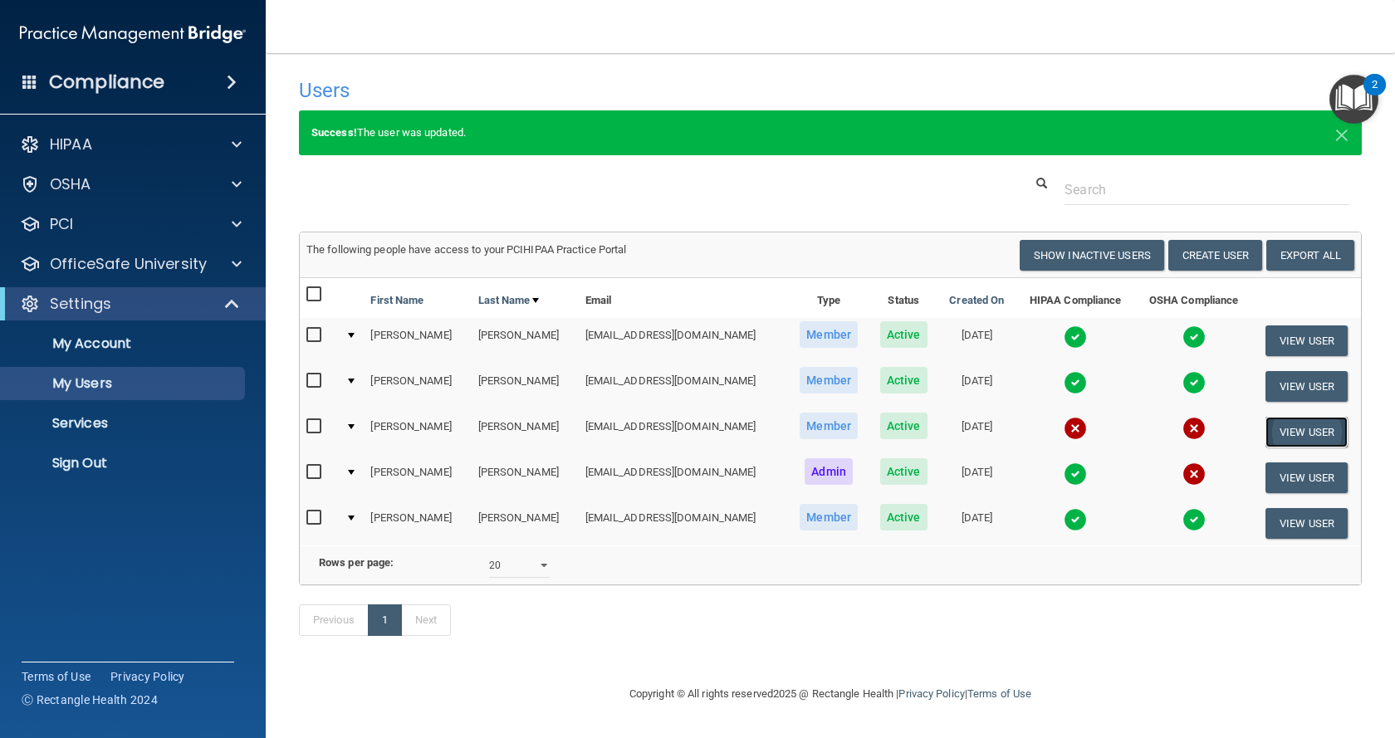
click at [1280, 433] on button "View User" at bounding box center [1307, 432] width 82 height 31
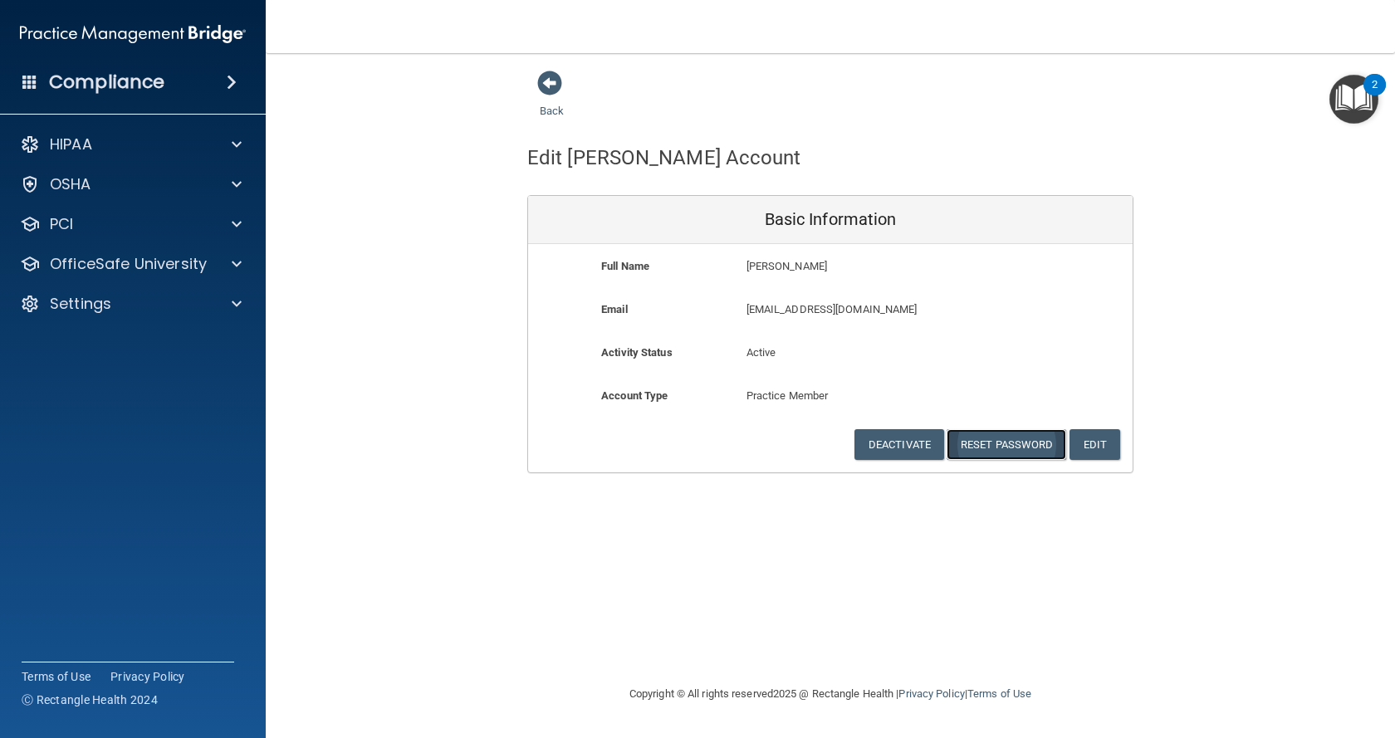
click at [995, 448] on button "Reset Password" at bounding box center [1007, 444] width 120 height 31
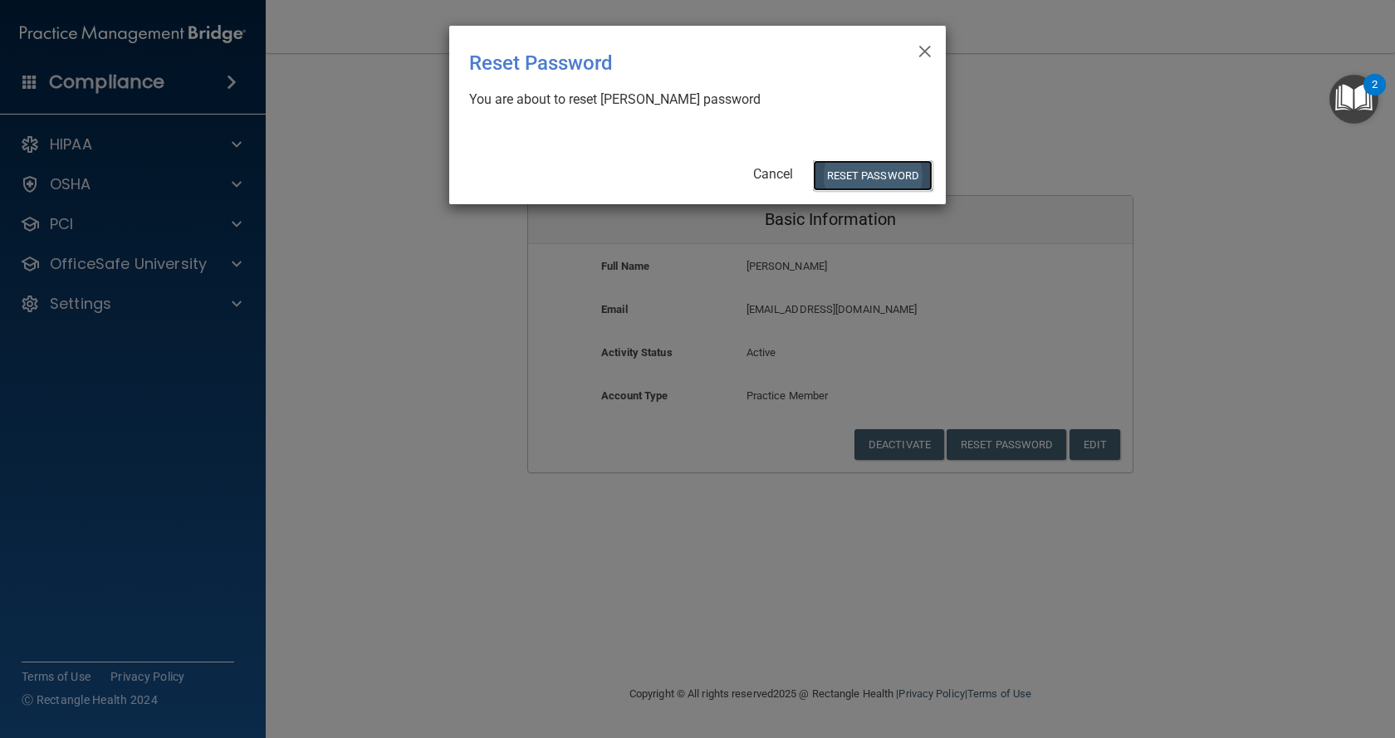
click at [860, 184] on button "Reset Password" at bounding box center [873, 175] width 120 height 31
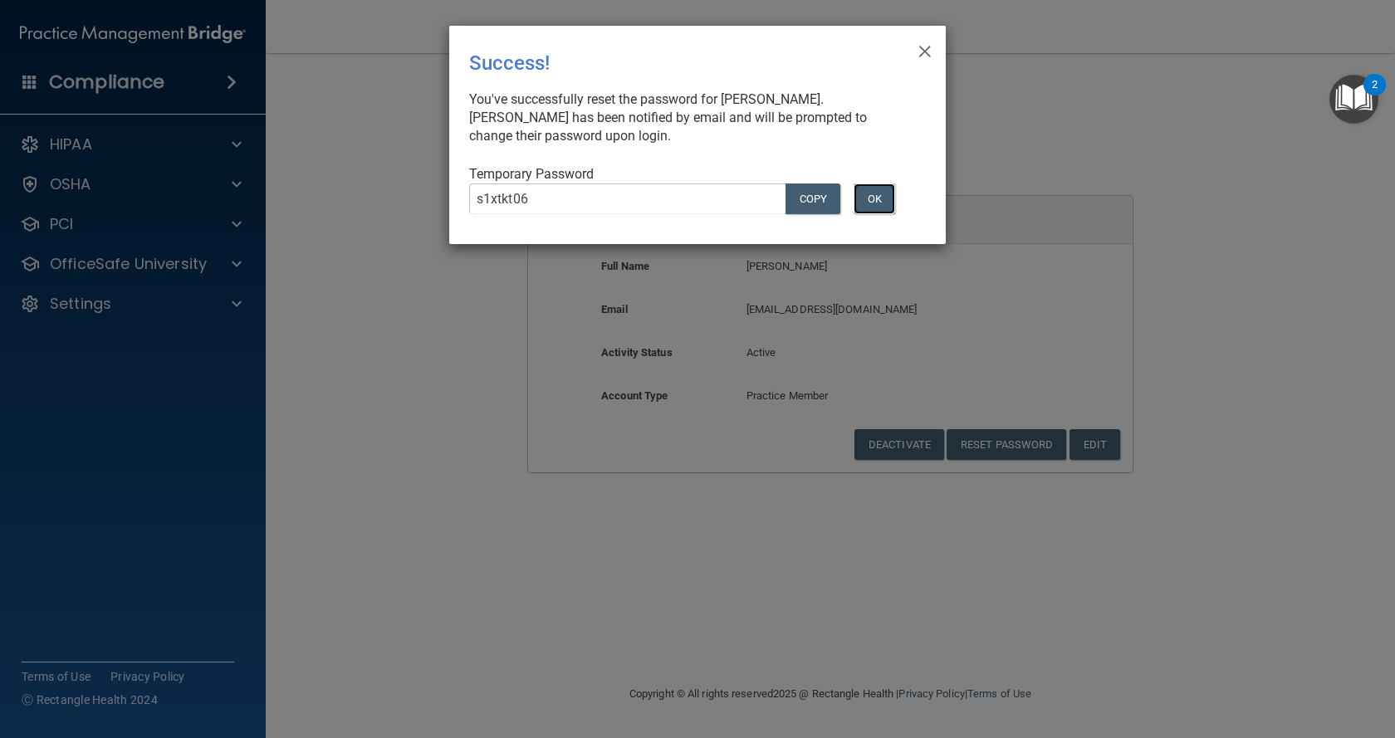
click at [885, 191] on button "OK" at bounding box center [875, 199] width 42 height 31
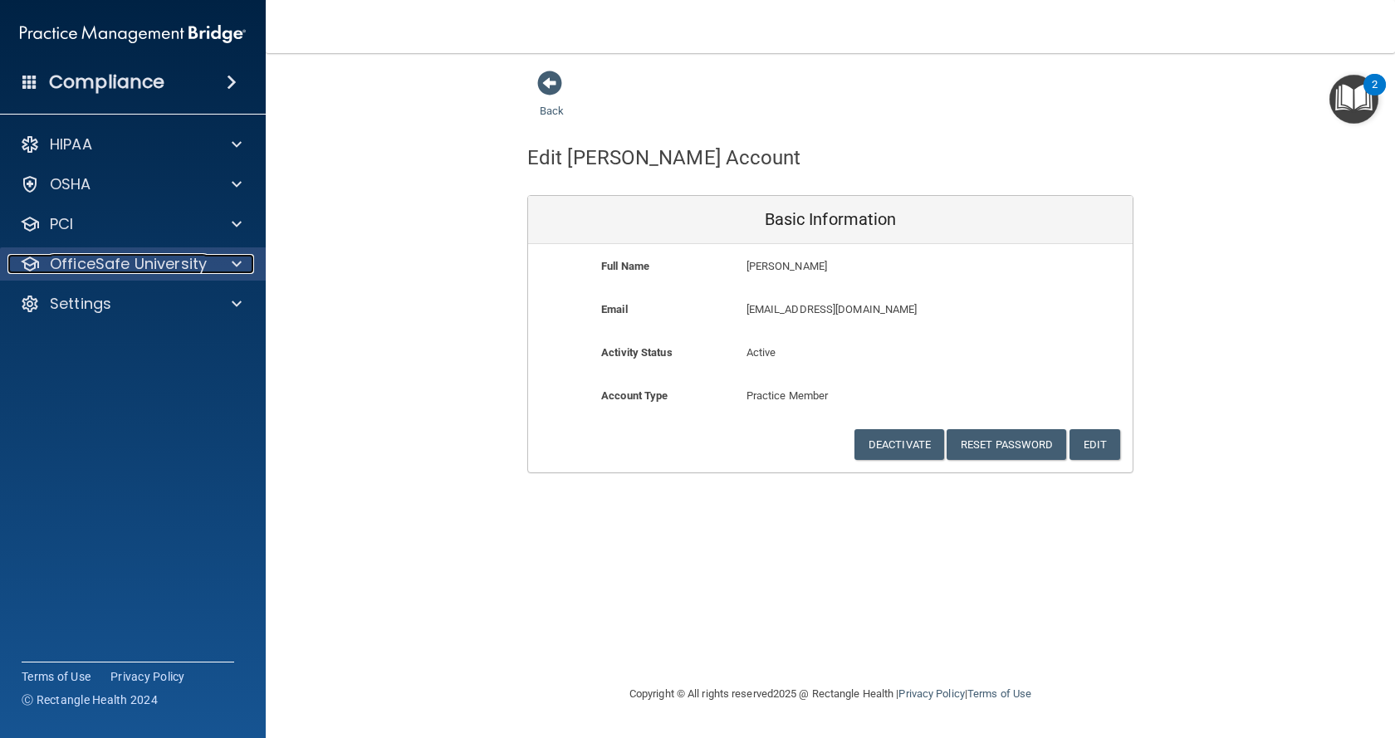
click at [130, 266] on p "OfficeSafe University" at bounding box center [128, 264] width 157 height 20
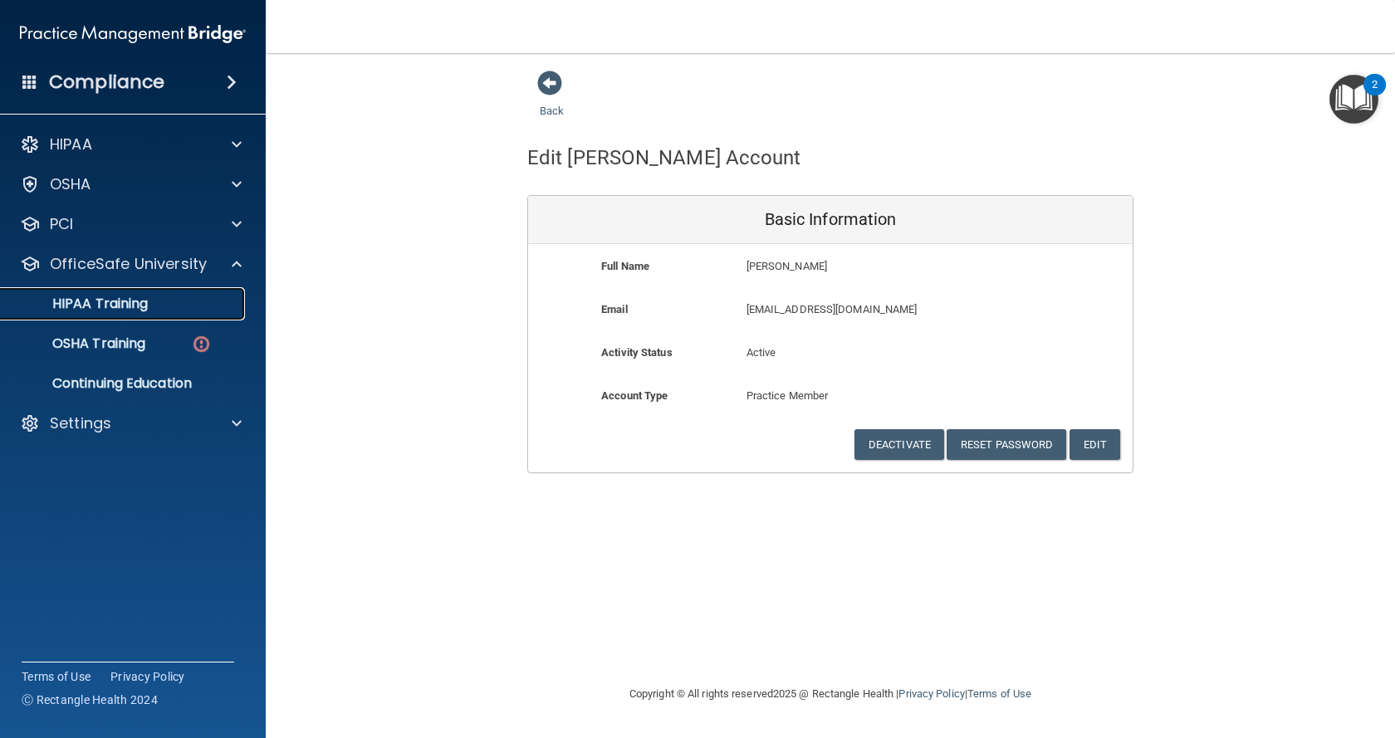
click at [114, 306] on p "HIPAA Training" at bounding box center [79, 304] width 137 height 17
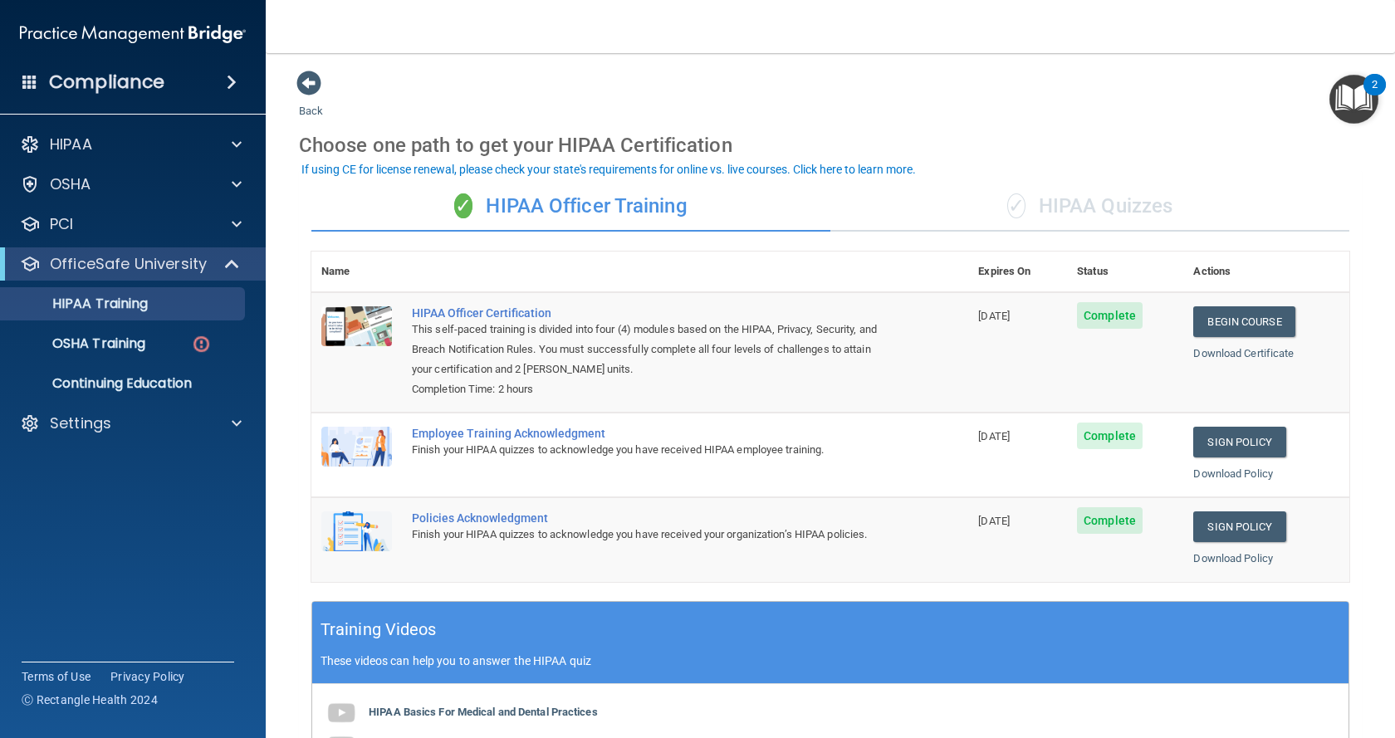
click at [1093, 195] on div "✓ HIPAA Quizzes" at bounding box center [1089, 207] width 519 height 50
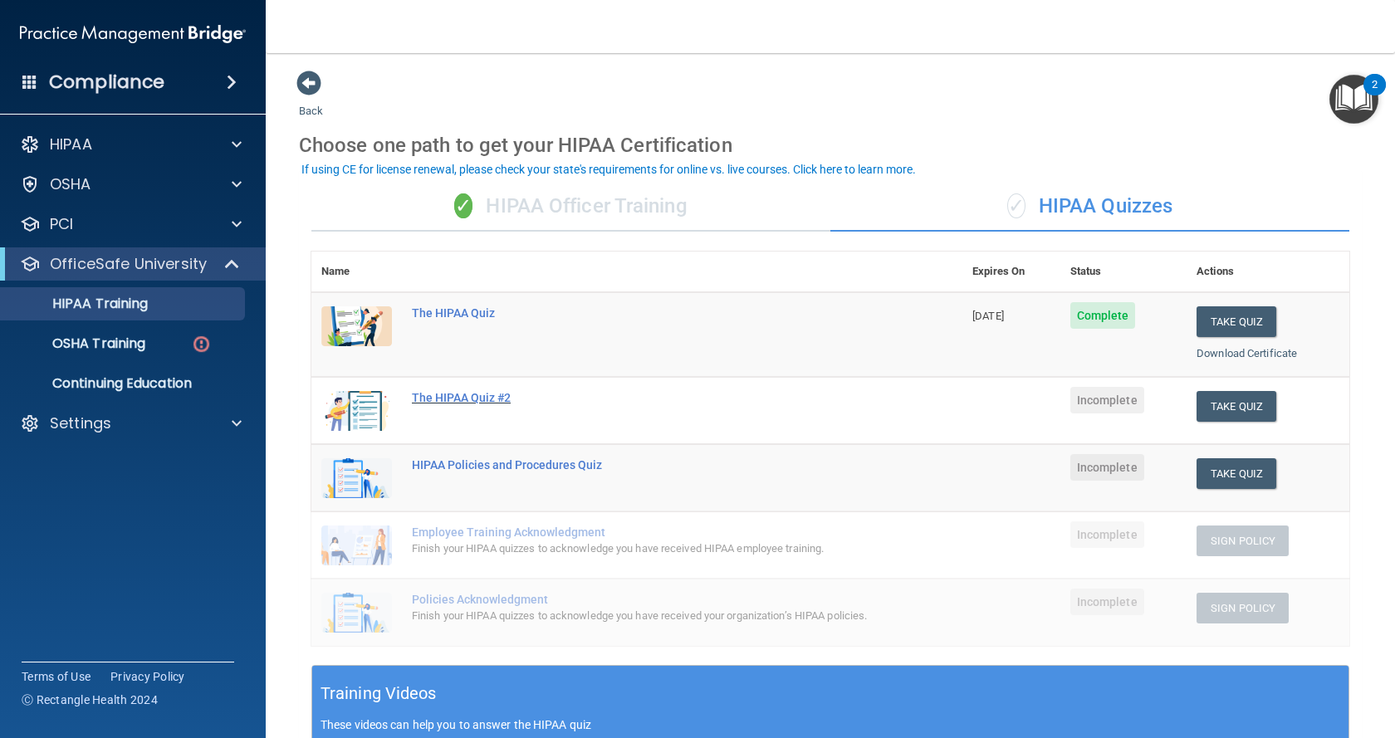
click at [497, 397] on div "The HIPAA Quiz #2" at bounding box center [646, 397] width 468 height 13
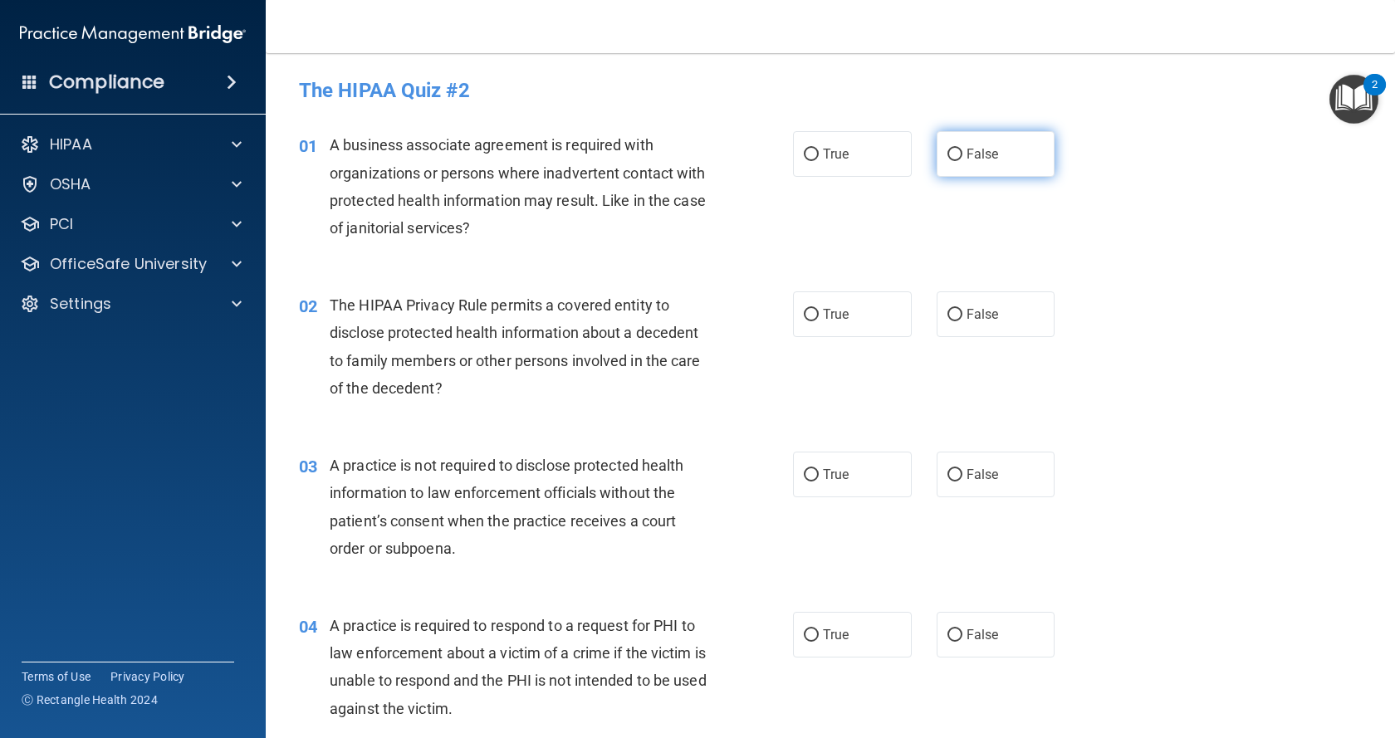
click at [994, 144] on label "False" at bounding box center [996, 154] width 119 height 46
click at [962, 149] on input "False" at bounding box center [954, 155] width 15 height 12
radio input "true"
click at [833, 309] on span "True" at bounding box center [836, 314] width 26 height 16
click at [819, 309] on input "True" at bounding box center [811, 315] width 15 height 12
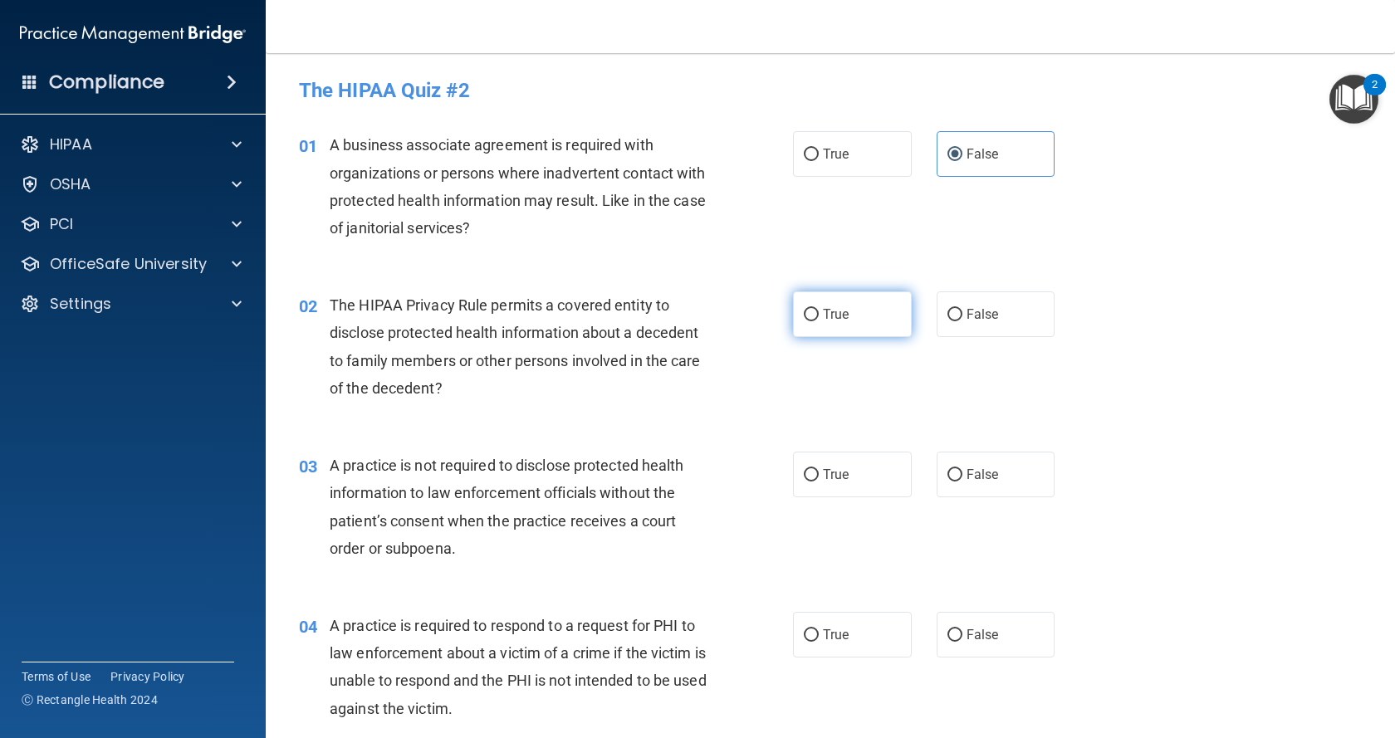
radio input "true"
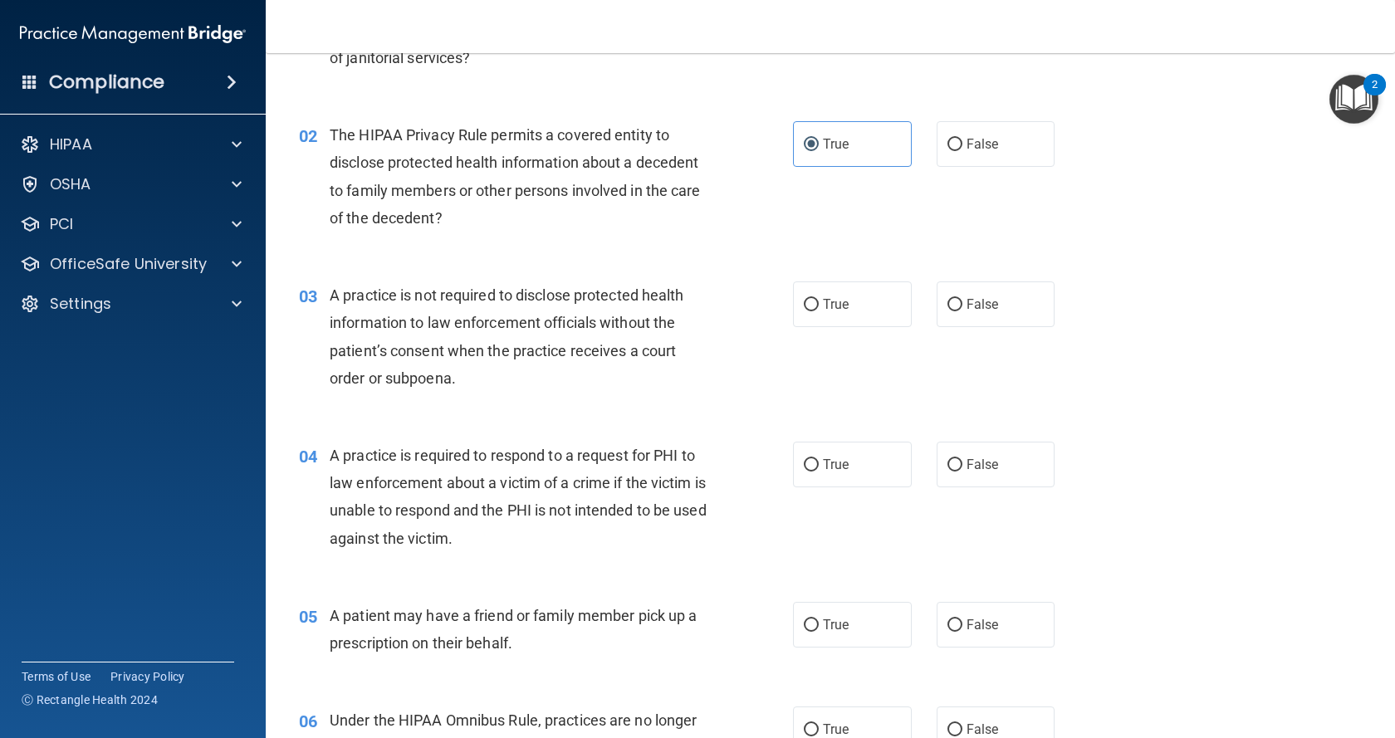
scroll to position [249, 0]
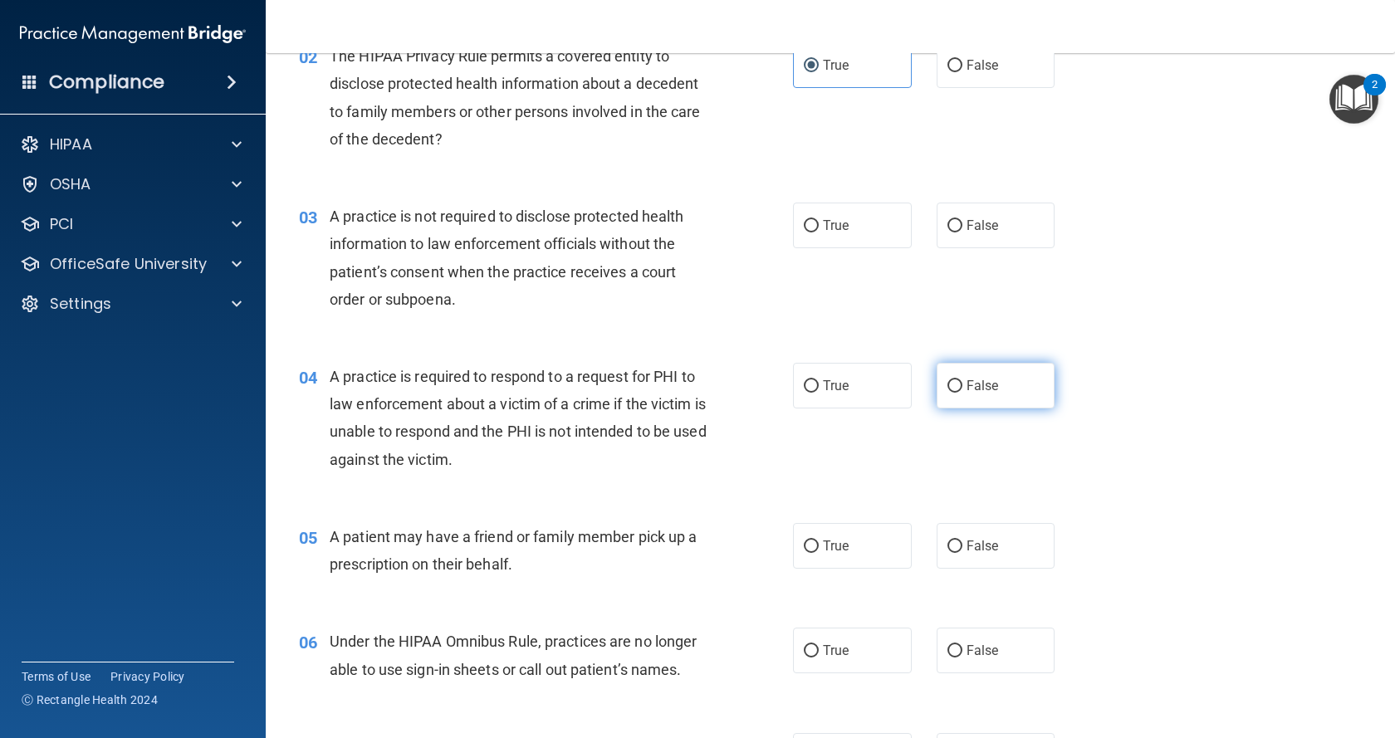
click at [990, 398] on label "False" at bounding box center [996, 386] width 119 height 46
click at [962, 393] on input "False" at bounding box center [954, 386] width 15 height 12
radio input "true"
click at [969, 230] on span "False" at bounding box center [983, 226] width 32 height 16
click at [962, 230] on input "False" at bounding box center [954, 226] width 15 height 12
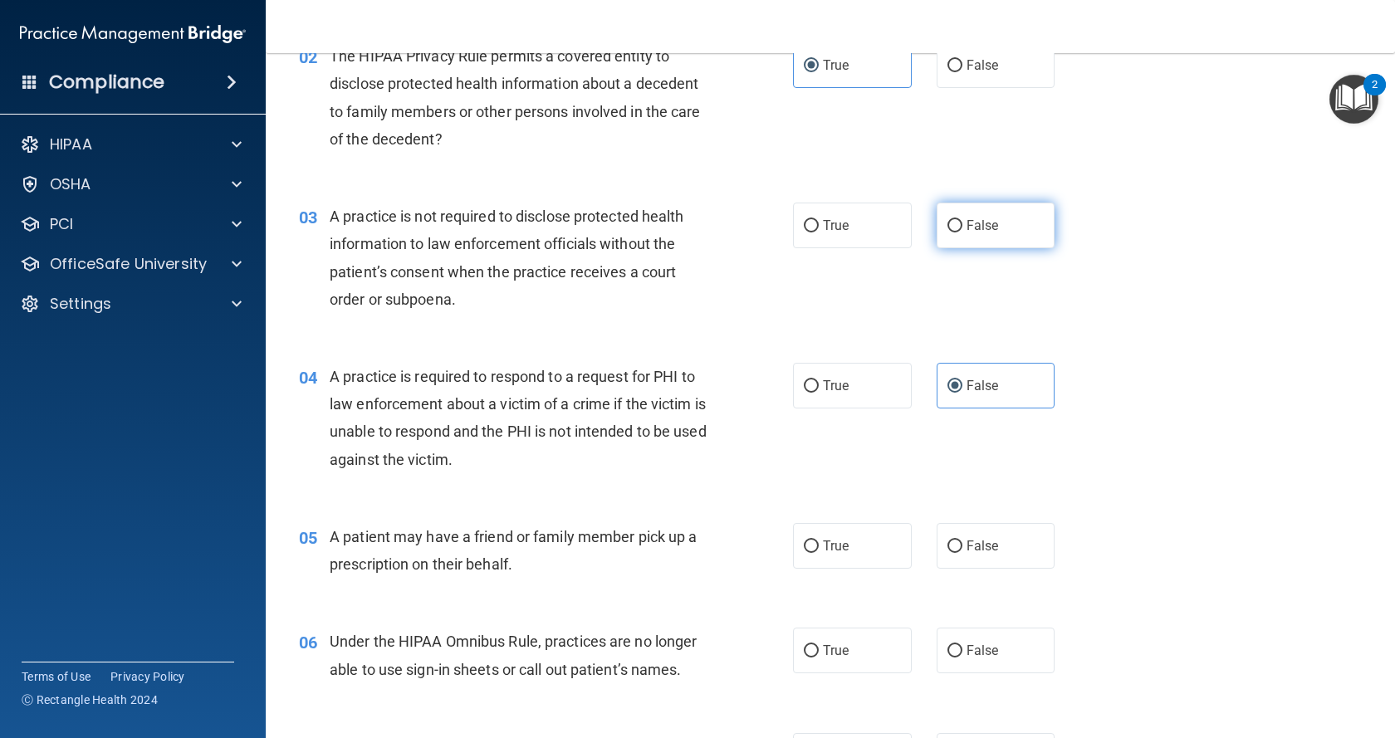
radio input "true"
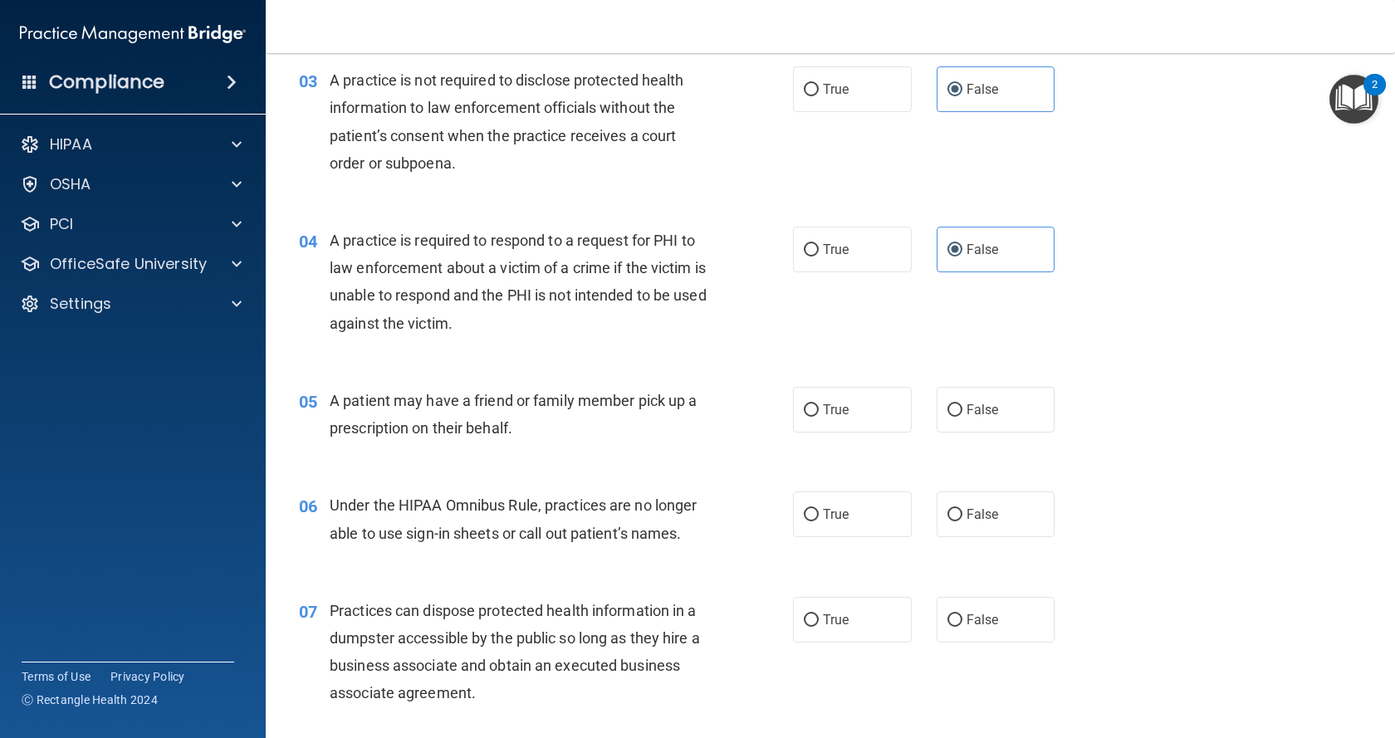
scroll to position [415, 0]
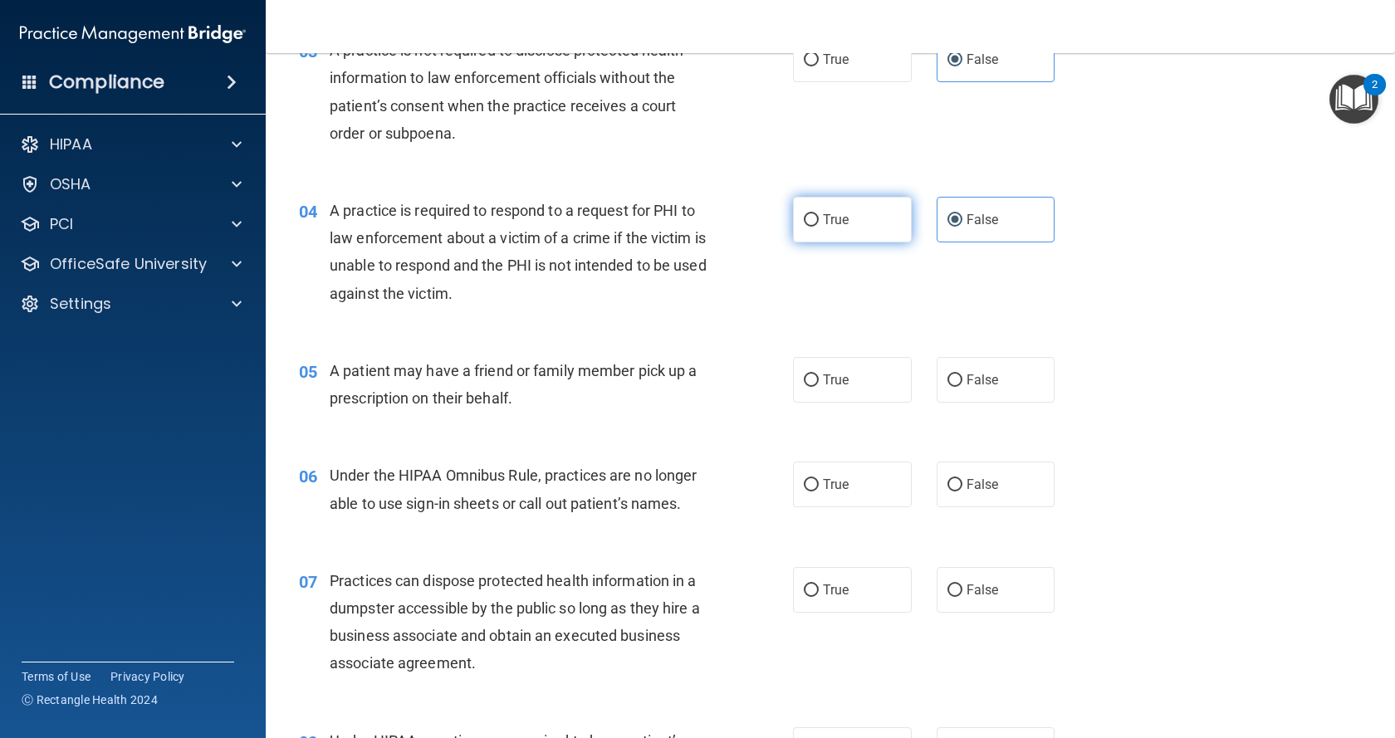
click at [831, 224] on span "True" at bounding box center [836, 220] width 26 height 16
click at [819, 224] on input "True" at bounding box center [811, 220] width 15 height 12
radio input "true"
radio input "false"
click at [895, 377] on label "True" at bounding box center [852, 380] width 119 height 46
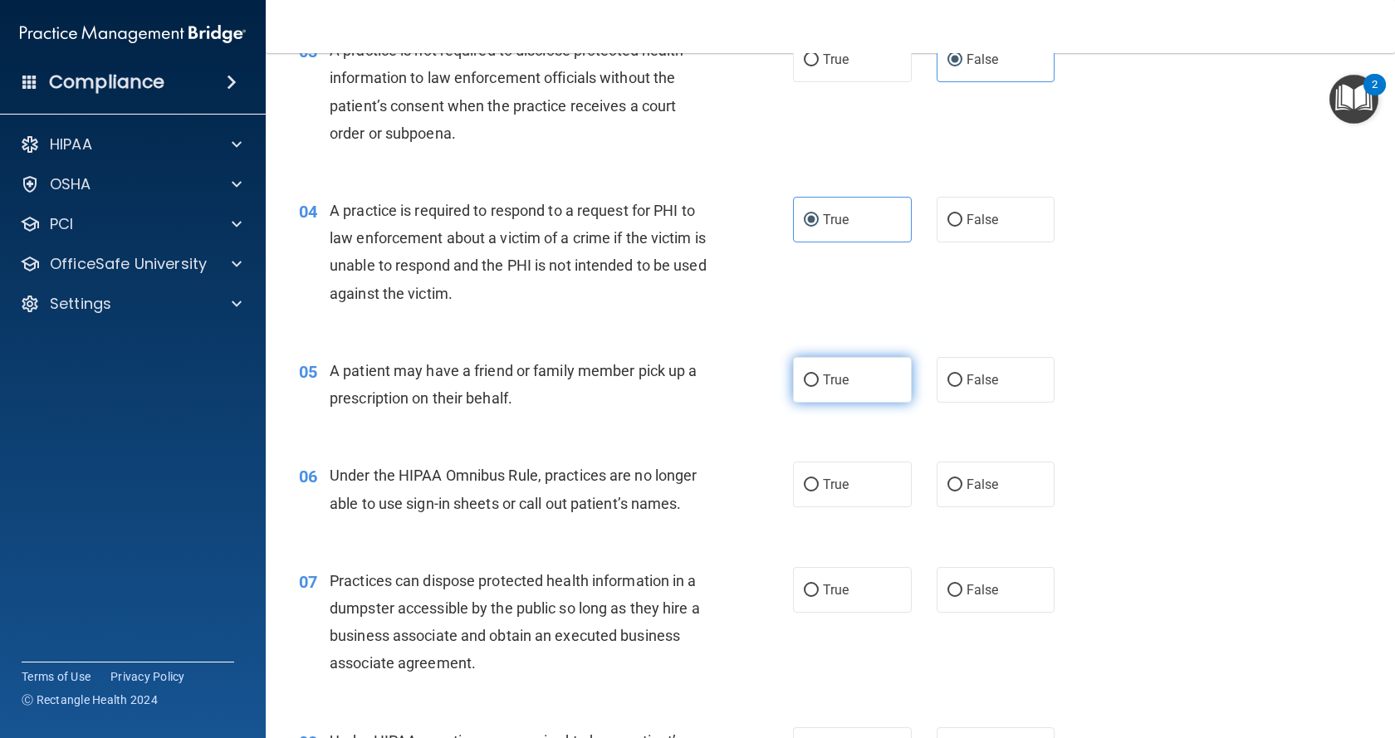
click at [819, 377] on input "True" at bounding box center [811, 381] width 15 height 12
radio input "true"
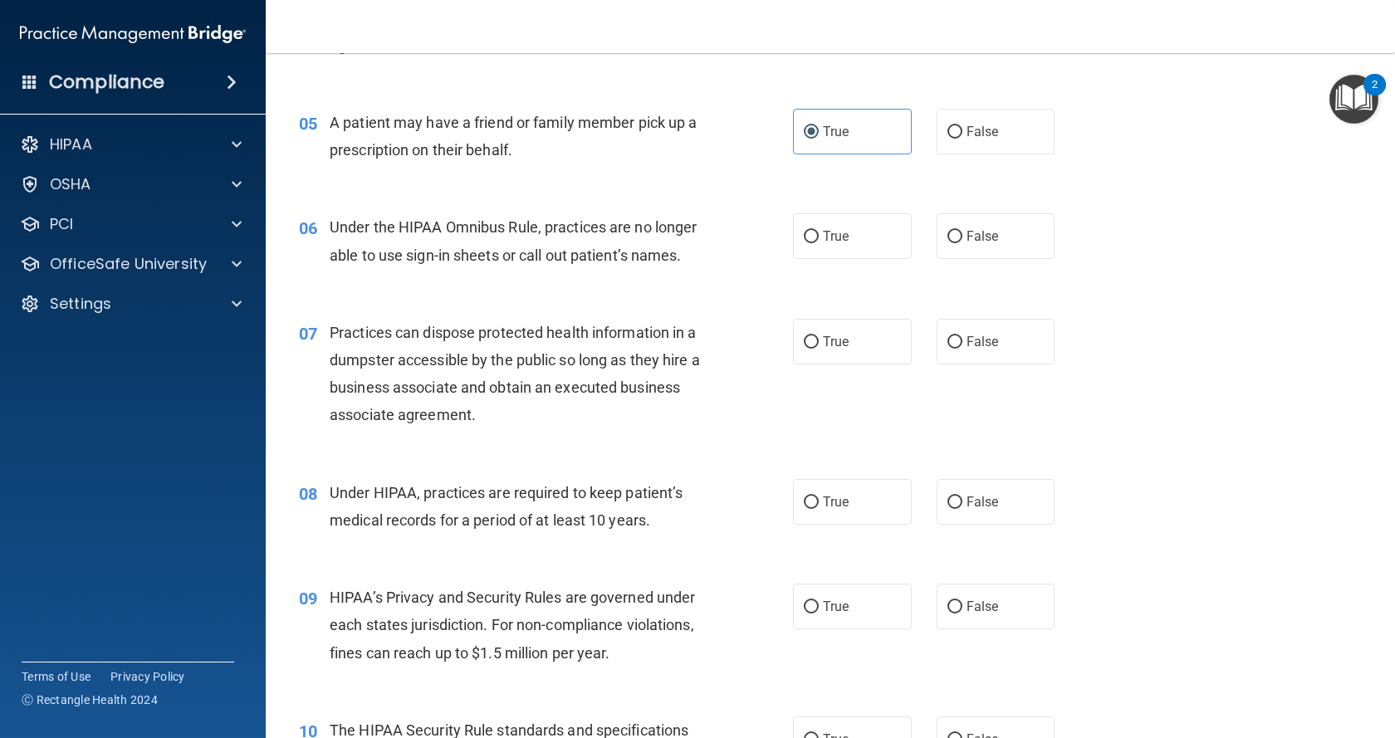
scroll to position [664, 0]
click at [978, 235] on span "False" at bounding box center [983, 236] width 32 height 16
click at [962, 235] on input "False" at bounding box center [954, 236] width 15 height 12
radio input "true"
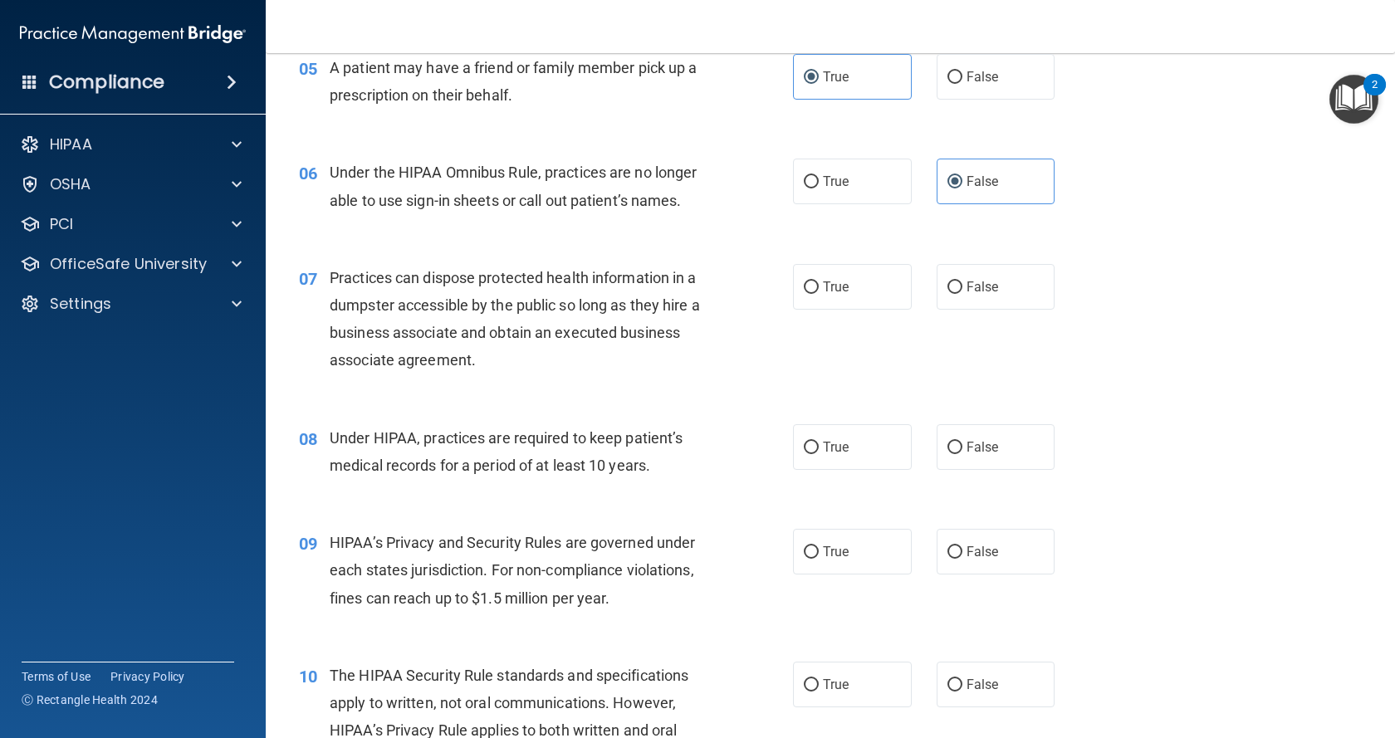
scroll to position [747, 0]
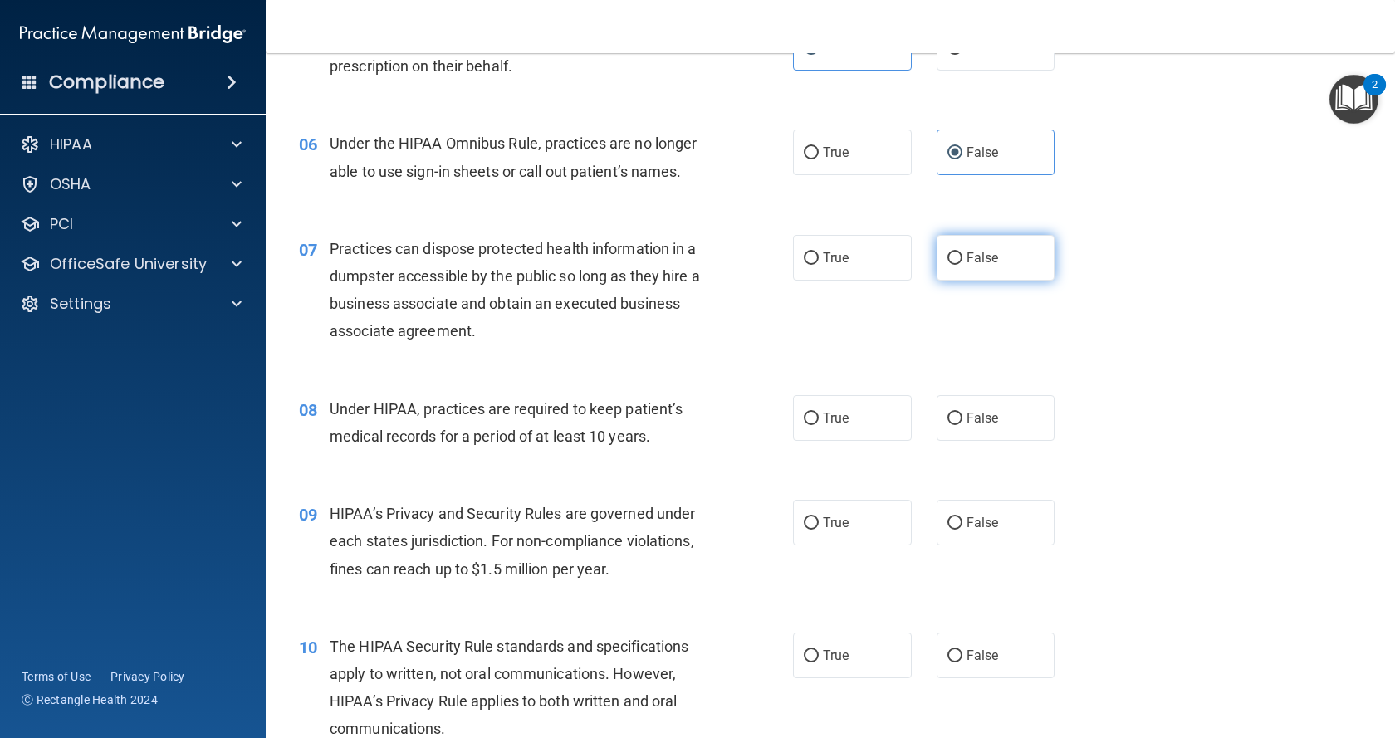
click at [955, 252] on label "False" at bounding box center [996, 258] width 119 height 46
click at [955, 252] on input "False" at bounding box center [954, 258] width 15 height 12
radio input "true"
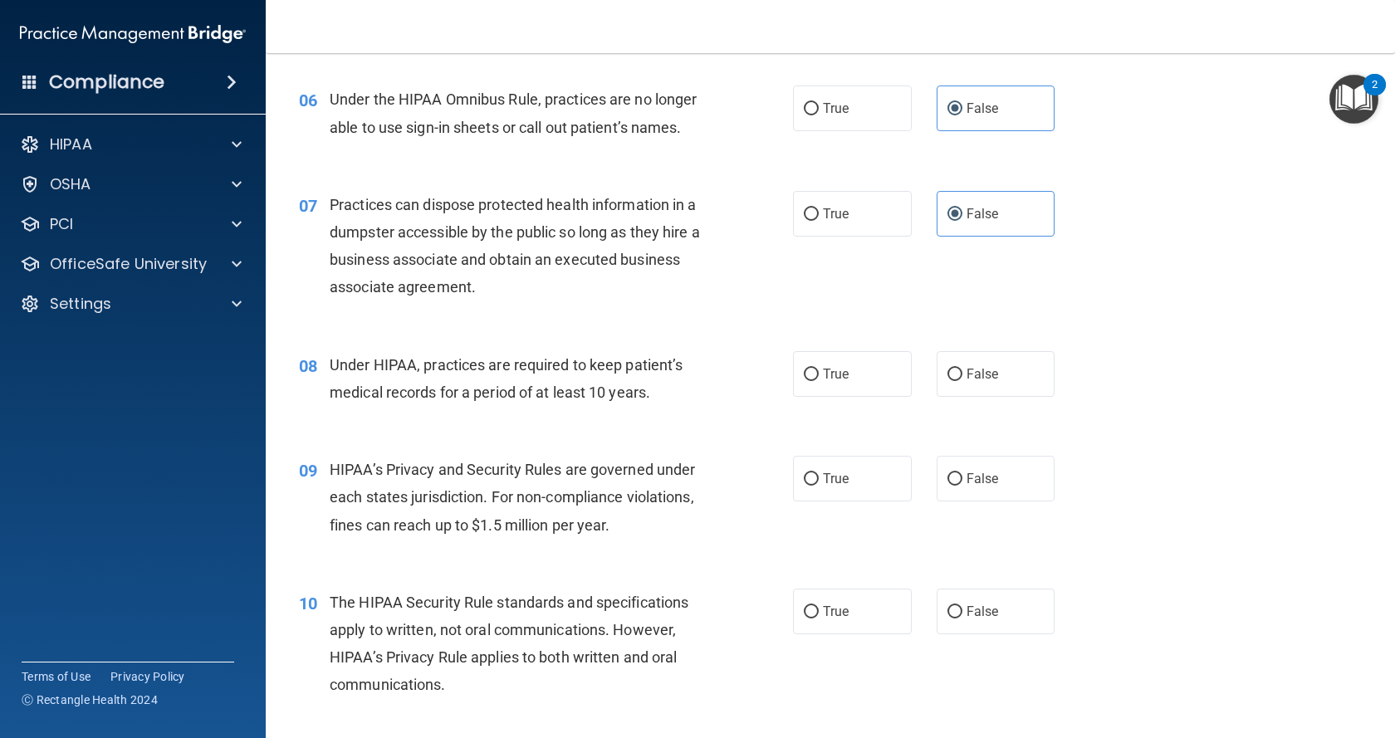
scroll to position [830, 0]
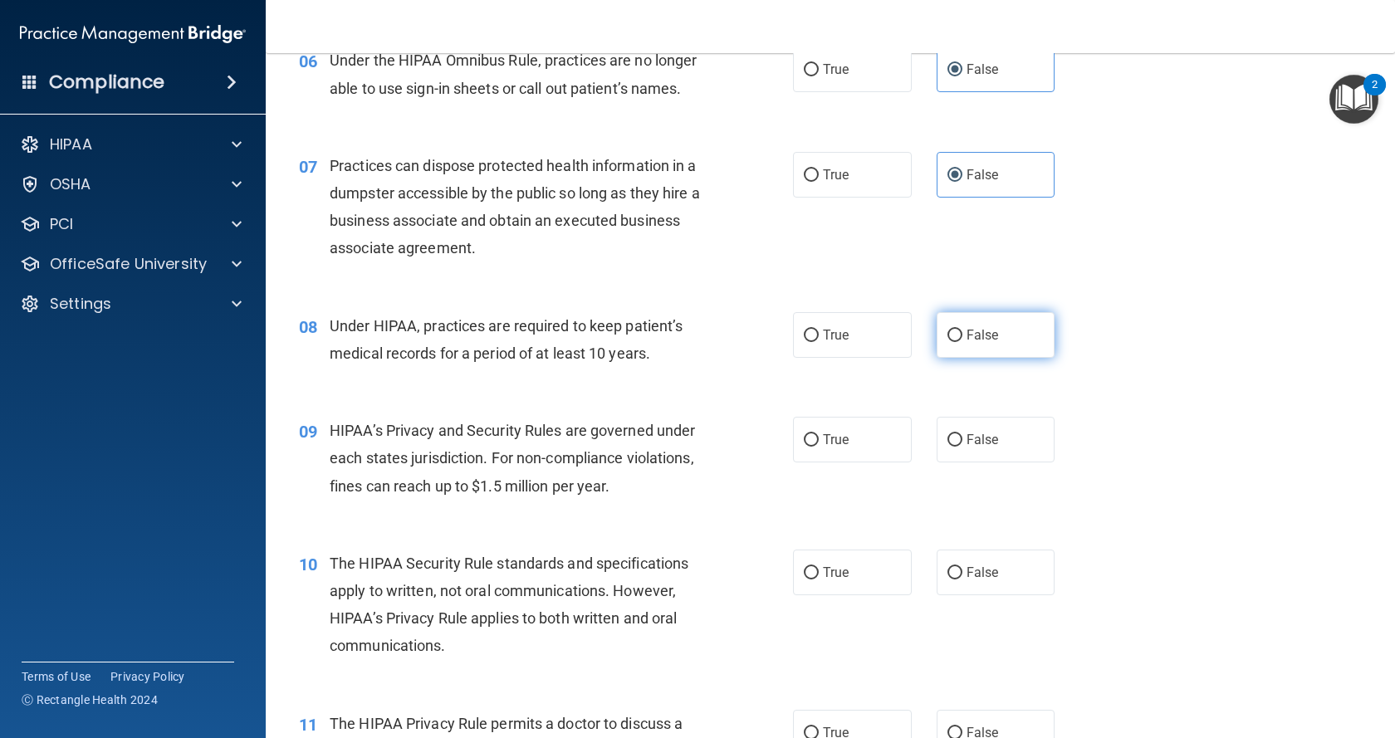
click at [999, 330] on label "False" at bounding box center [996, 335] width 119 height 46
click at [962, 330] on input "False" at bounding box center [954, 336] width 15 height 12
radio input "true"
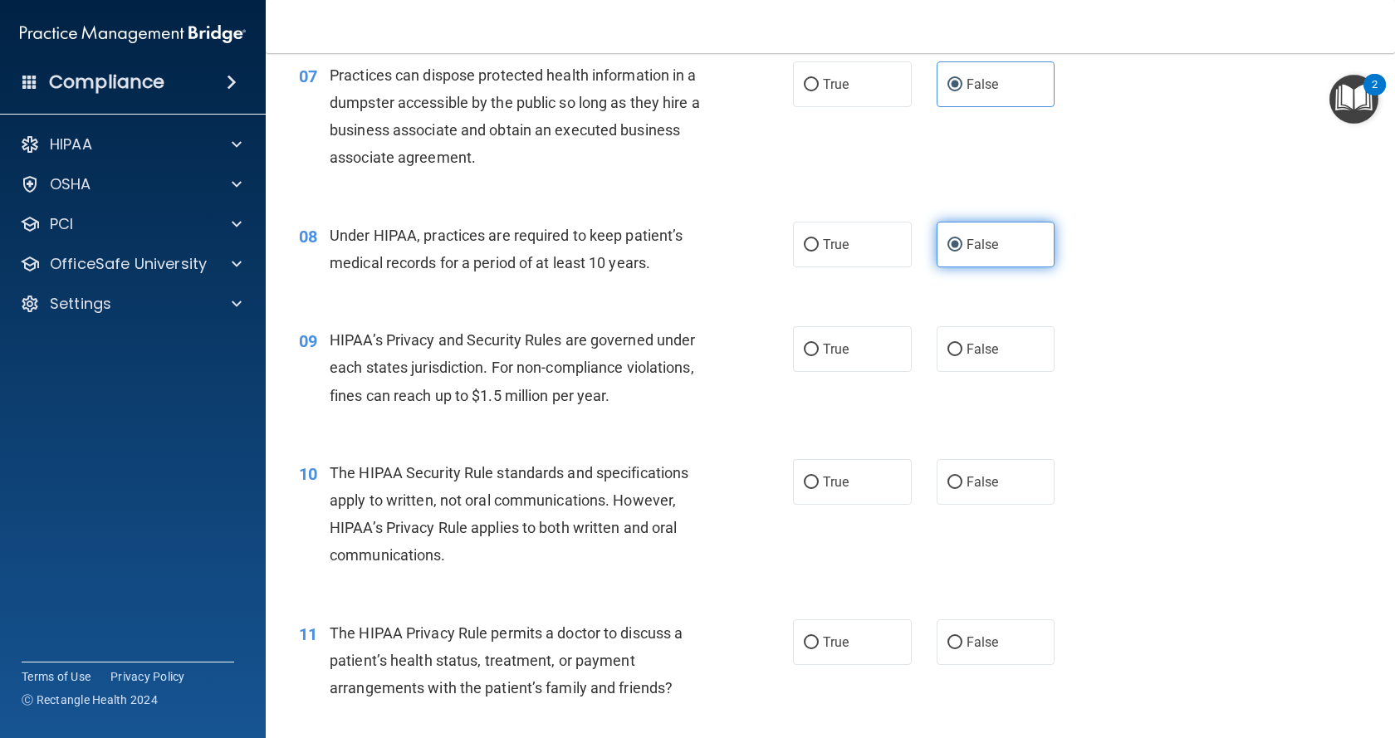
scroll to position [996, 0]
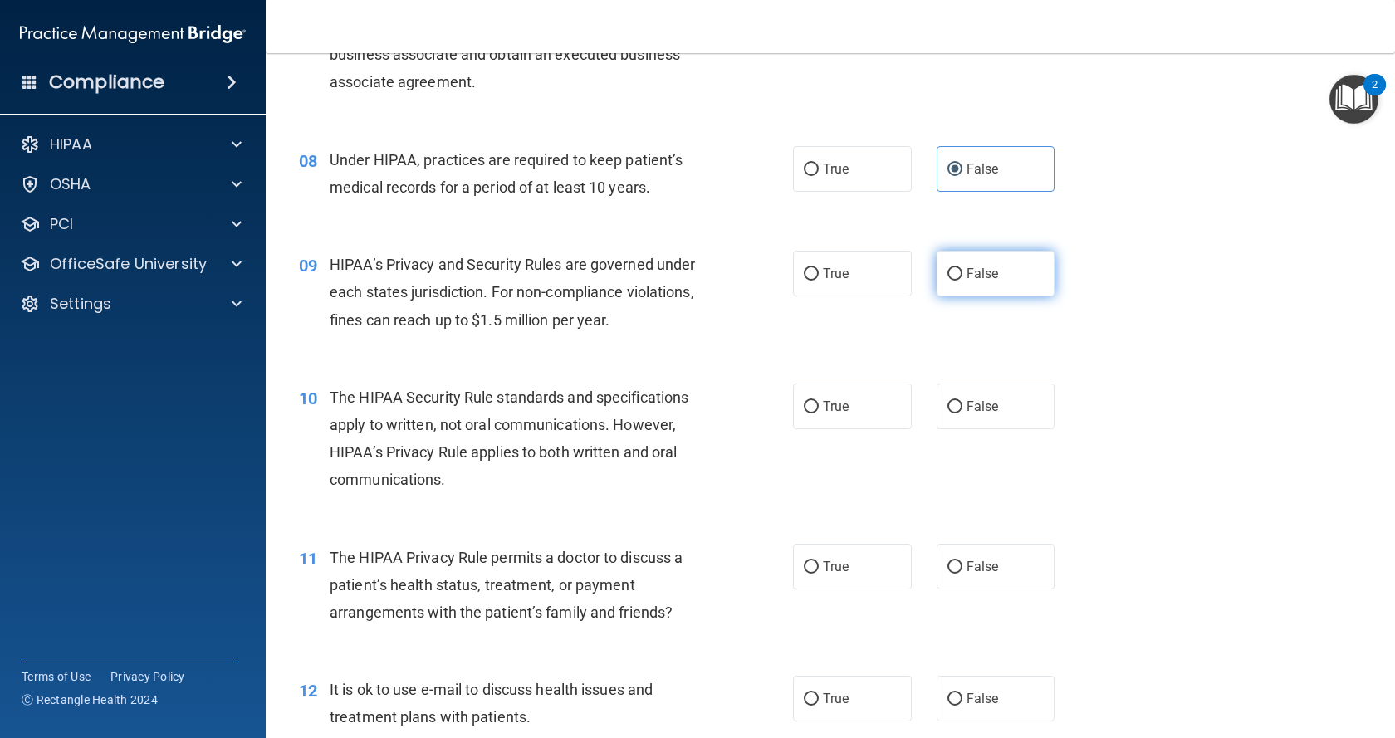
click at [957, 269] on label "False" at bounding box center [996, 274] width 119 height 46
click at [957, 269] on input "False" at bounding box center [954, 274] width 15 height 12
radio input "true"
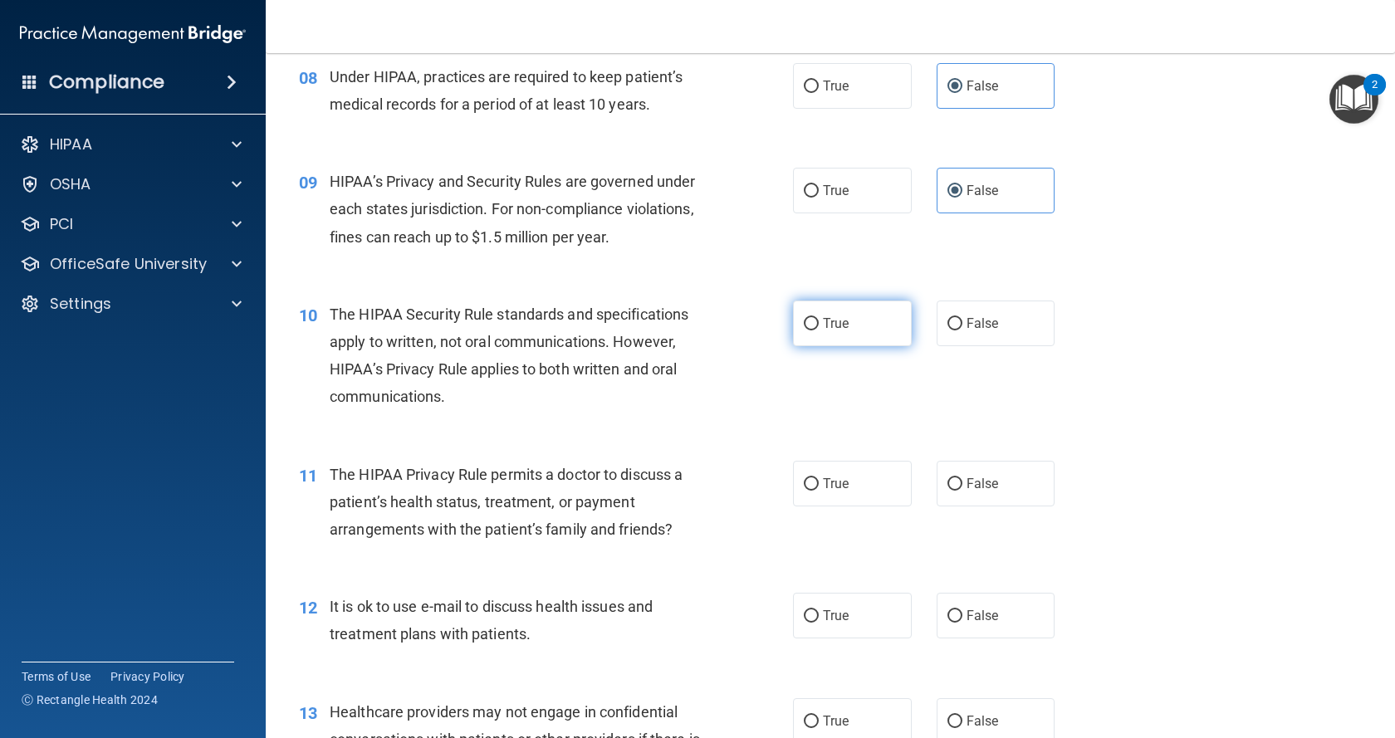
click at [878, 326] on label "True" at bounding box center [852, 324] width 119 height 46
click at [819, 326] on input "True" at bounding box center [811, 324] width 15 height 12
radio input "true"
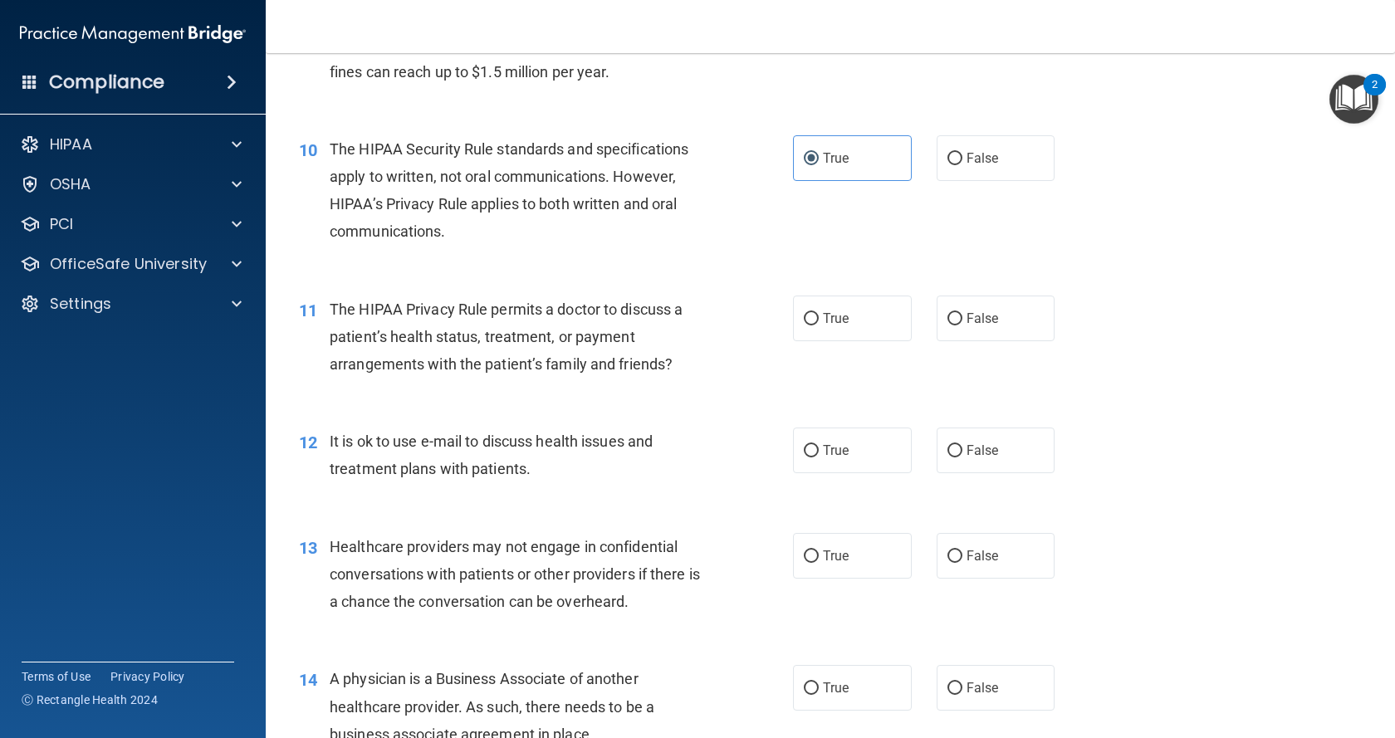
scroll to position [1246, 0]
click at [881, 319] on label "True" at bounding box center [852, 318] width 119 height 46
click at [819, 319] on input "True" at bounding box center [811, 318] width 15 height 12
radio input "true"
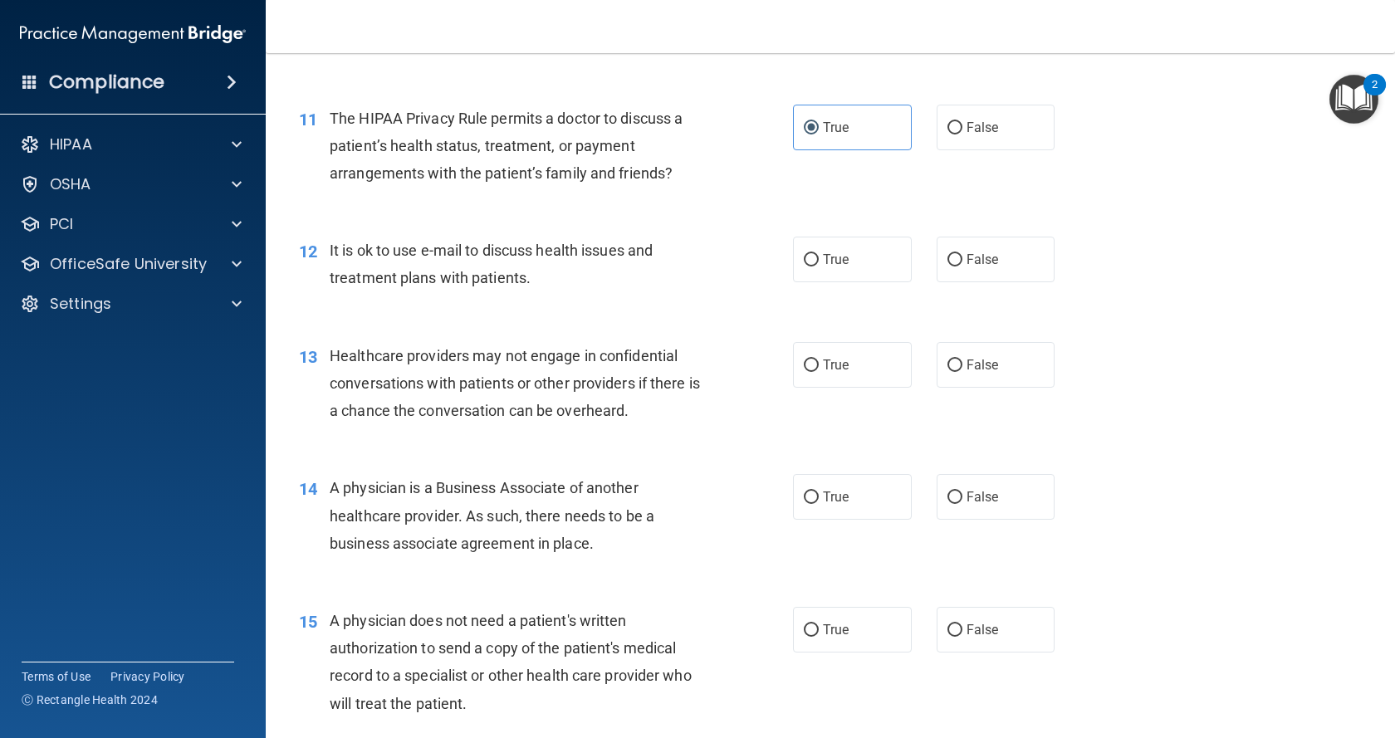
scroll to position [1495, 0]
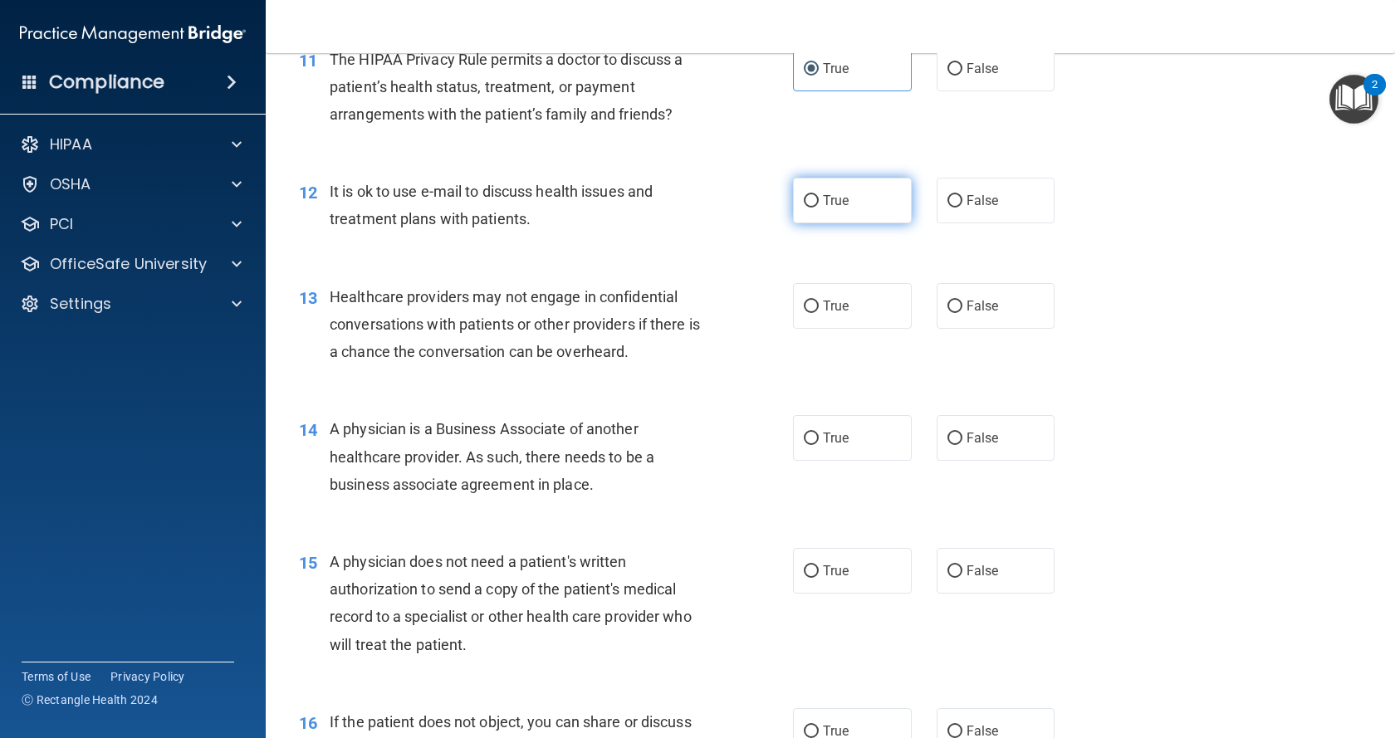
click at [840, 203] on span "True" at bounding box center [836, 201] width 26 height 16
click at [819, 203] on input "True" at bounding box center [811, 201] width 15 height 12
radio input "true"
click at [1021, 302] on label "False" at bounding box center [996, 306] width 119 height 46
click at [962, 302] on input "False" at bounding box center [954, 307] width 15 height 12
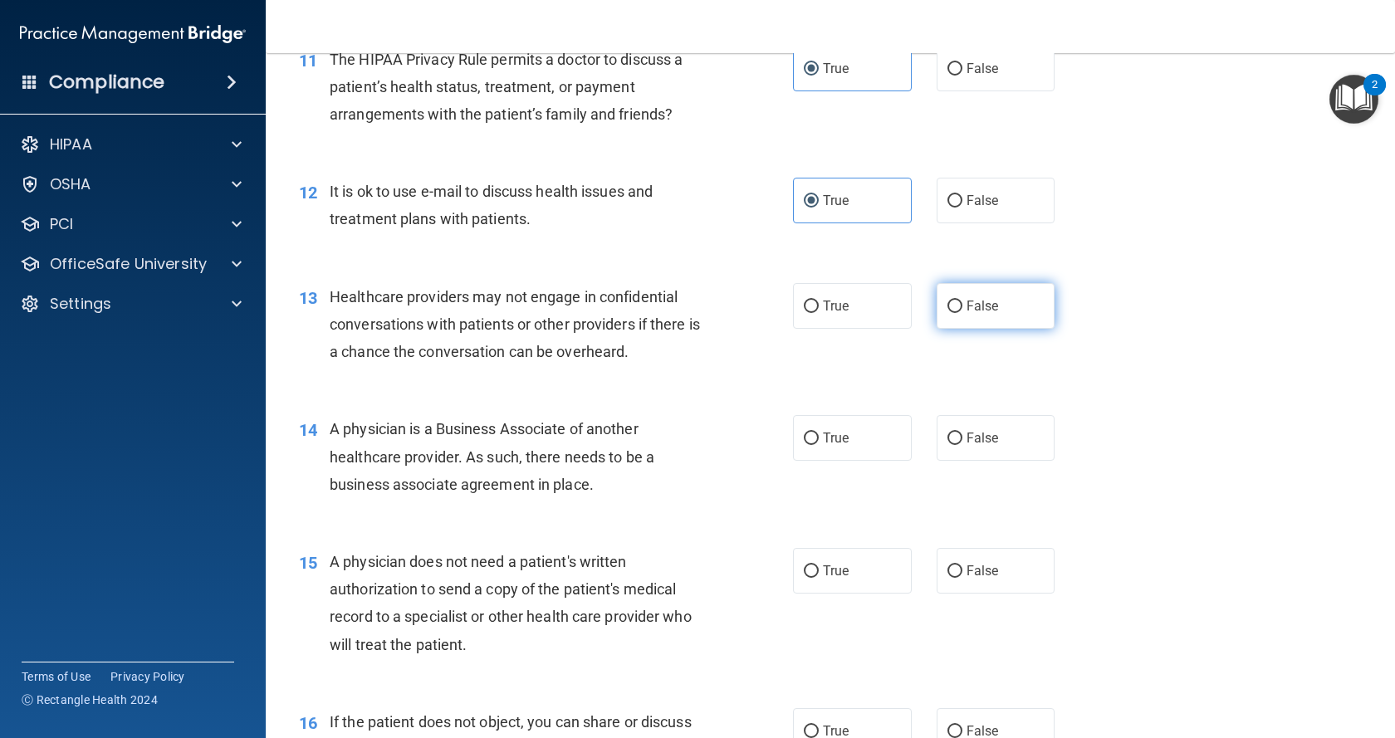
radio input "true"
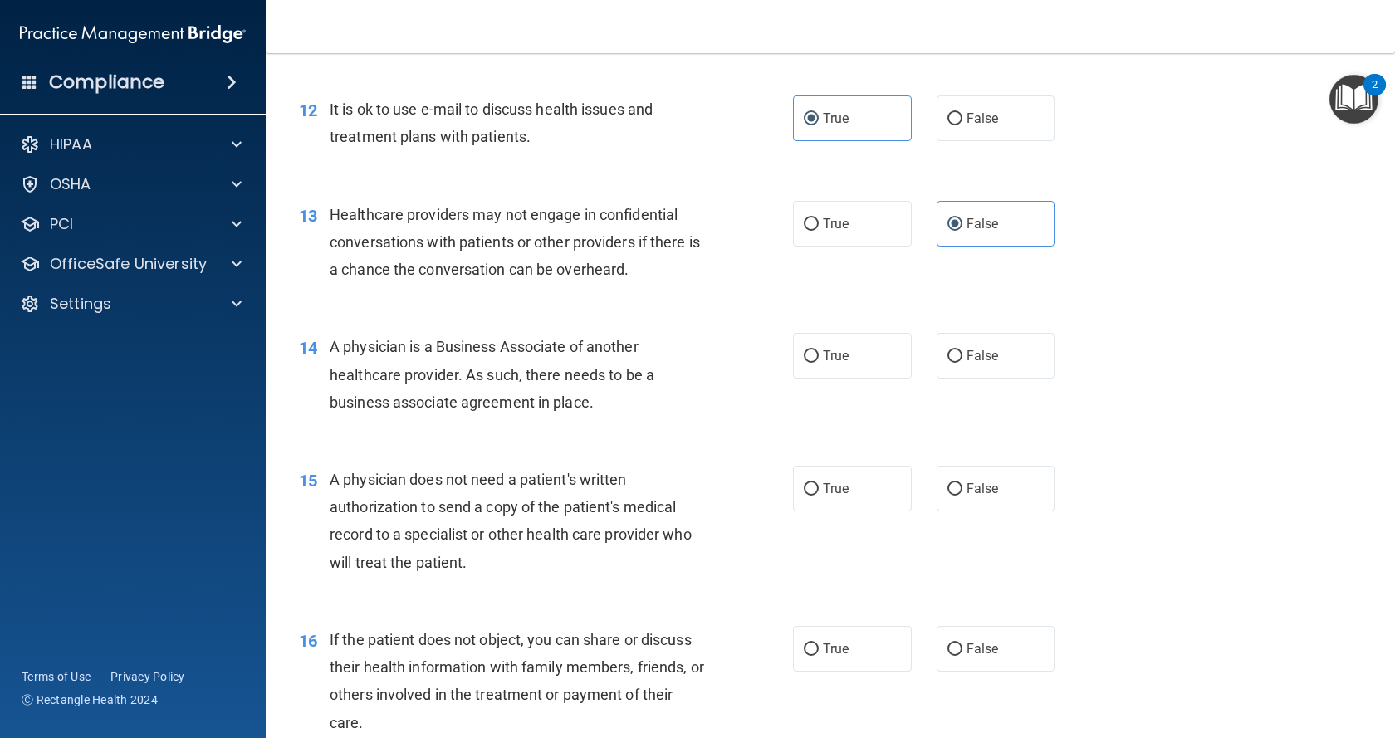
scroll to position [1578, 0]
click at [971, 355] on span "False" at bounding box center [983, 355] width 32 height 16
click at [962, 355] on input "False" at bounding box center [954, 356] width 15 height 12
radio input "true"
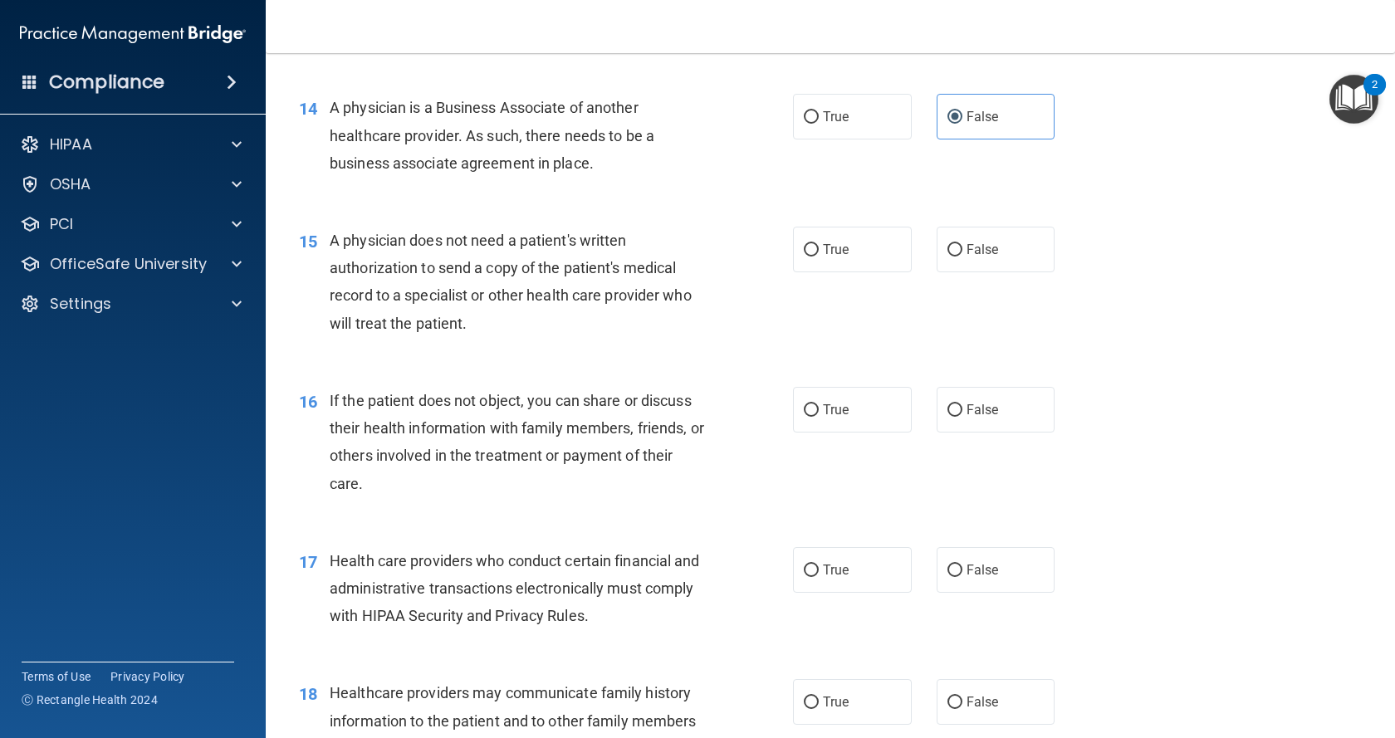
scroll to position [1827, 0]
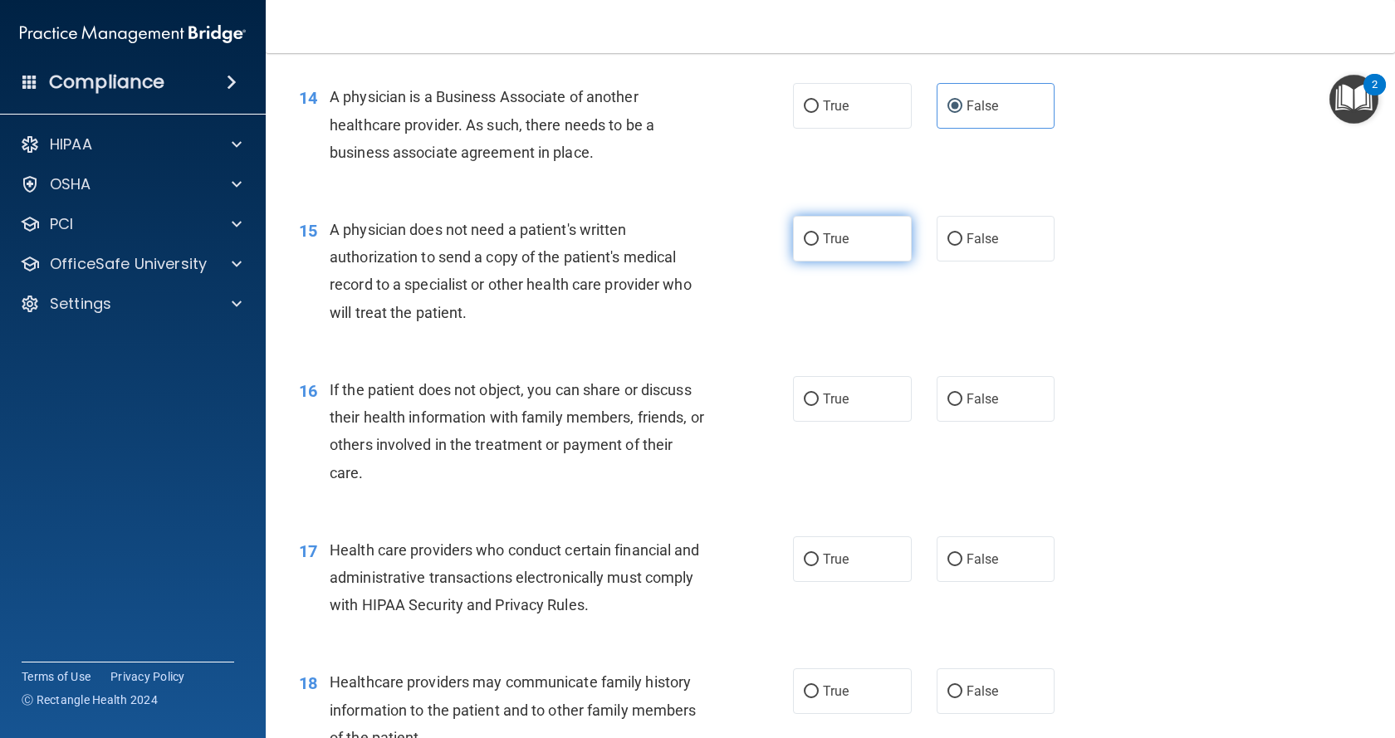
click at [797, 233] on label "True" at bounding box center [852, 239] width 119 height 46
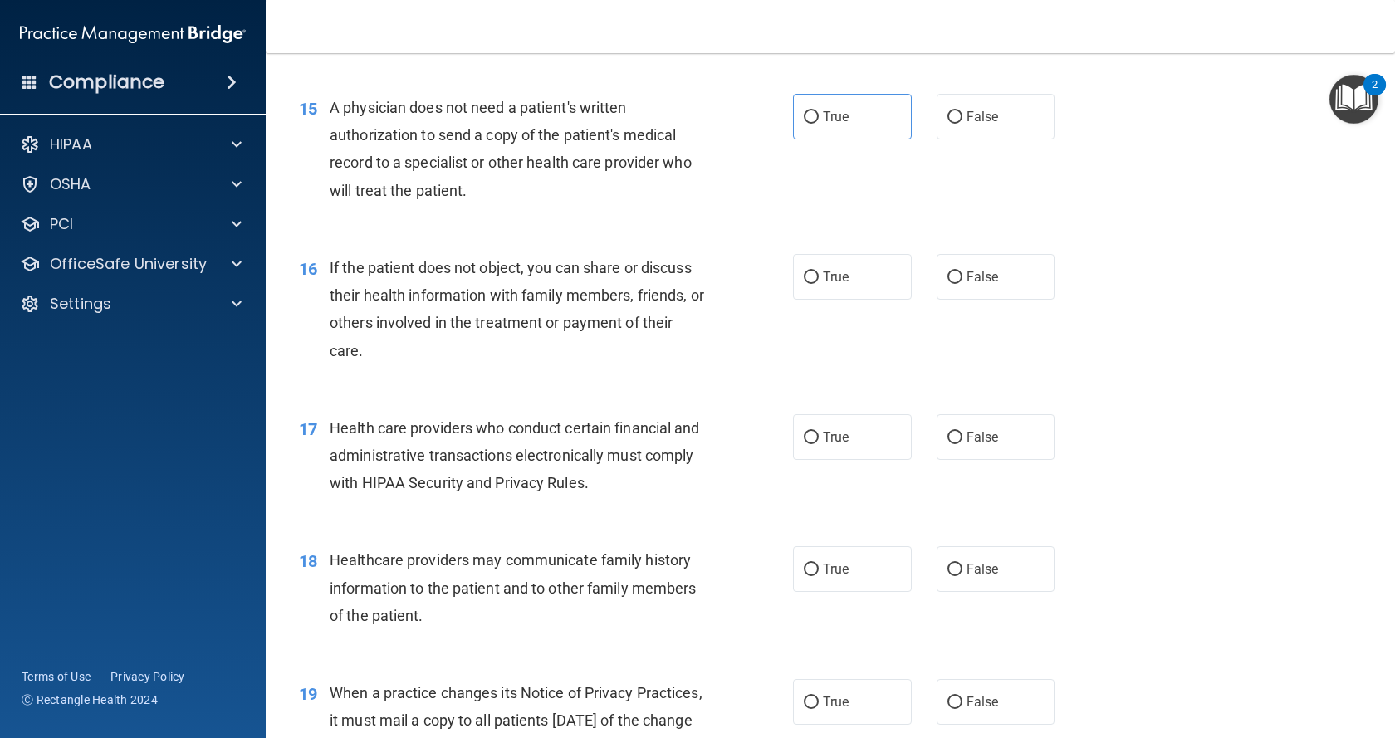
scroll to position [1993, 0]
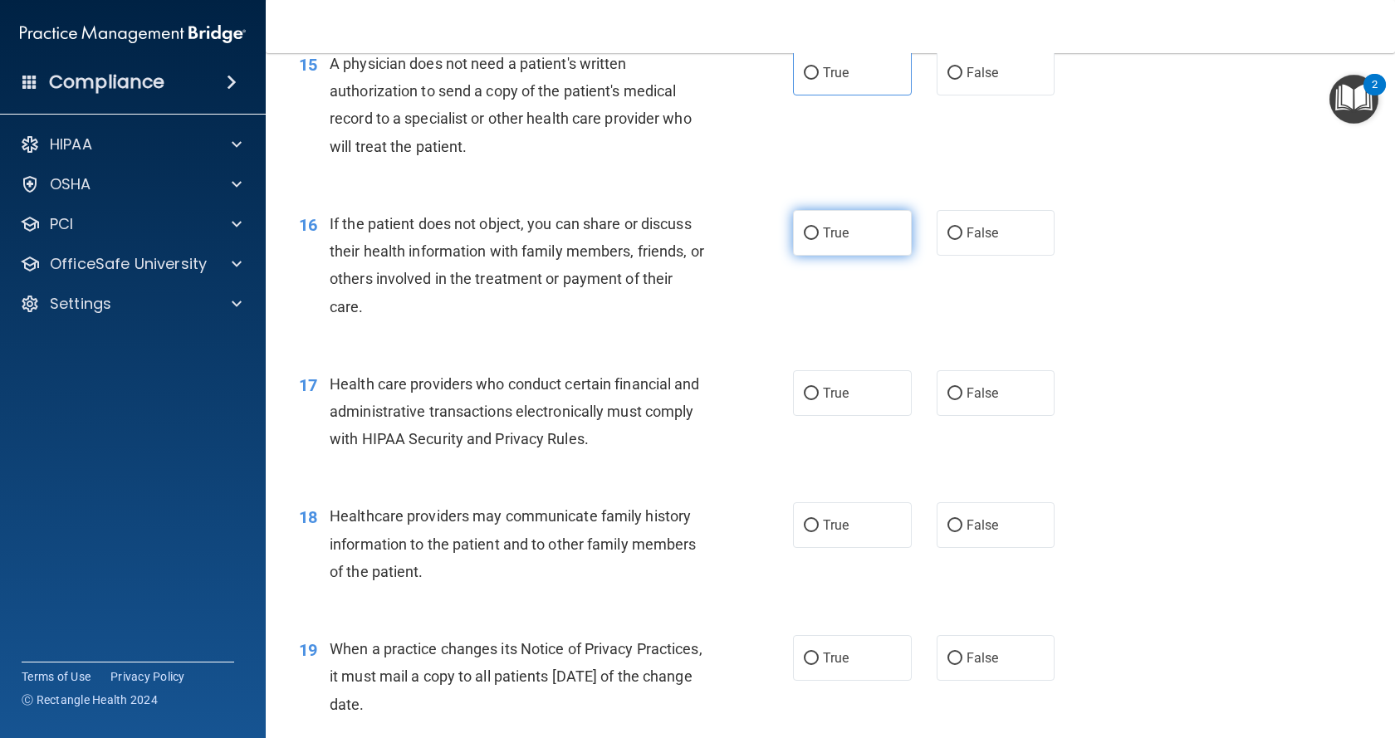
click at [844, 247] on label "True" at bounding box center [852, 233] width 119 height 46
click at [819, 240] on input "True" at bounding box center [811, 234] width 15 height 12
radio input "true"
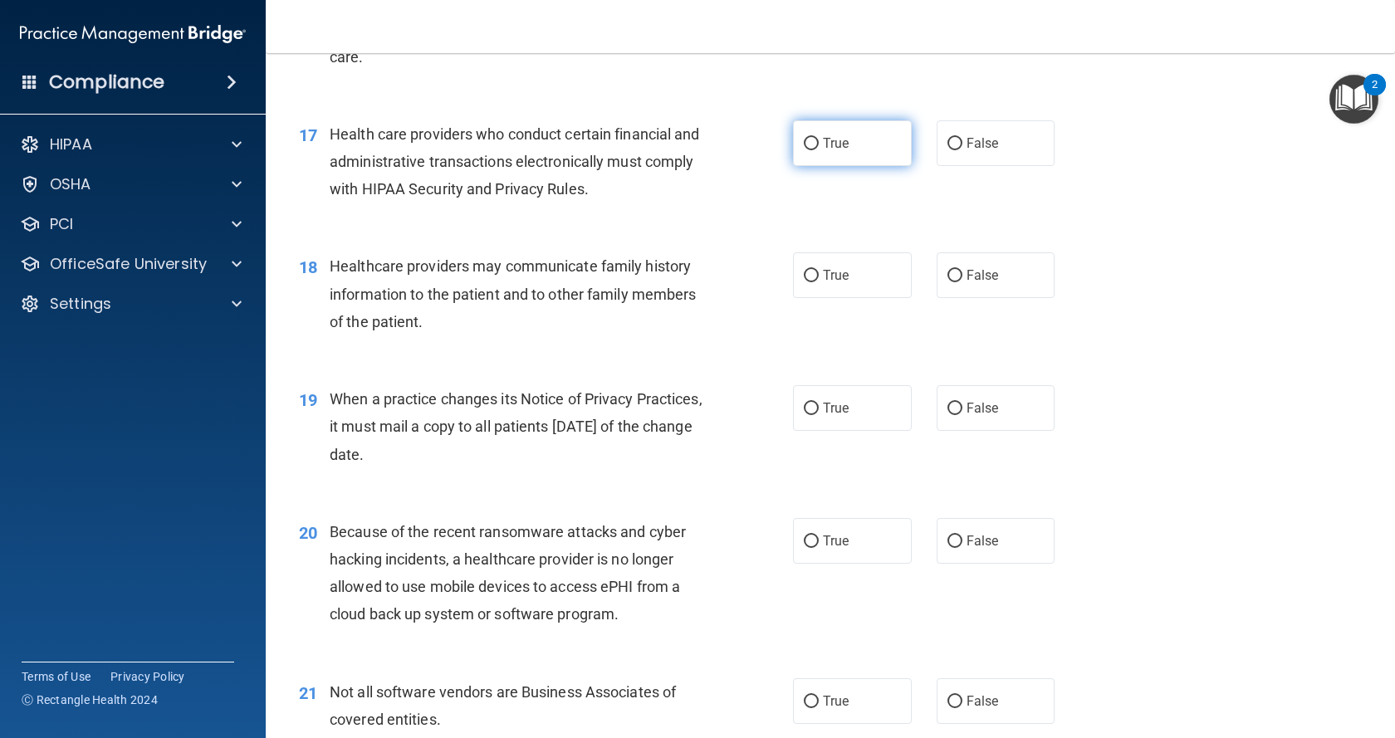
scroll to position [2242, 0]
click at [967, 401] on span "False" at bounding box center [983, 409] width 32 height 16
click at [962, 404] on input "False" at bounding box center [954, 410] width 15 height 12
radio input "true"
click at [831, 155] on label "True" at bounding box center [852, 144] width 119 height 46
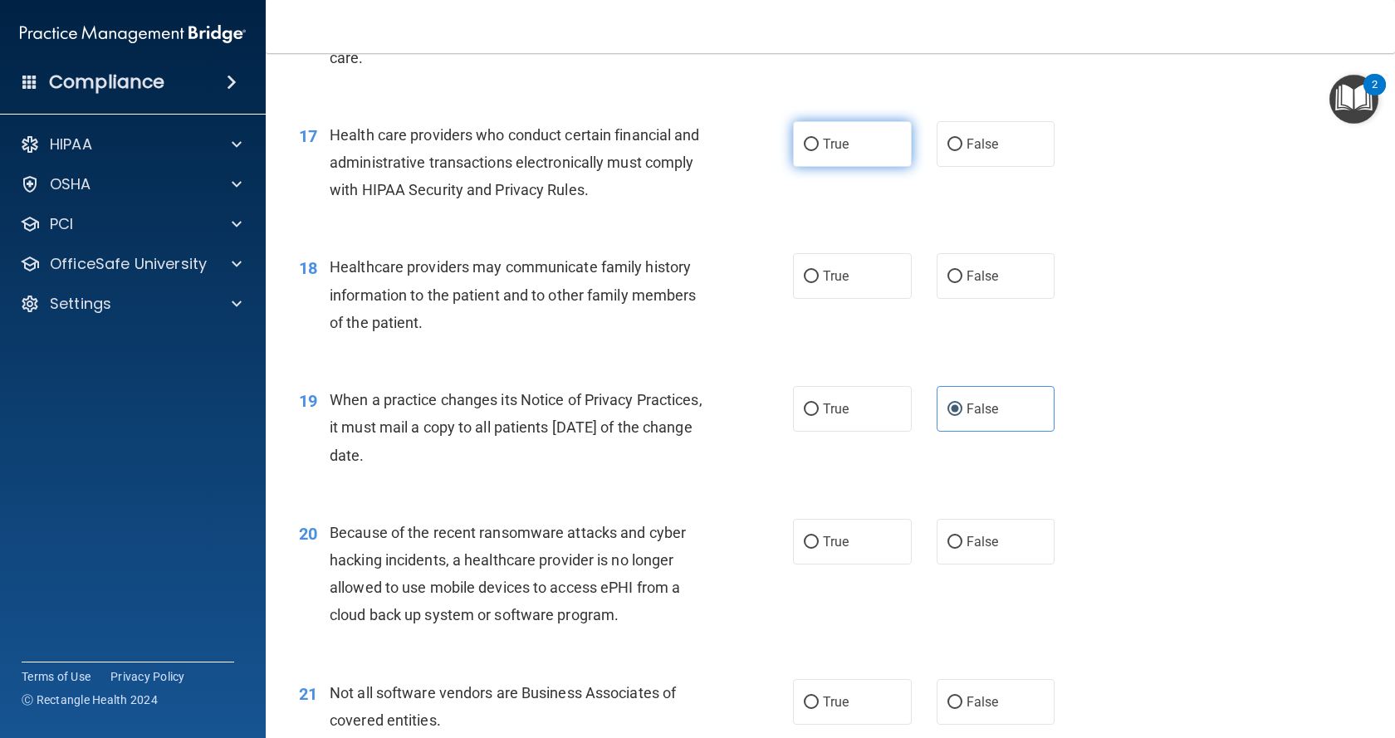
click at [819, 151] on input "True" at bounding box center [811, 145] width 15 height 12
radio input "true"
click at [1164, 375] on div "19 When a practice changes its Notice of Privacy Practices, it must mail a copy…" at bounding box center [830, 431] width 1088 height 133
click at [966, 287] on label "False" at bounding box center [996, 276] width 119 height 46
click at [962, 283] on input "False" at bounding box center [954, 277] width 15 height 12
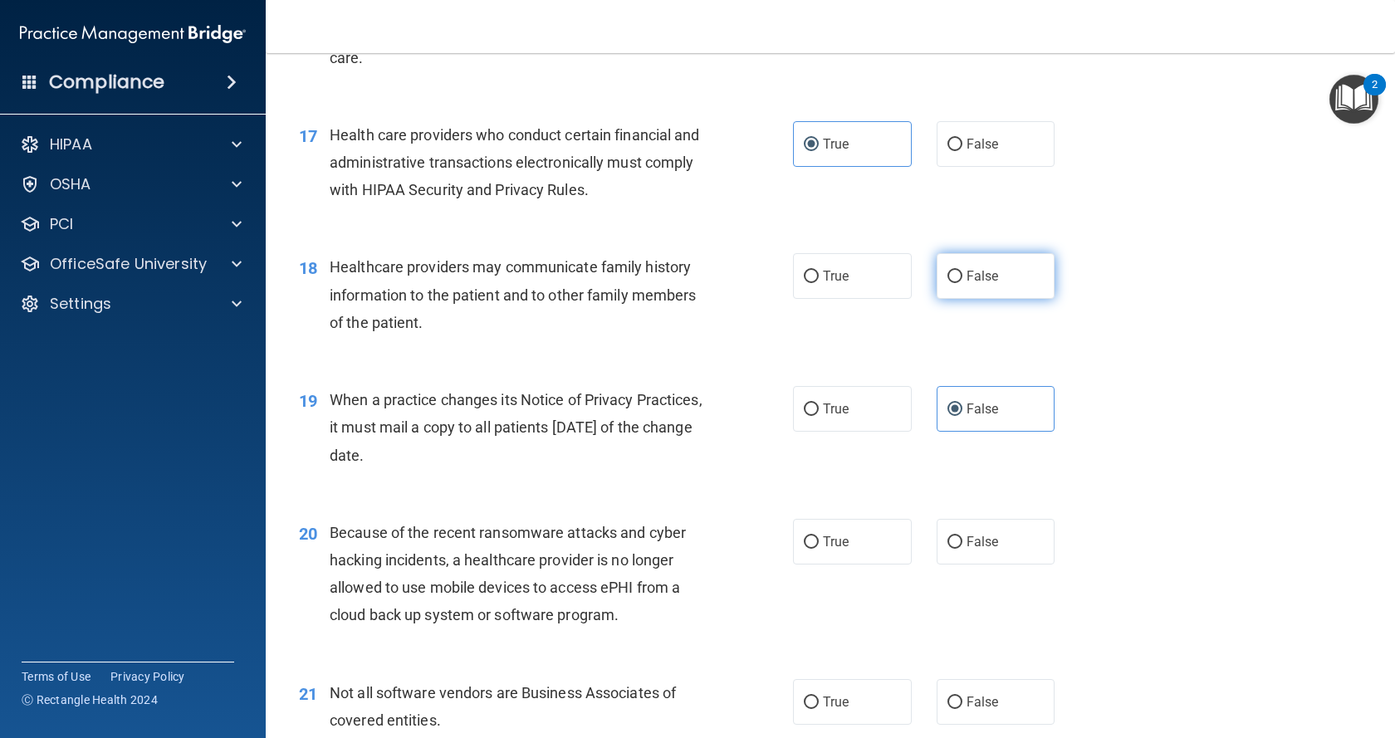
radio input "true"
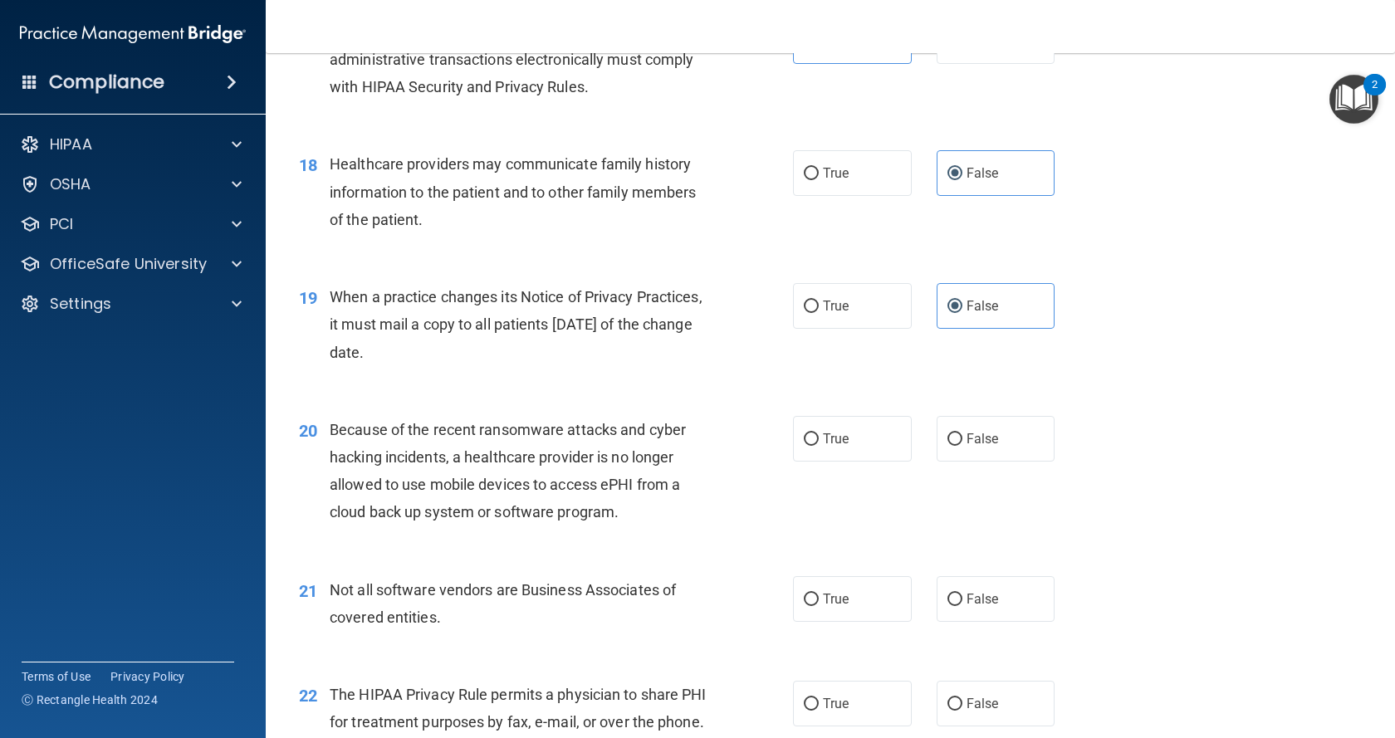
scroll to position [2408, 0]
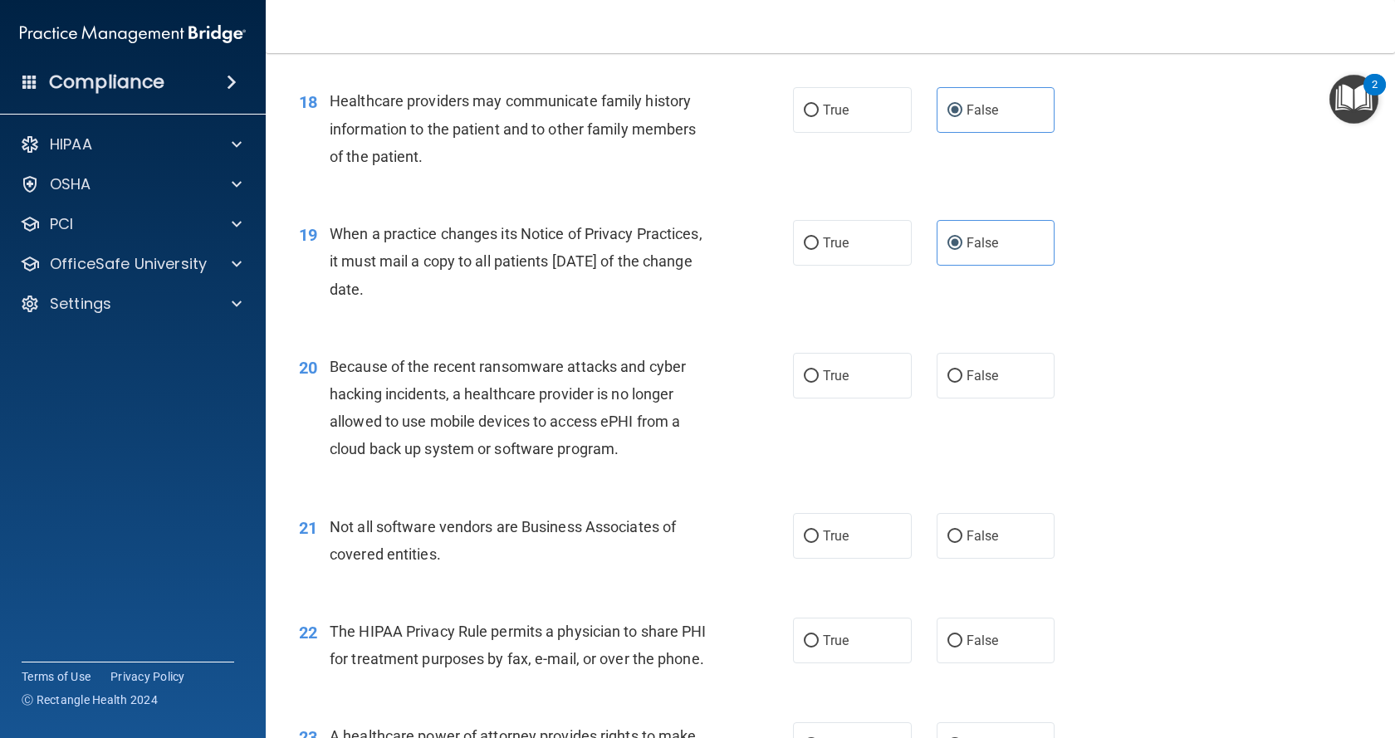
click at [1173, 521] on div "21 Not all software vendors are Business Associates of covered entities. True F…" at bounding box center [830, 544] width 1088 height 105
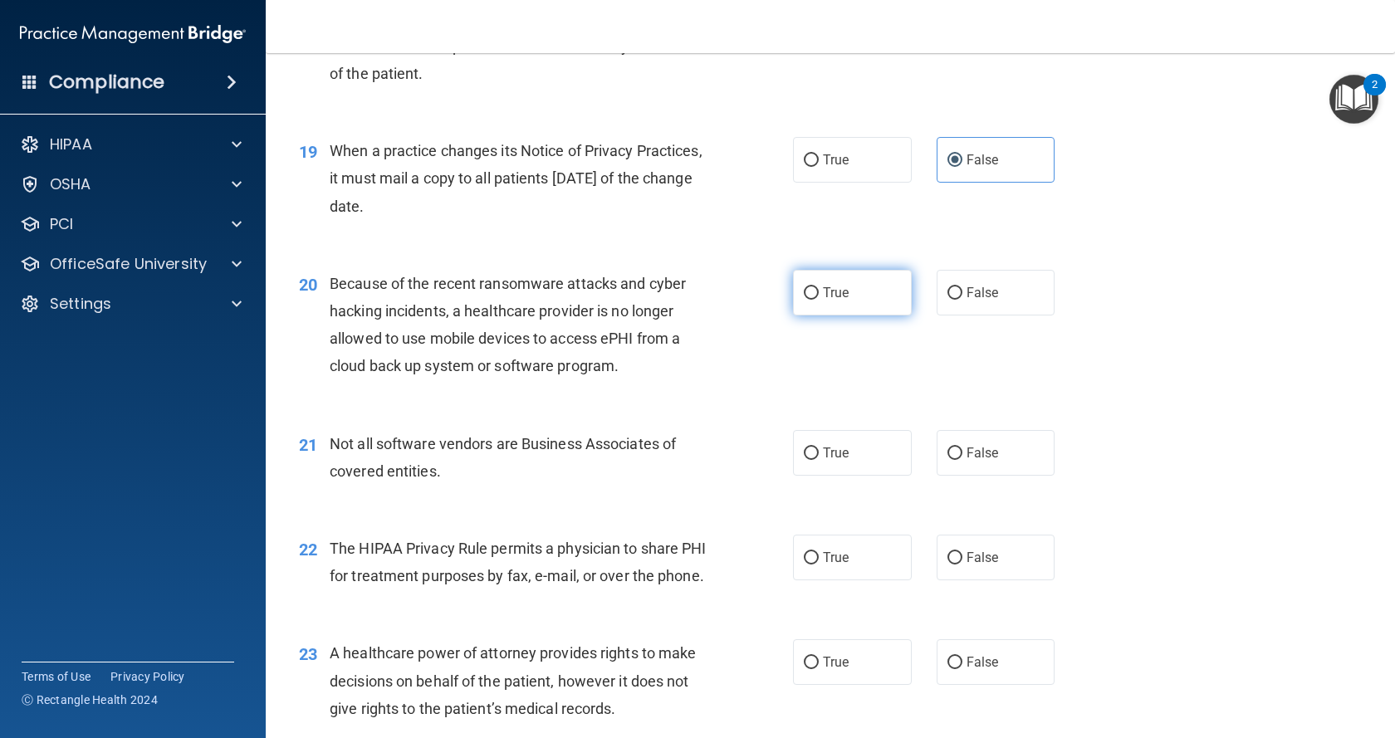
click at [811, 292] on input "True" at bounding box center [811, 293] width 15 height 12
radio input "true"
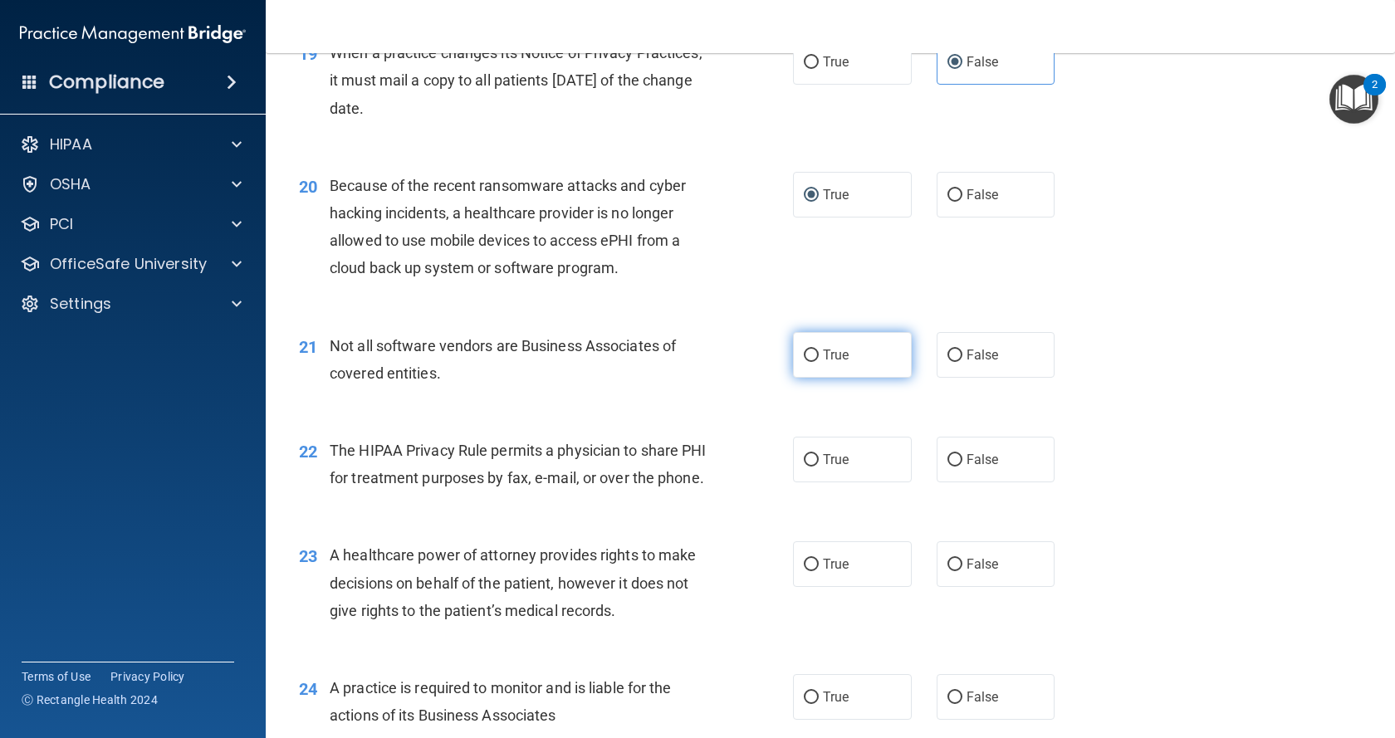
scroll to position [2657, 0]
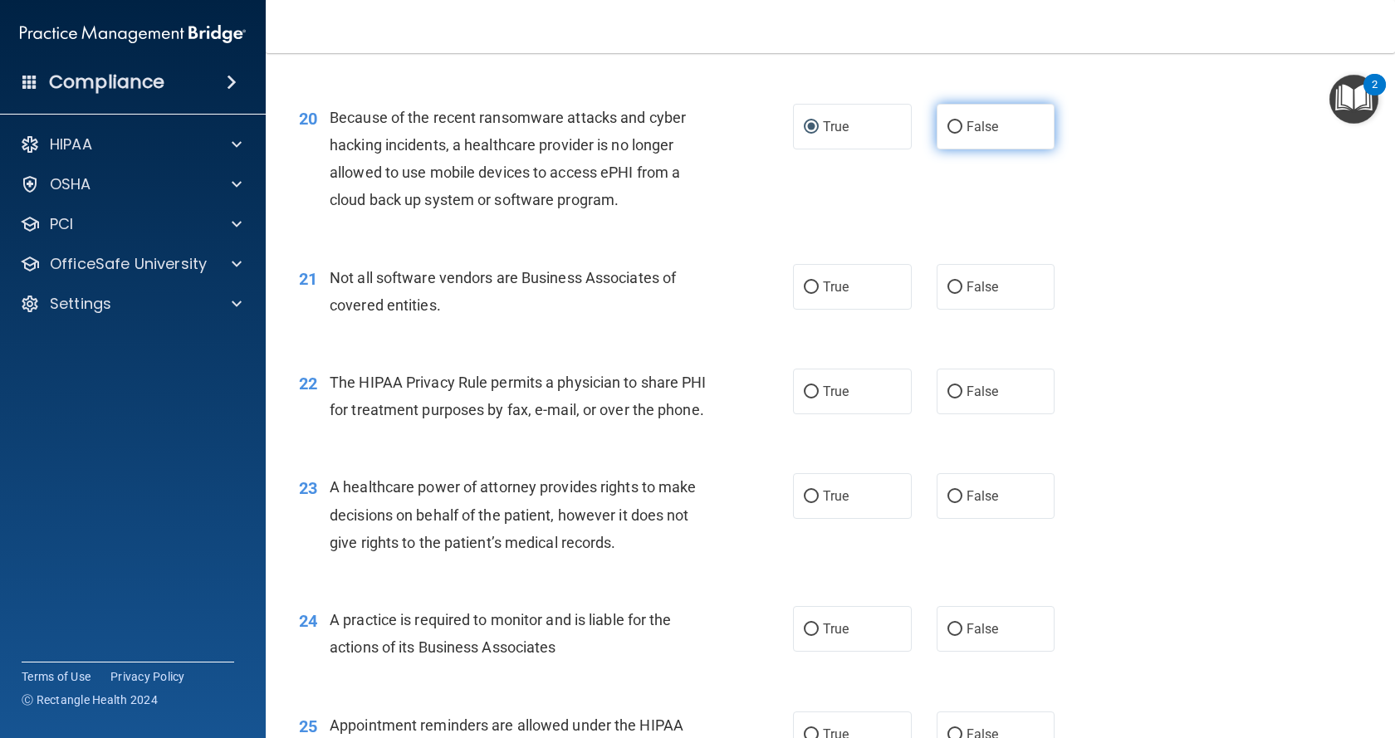
click at [961, 136] on label "False" at bounding box center [996, 127] width 119 height 46
click at [961, 134] on input "False" at bounding box center [954, 127] width 15 height 12
radio input "true"
radio input "false"
click at [994, 301] on label "False" at bounding box center [996, 287] width 119 height 46
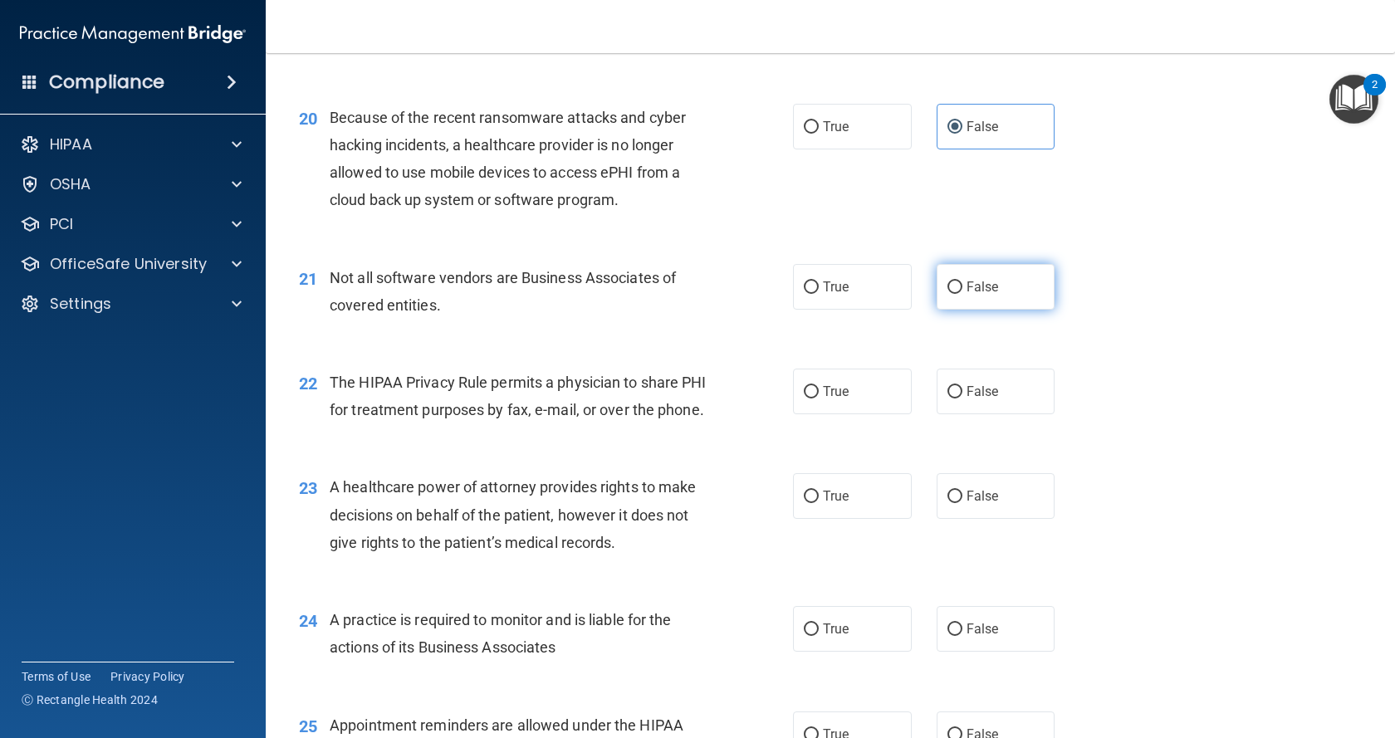
click at [962, 294] on input "False" at bounding box center [954, 288] width 15 height 12
radio input "true"
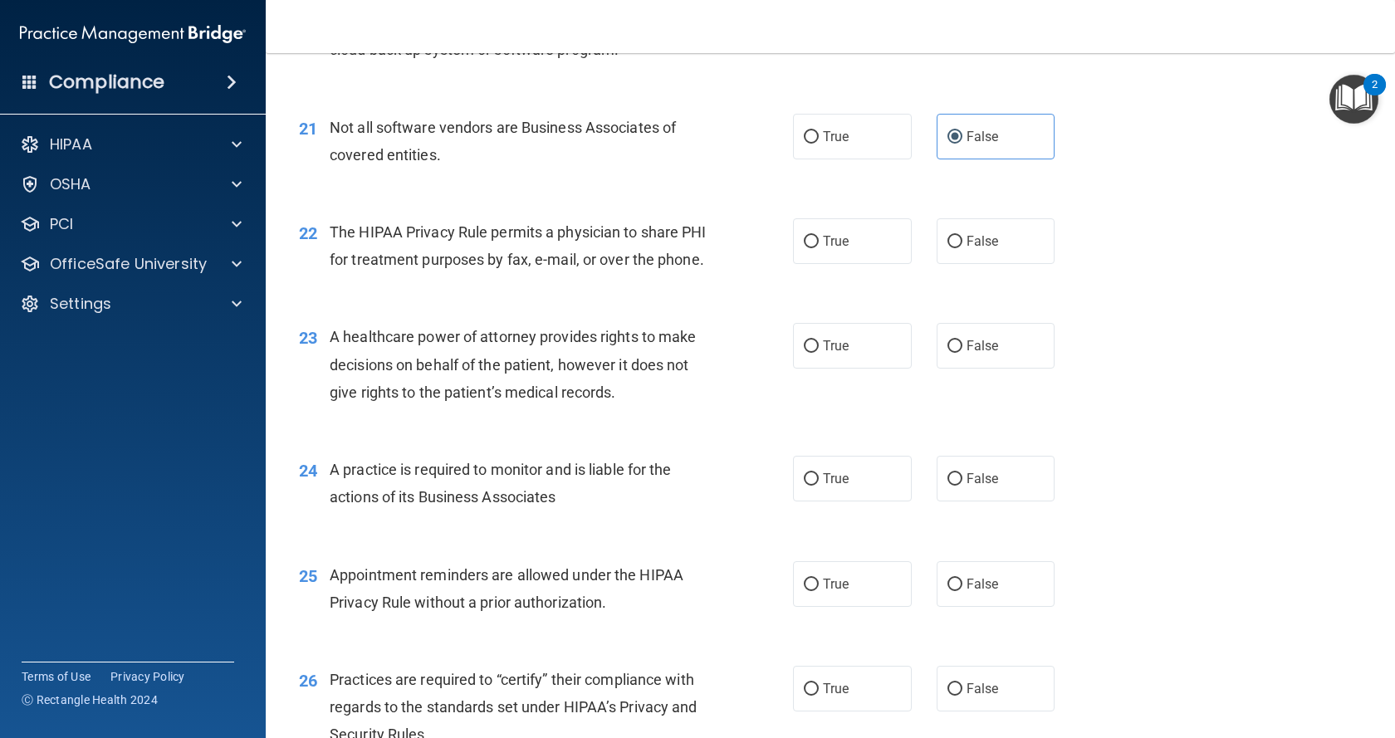
scroll to position [2823, 0]
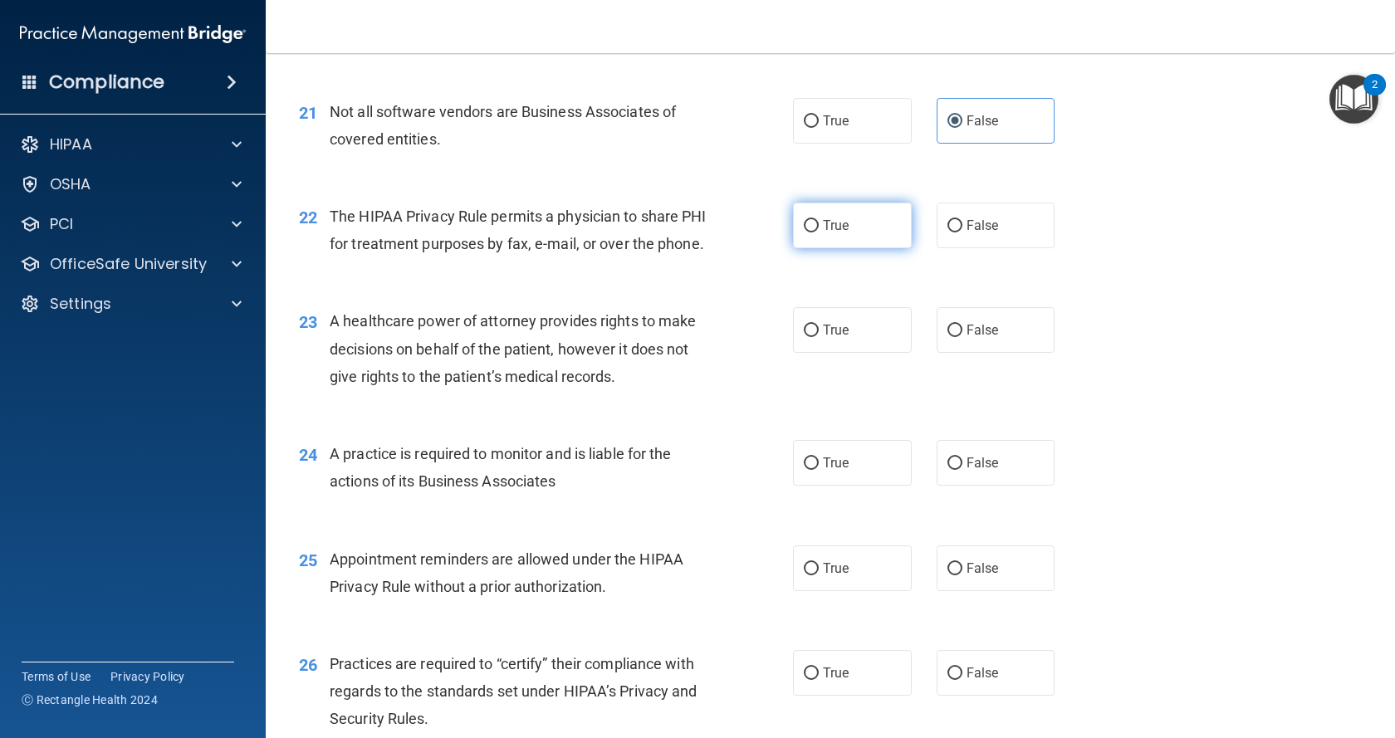
click at [813, 242] on label "True" at bounding box center [852, 226] width 119 height 46
click at [813, 233] on input "True" at bounding box center [811, 226] width 15 height 12
radio input "true"
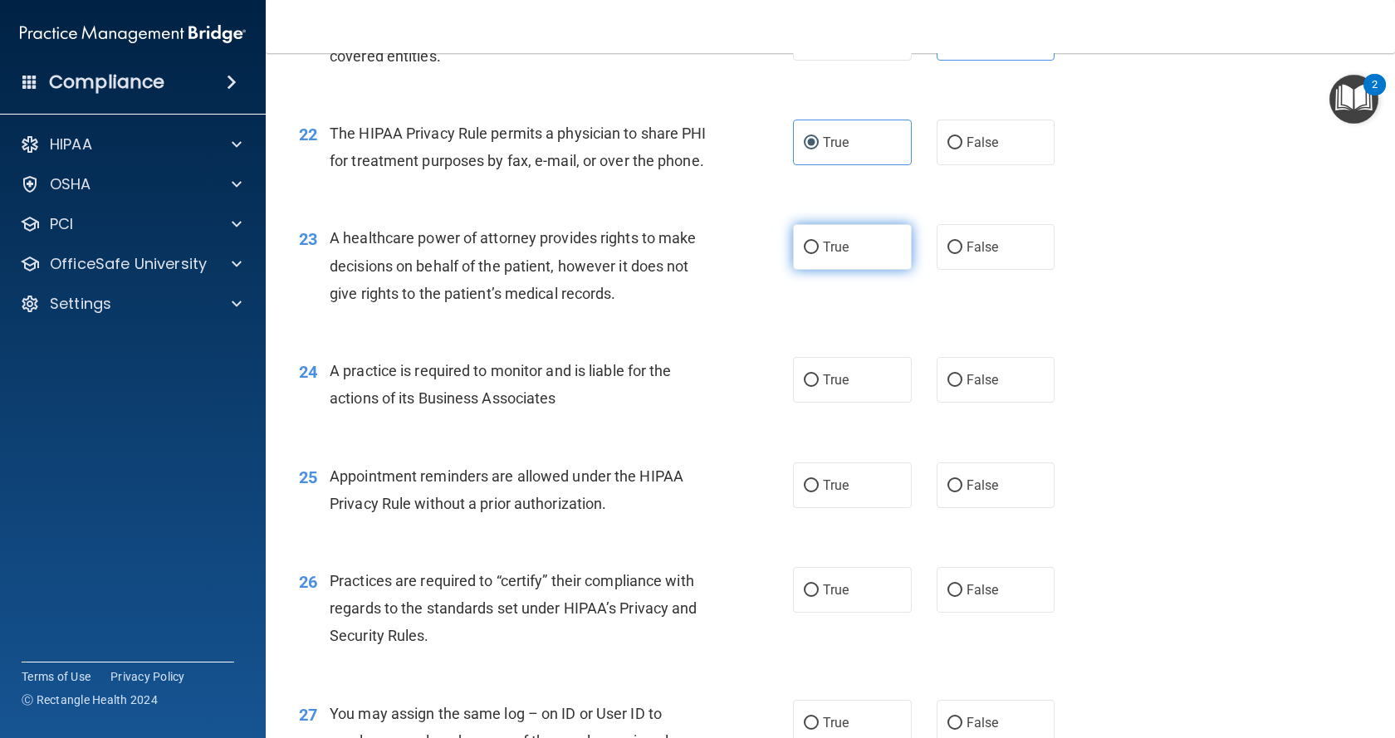
click at [814, 267] on label "True" at bounding box center [852, 247] width 119 height 46
click at [814, 254] on input "True" at bounding box center [811, 248] width 15 height 12
radio input "true"
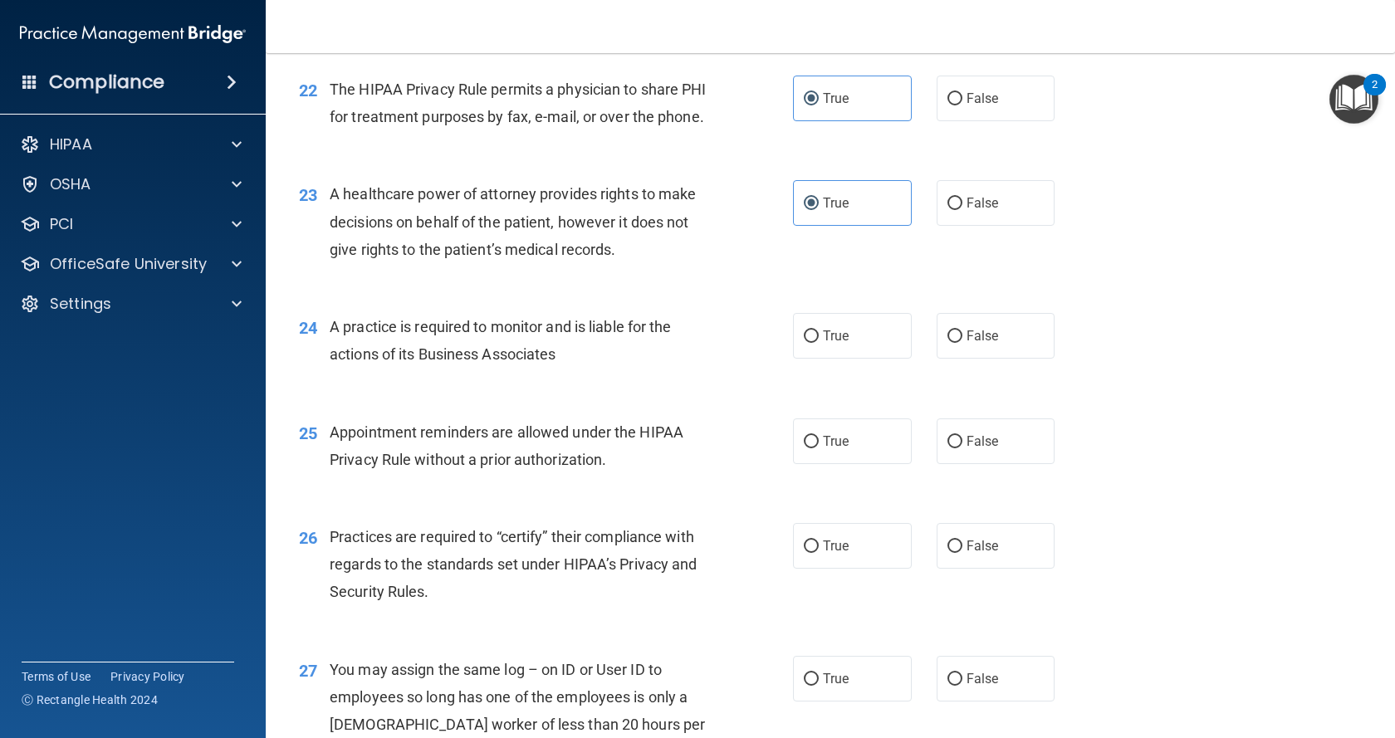
scroll to position [2989, 0]
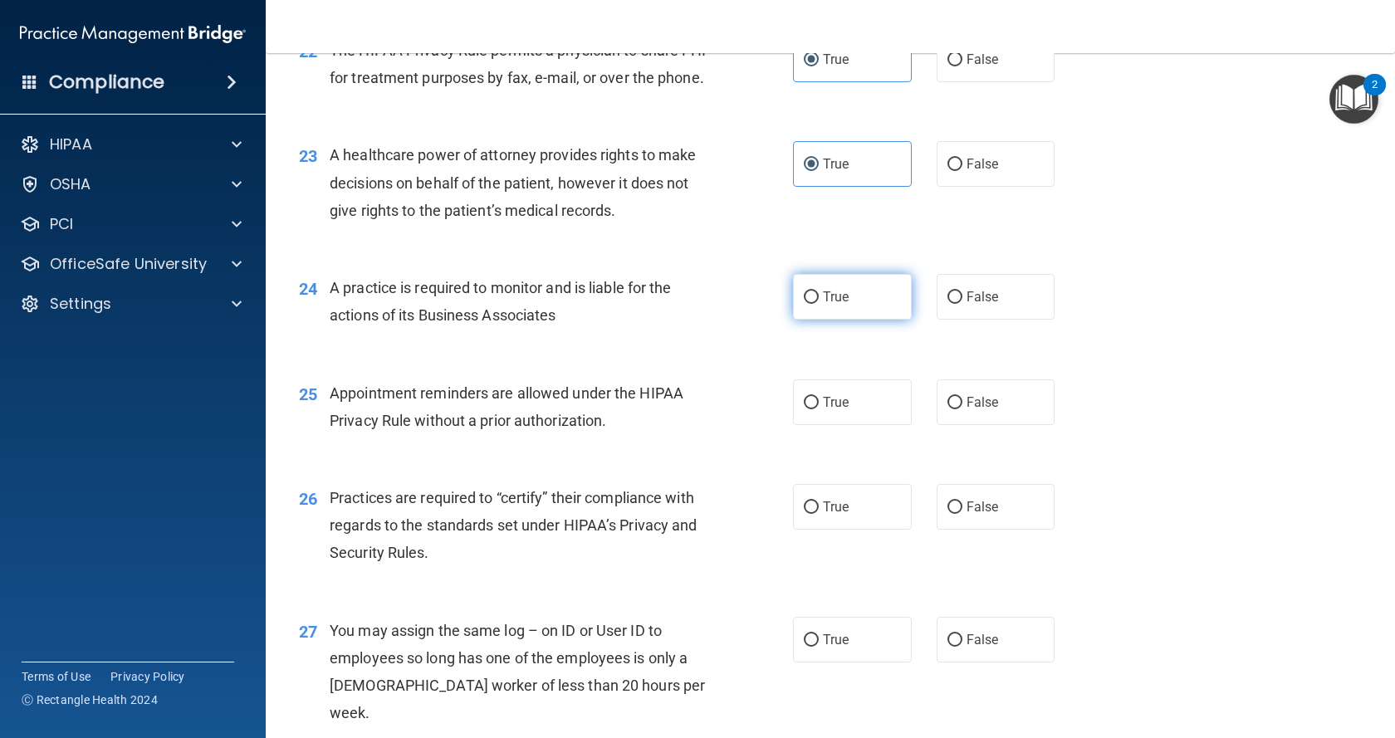
click at [822, 320] on label "True" at bounding box center [852, 297] width 119 height 46
click at [819, 304] on input "True" at bounding box center [811, 297] width 15 height 12
radio input "true"
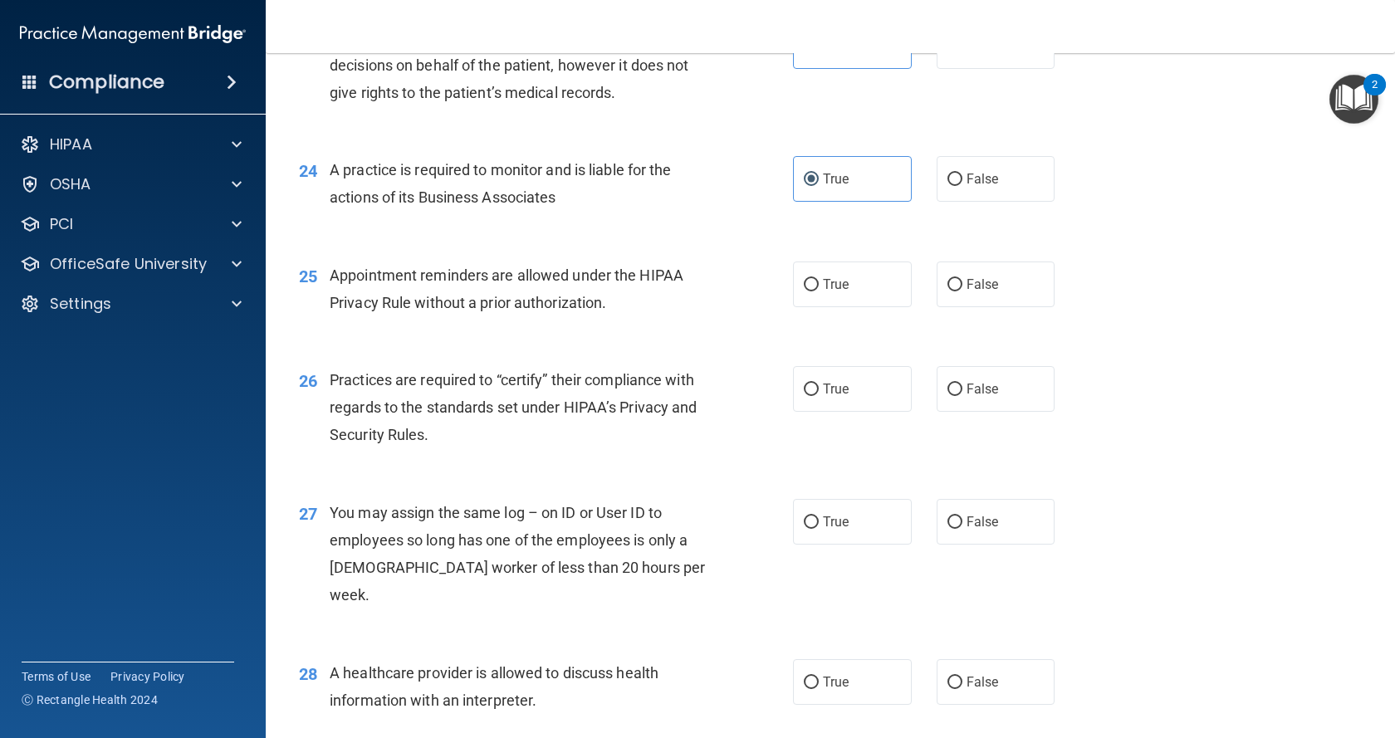
scroll to position [3156, 0]
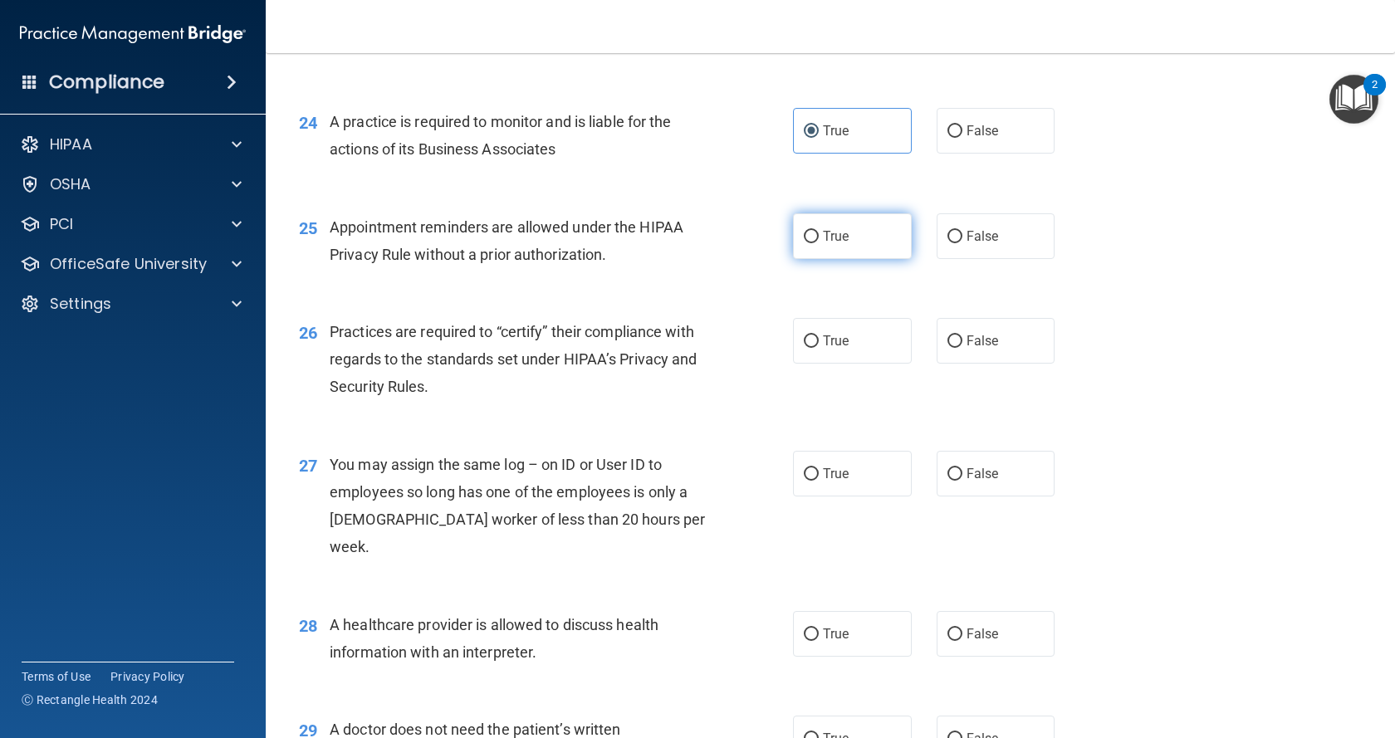
click at [867, 259] on label "True" at bounding box center [852, 236] width 119 height 46
click at [819, 243] on input "True" at bounding box center [811, 237] width 15 height 12
radio input "true"
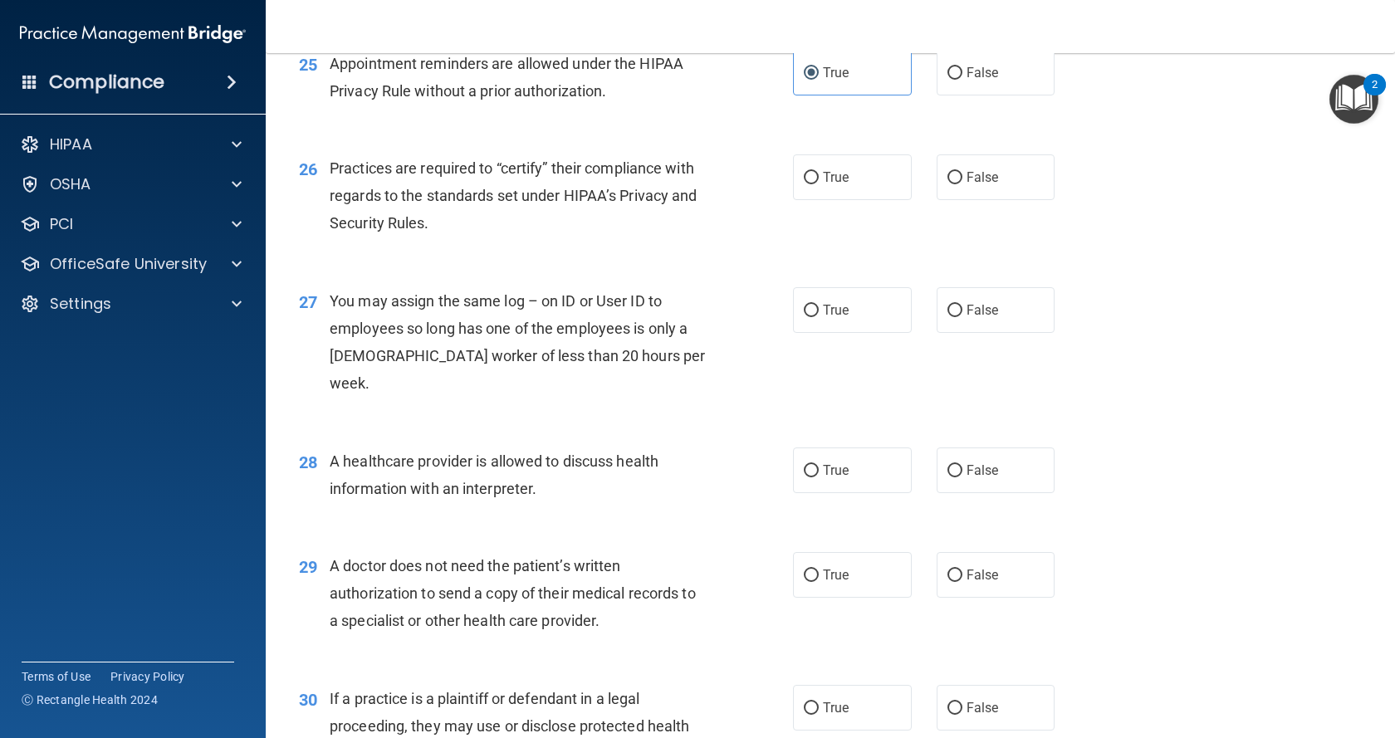
scroll to position [3322, 0]
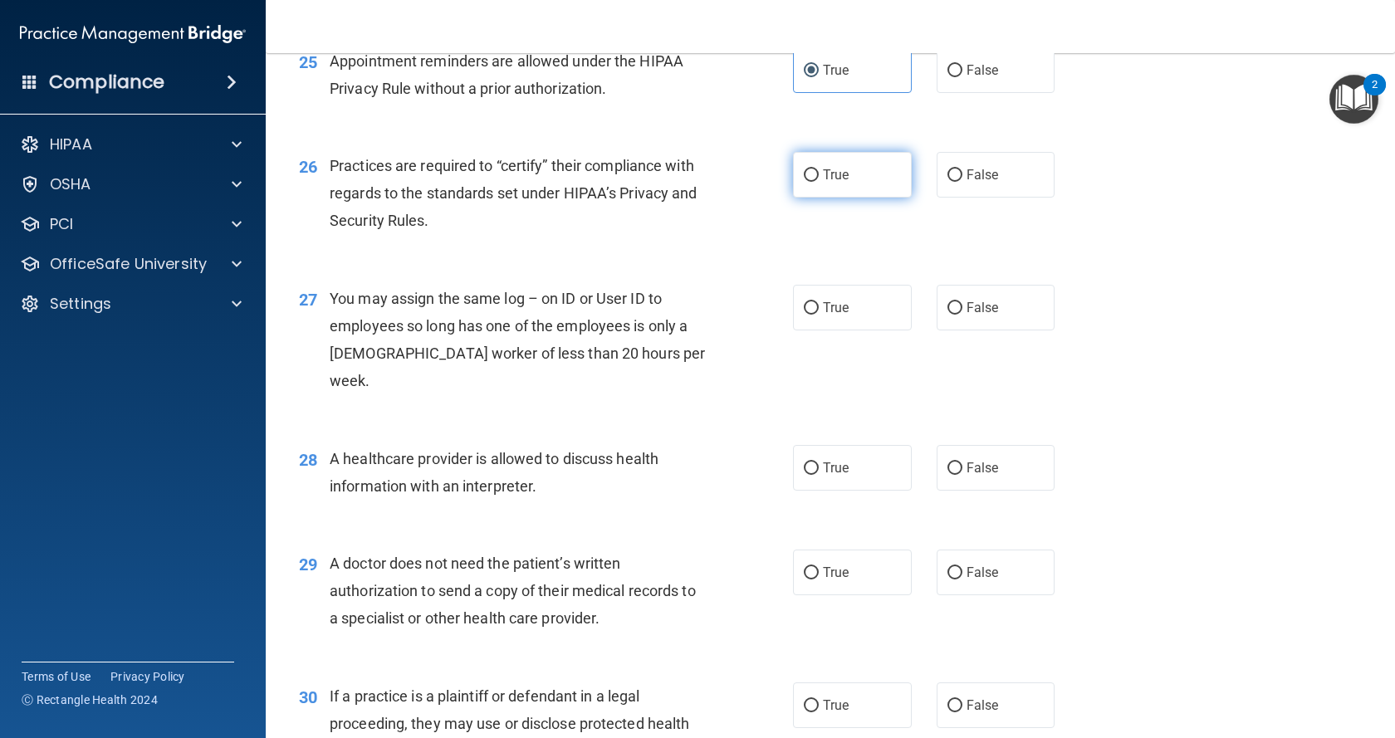
click at [861, 198] on label "True" at bounding box center [852, 175] width 119 height 46
click at [819, 182] on input "True" at bounding box center [811, 175] width 15 height 12
radio input "true"
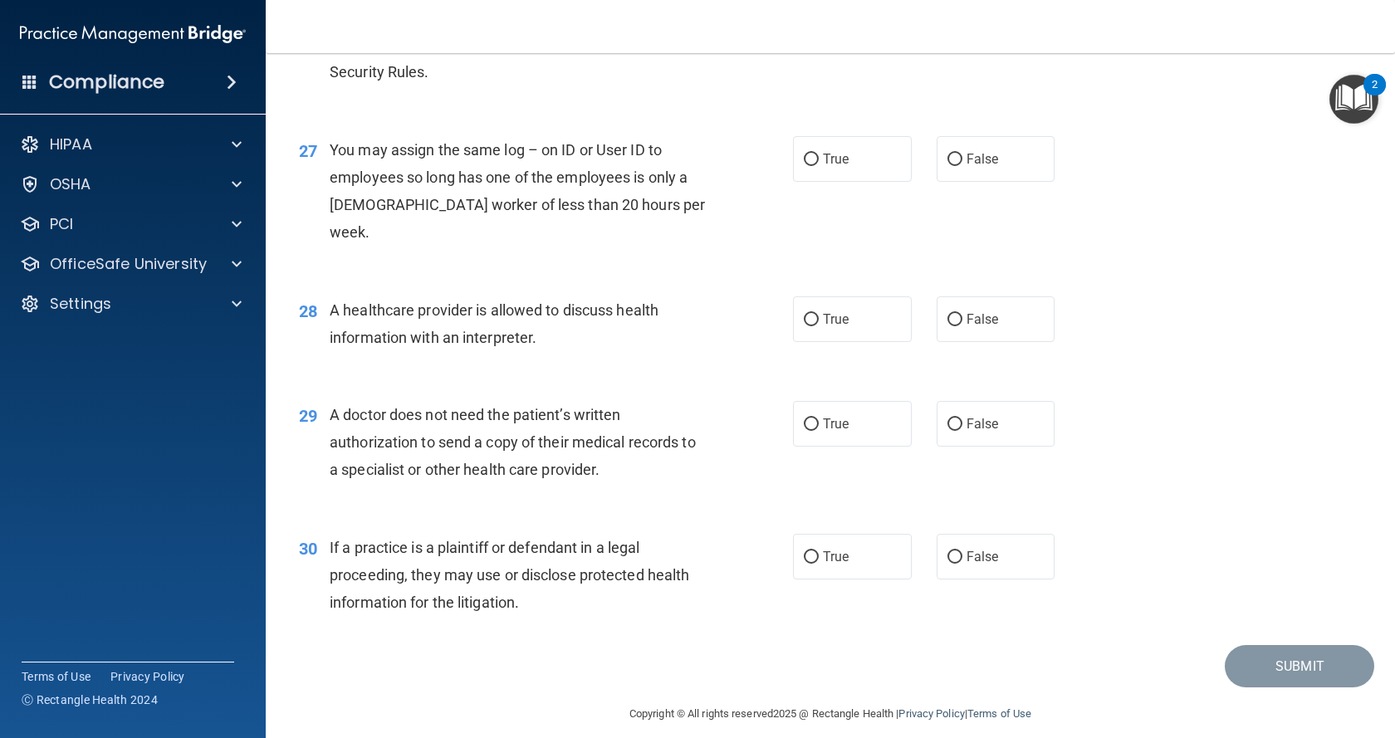
scroll to position [3486, 0]
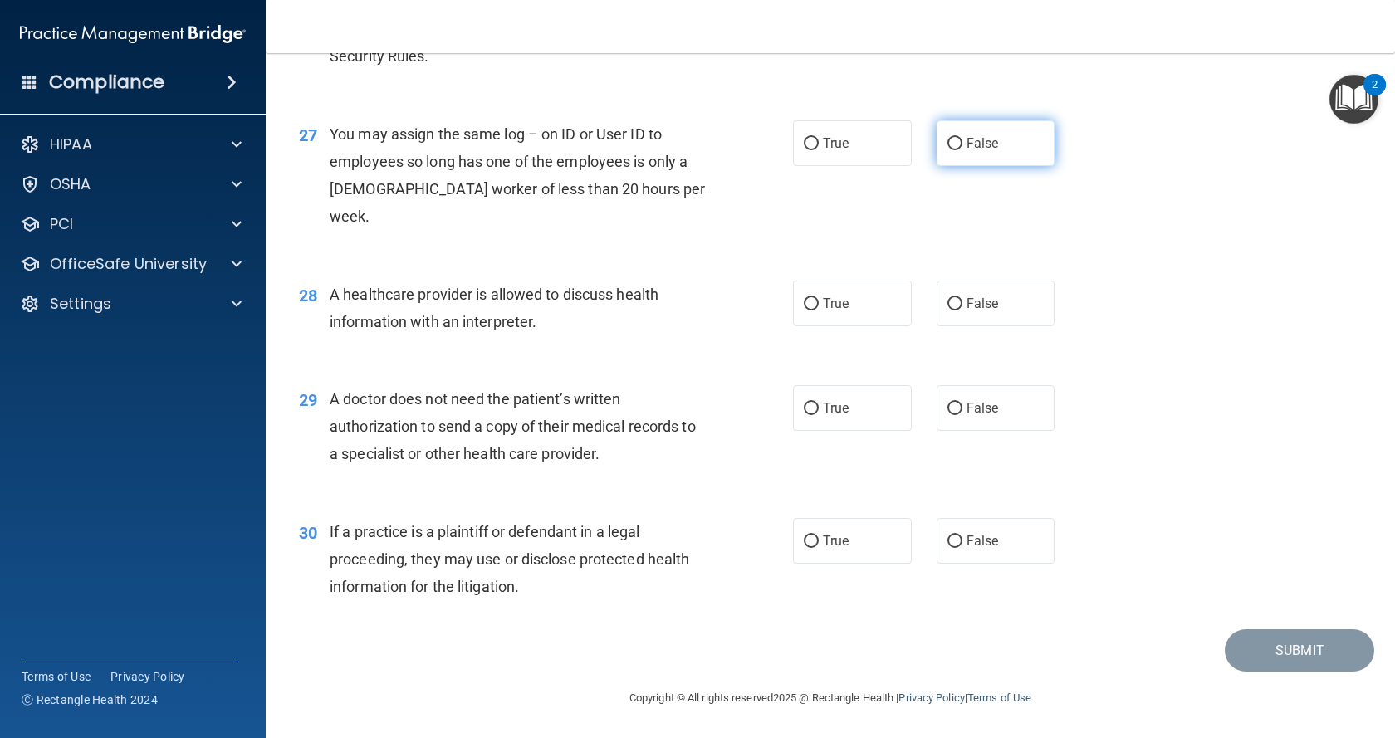
click at [965, 166] on label "False" at bounding box center [996, 143] width 119 height 46
click at [962, 150] on input "False" at bounding box center [954, 144] width 15 height 12
radio input "true"
click at [846, 313] on label "True" at bounding box center [852, 304] width 119 height 46
click at [819, 311] on input "True" at bounding box center [811, 304] width 15 height 12
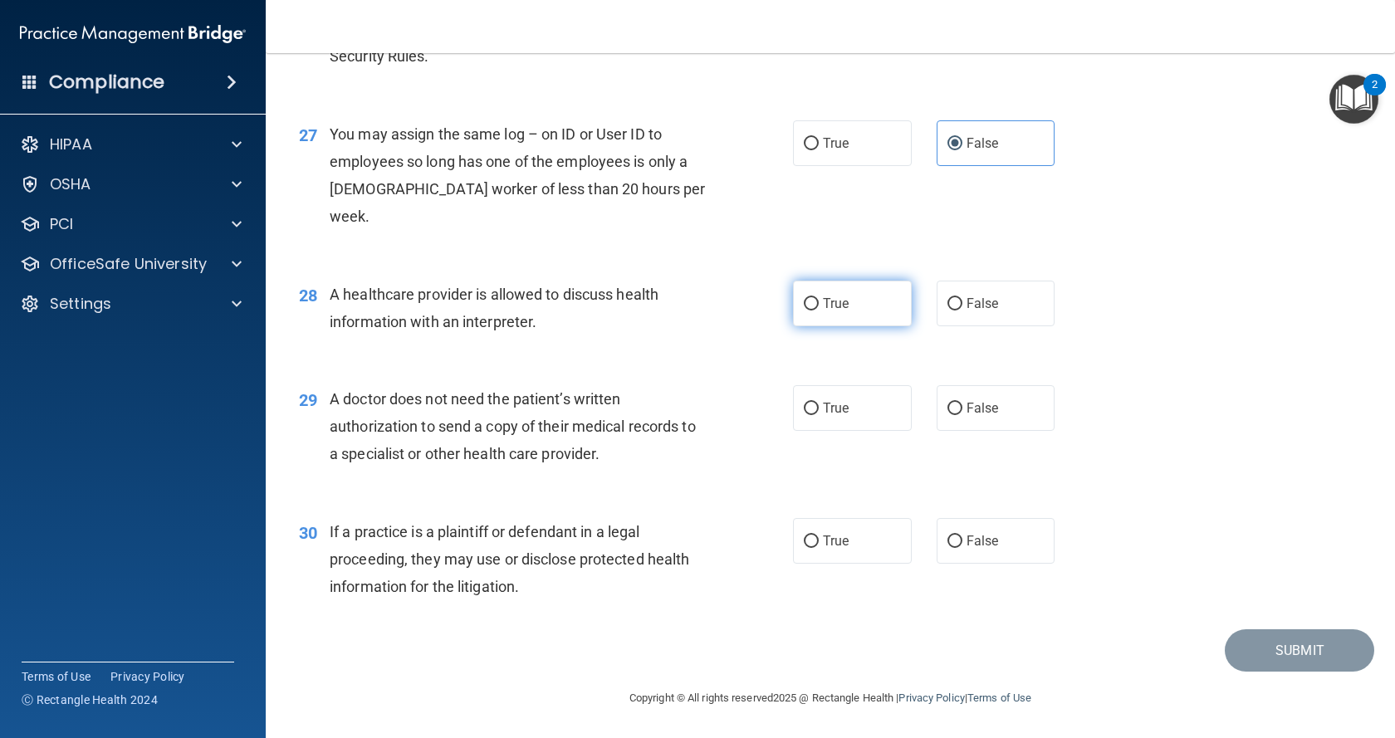
radio input "true"
click at [804, 403] on input "True" at bounding box center [811, 409] width 15 height 12
radio input "true"
click at [828, 537] on span "True" at bounding box center [836, 541] width 26 height 16
click at [819, 537] on input "True" at bounding box center [811, 542] width 15 height 12
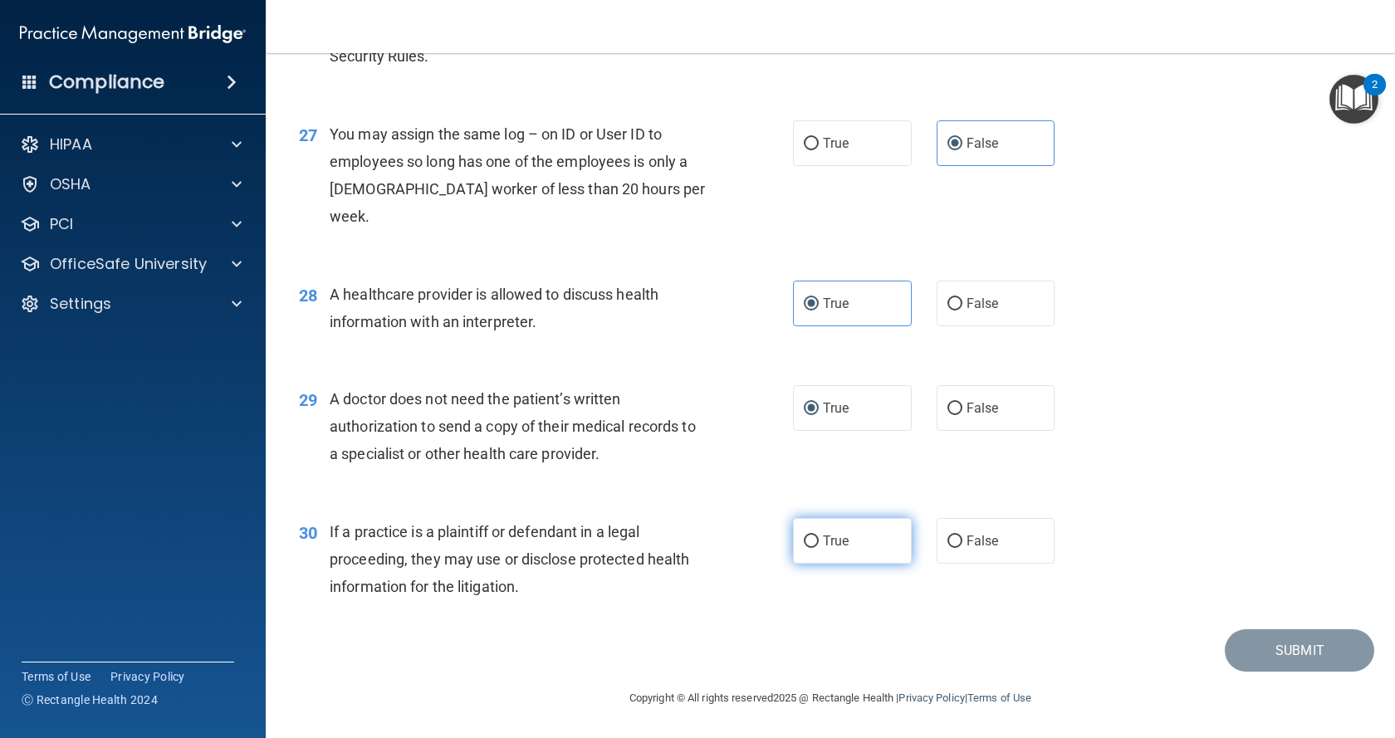
radio input "true"
click at [1204, 394] on div "29 A doctor does not need the patient’s written authorization to send a copy of…" at bounding box center [830, 431] width 1088 height 133
click at [1126, 668] on div "Submit" at bounding box center [830, 650] width 1088 height 42
click at [840, 410] on span "True" at bounding box center [836, 408] width 26 height 16
click at [819, 410] on input "True" at bounding box center [811, 409] width 15 height 12
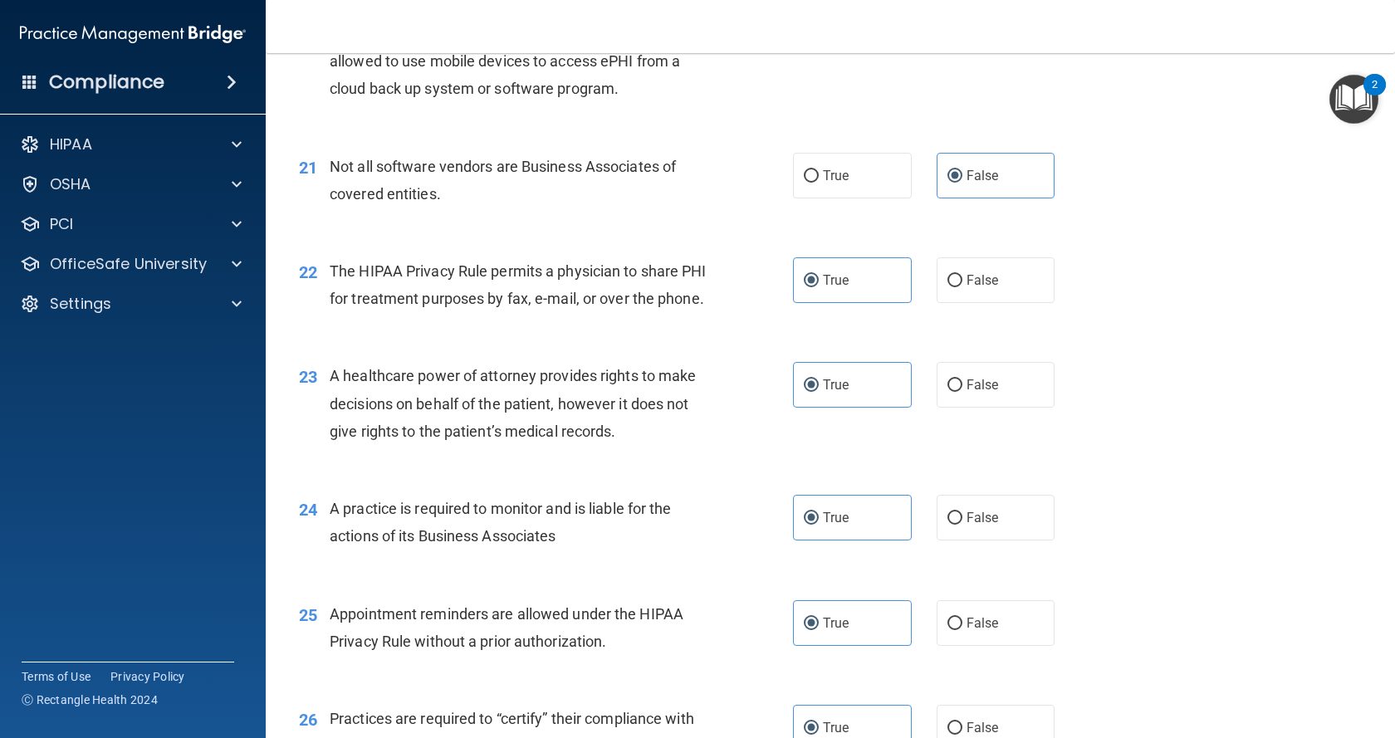
scroll to position [2739, 0]
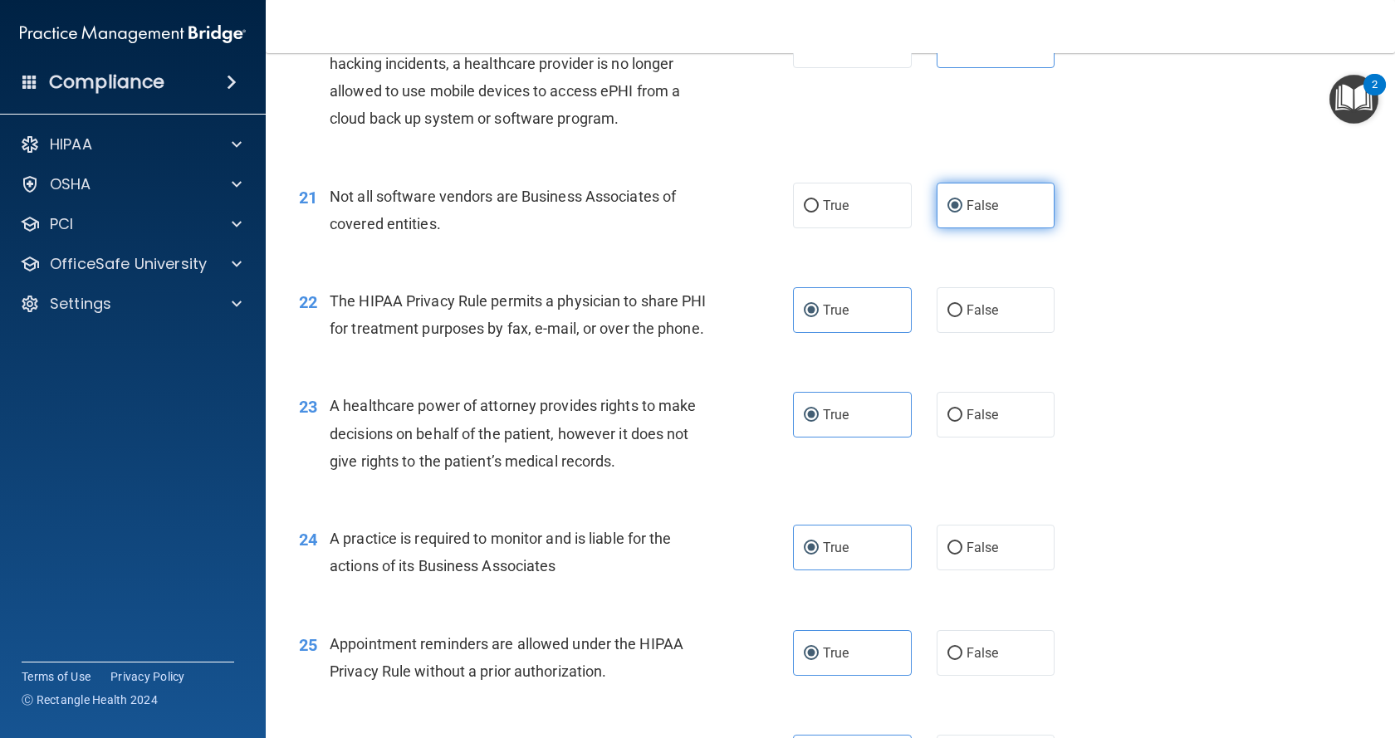
click at [978, 204] on span "False" at bounding box center [983, 206] width 32 height 16
click at [962, 204] on input "False" at bounding box center [954, 206] width 15 height 12
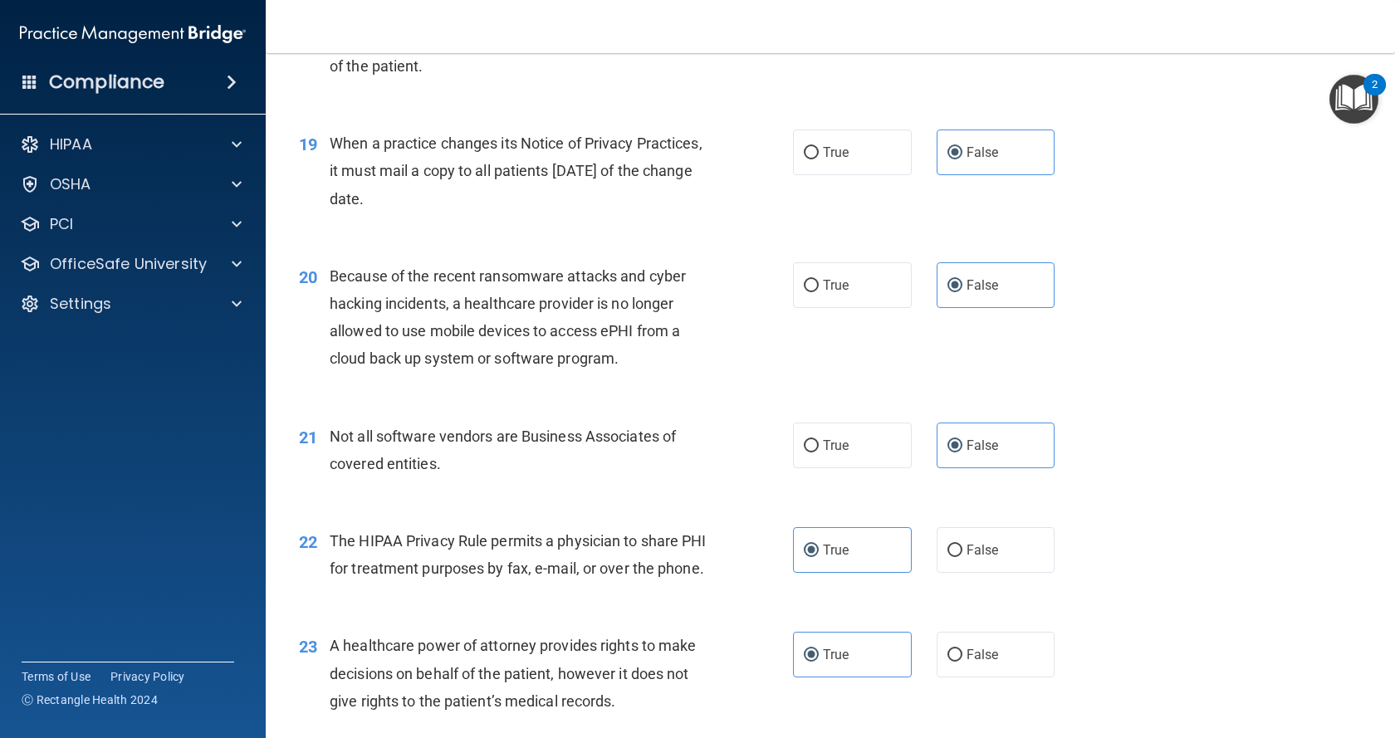
scroll to position [2490, 0]
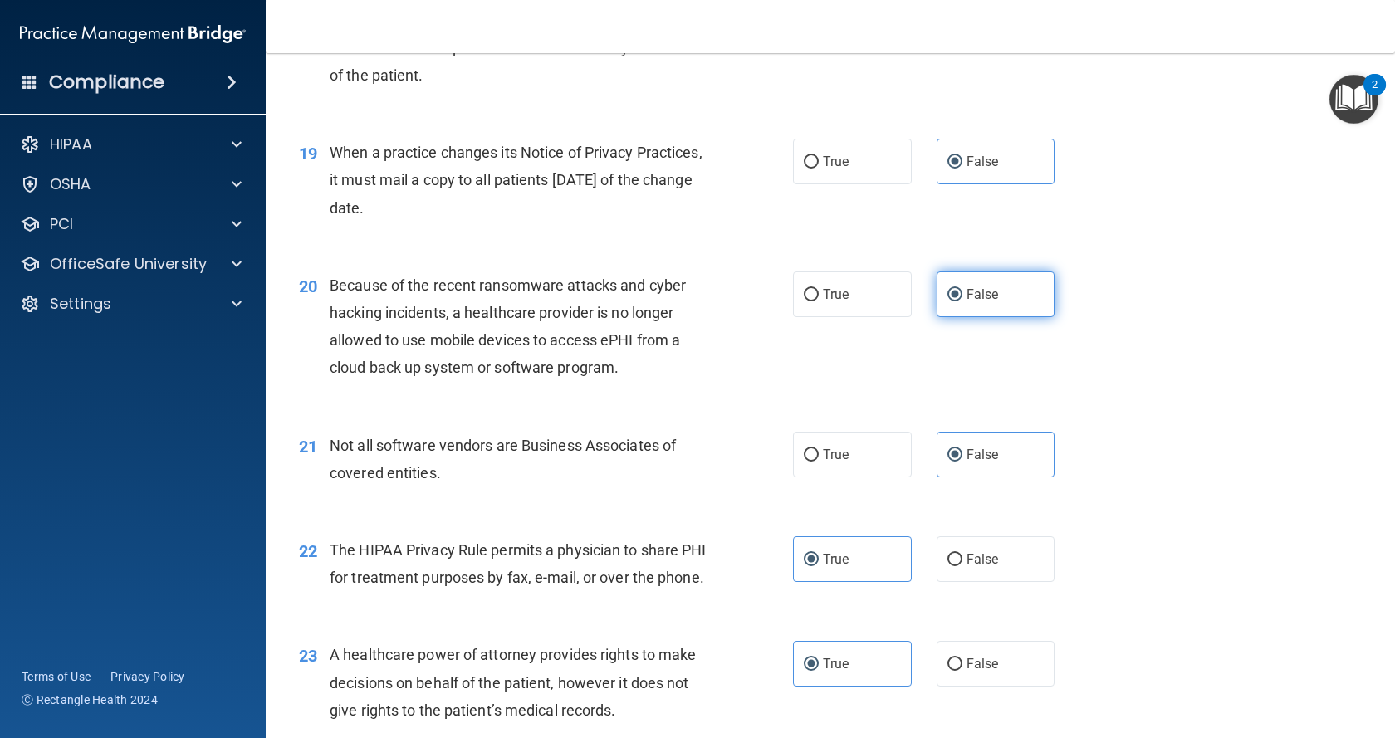
click at [1007, 298] on label "False" at bounding box center [996, 295] width 119 height 46
click at [962, 298] on input "False" at bounding box center [954, 295] width 15 height 12
click at [1001, 164] on label "False" at bounding box center [996, 162] width 119 height 46
click at [962, 164] on input "False" at bounding box center [954, 162] width 15 height 12
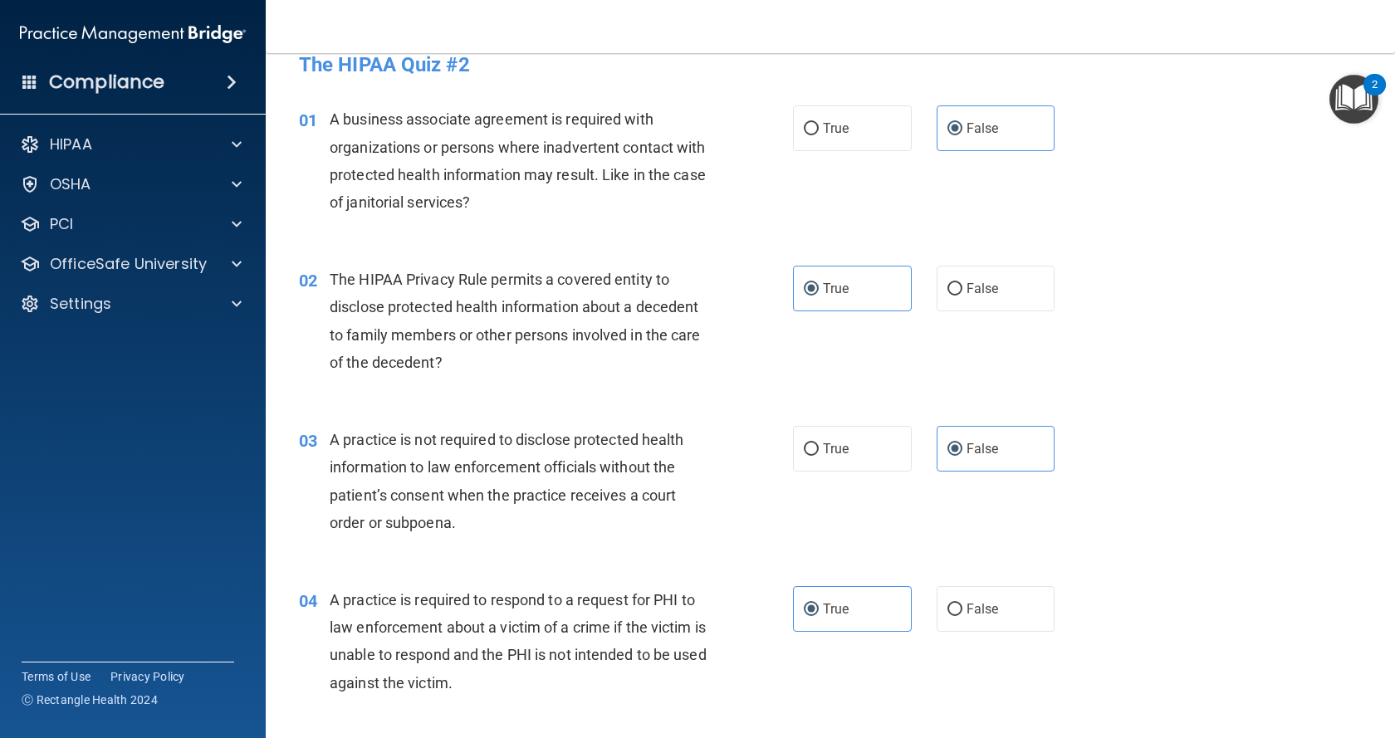
scroll to position [0, 0]
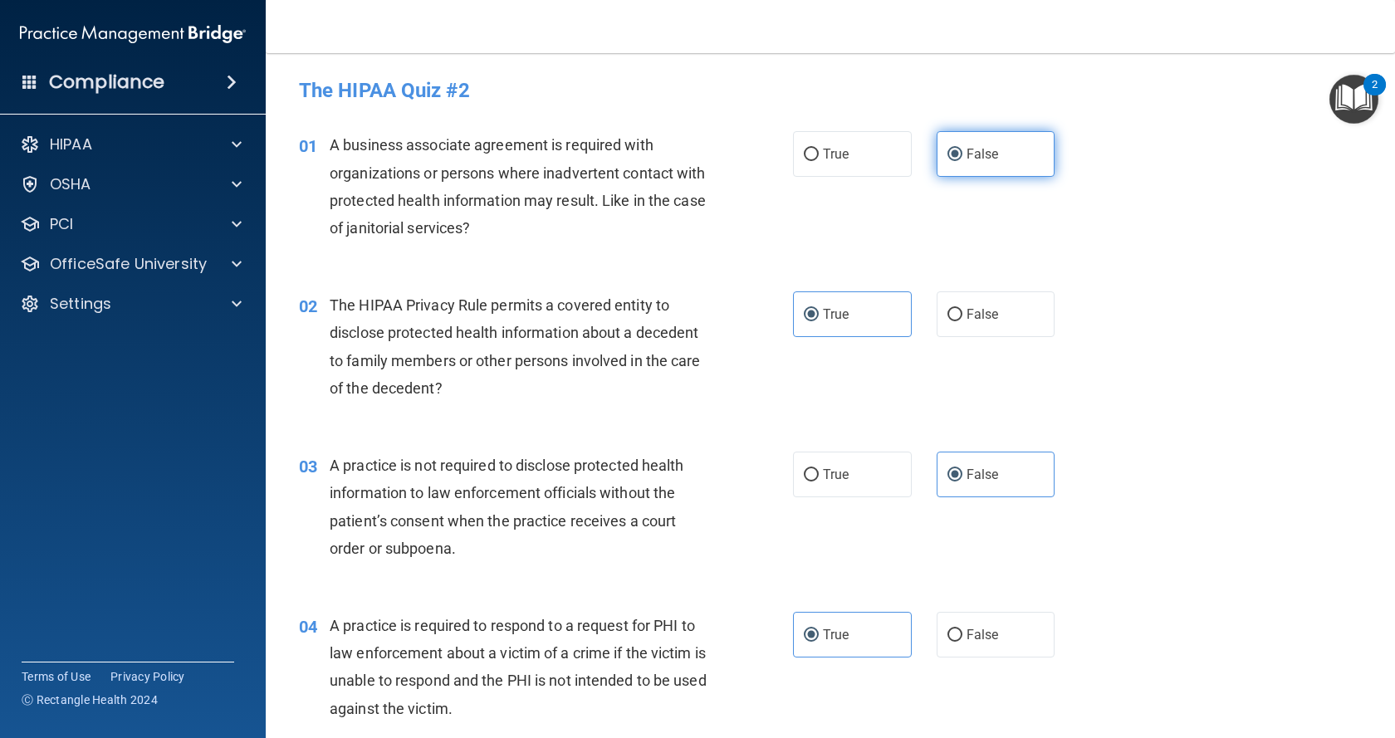
click at [1004, 163] on label "False" at bounding box center [996, 154] width 119 height 46
click at [962, 161] on input "False" at bounding box center [954, 155] width 15 height 12
click at [833, 320] on span "True" at bounding box center [836, 314] width 26 height 16
click at [819, 320] on input "True" at bounding box center [811, 315] width 15 height 12
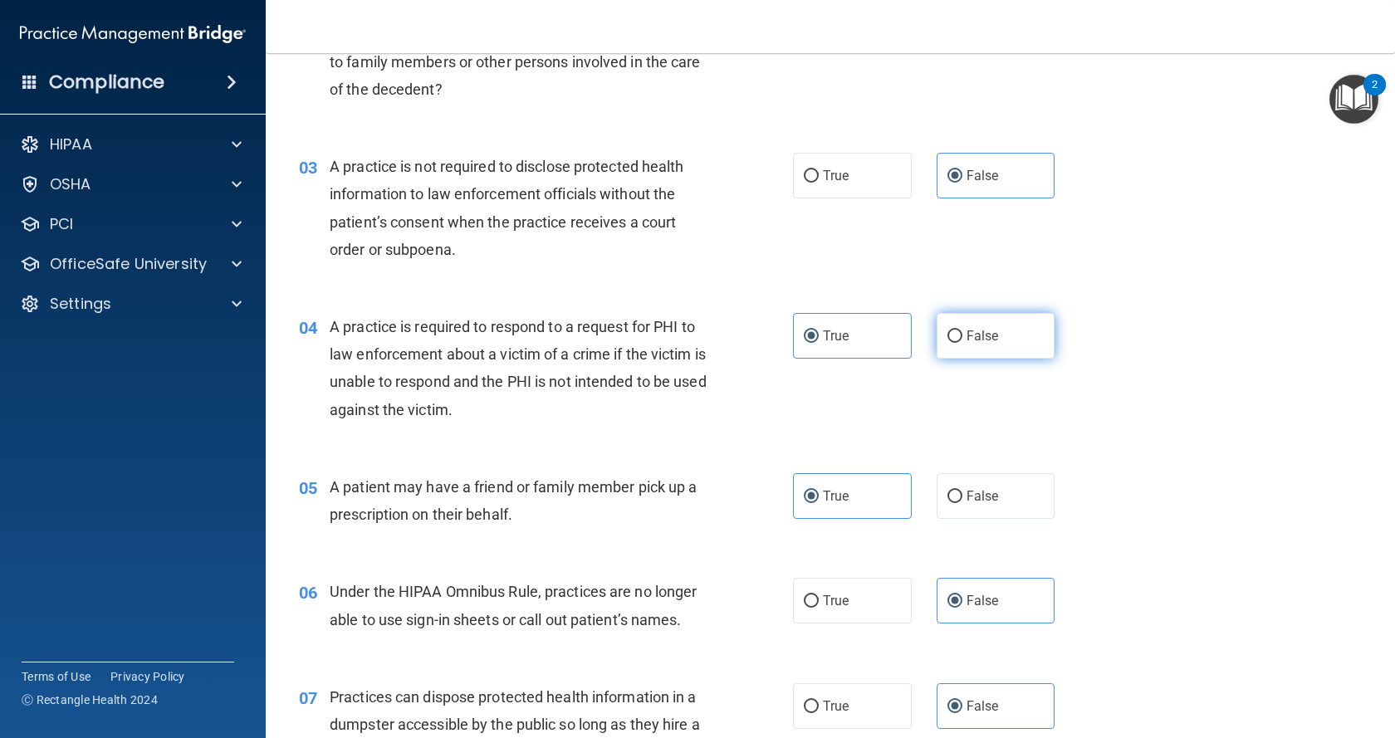
scroll to position [332, 0]
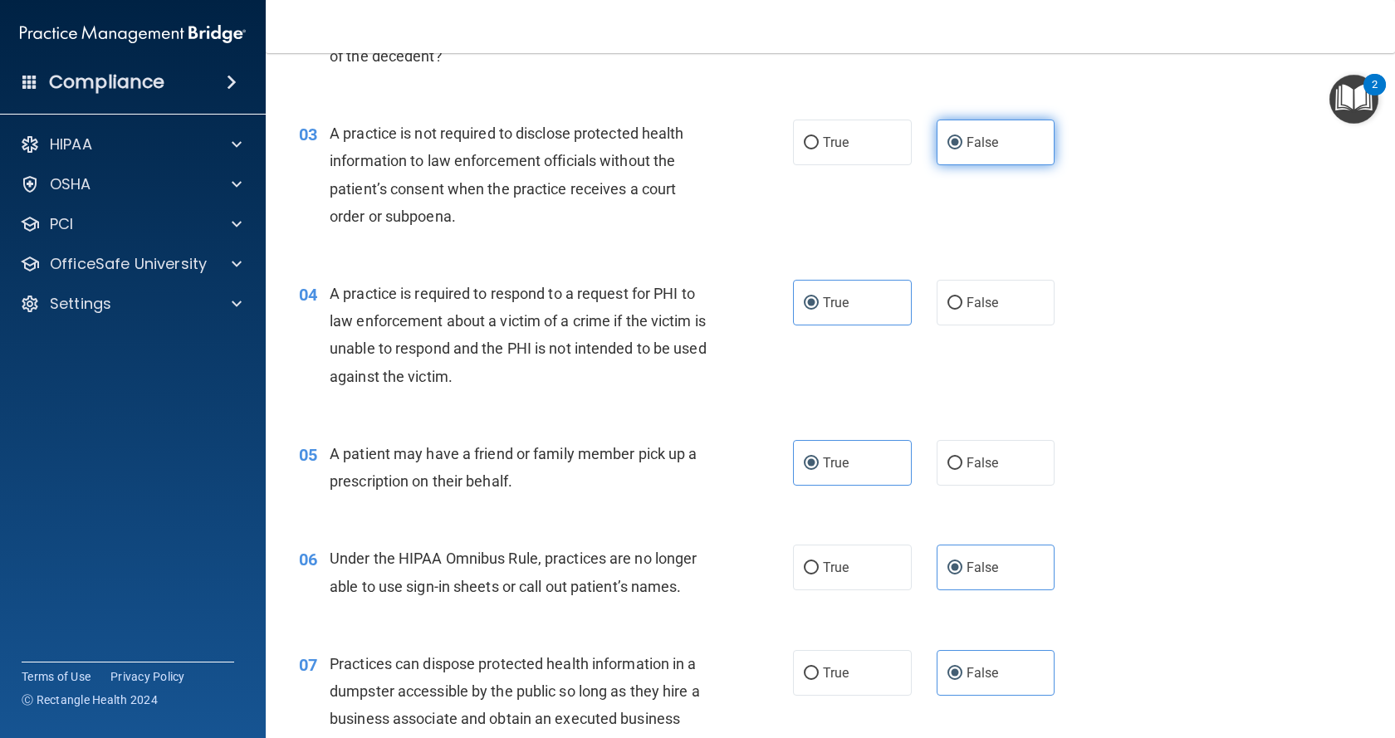
click at [973, 156] on label "False" at bounding box center [996, 143] width 119 height 46
click at [962, 149] on input "False" at bounding box center [954, 143] width 15 height 12
click at [863, 307] on label "True" at bounding box center [852, 303] width 119 height 46
click at [819, 307] on input "True" at bounding box center [811, 303] width 15 height 12
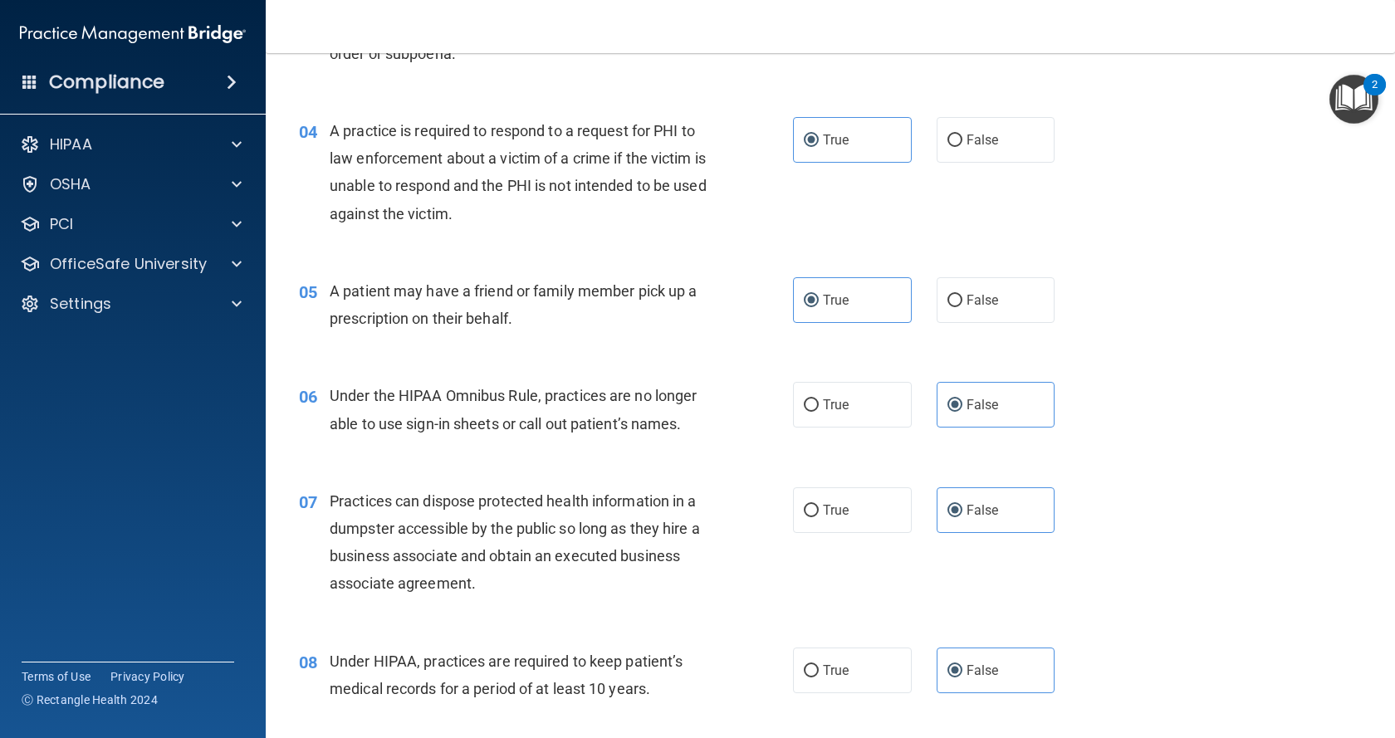
scroll to position [498, 0]
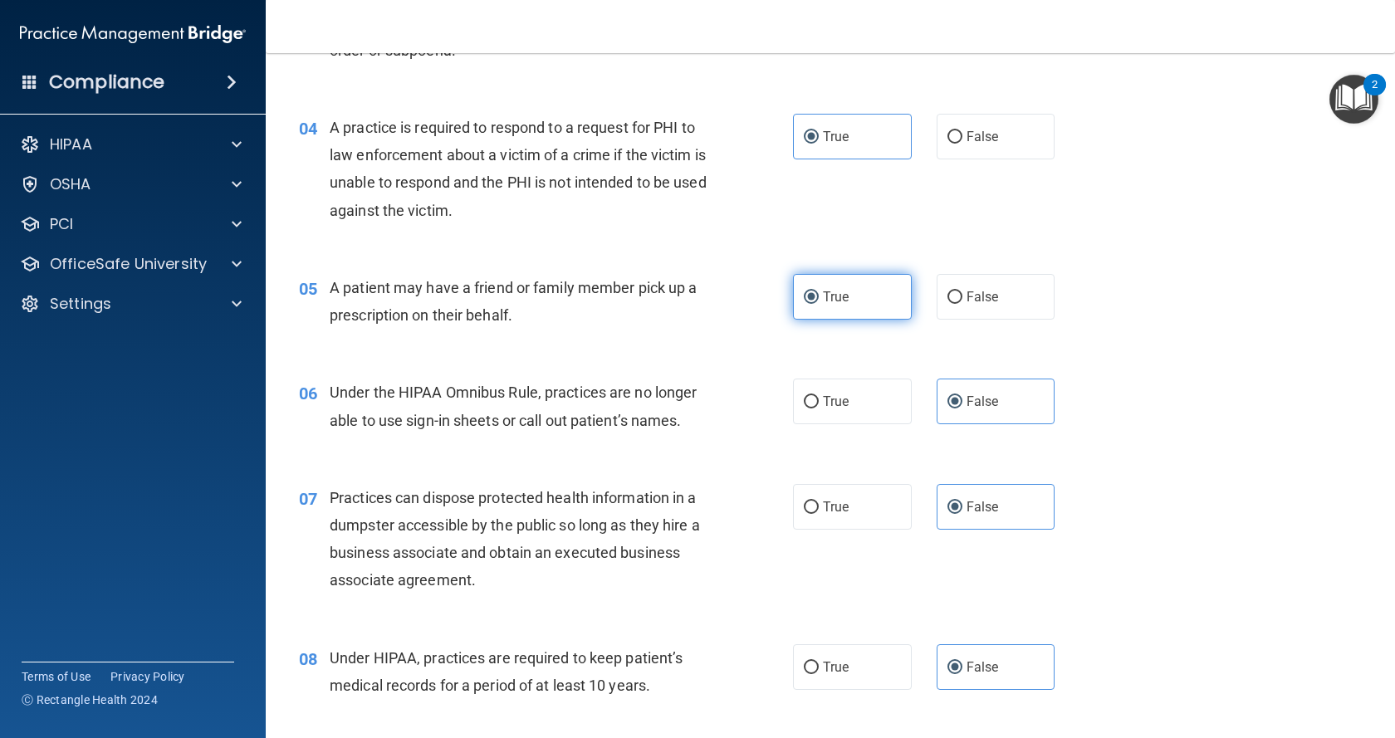
click at [864, 299] on label "True" at bounding box center [852, 297] width 119 height 46
click at [819, 299] on input "True" at bounding box center [811, 297] width 15 height 12
click at [1008, 393] on label "False" at bounding box center [996, 402] width 119 height 46
click at [962, 396] on input "False" at bounding box center [954, 402] width 15 height 12
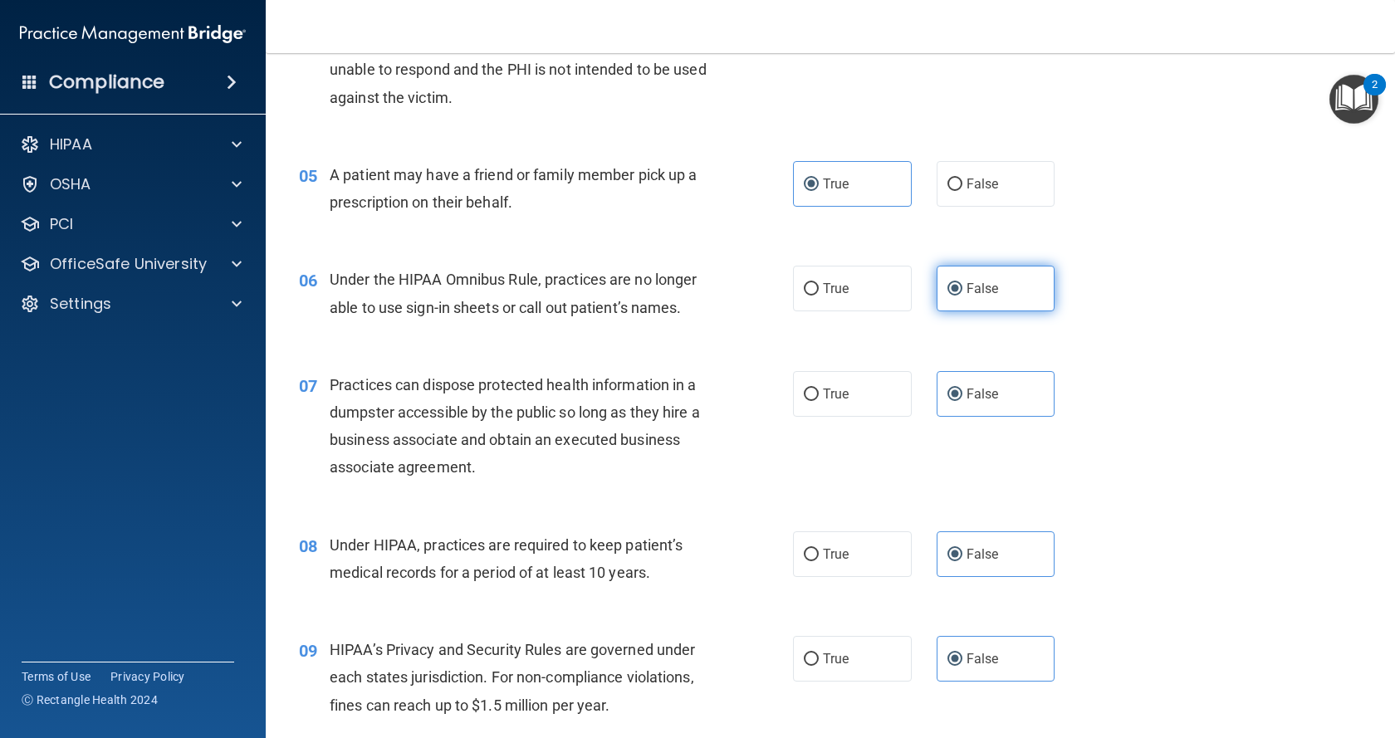
scroll to position [664, 0]
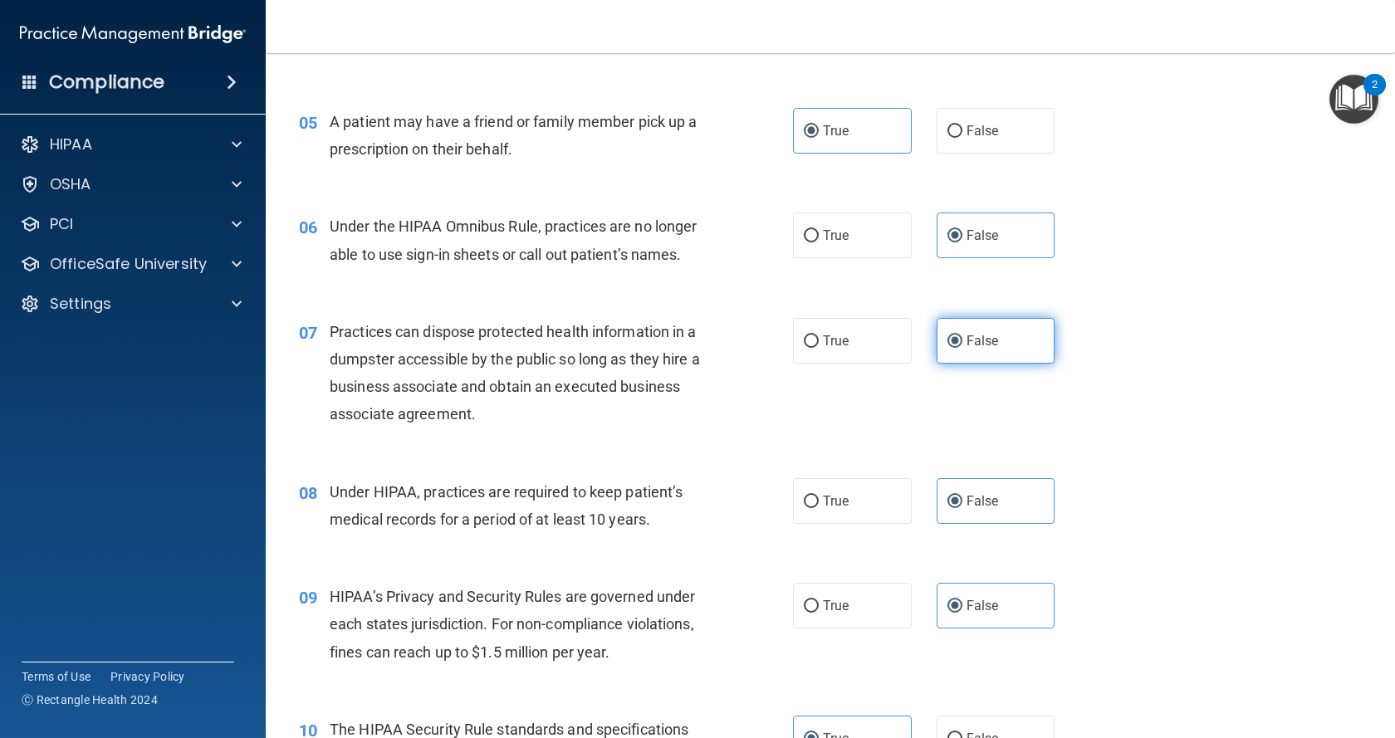
click at [996, 330] on label "False" at bounding box center [996, 341] width 119 height 46
click at [962, 335] on input "False" at bounding box center [954, 341] width 15 height 12
click at [988, 489] on label "False" at bounding box center [996, 501] width 119 height 46
click at [962, 496] on input "False" at bounding box center [954, 502] width 15 height 12
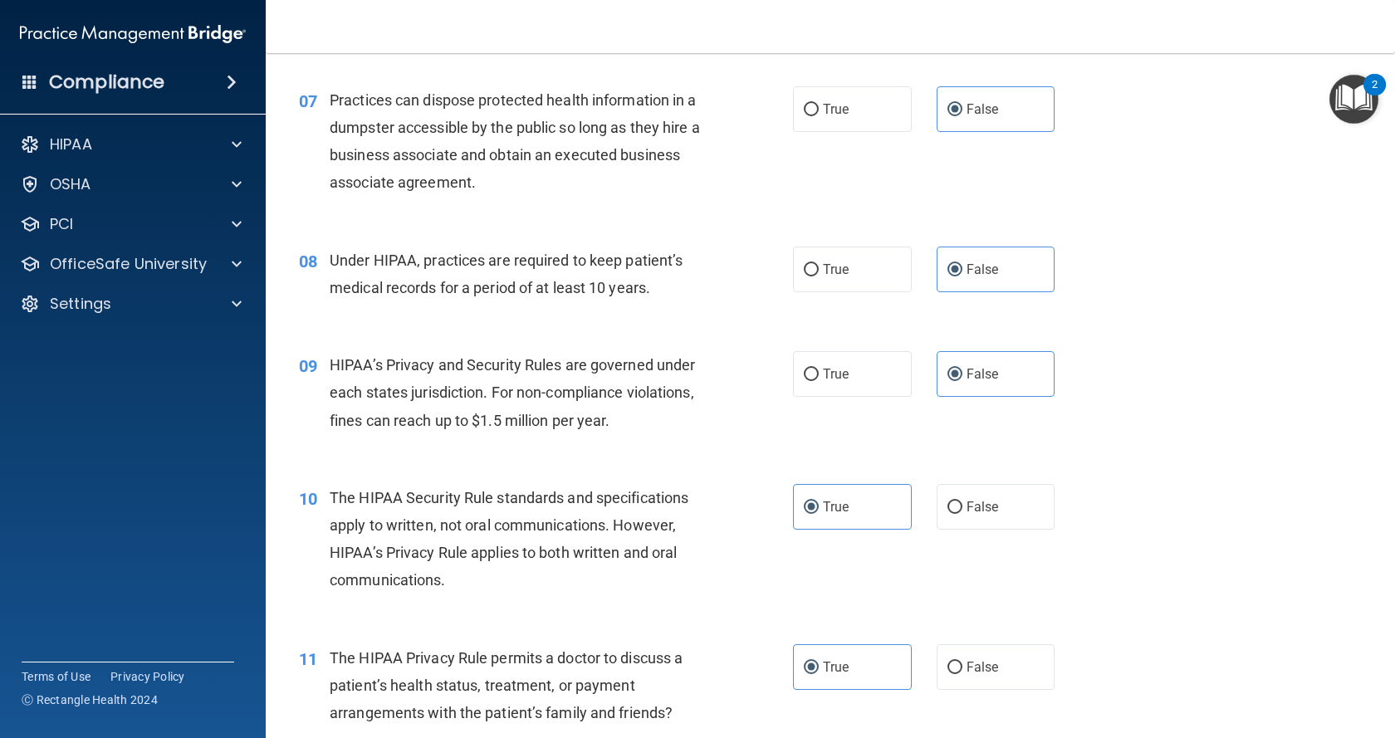
scroll to position [913, 0]
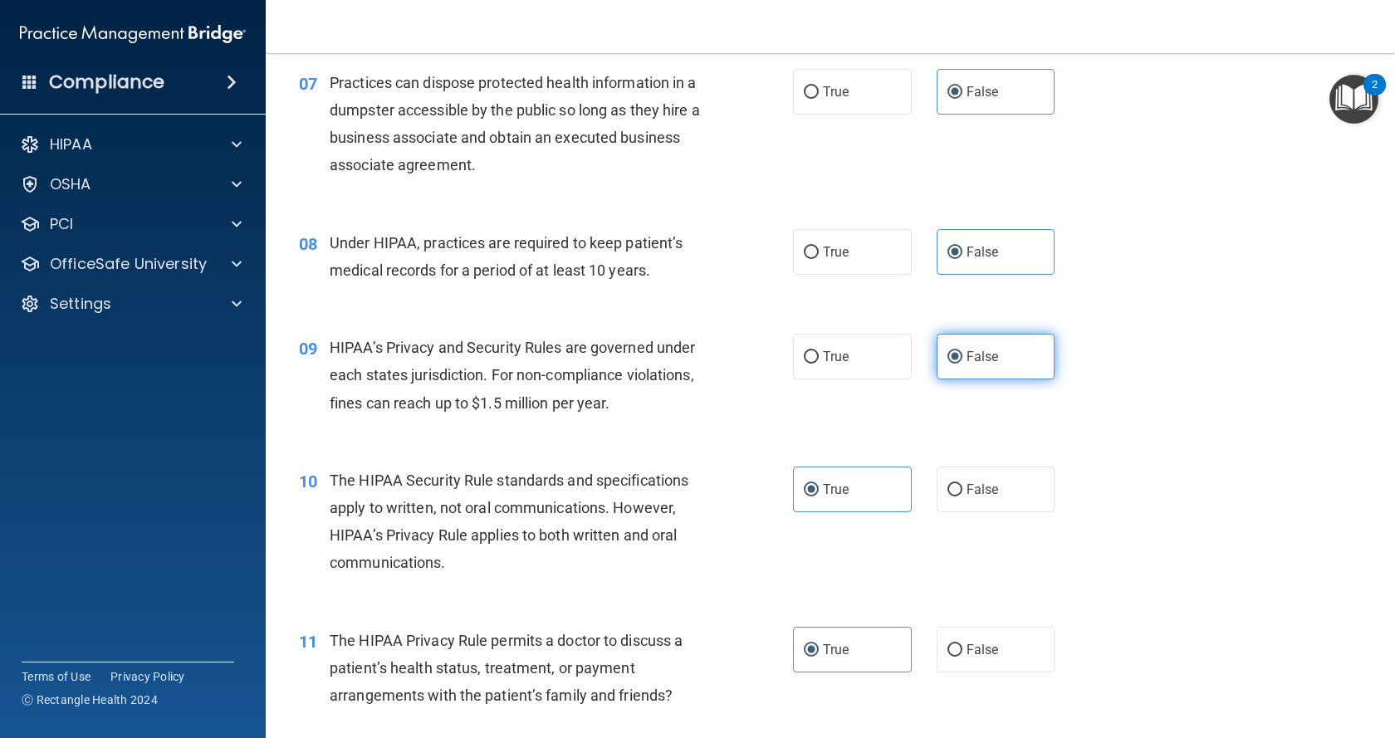
click at [985, 375] on label "False" at bounding box center [996, 357] width 119 height 46
click at [962, 364] on input "False" at bounding box center [954, 357] width 15 height 12
click at [827, 502] on label "True" at bounding box center [852, 490] width 119 height 46
click at [819, 497] on input "True" at bounding box center [811, 490] width 15 height 12
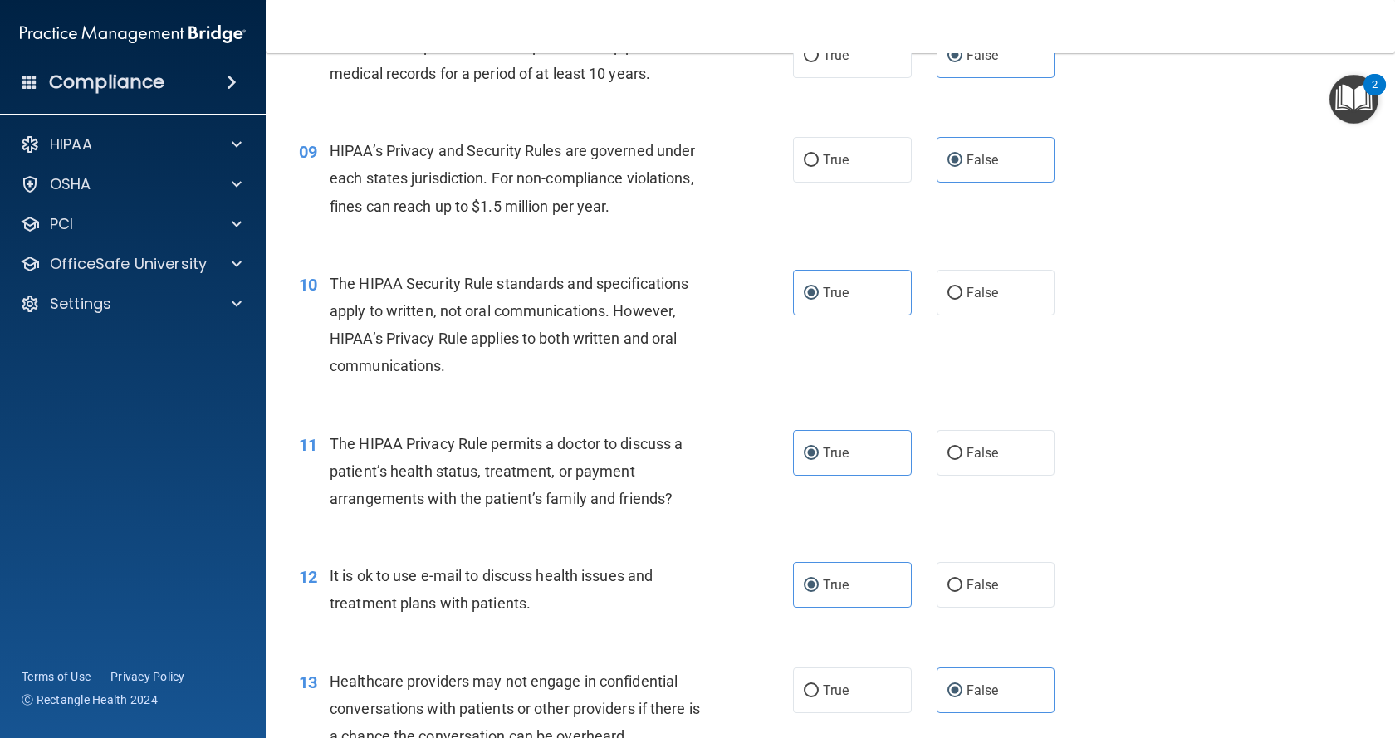
scroll to position [1163, 0]
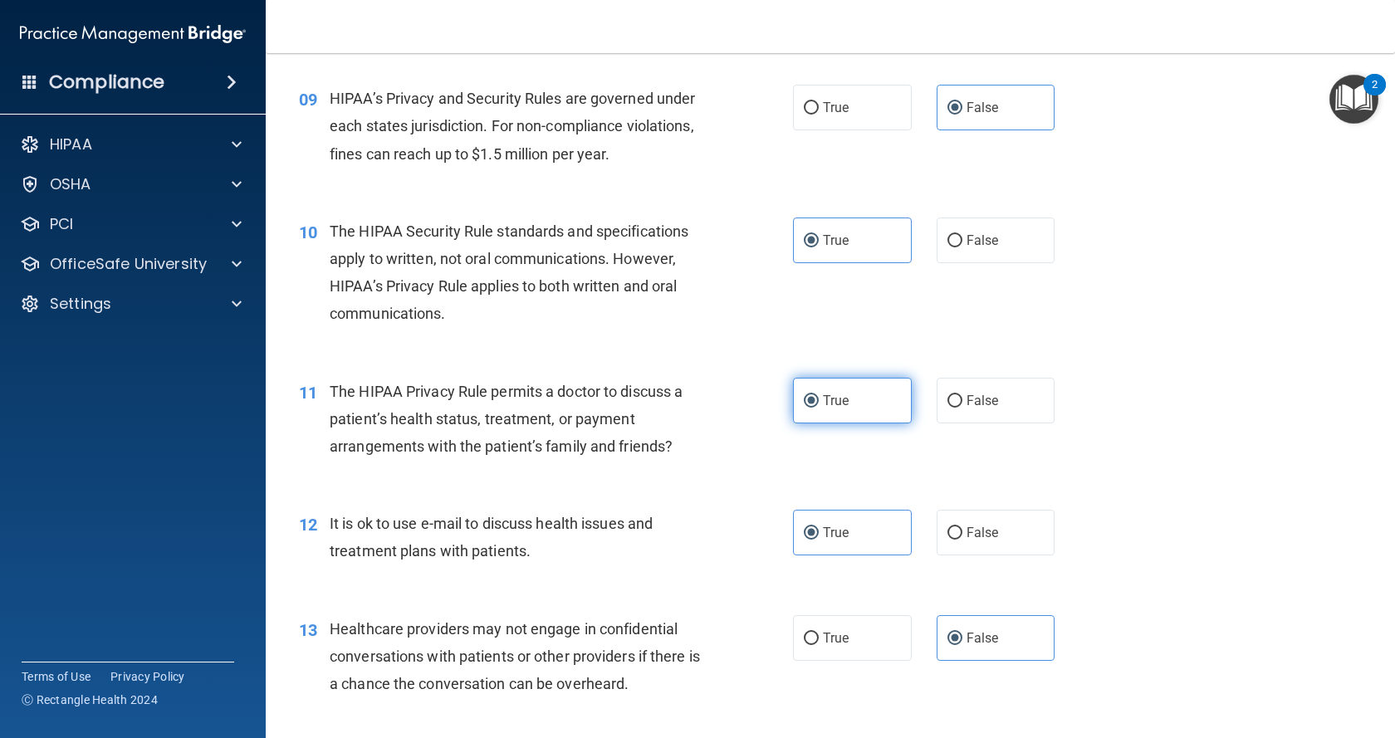
click at [849, 396] on label "True" at bounding box center [852, 401] width 119 height 46
click at [819, 396] on input "True" at bounding box center [811, 401] width 15 height 12
click at [849, 524] on label "True" at bounding box center [852, 533] width 119 height 46
click at [819, 527] on input "True" at bounding box center [811, 533] width 15 height 12
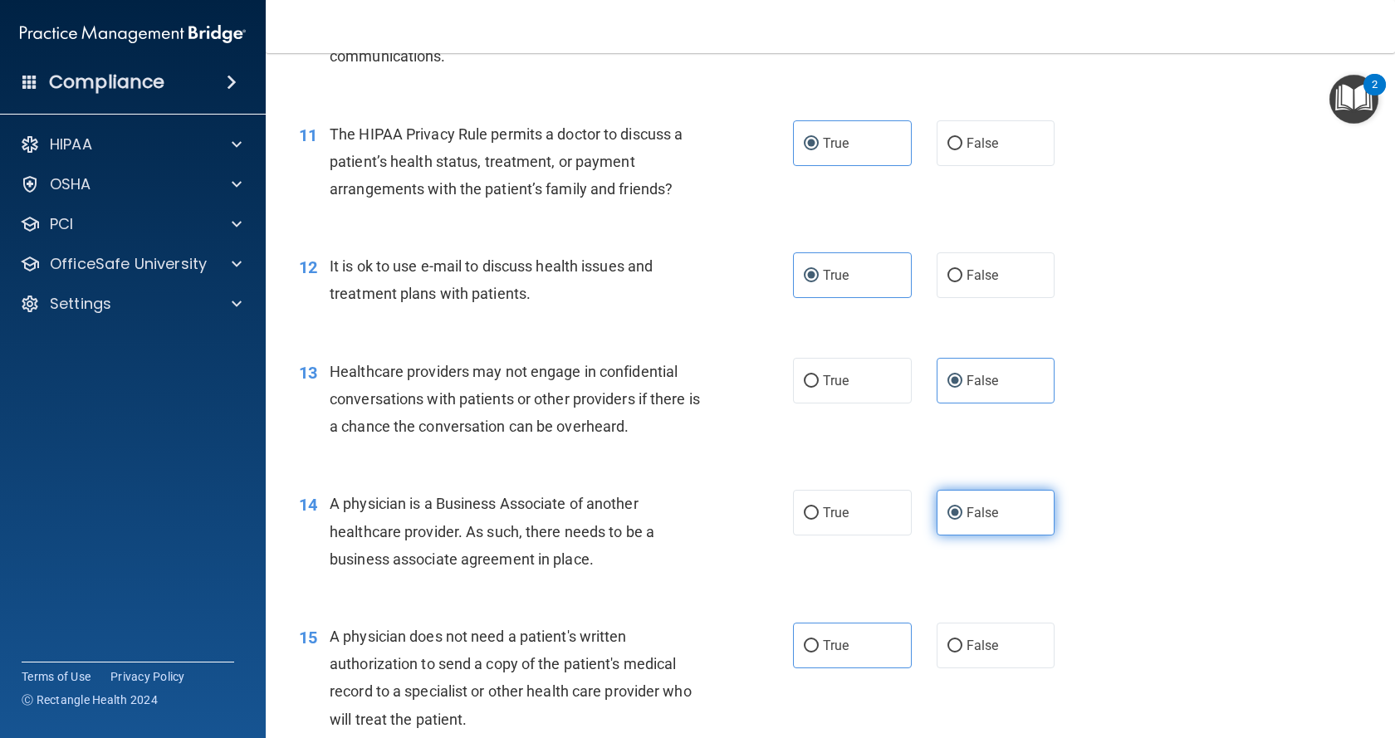
scroll to position [1495, 0]
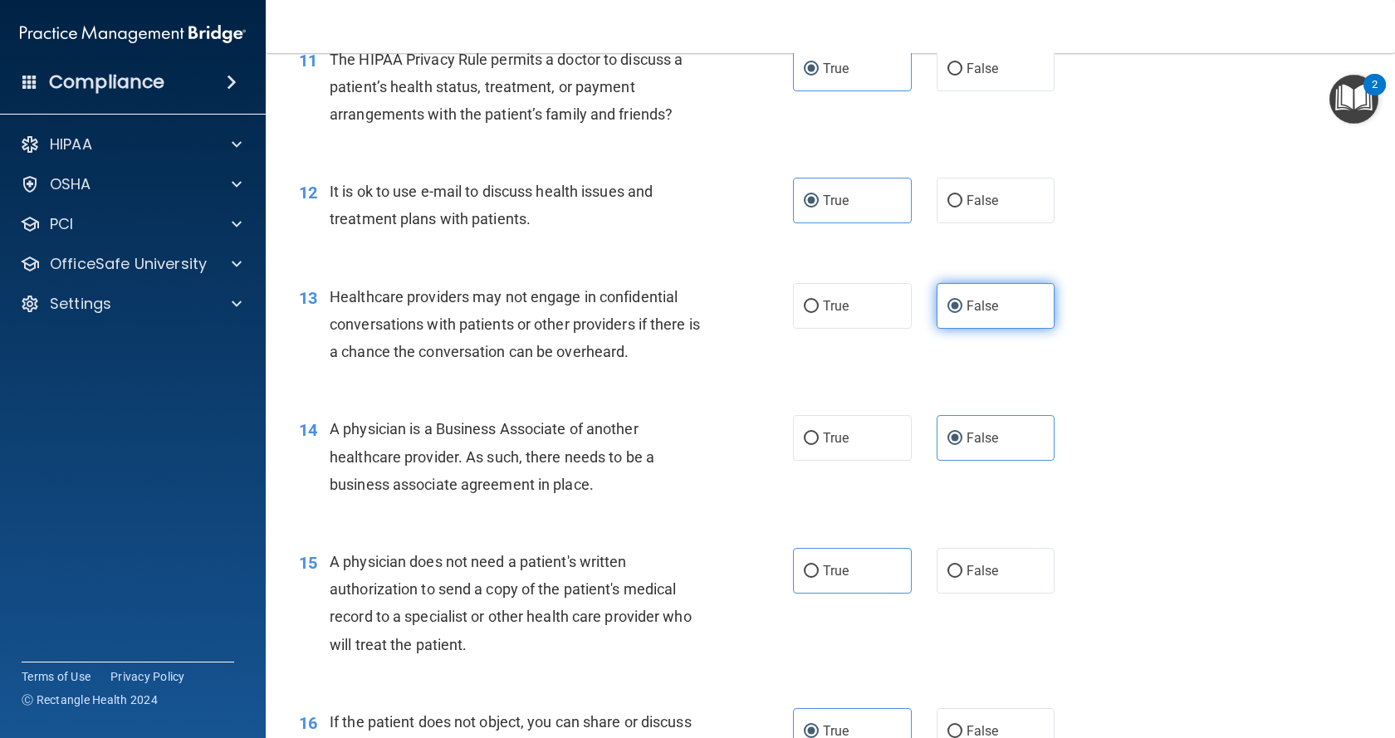
click at [996, 311] on label "False" at bounding box center [996, 306] width 119 height 46
click at [962, 311] on input "False" at bounding box center [954, 307] width 15 height 12
click at [983, 443] on span "False" at bounding box center [983, 438] width 32 height 16
click at [962, 443] on input "False" at bounding box center [954, 439] width 15 height 12
click at [868, 572] on label "True" at bounding box center [852, 571] width 119 height 46
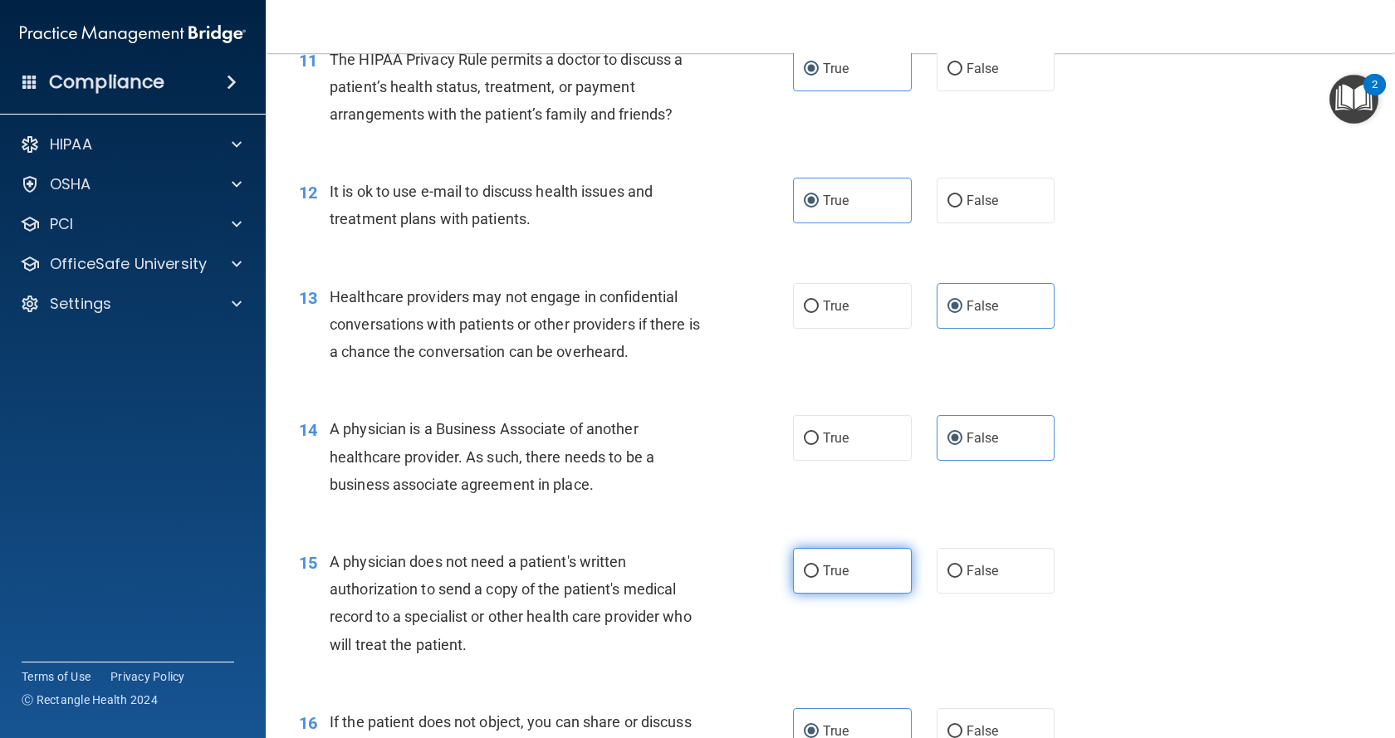
click at [819, 572] on input "True" at bounding box center [811, 571] width 15 height 12
radio input "true"
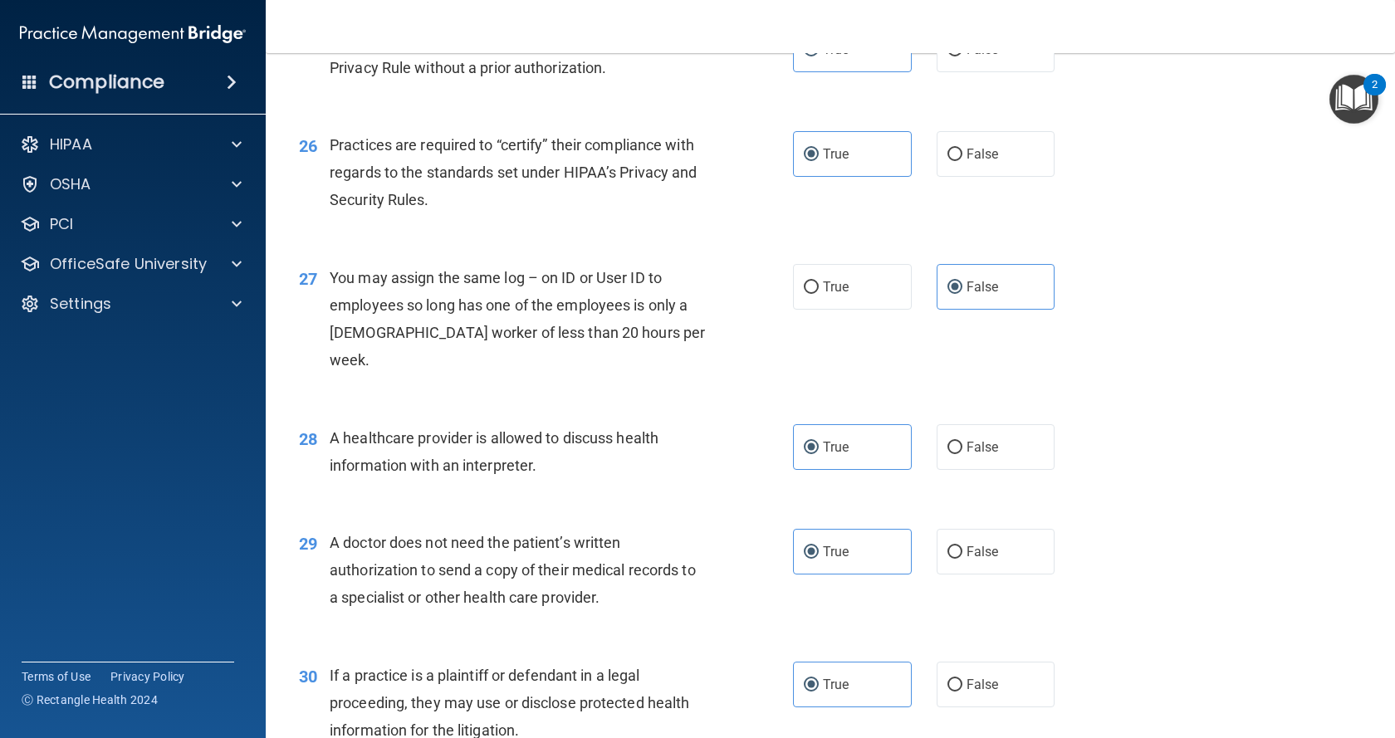
scroll to position [3486, 0]
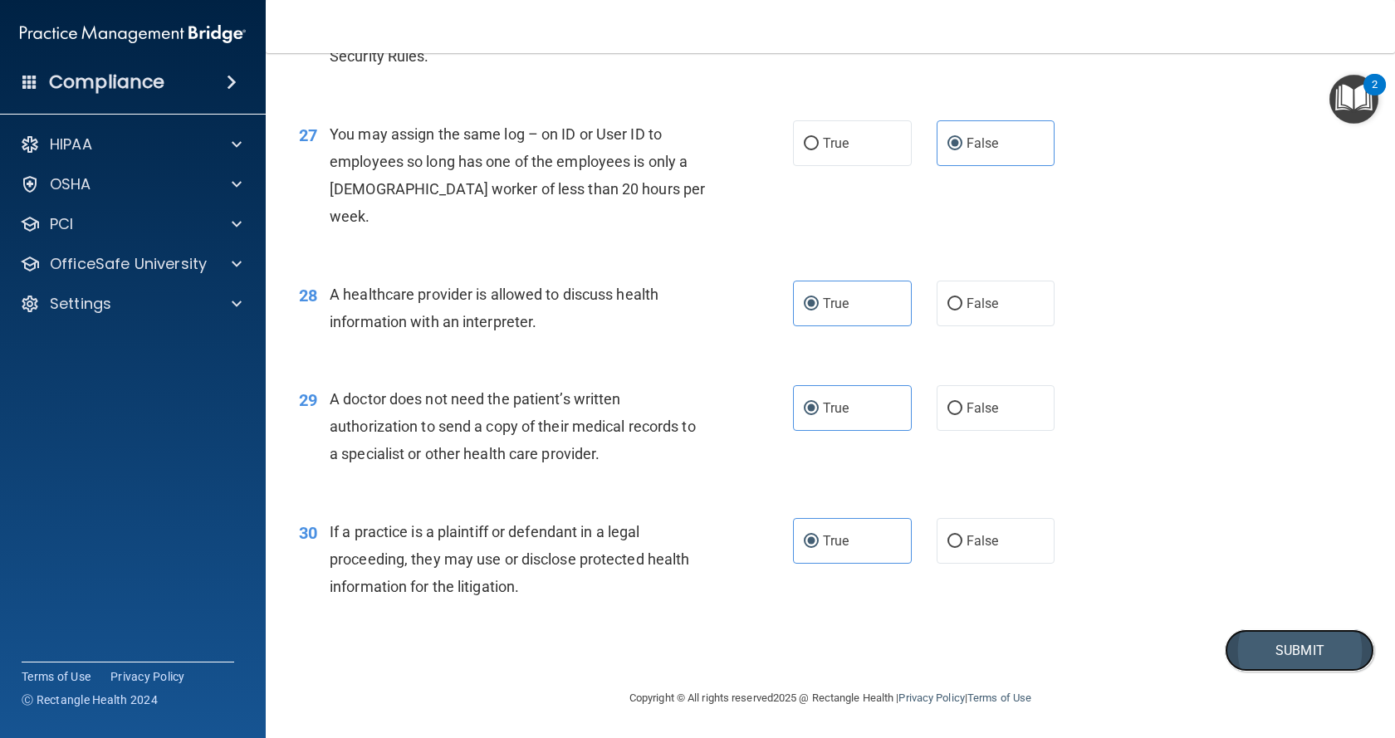
click at [1256, 646] on button "Submit" at bounding box center [1299, 650] width 149 height 42
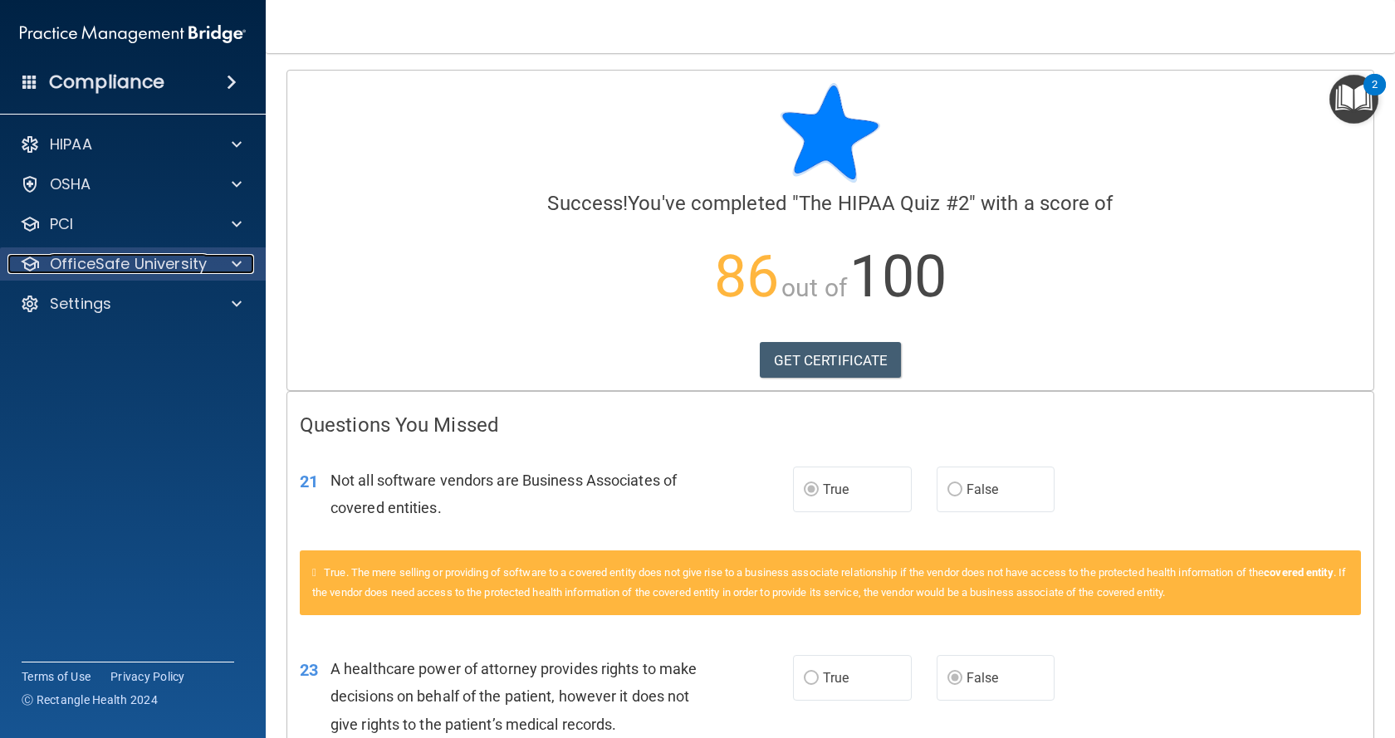
click at [114, 265] on p "OfficeSafe University" at bounding box center [128, 264] width 157 height 20
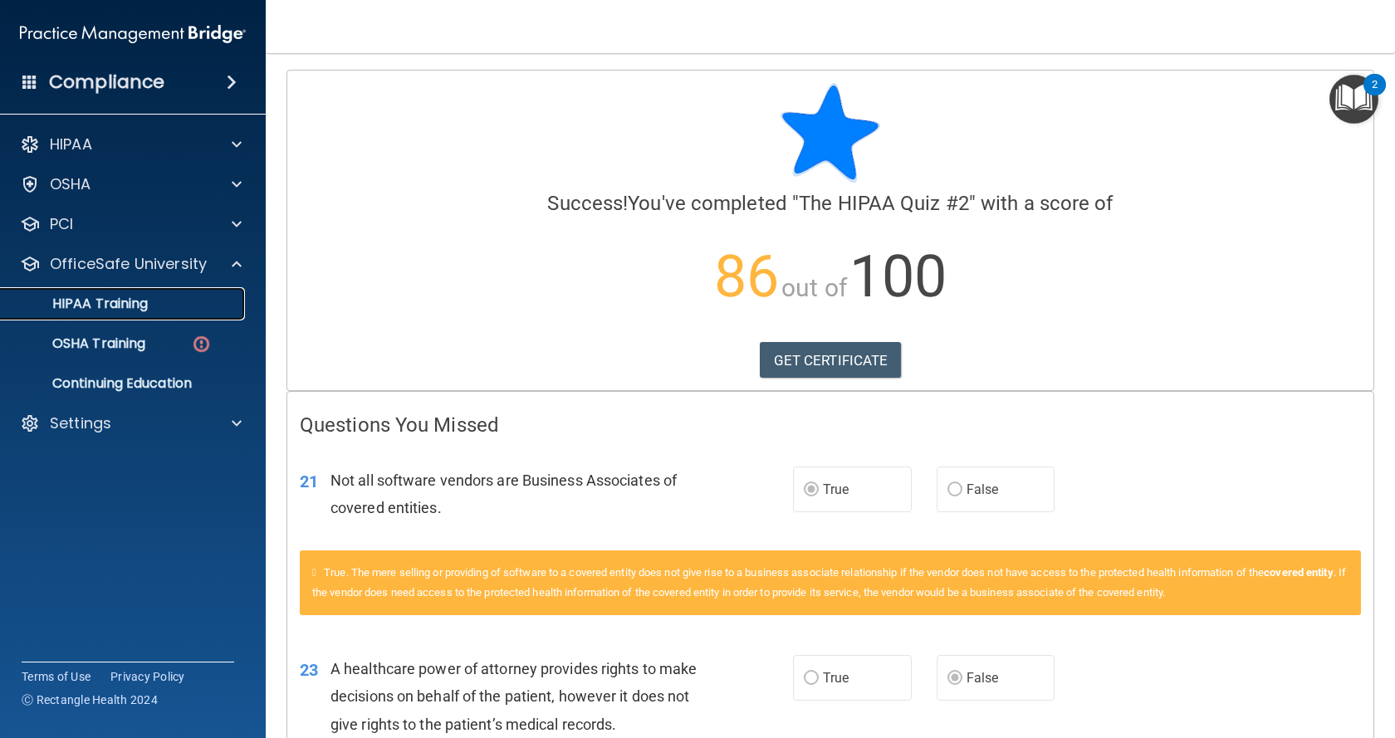
click at [112, 303] on p "HIPAA Training" at bounding box center [79, 304] width 137 height 17
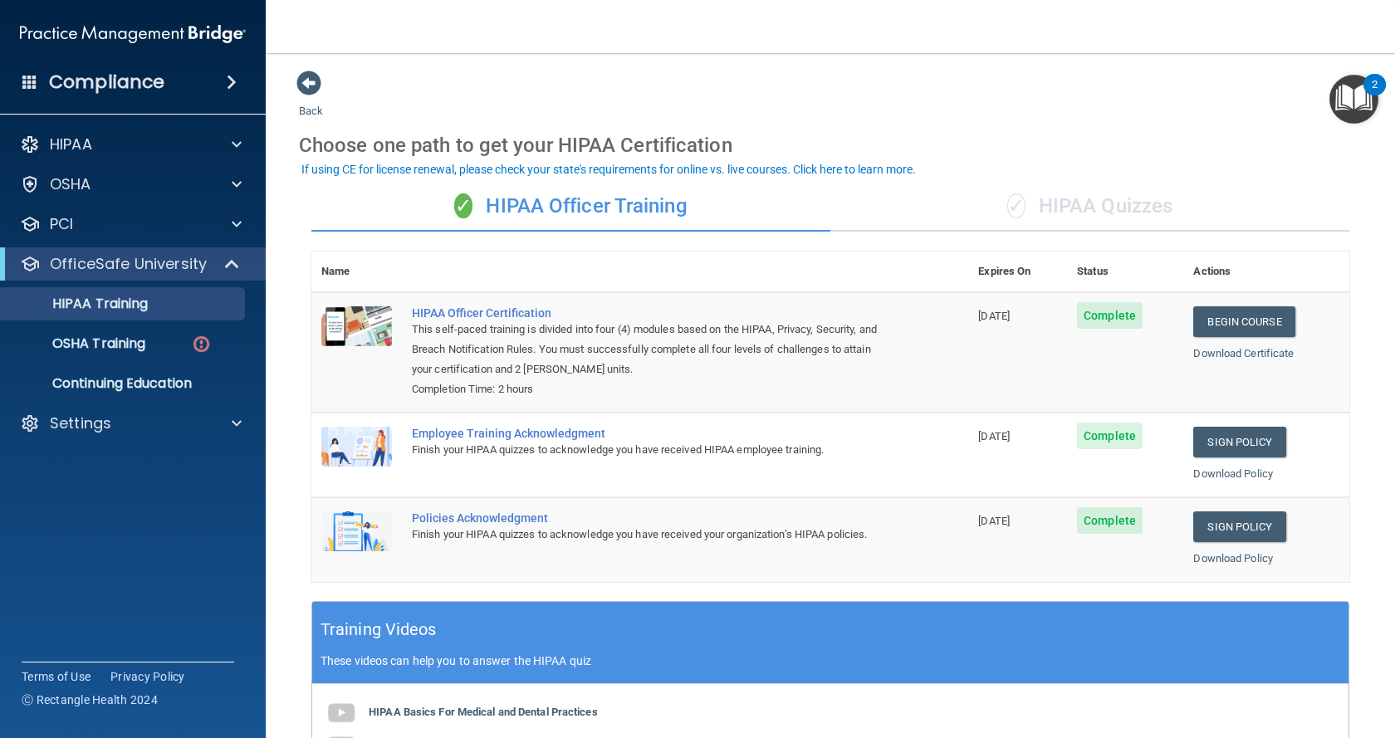
click at [1103, 203] on div "✓ HIPAA Quizzes" at bounding box center [1089, 207] width 519 height 50
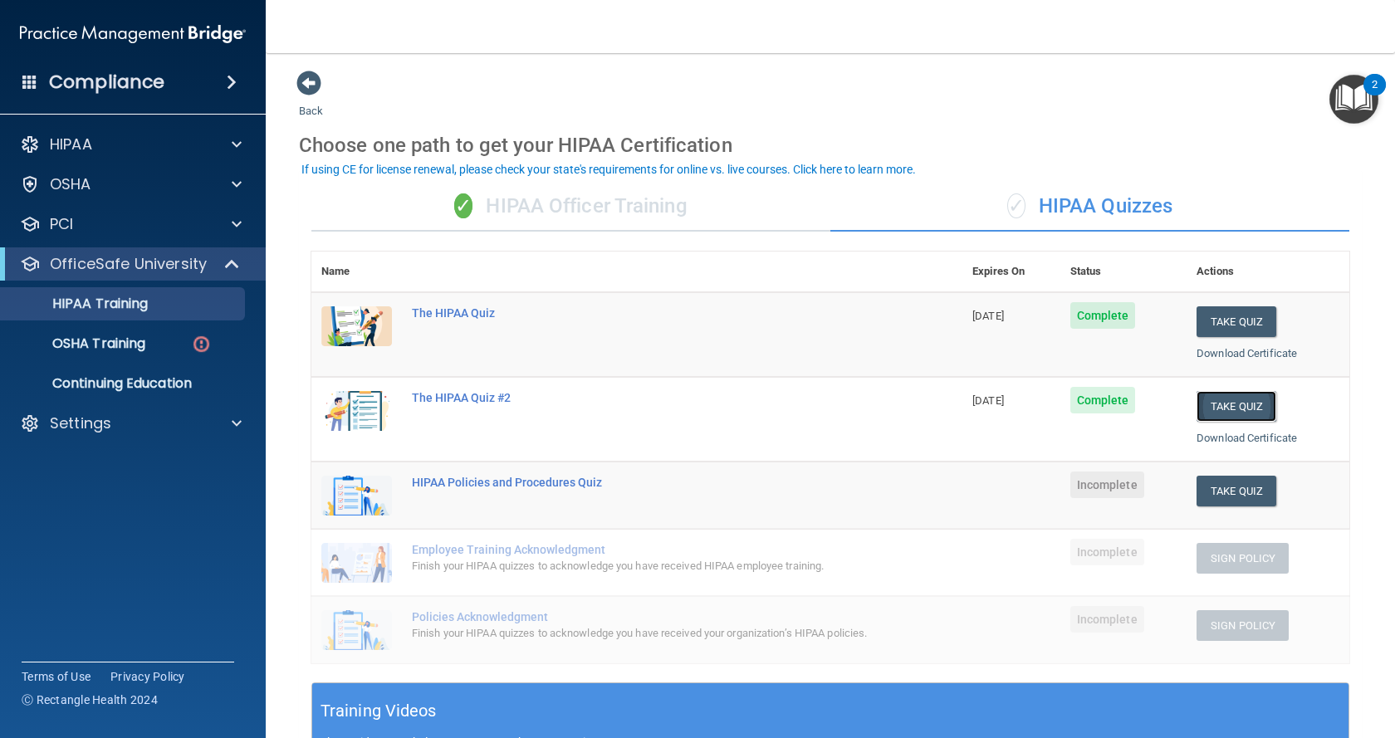
click at [1248, 414] on button "Take Quiz" at bounding box center [1237, 406] width 80 height 31
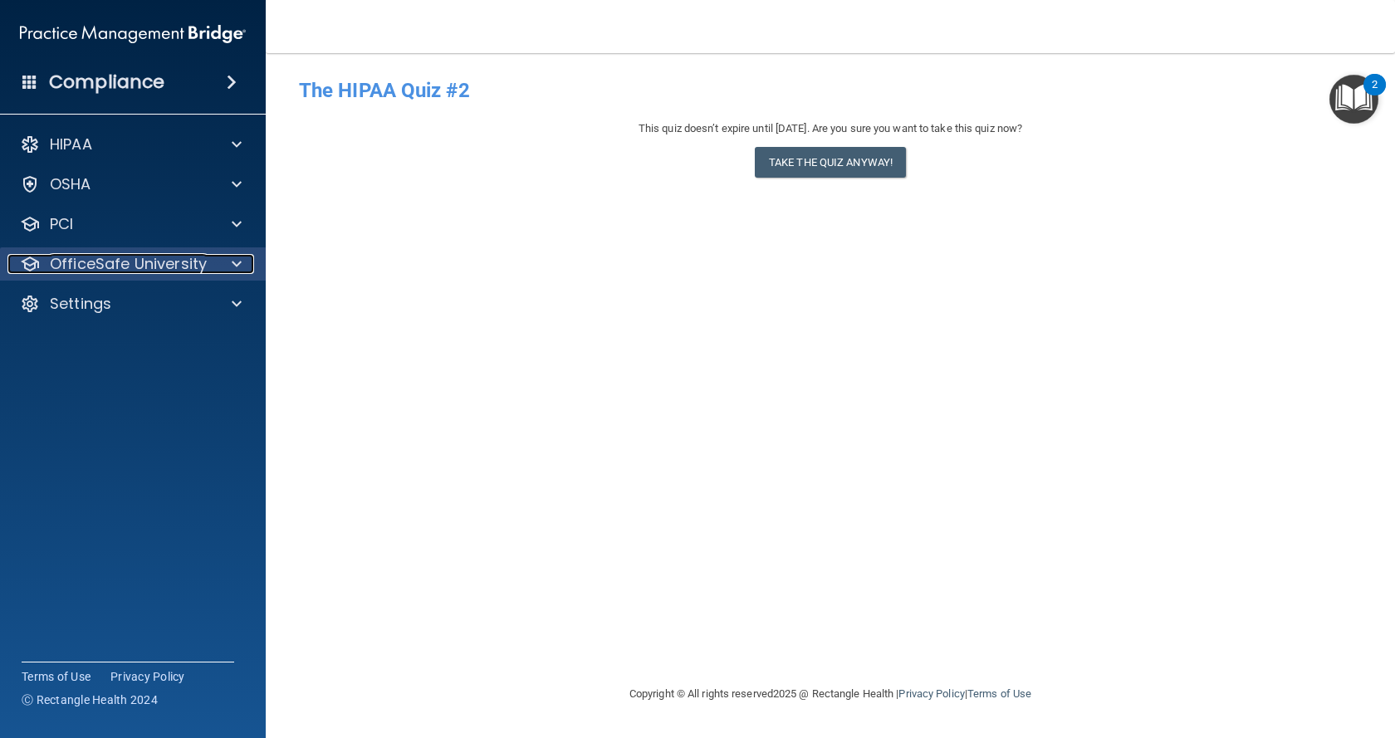
click at [120, 262] on p "OfficeSafe University" at bounding box center [128, 264] width 157 height 20
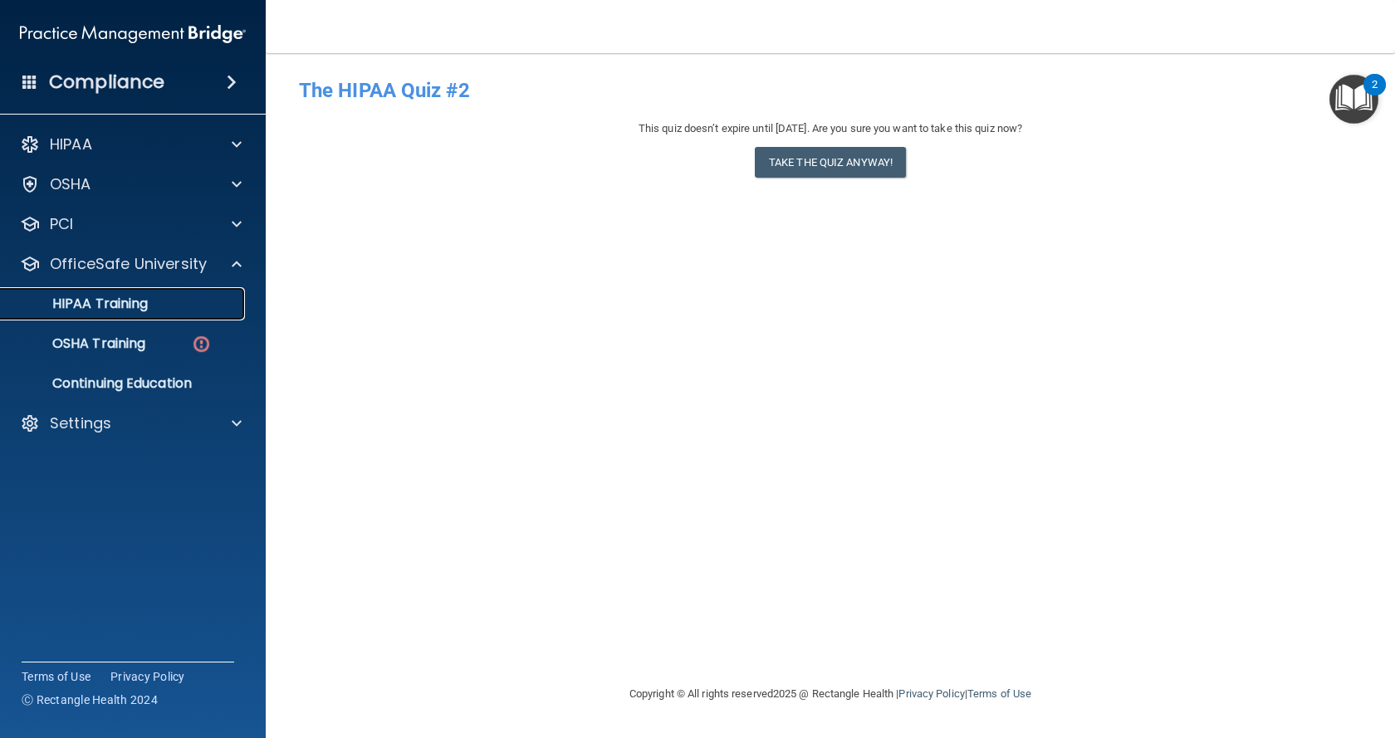
click at [119, 312] on link "HIPAA Training" at bounding box center [114, 303] width 262 height 33
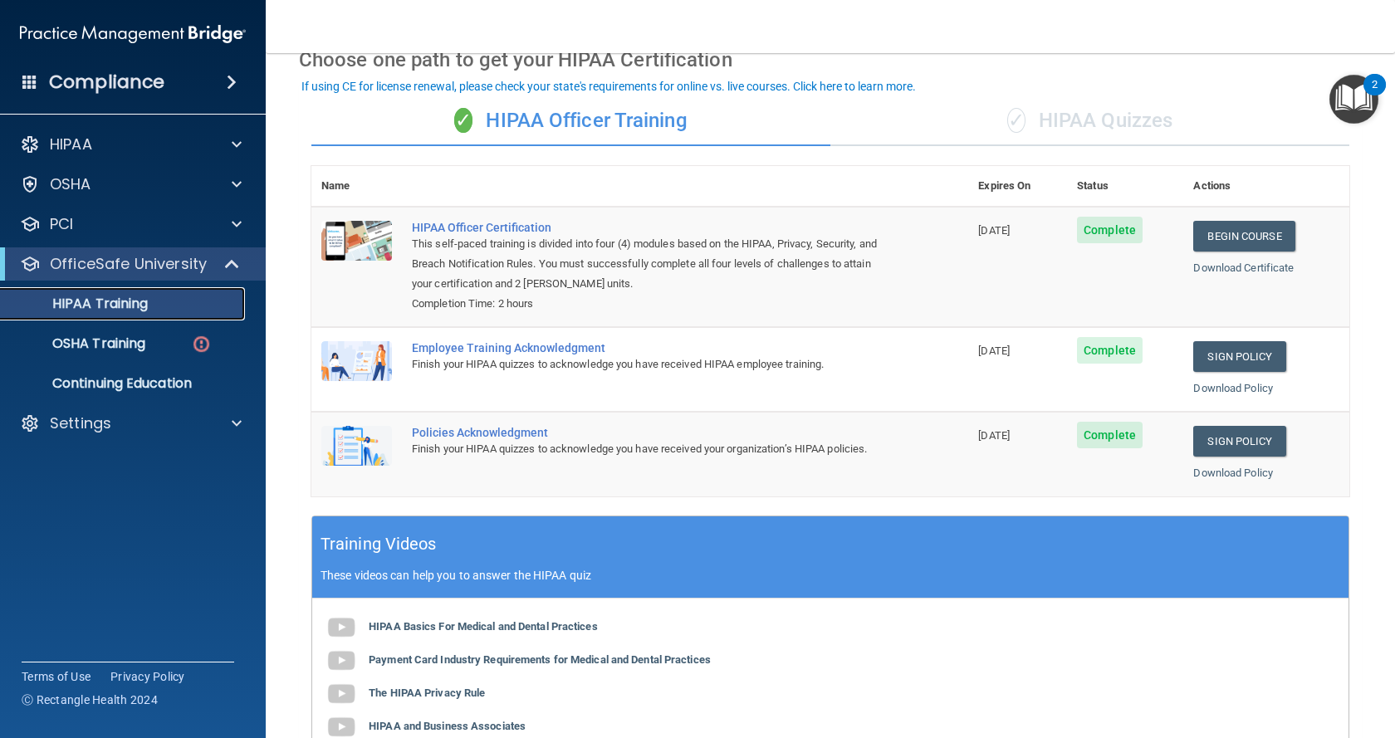
scroll to position [83, 0]
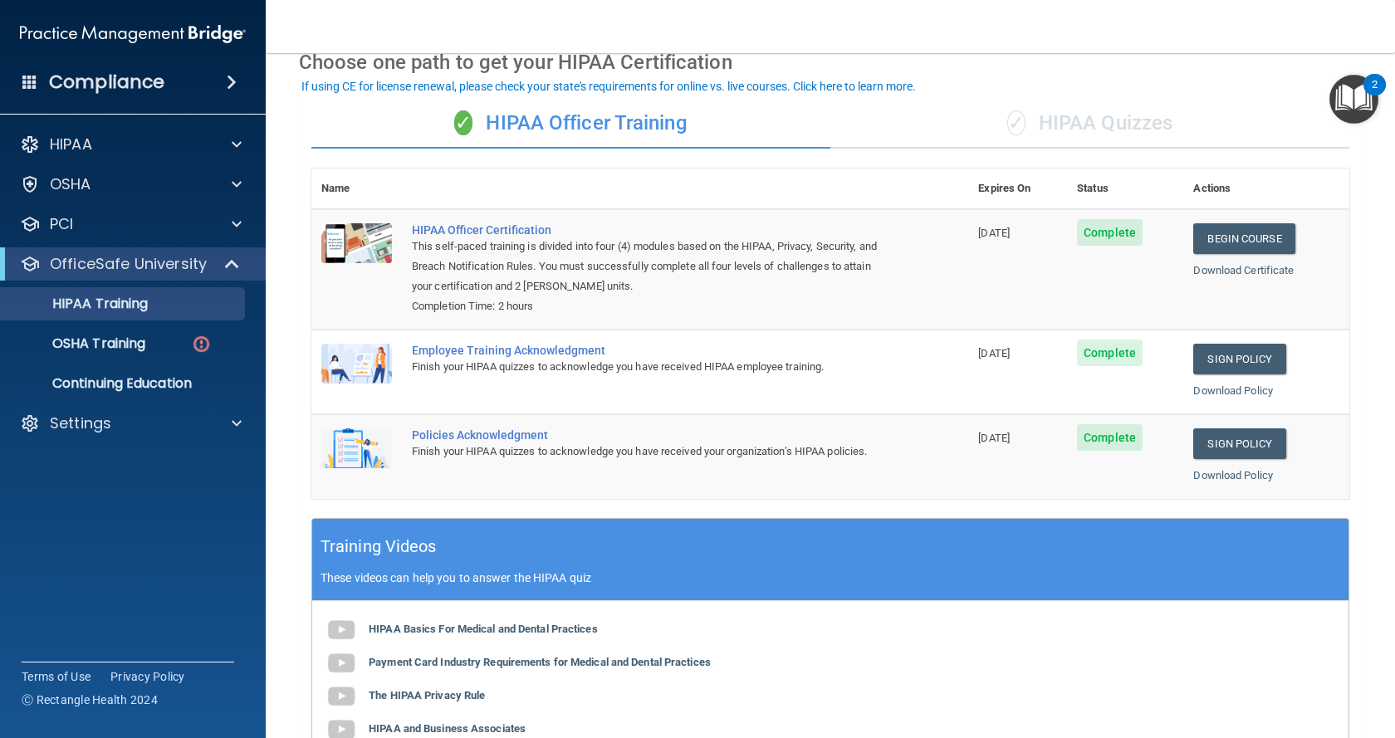
click at [1133, 122] on div "✓ HIPAA Quizzes" at bounding box center [1089, 124] width 519 height 50
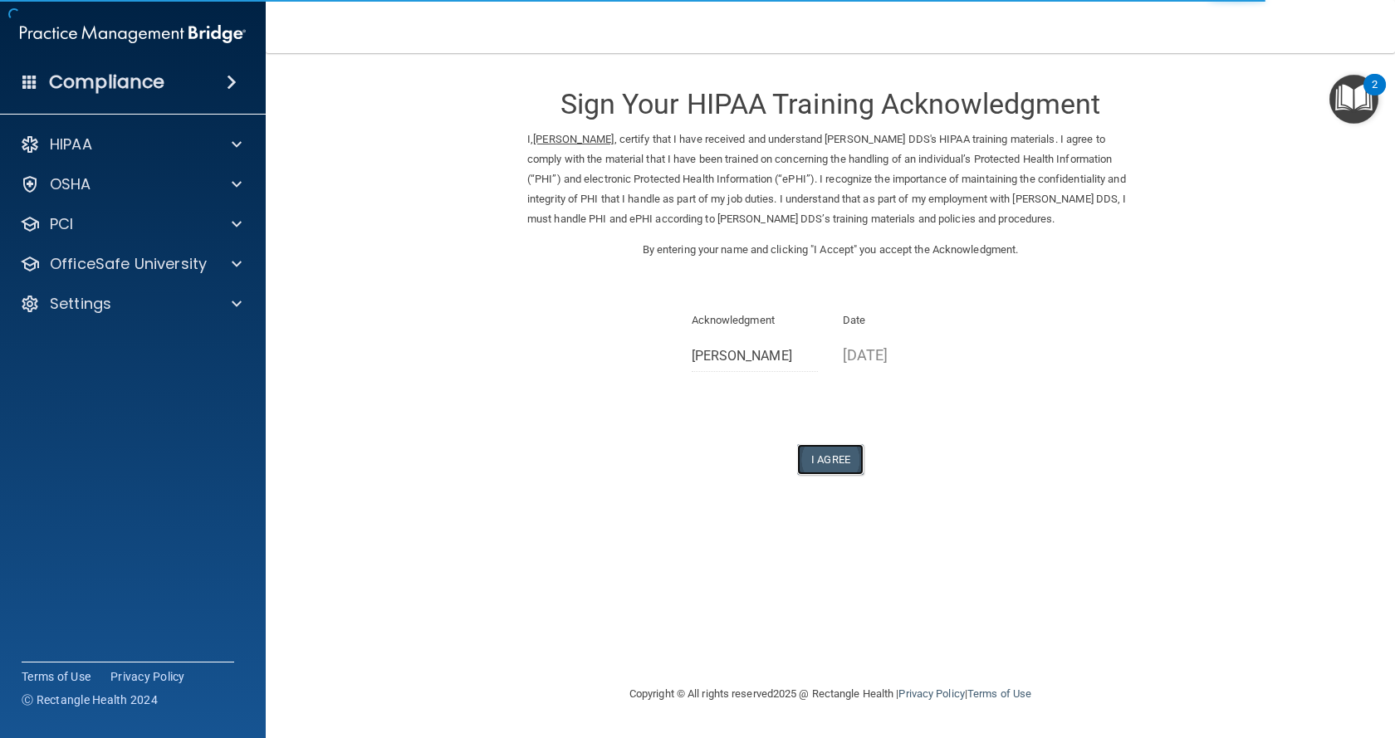
click at [823, 463] on button "I Agree" at bounding box center [830, 459] width 66 height 31
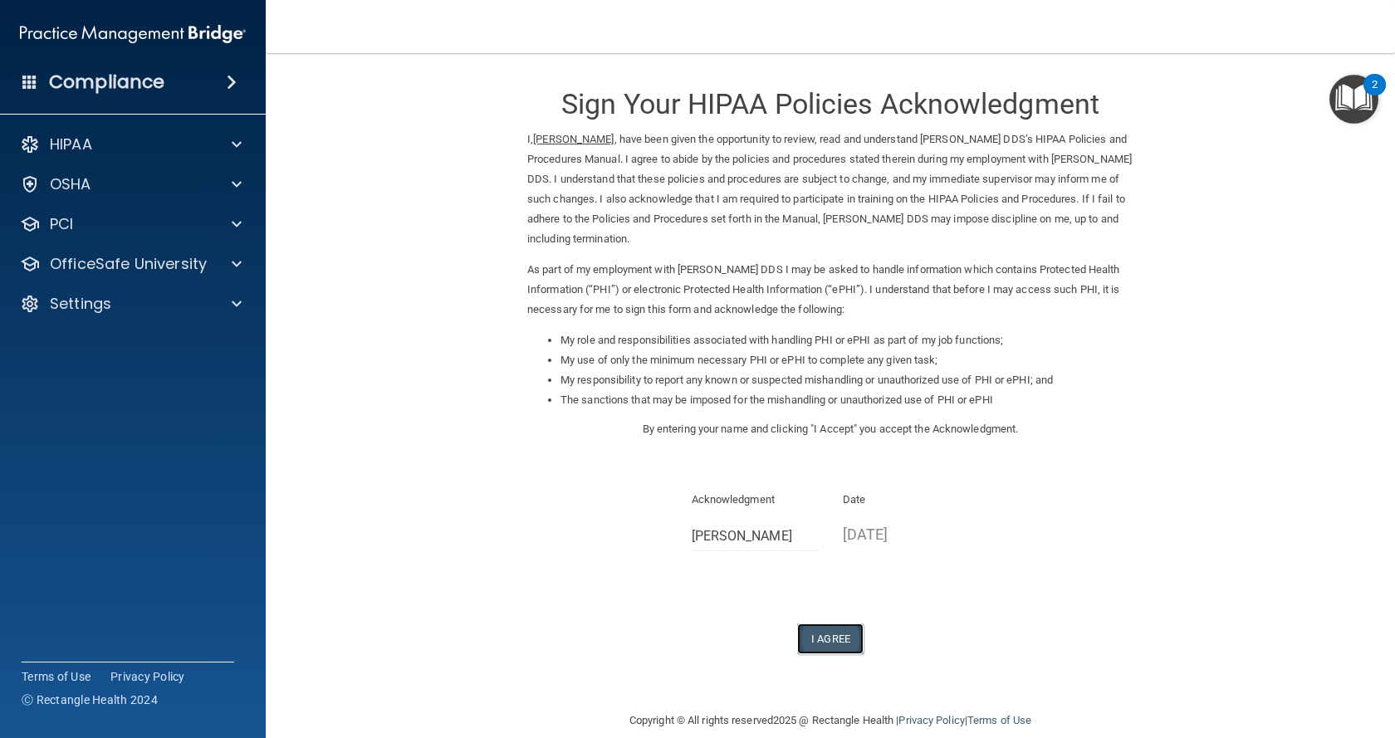
click at [819, 639] on button "I Agree" at bounding box center [830, 639] width 66 height 31
